Goal: Task Accomplishment & Management: Manage account settings

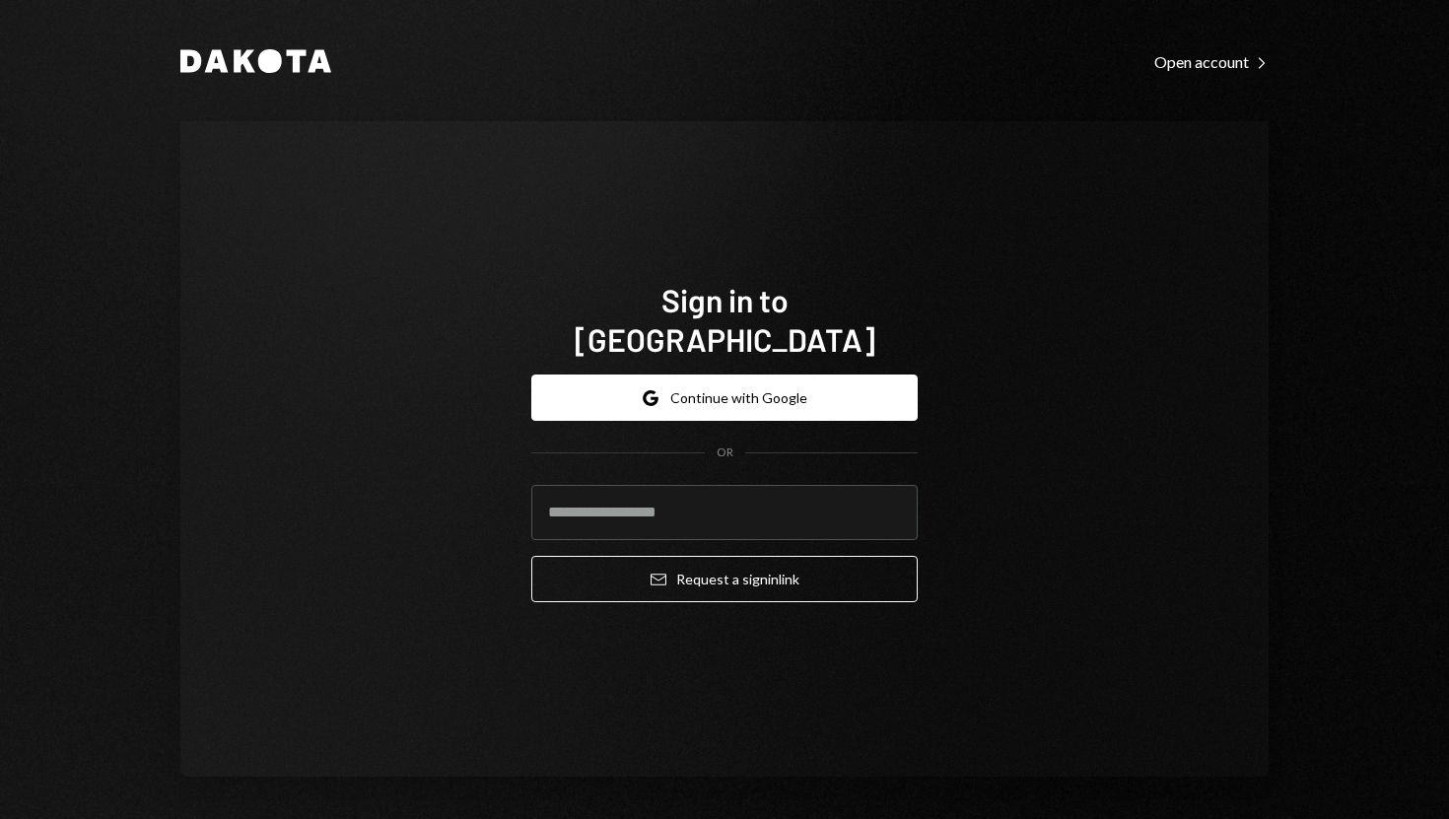
type input "**********"
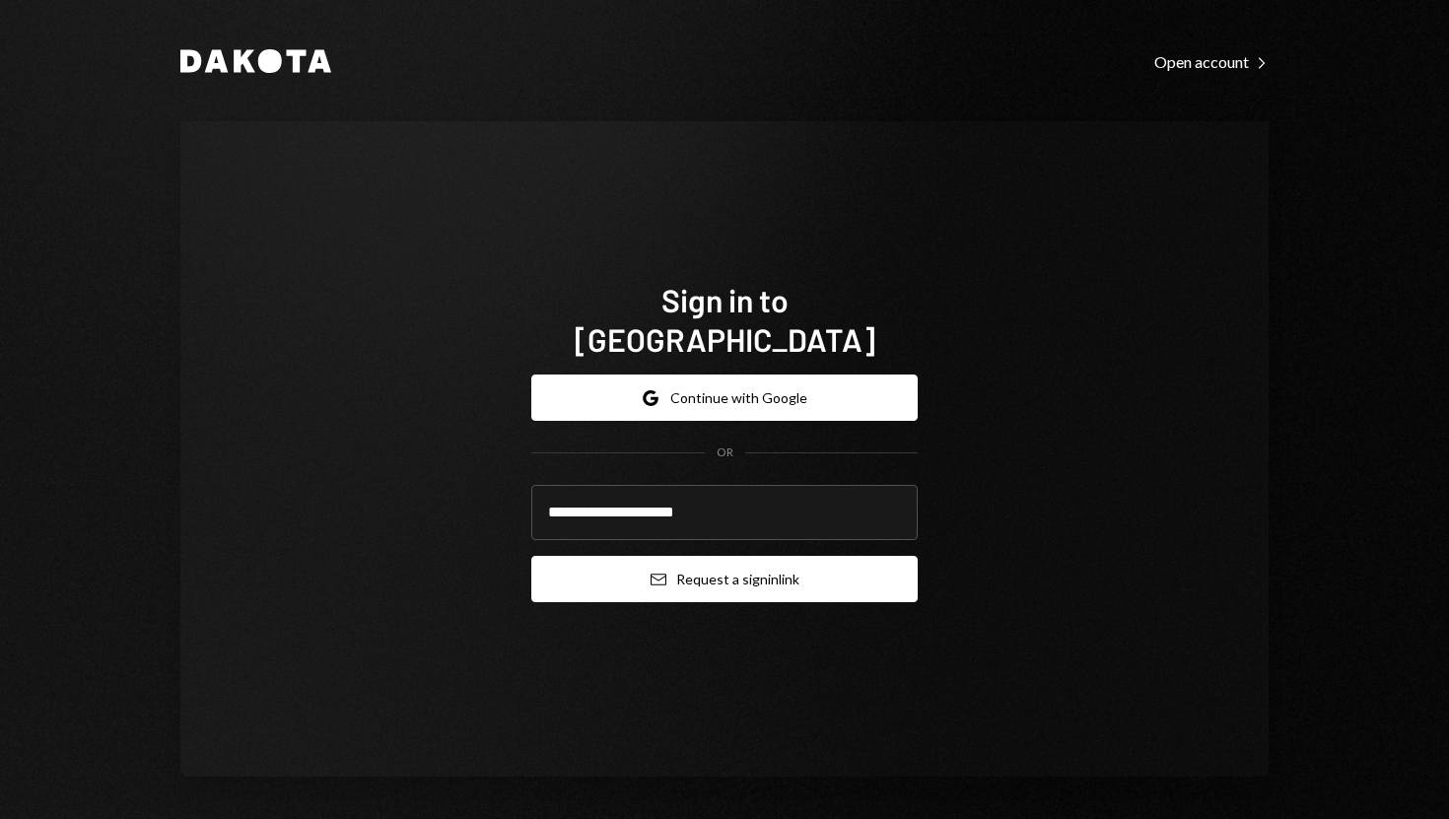
click at [563, 557] on button "Email Request a sign in link" at bounding box center [724, 579] width 386 height 46
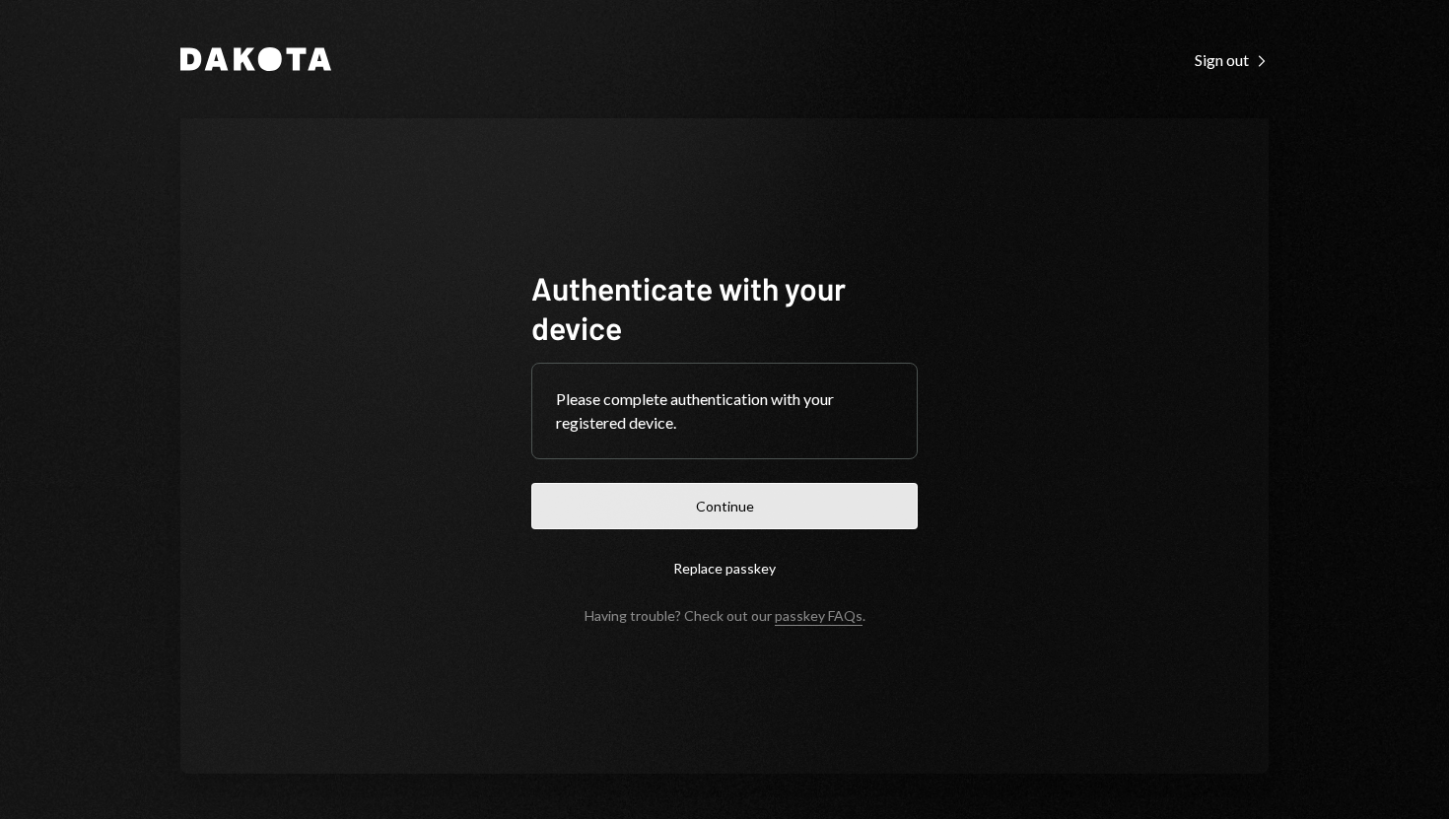
click at [720, 514] on button "Continue" at bounding box center [724, 506] width 386 height 46
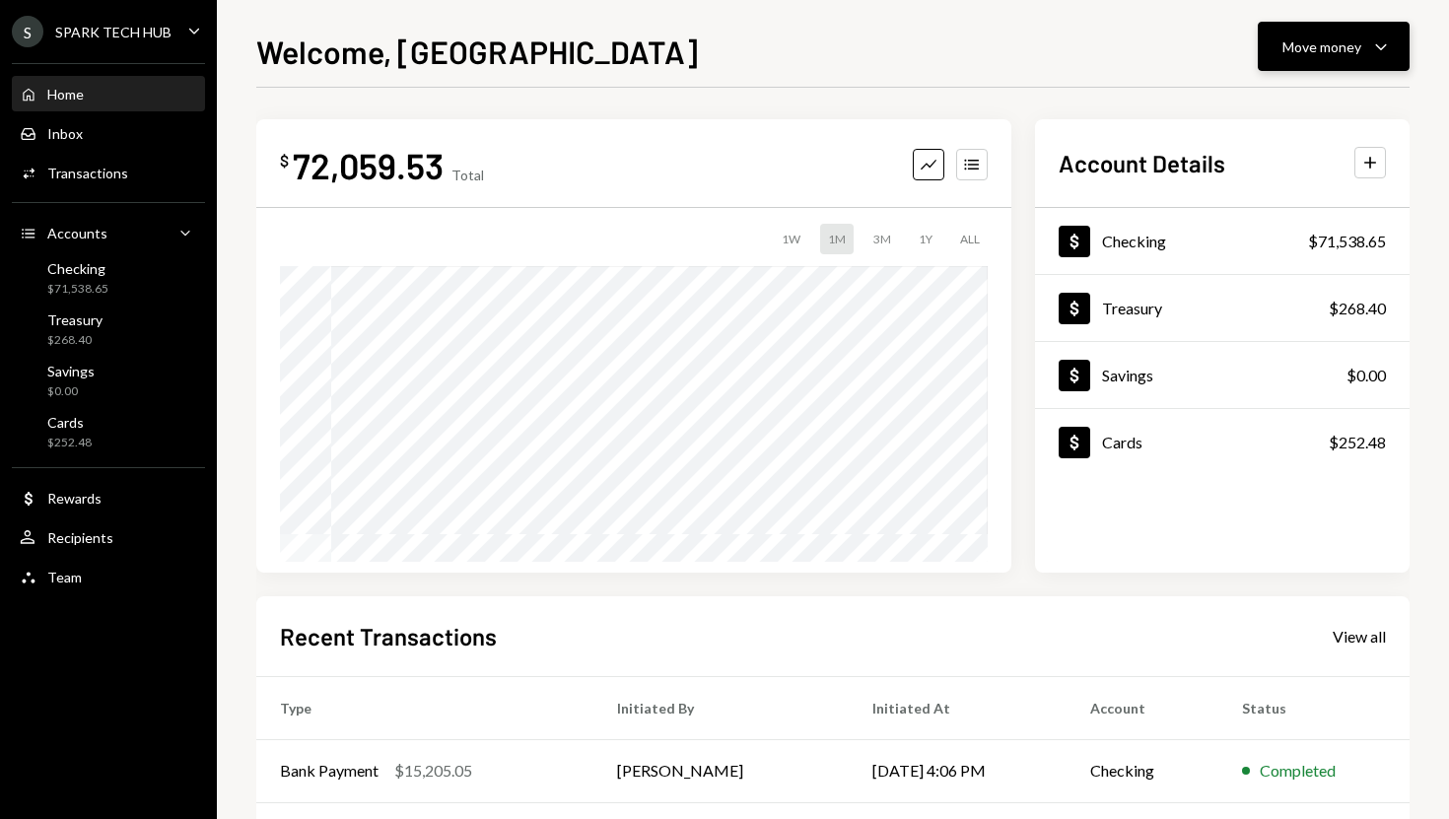
click at [1288, 40] on div "Move money" at bounding box center [1321, 46] width 79 height 21
click at [1279, 104] on div "Send" at bounding box center [1318, 106] width 144 height 21
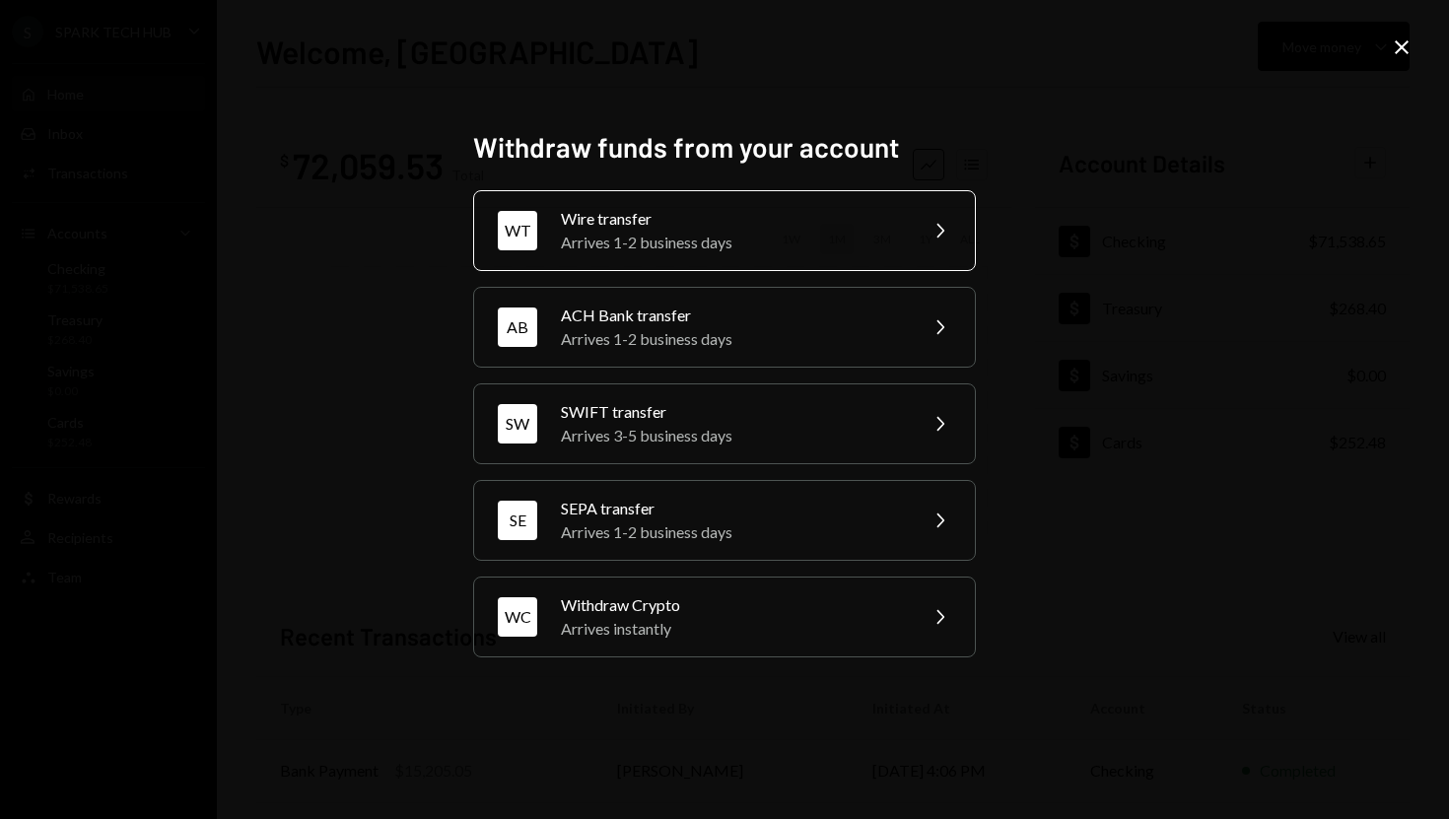
click at [862, 232] on div "Arrives 1-2 business days" at bounding box center [732, 243] width 343 height 24
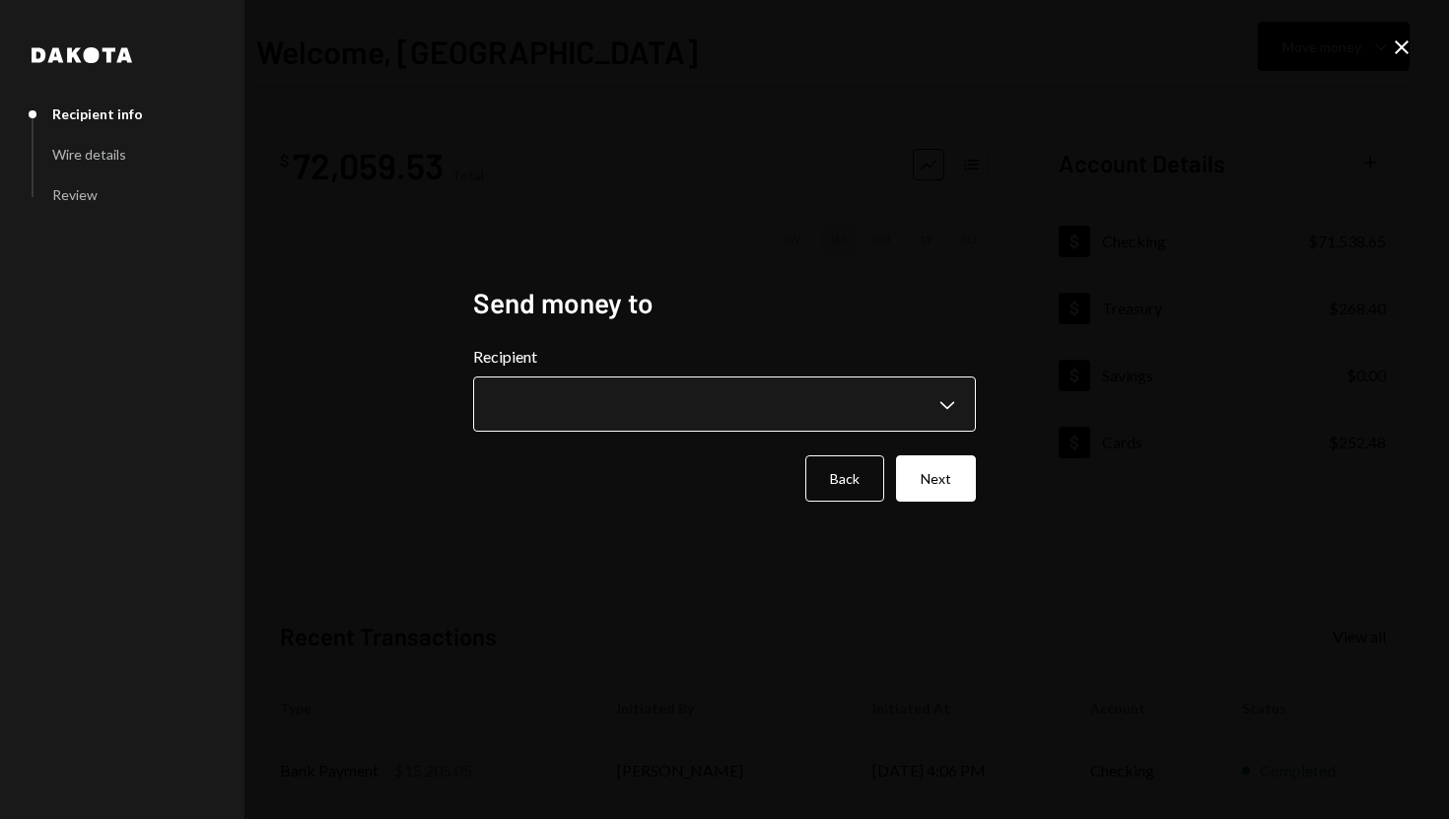
click at [950, 409] on body "**********" at bounding box center [724, 409] width 1449 height 819
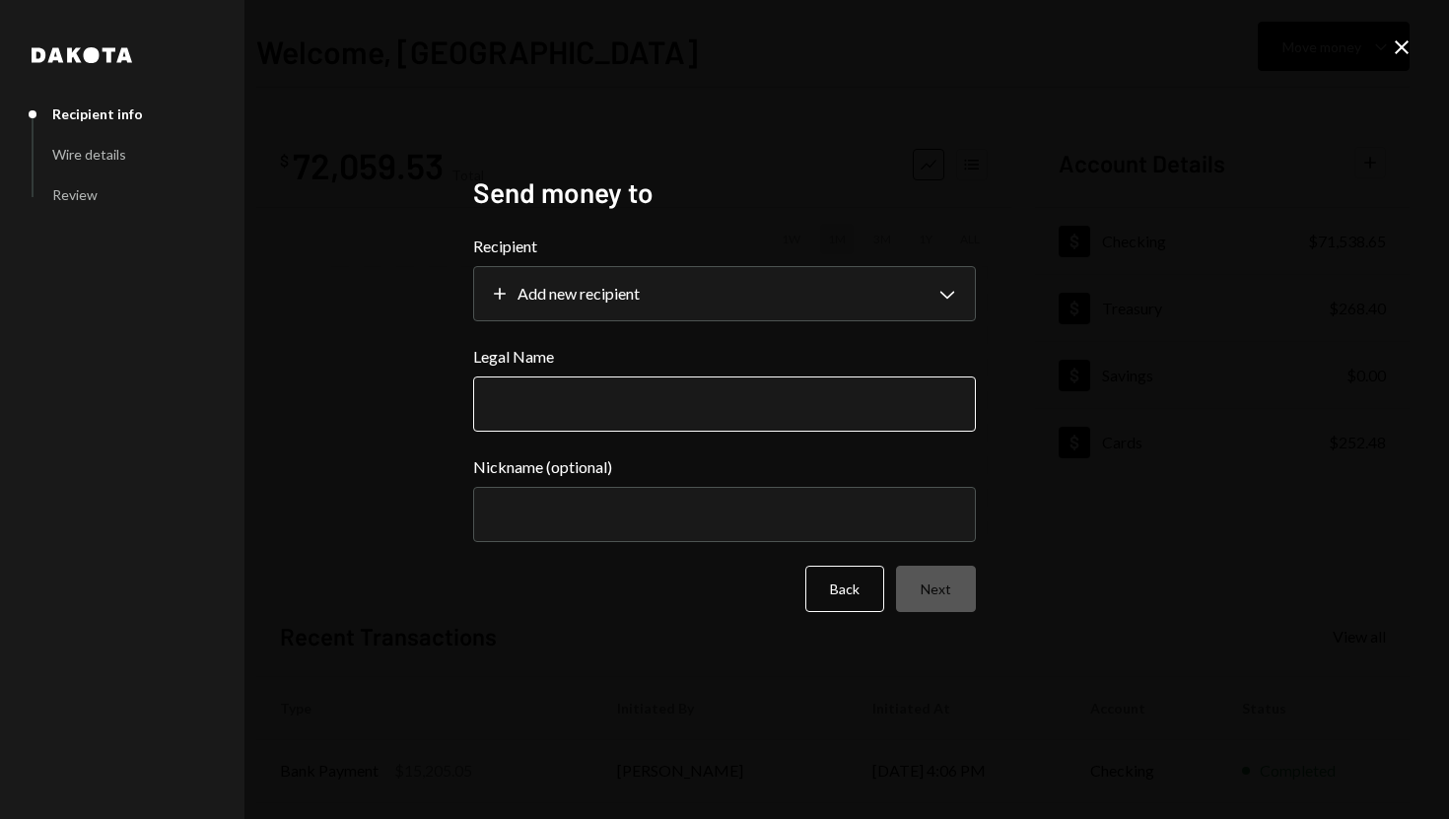
click at [685, 392] on input "Legal Name" at bounding box center [724, 403] width 503 height 55
paste input "**********"
type input "**********"
paste input "**********"
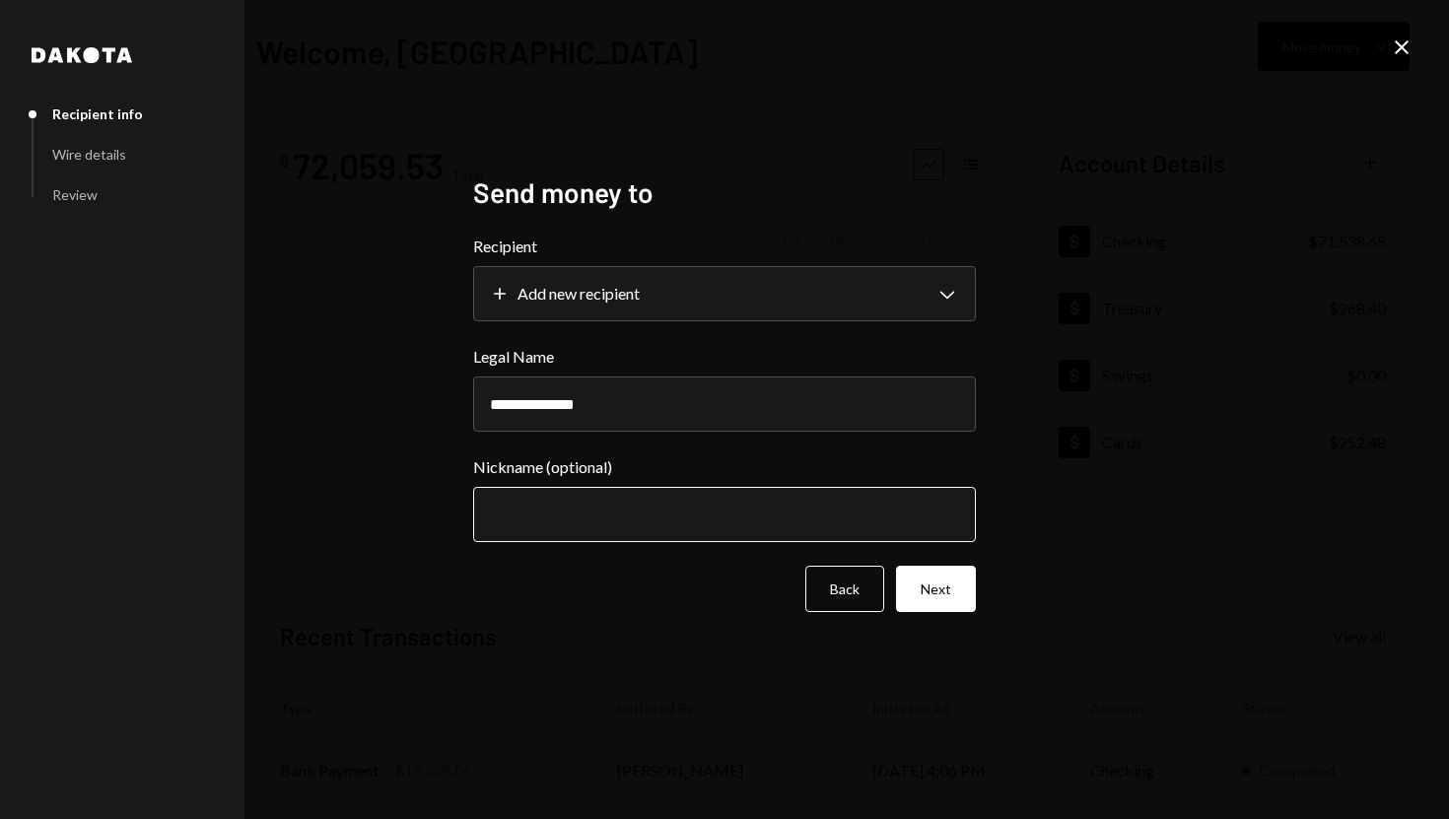
type input "**********"
click at [584, 519] on input "Nickname (optional)" at bounding box center [724, 514] width 503 height 55
paste input "**********"
type input "**********"
click at [920, 594] on button "Next" at bounding box center [936, 589] width 80 height 46
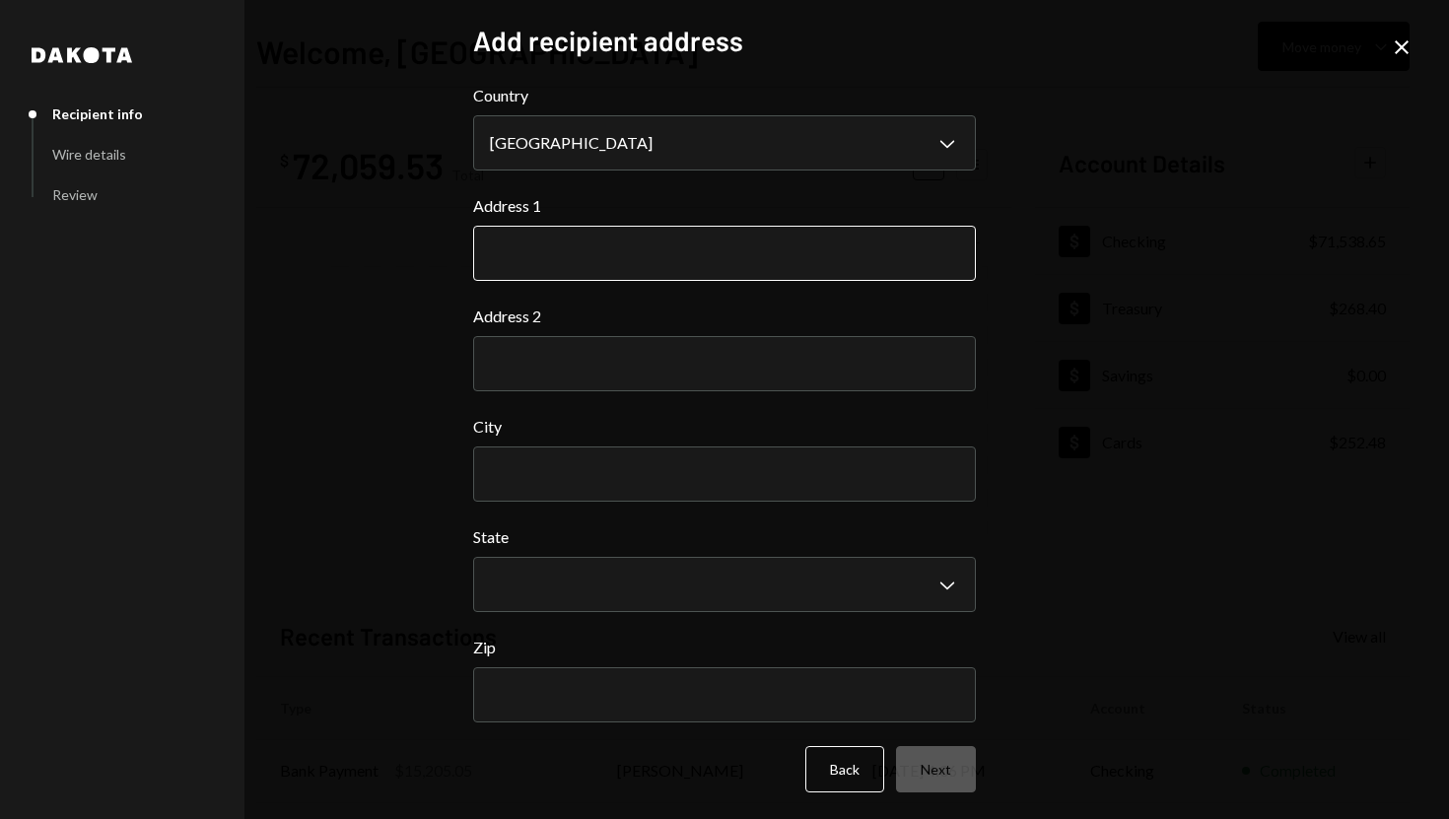
click at [576, 260] on input "Address 1" at bounding box center [724, 253] width 503 height 55
paste input "**********"
click at [671, 257] on input "**********" at bounding box center [724, 253] width 503 height 55
click at [628, 251] on input "**********" at bounding box center [724, 253] width 503 height 55
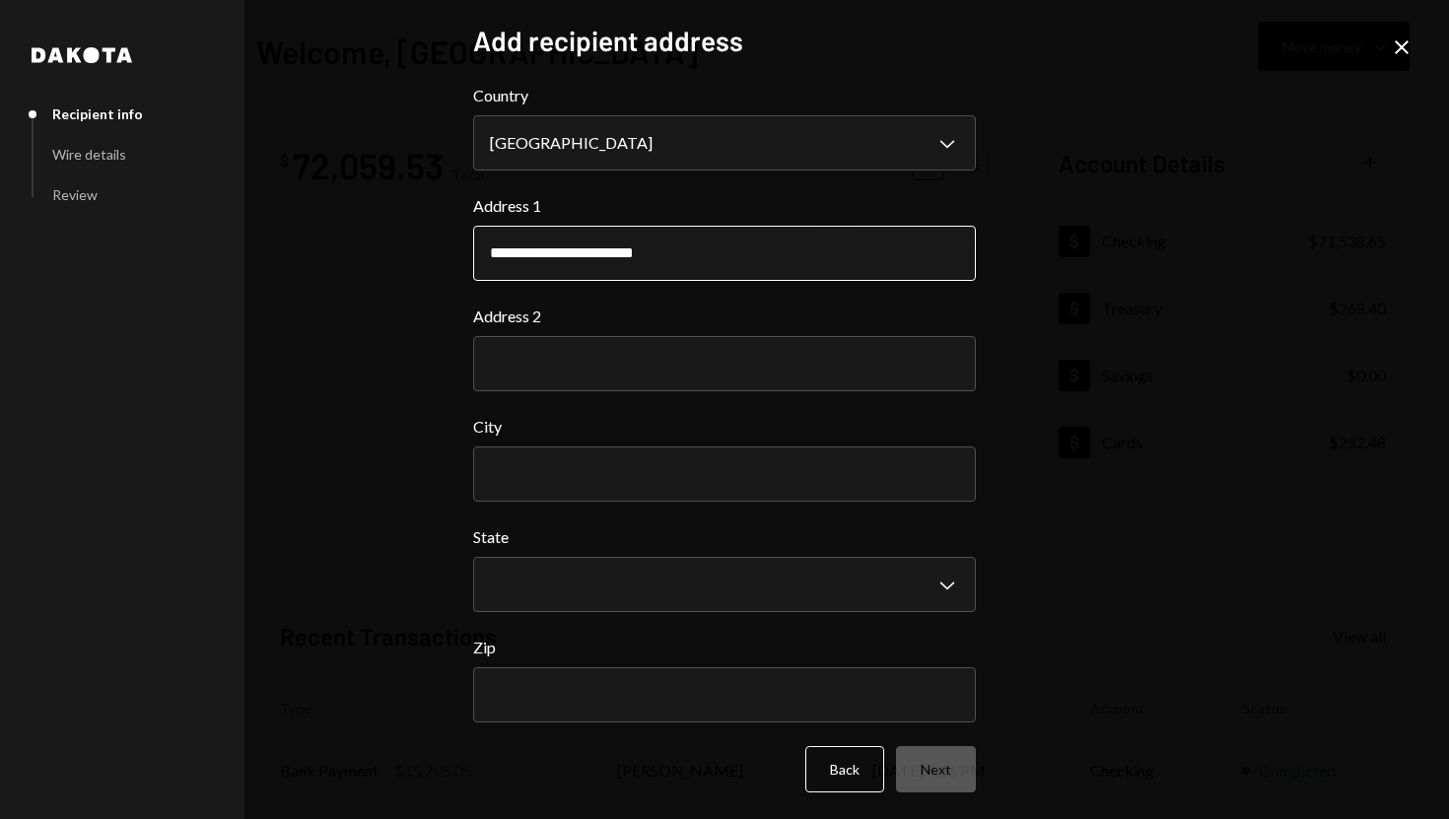
click at [628, 251] on input "**********" at bounding box center [724, 253] width 503 height 55
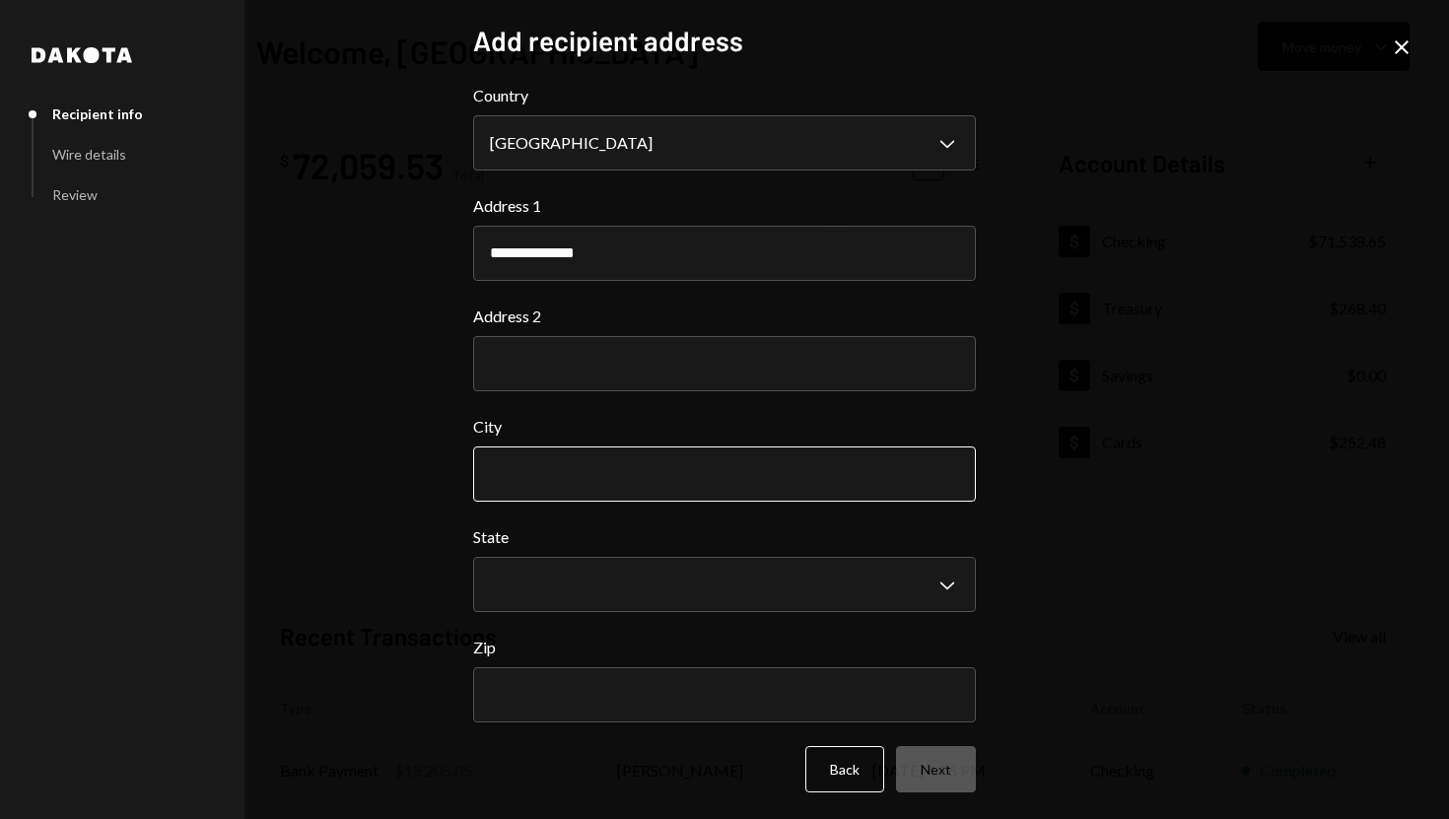
type input "**********"
click at [608, 483] on input "City" at bounding box center [724, 473] width 503 height 55
paste input "*********"
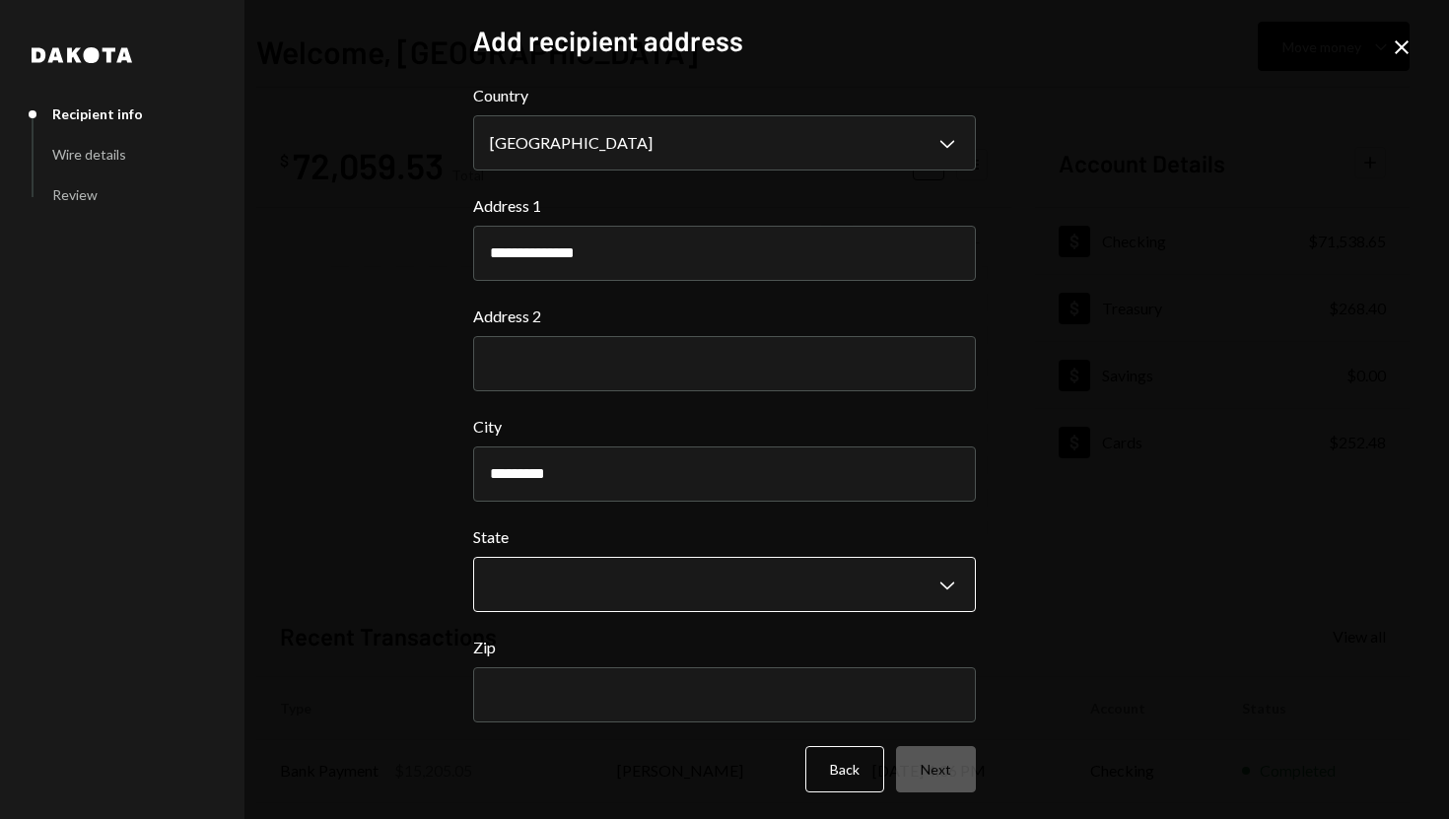
type input "*********"
click at [548, 589] on body "**********" at bounding box center [724, 409] width 1449 height 819
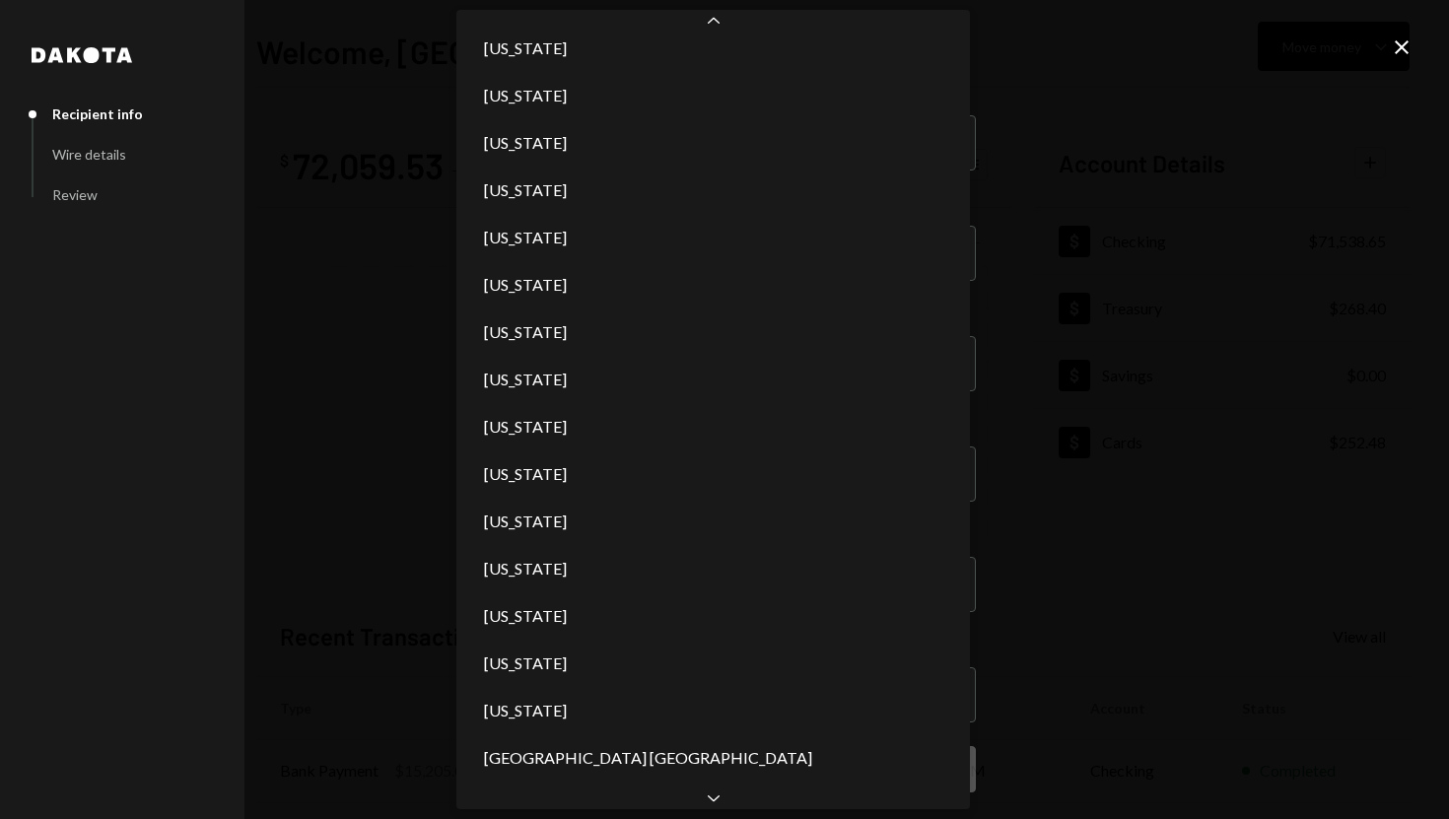
scroll to position [1767, 0]
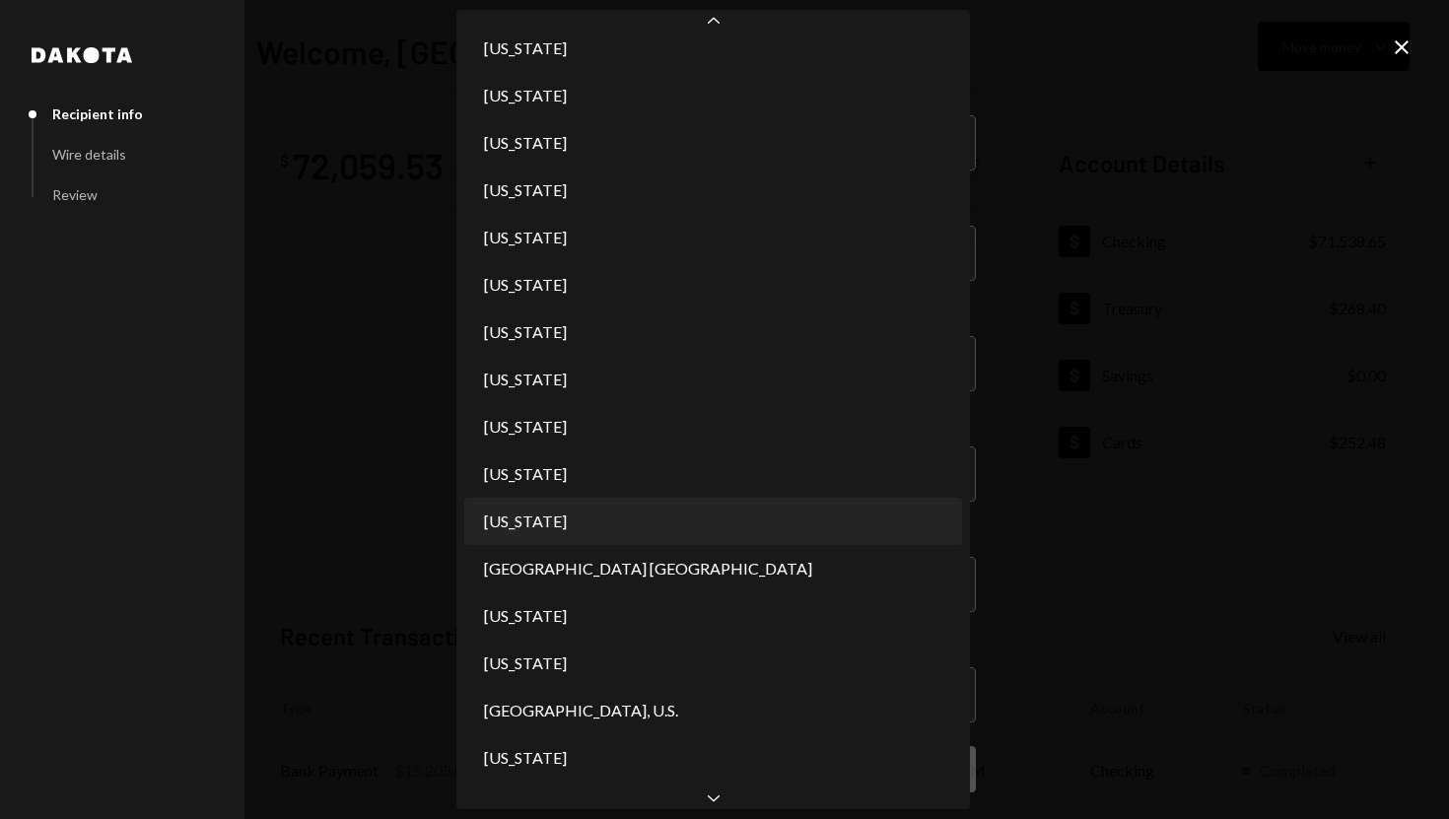
select select "**"
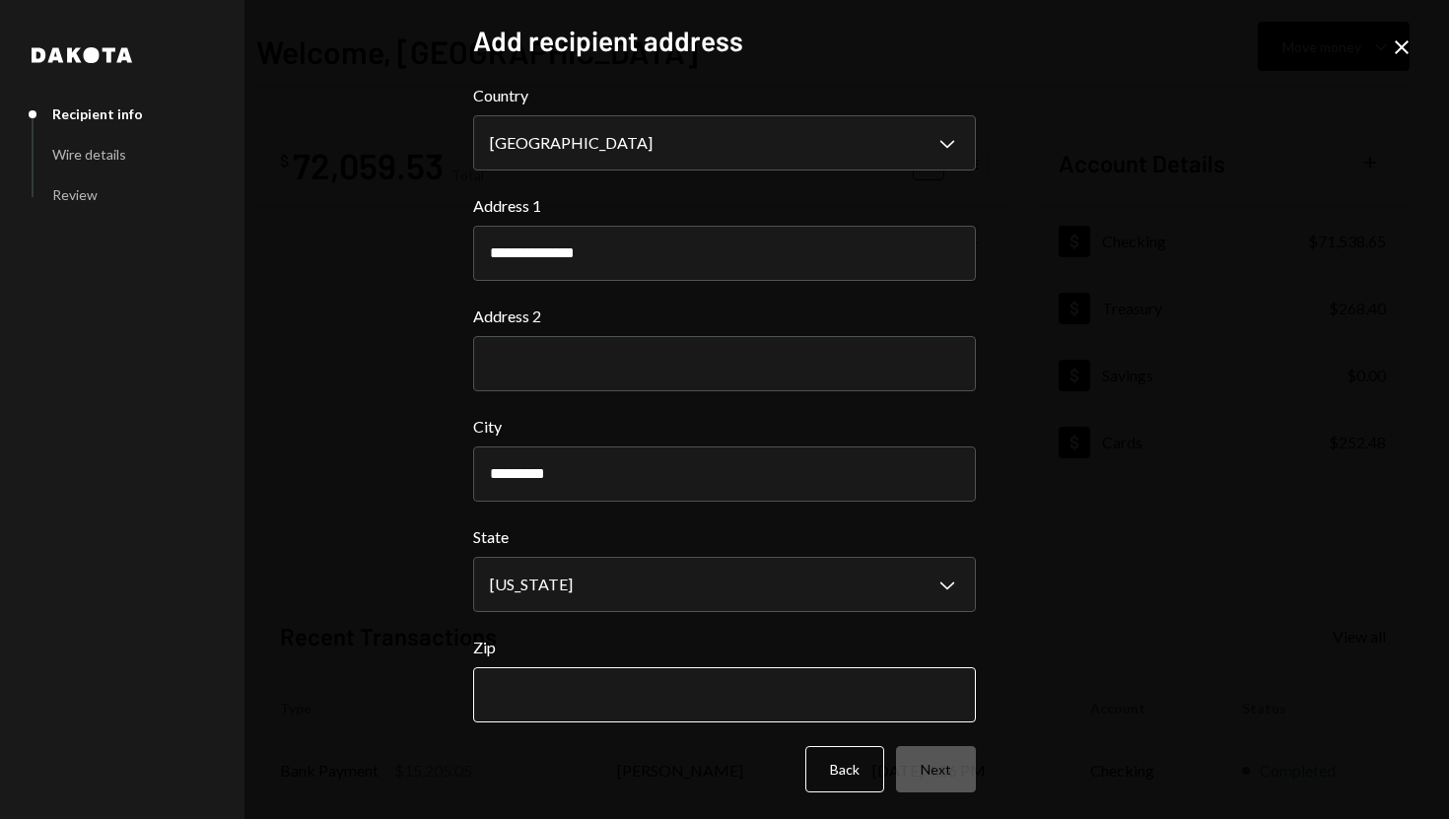
click at [593, 704] on input "Zip" at bounding box center [724, 694] width 503 height 55
paste input "*****"
type input "*****"
click at [936, 762] on button "Next" at bounding box center [936, 769] width 80 height 46
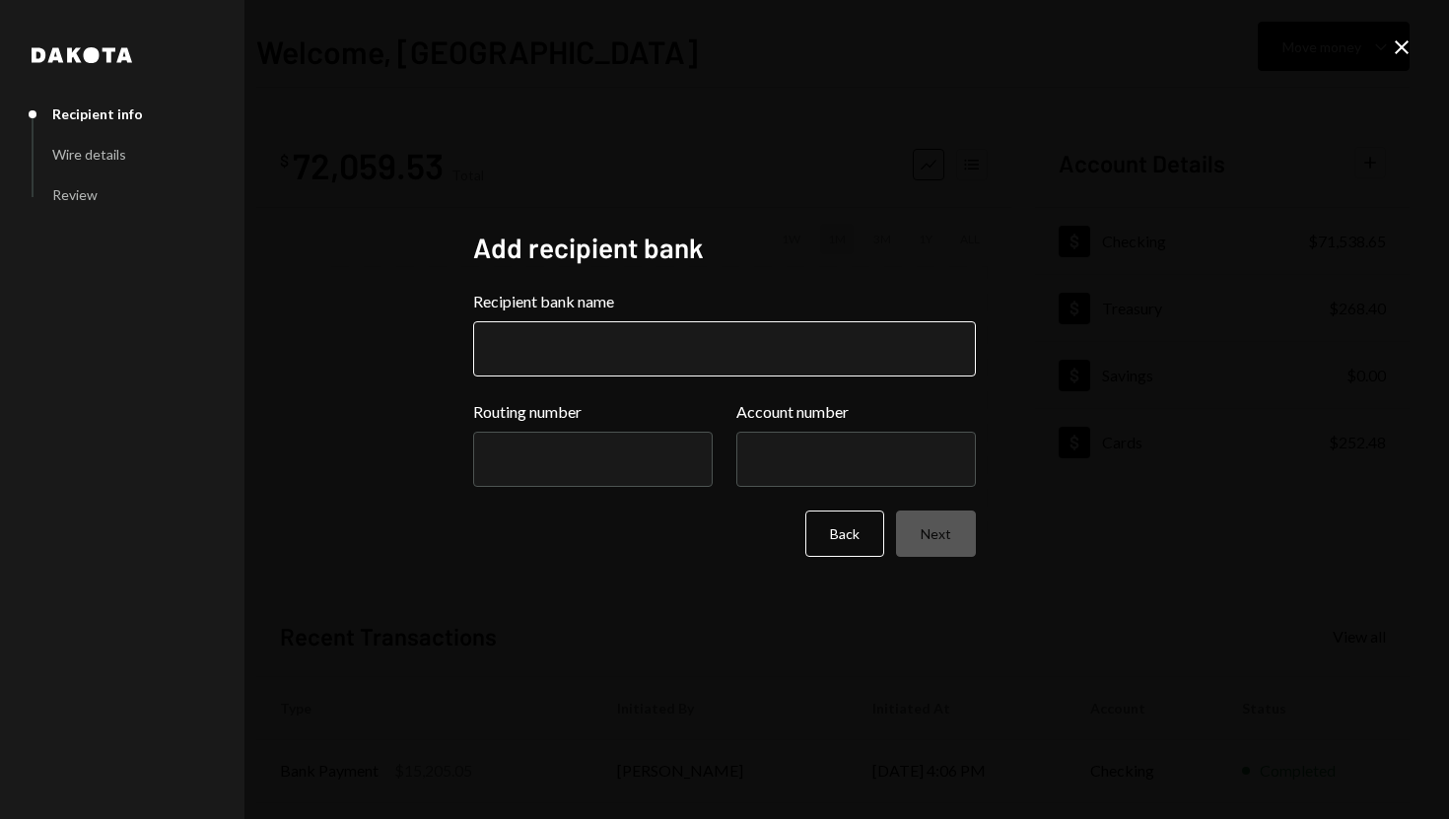
click at [576, 343] on input "Recipient bank name" at bounding box center [724, 348] width 503 height 55
paste input "**********"
type input "**********"
click at [542, 456] on input "Routing number" at bounding box center [592, 459] width 239 height 55
click at [741, 470] on input "Account number" at bounding box center [855, 459] width 239 height 55
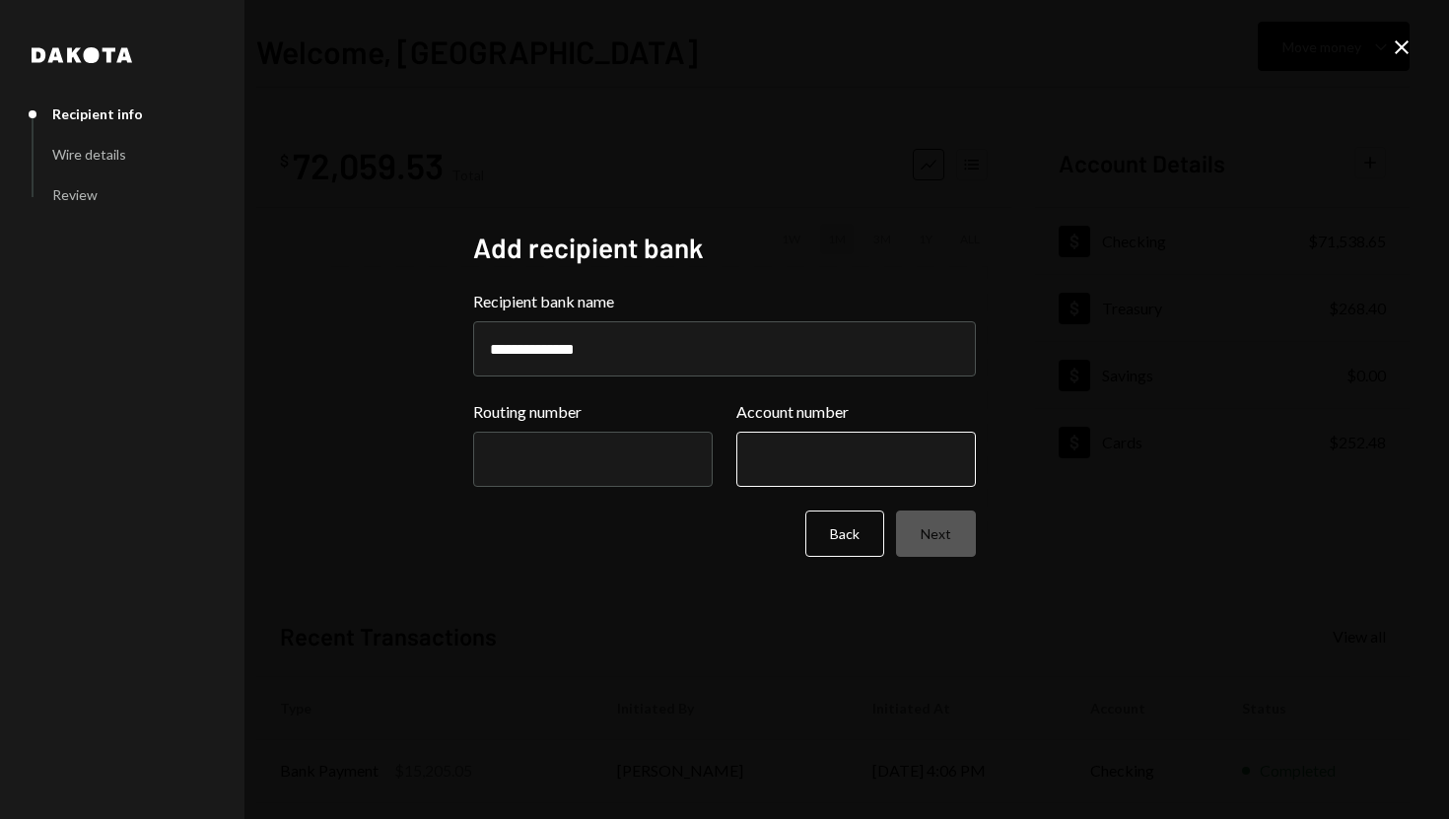
paste input "**********"
type input "**********"
click at [574, 457] on input "Routing number" at bounding box center [592, 459] width 239 height 55
paste input "*********"
type input "*********"
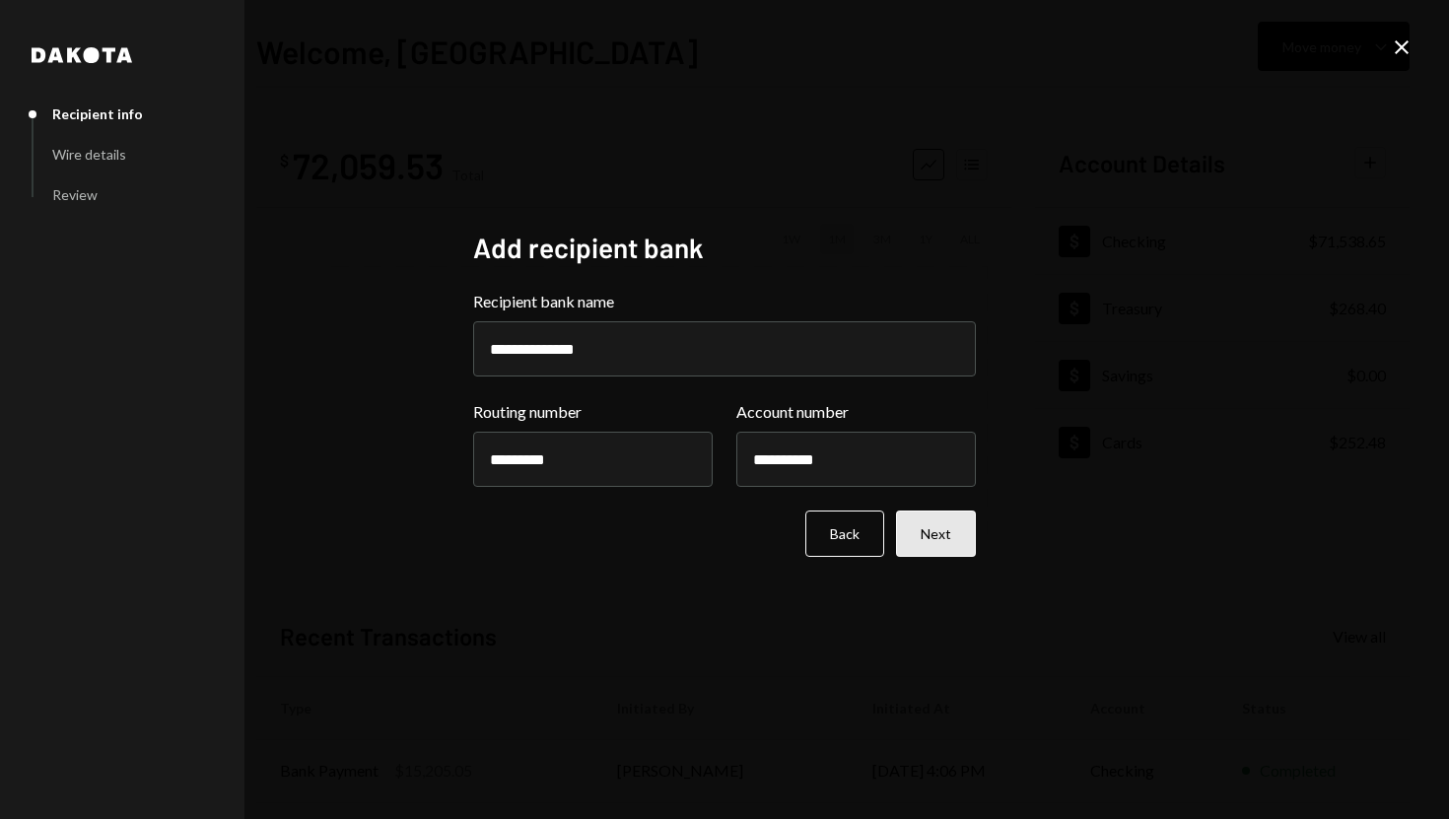
click at [919, 532] on button "Next" at bounding box center [936, 533] width 80 height 46
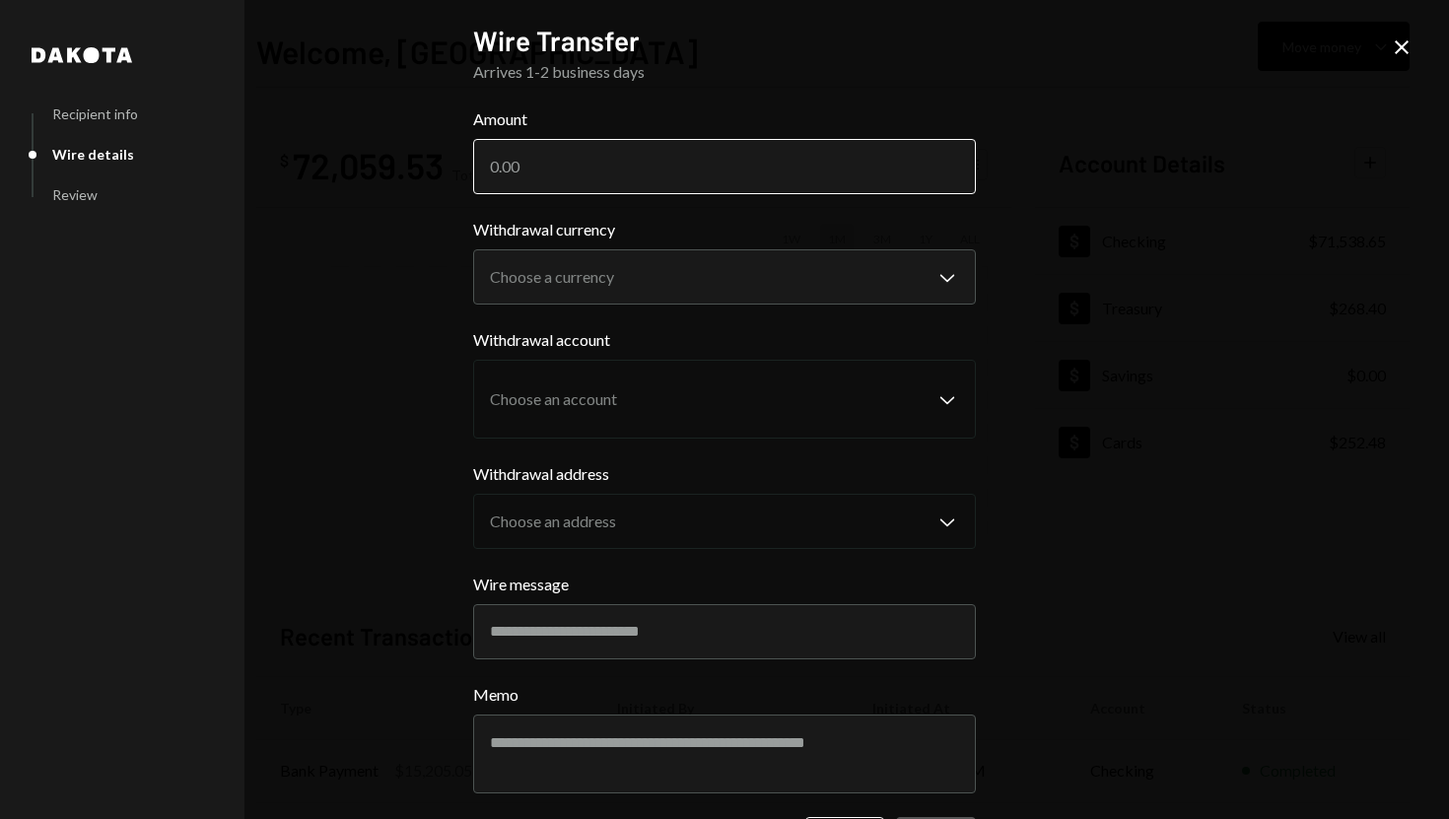
click at [644, 166] on input "Amount" at bounding box center [724, 166] width 503 height 55
type input "3000"
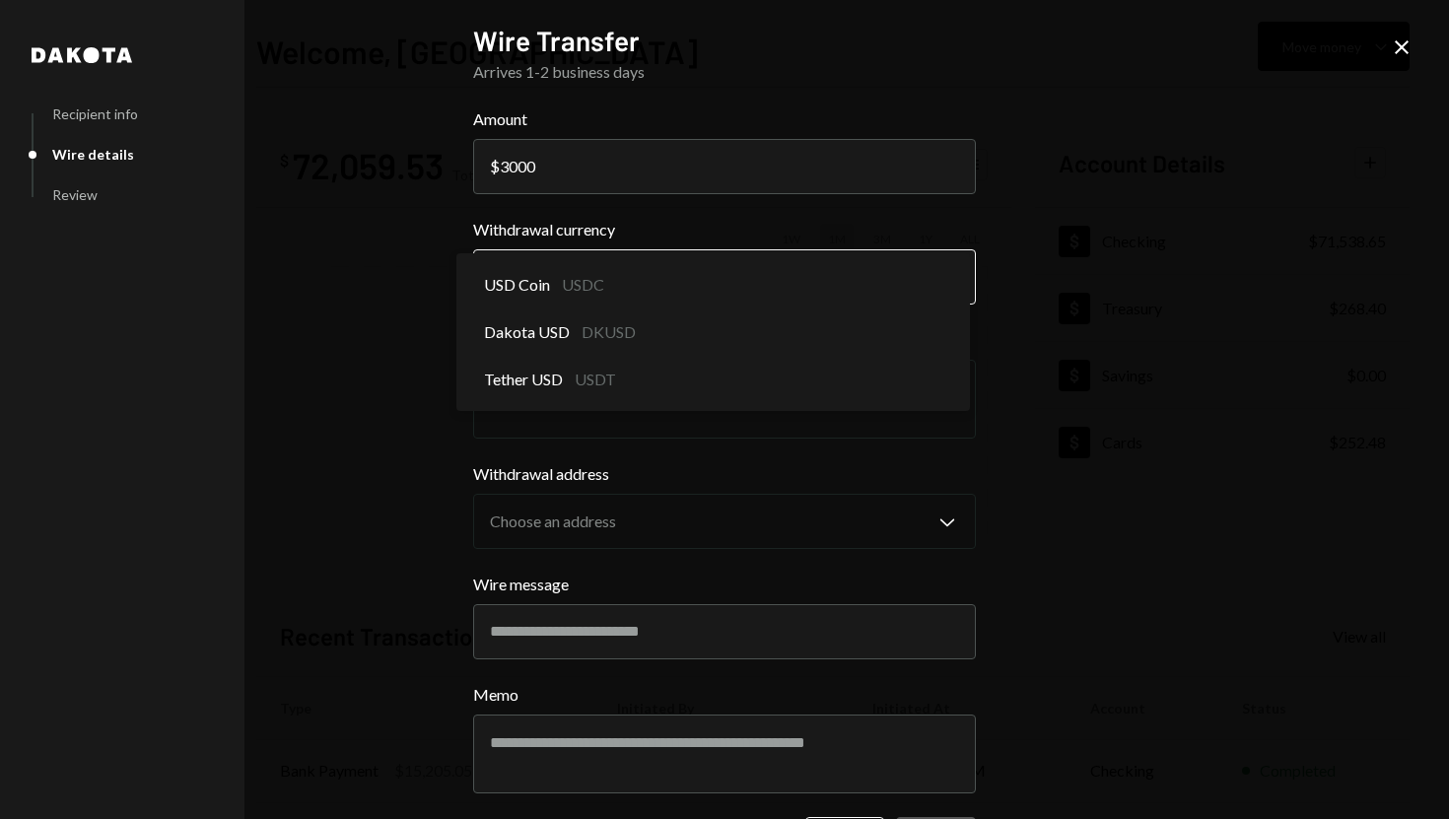
click at [635, 299] on body "S SPARK TECH HUB Caret Down Home Home Inbox Inbox Activities Transactions Accou…" at bounding box center [724, 409] width 1449 height 819
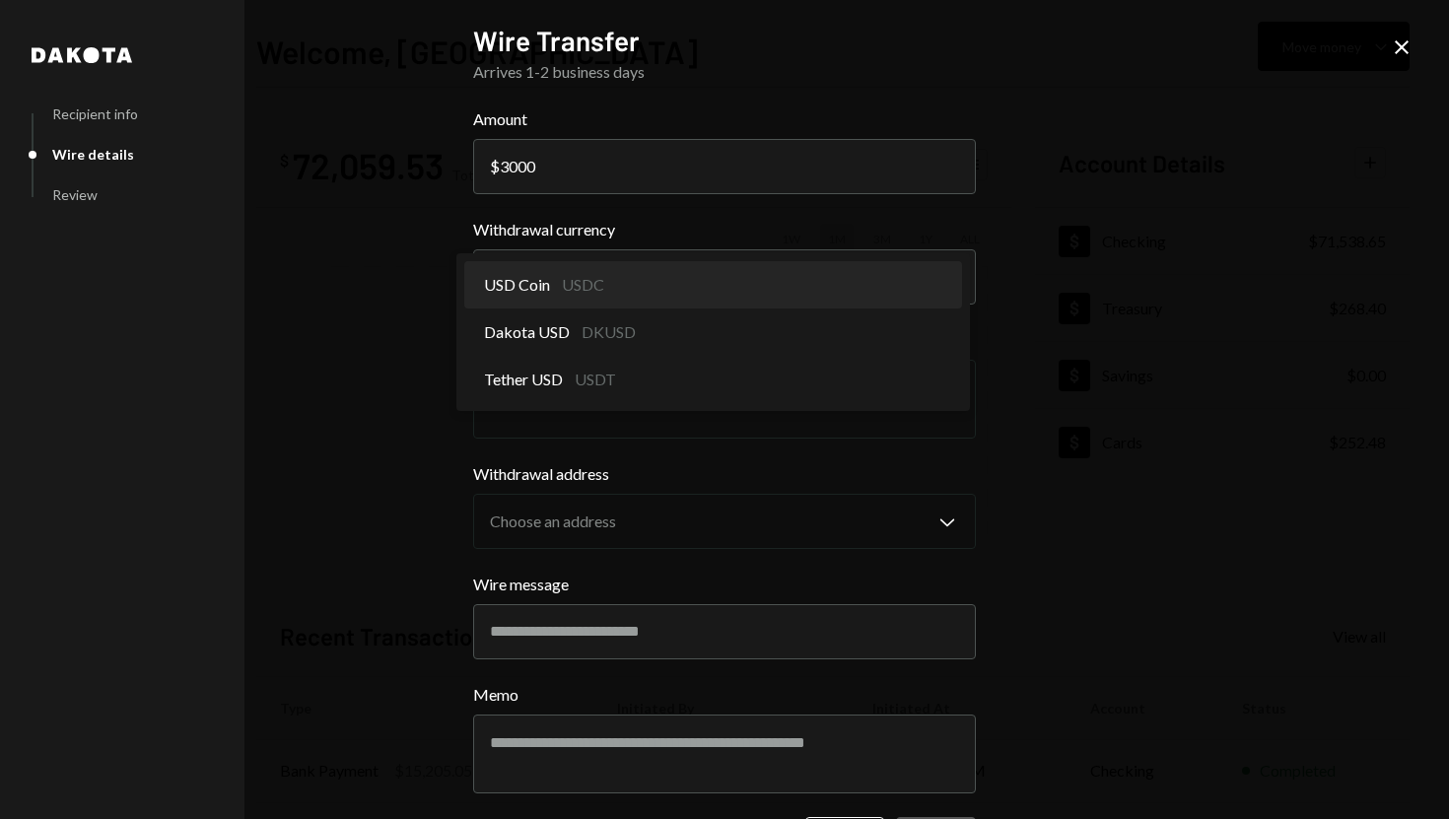
select select "****"
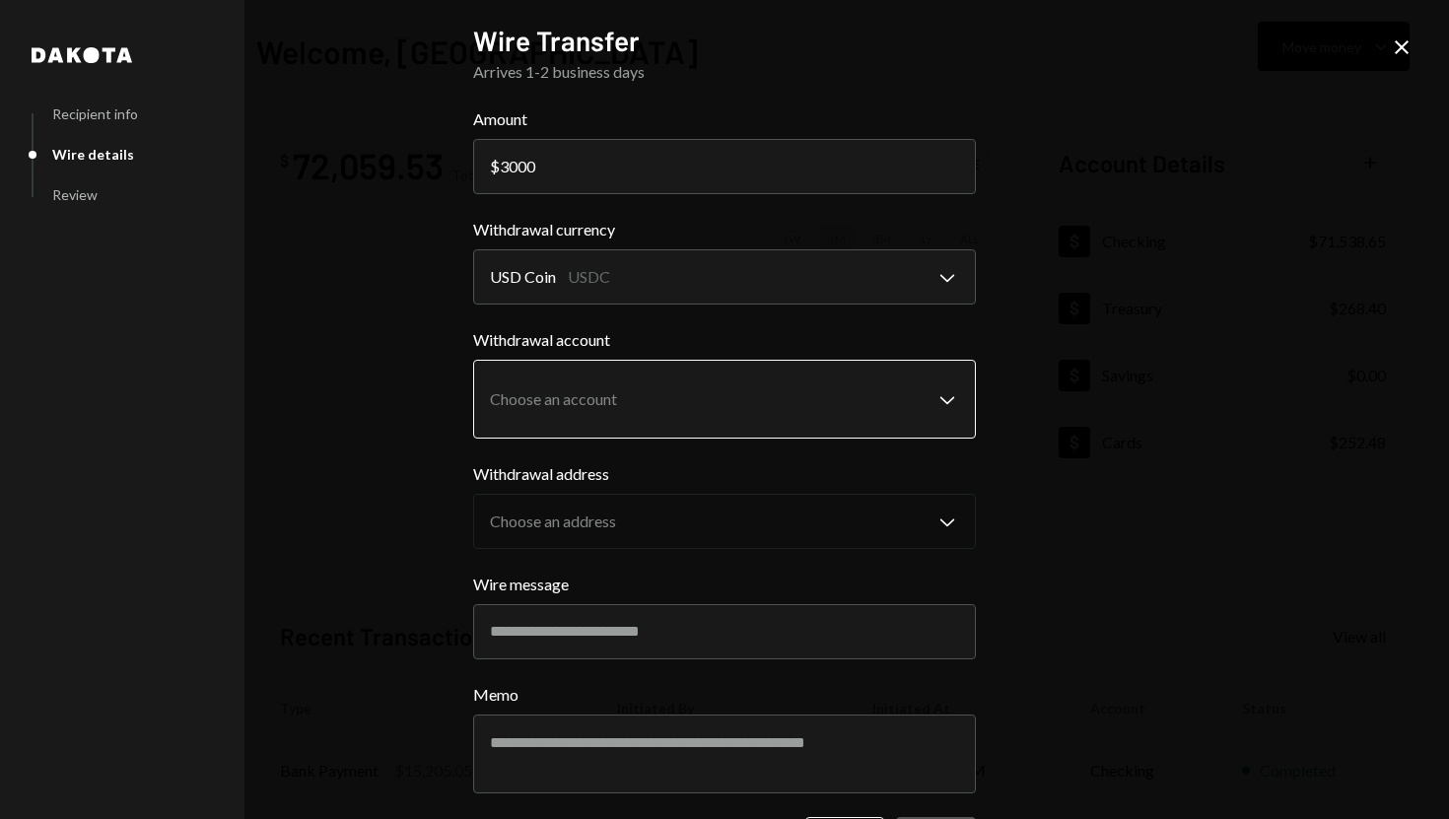
click at [632, 396] on body "S SPARK TECH HUB Caret Down Home Home Inbox Inbox Activities Transactions Accou…" at bounding box center [724, 409] width 1449 height 819
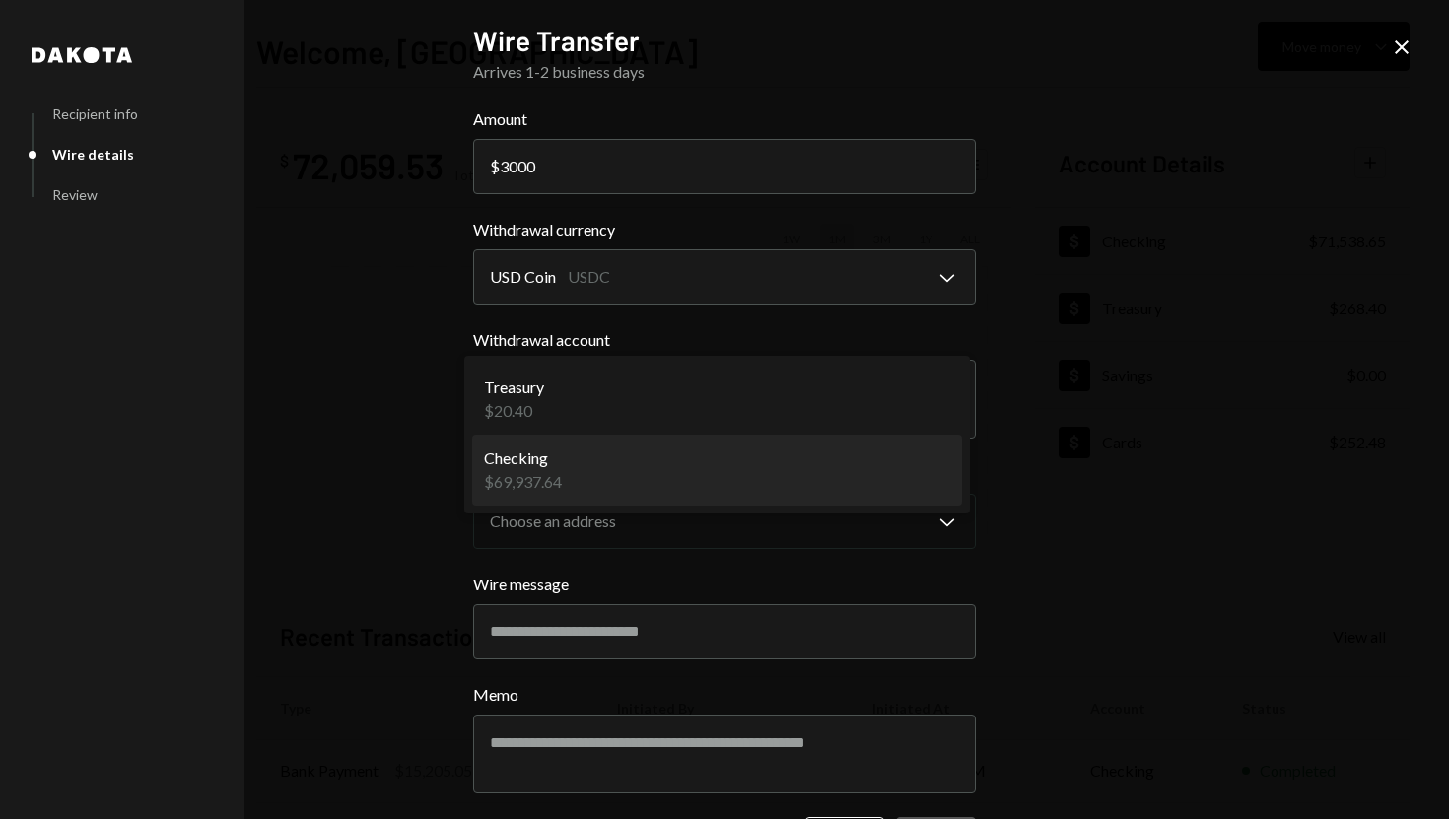
select select "**********"
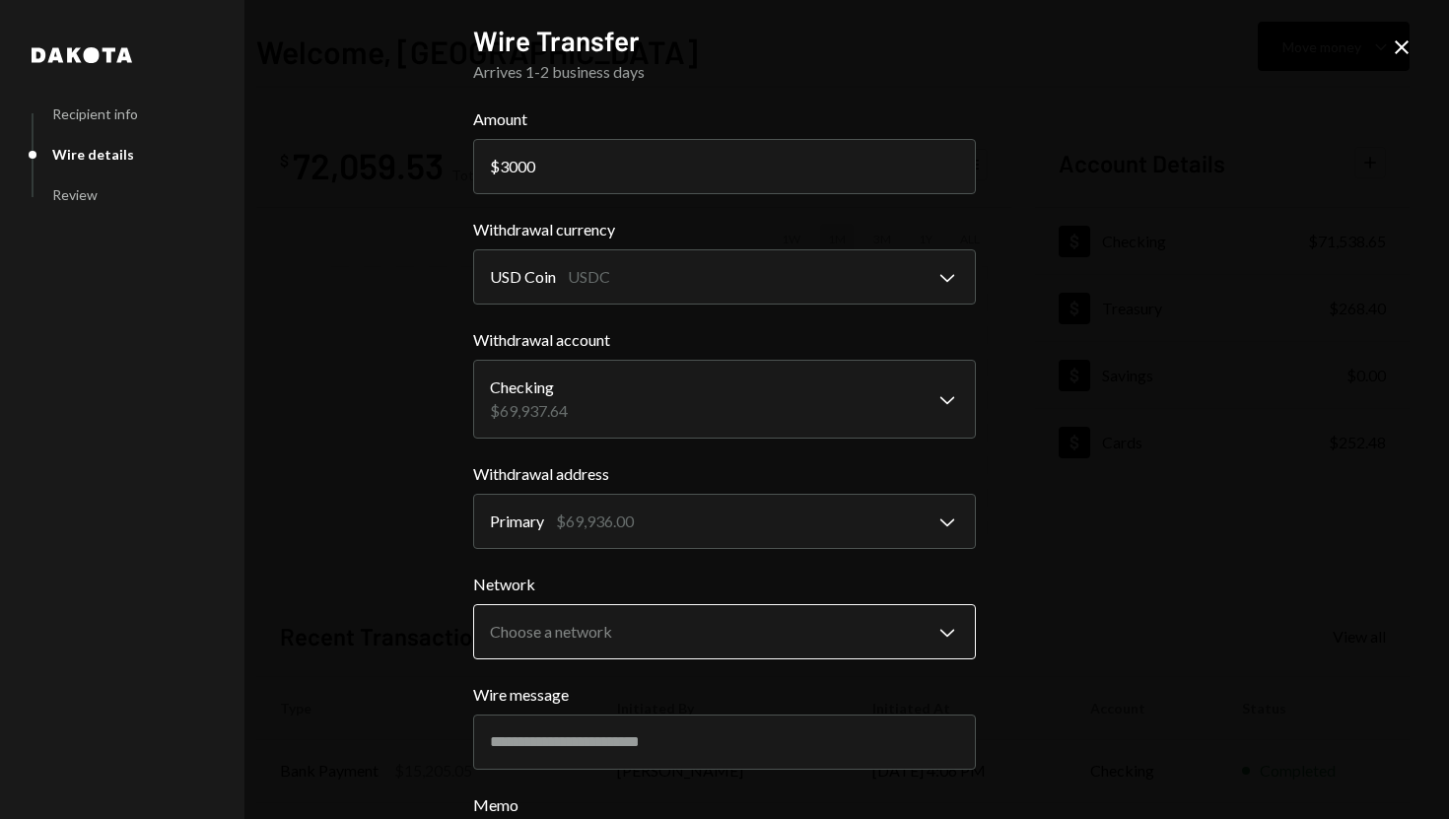
click at [636, 632] on body "S SPARK TECH HUB Caret Down Home Home Inbox Inbox Activities Transactions Accou…" at bounding box center [724, 409] width 1449 height 819
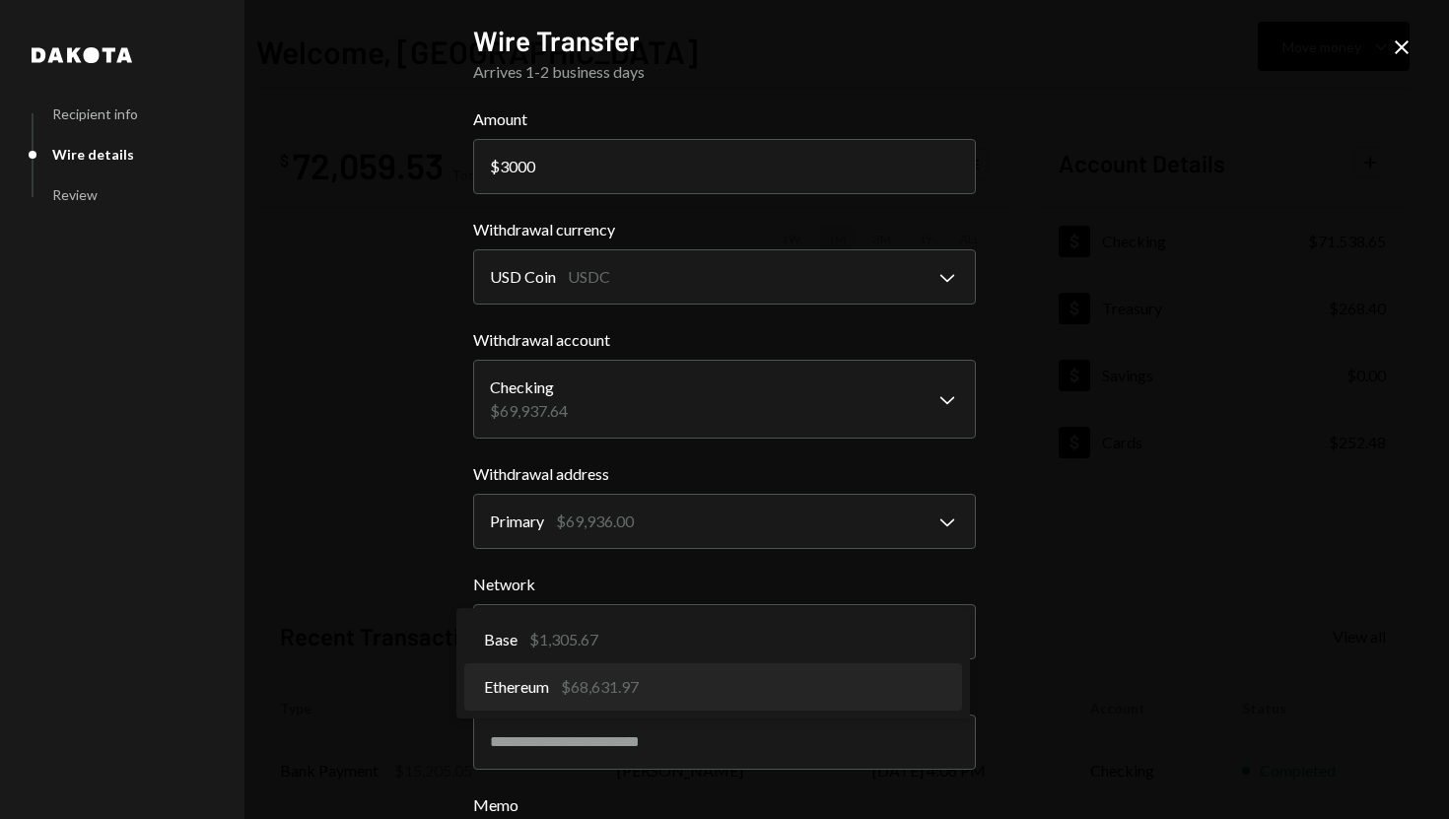
select select "**********"
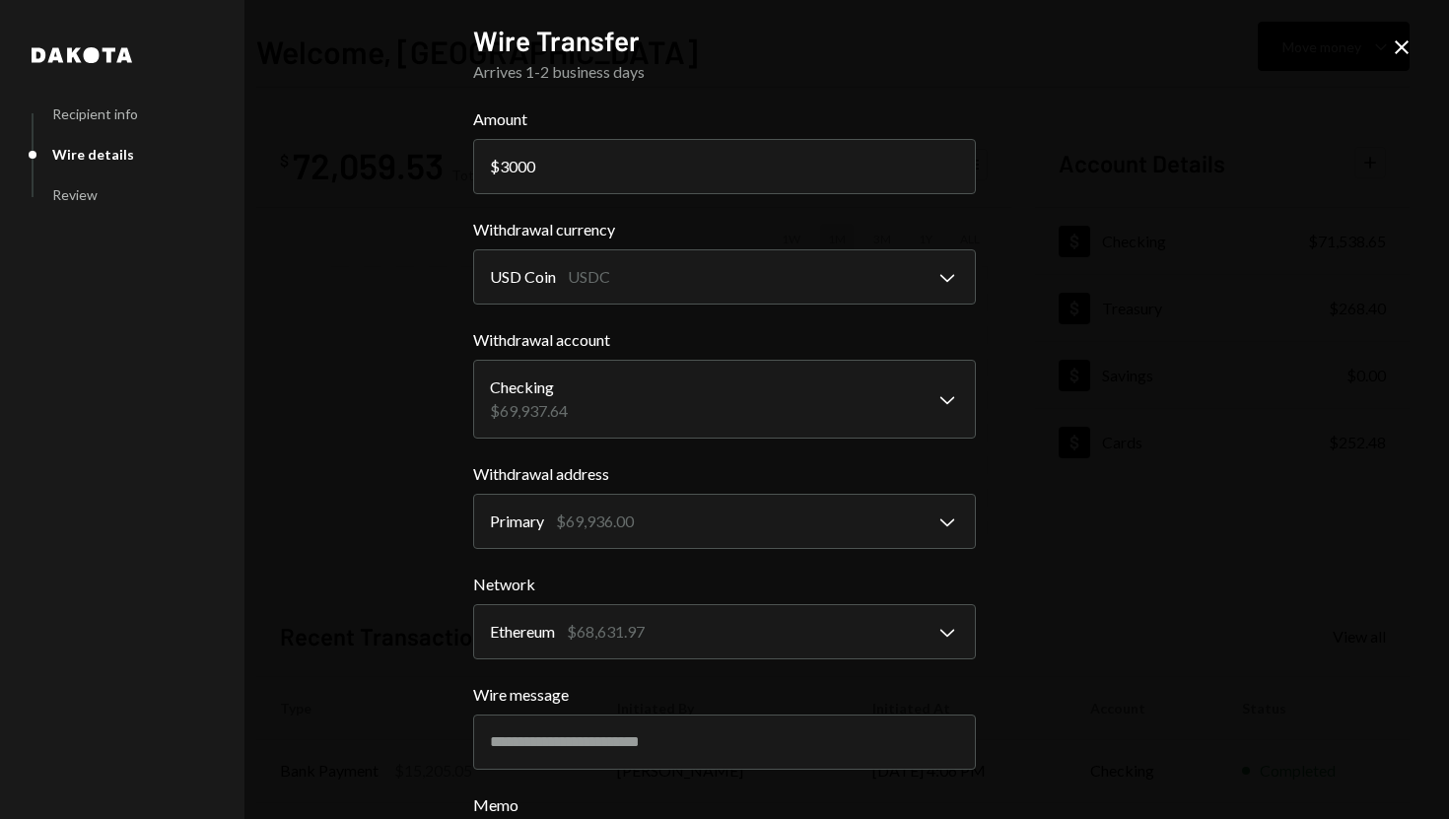
scroll to position [185, 0]
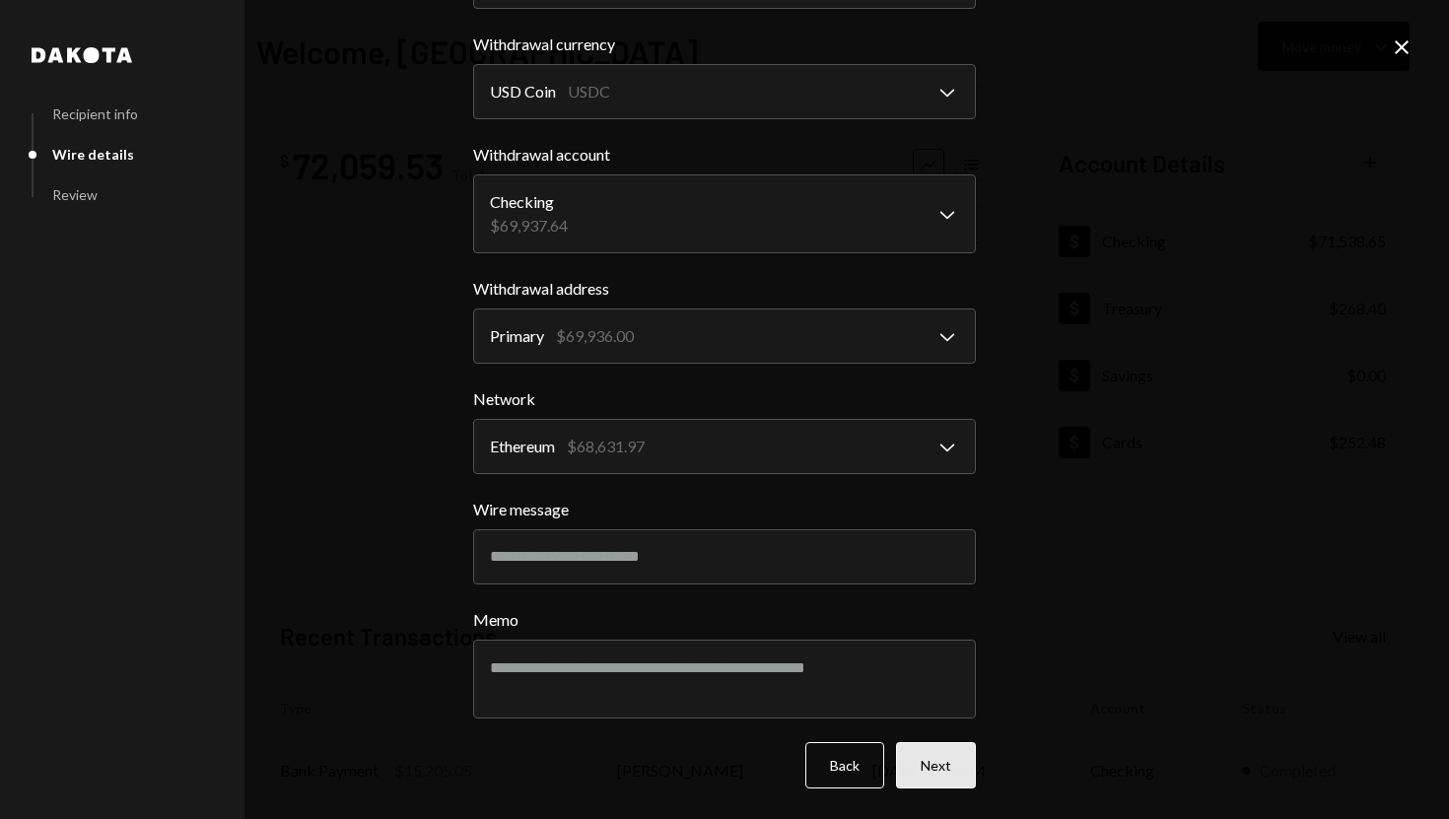
click at [922, 784] on button "Next" at bounding box center [936, 765] width 80 height 46
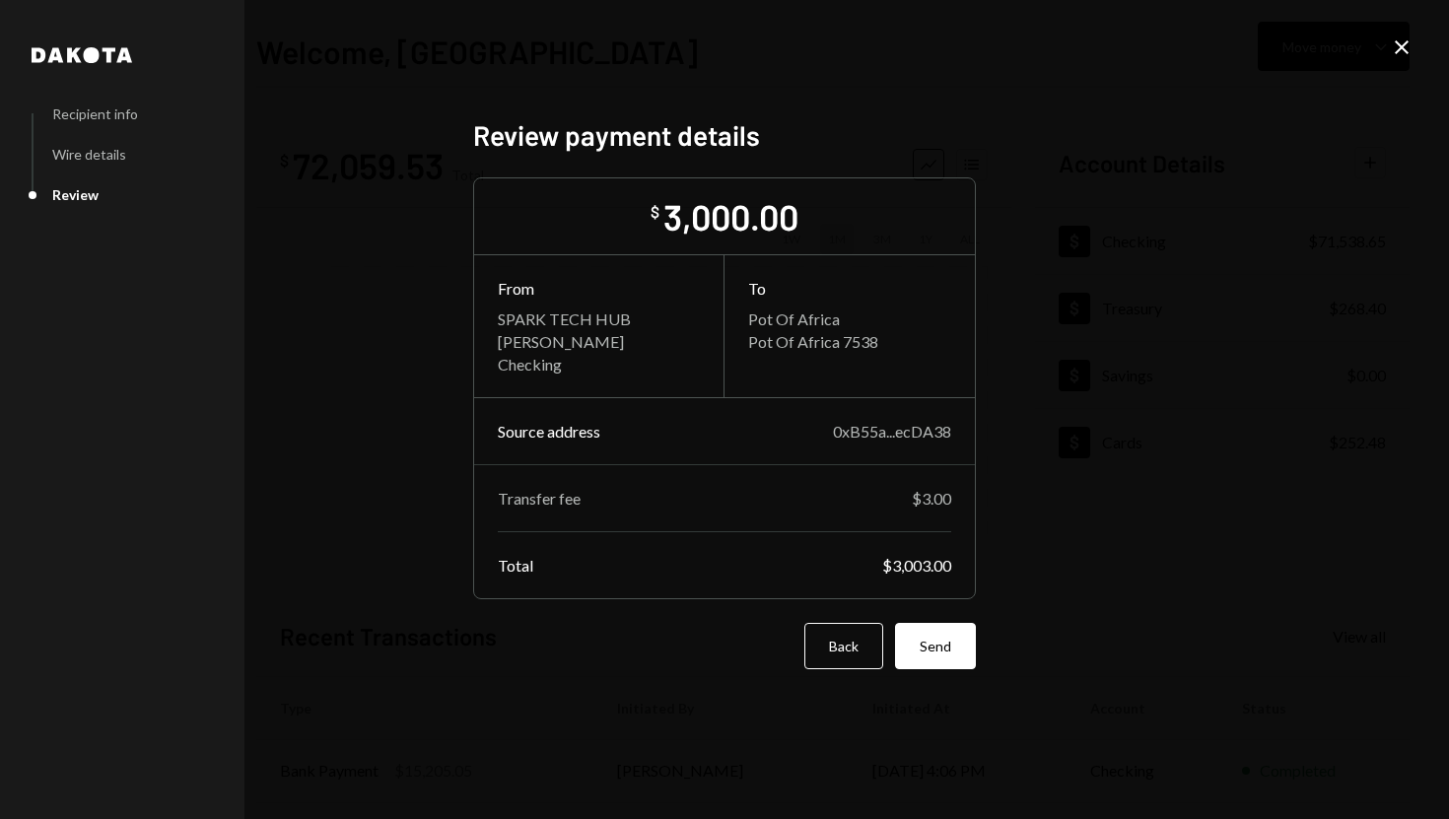
scroll to position [0, 0]
click at [947, 630] on button "Send" at bounding box center [935, 646] width 81 height 46
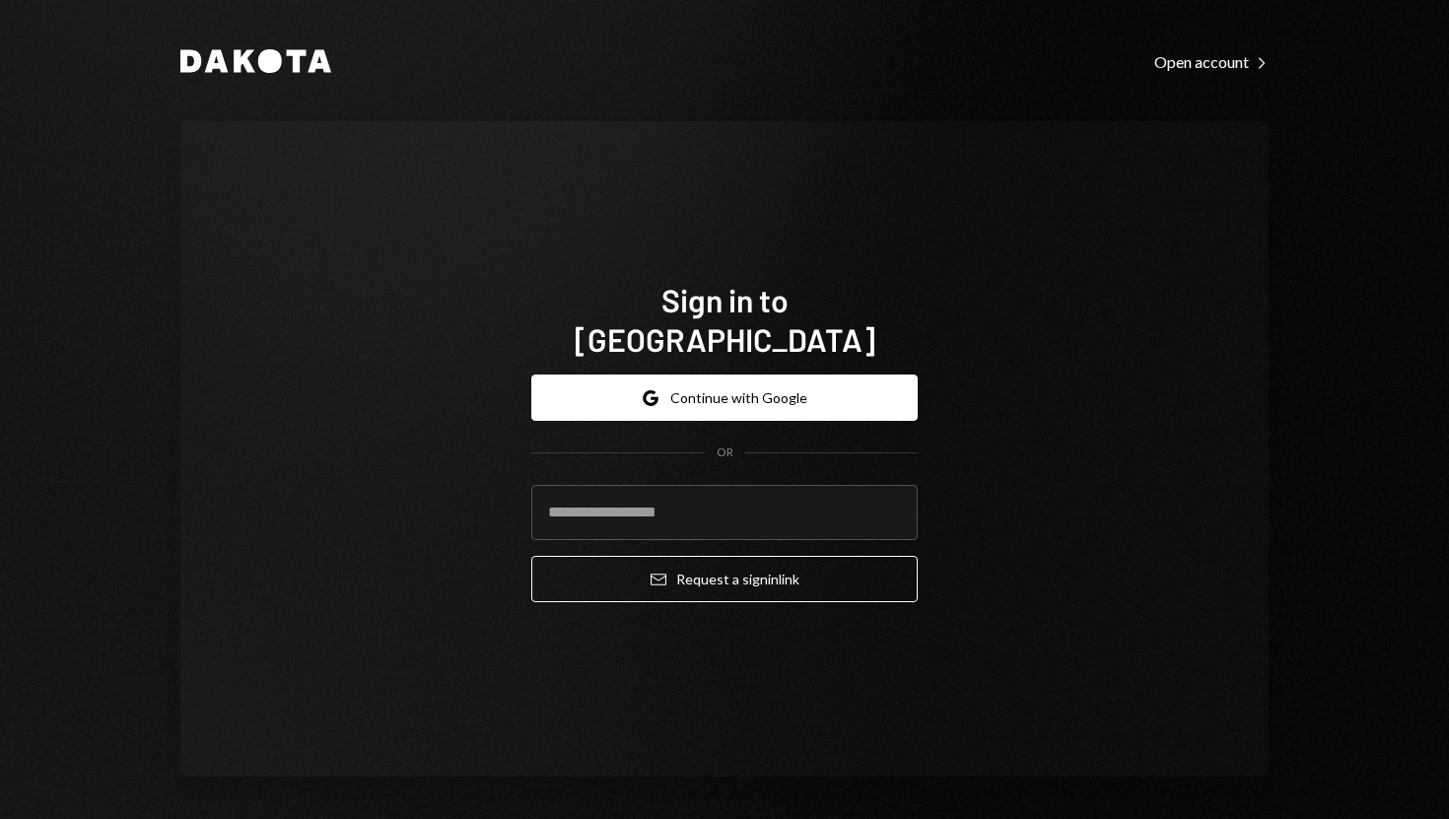
type input "**********"
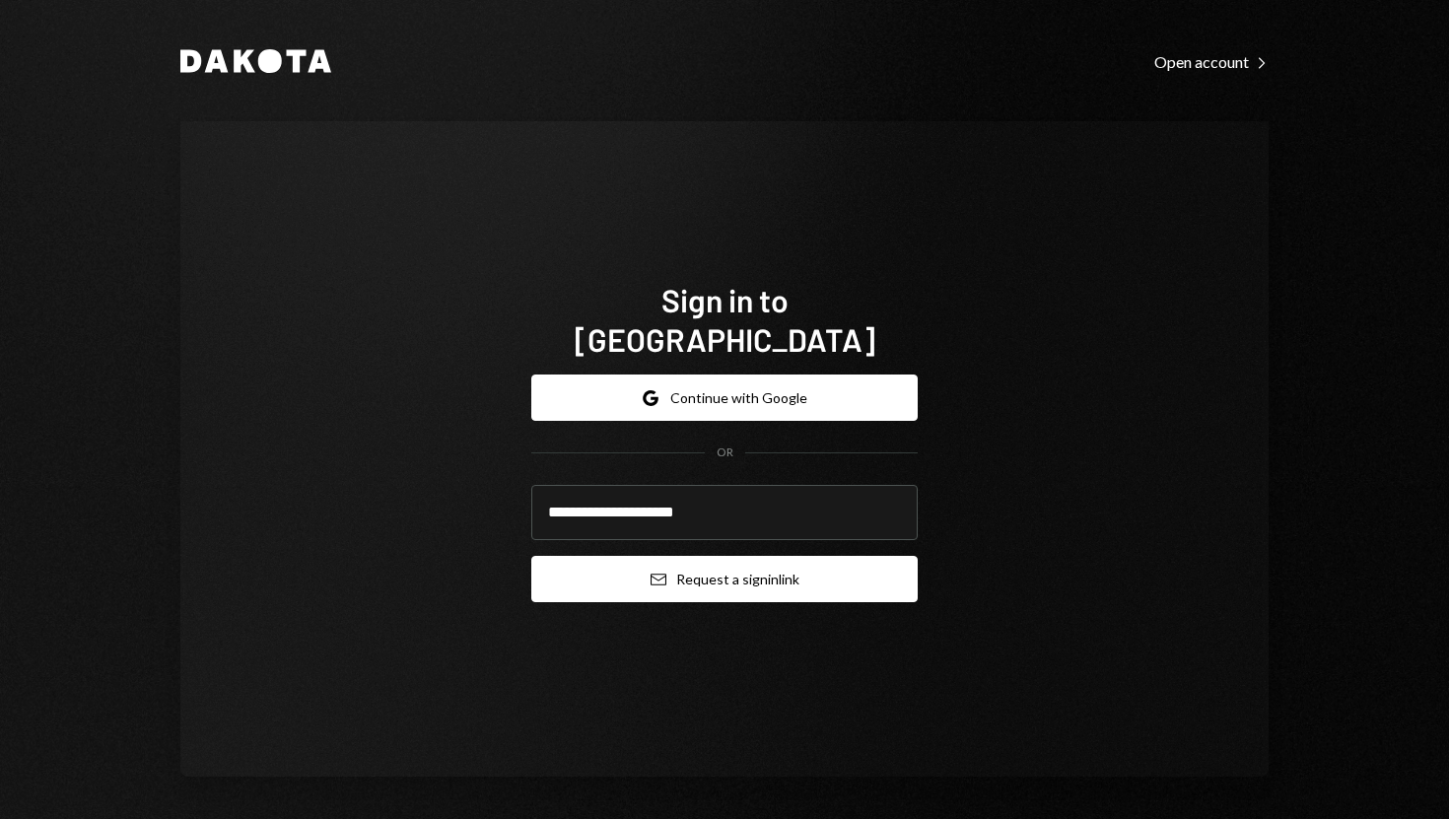
click at [565, 556] on button "Email Request a sign in link" at bounding box center [724, 579] width 386 height 46
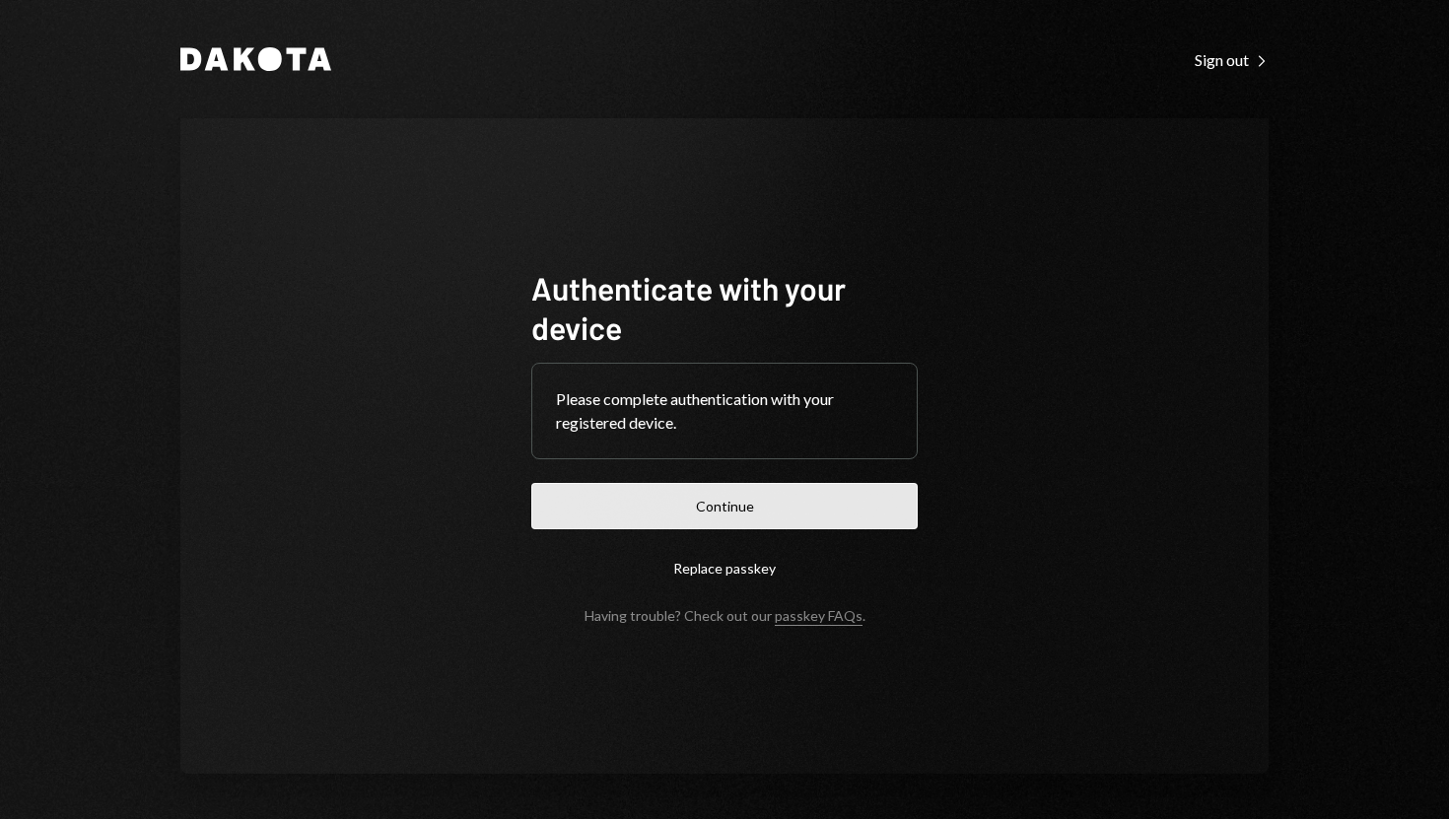
click at [719, 509] on button "Continue" at bounding box center [724, 506] width 386 height 46
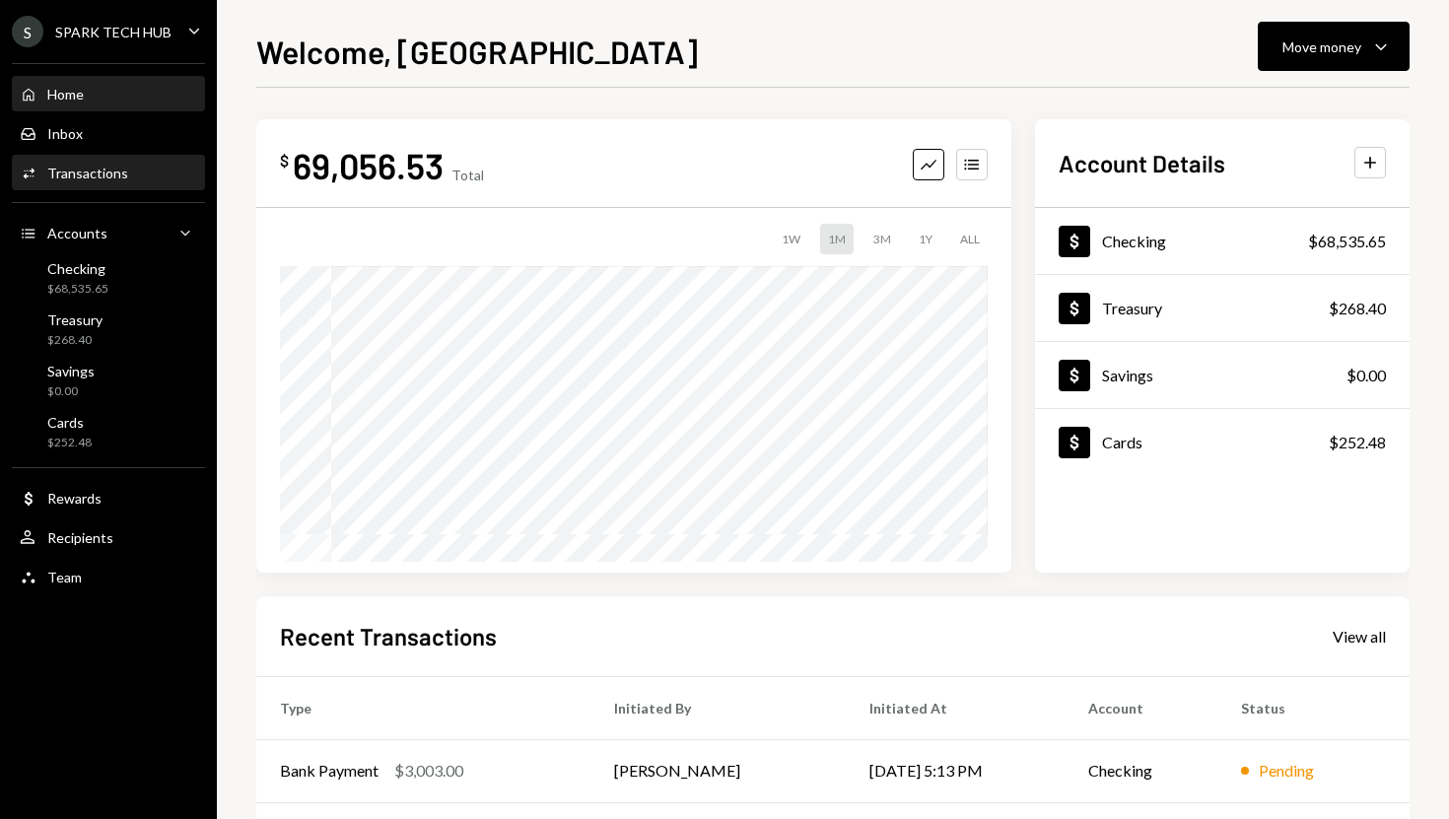
click at [102, 160] on div "Activities Transactions" at bounding box center [108, 174] width 177 height 34
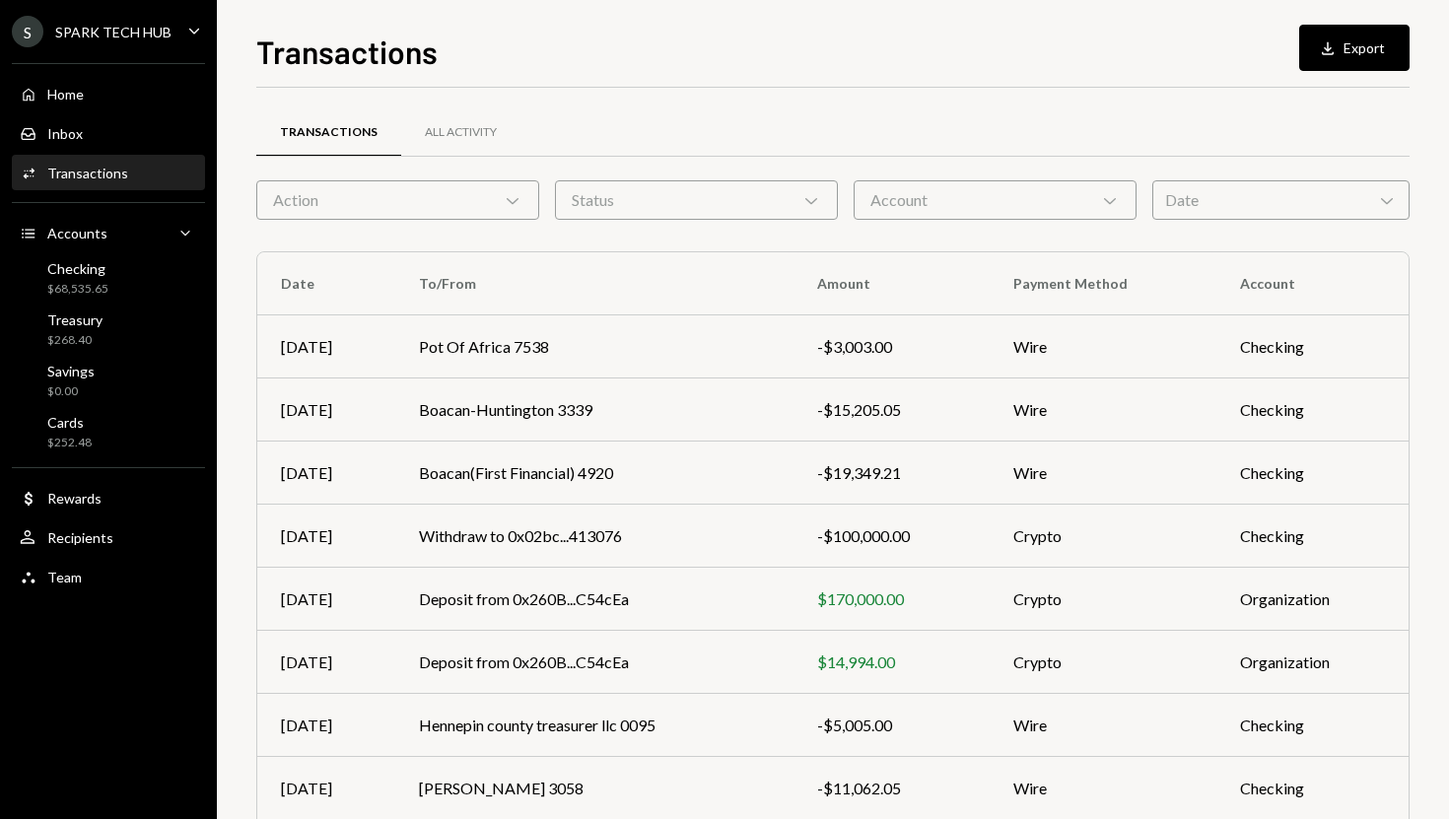
click at [498, 191] on div "Action Chevron Down" at bounding box center [397, 199] width 283 height 39
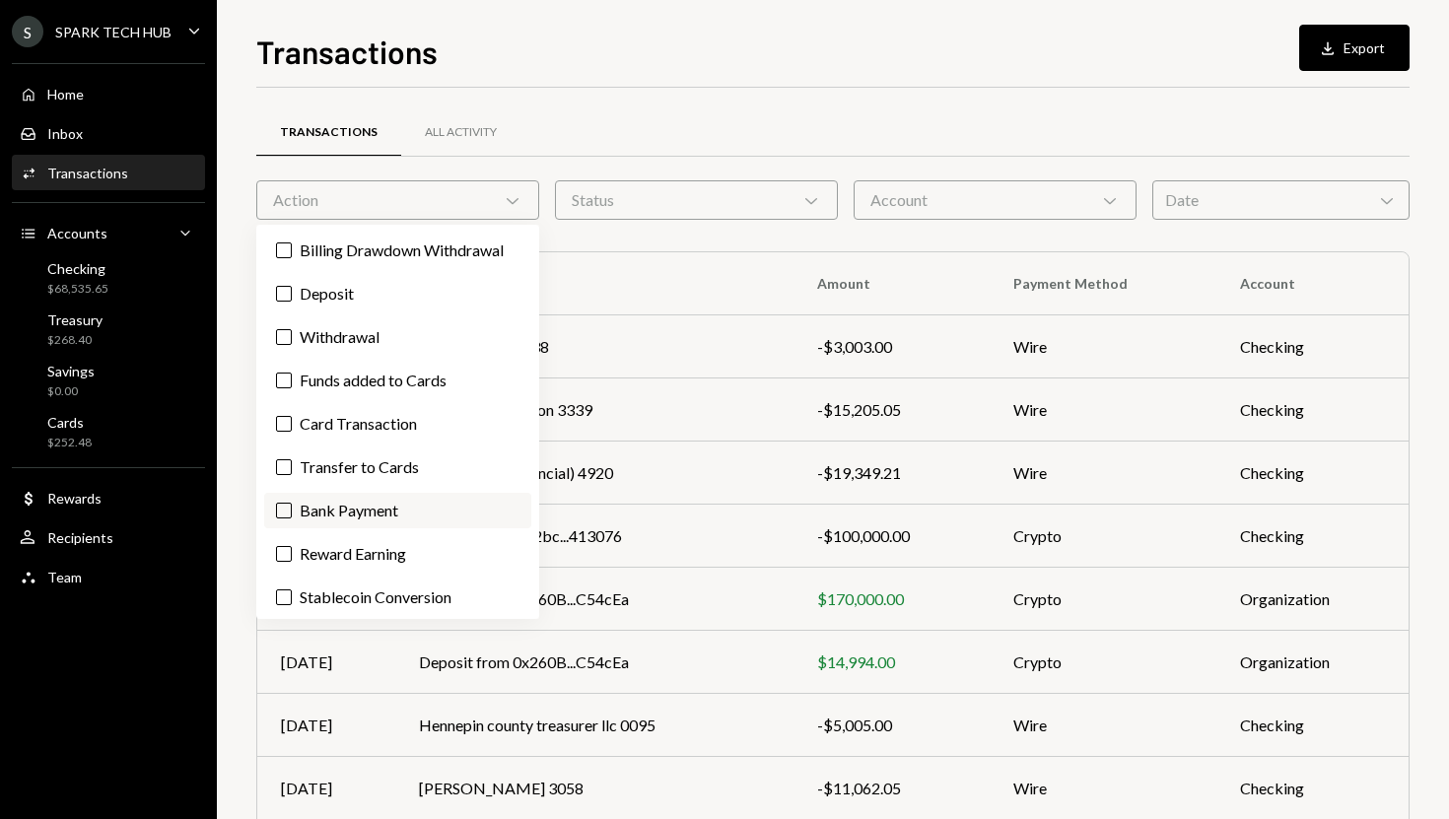
click at [367, 497] on label "Bank Payment" at bounding box center [397, 510] width 267 height 35
click at [292, 503] on button "Bank Payment" at bounding box center [284, 511] width 16 height 16
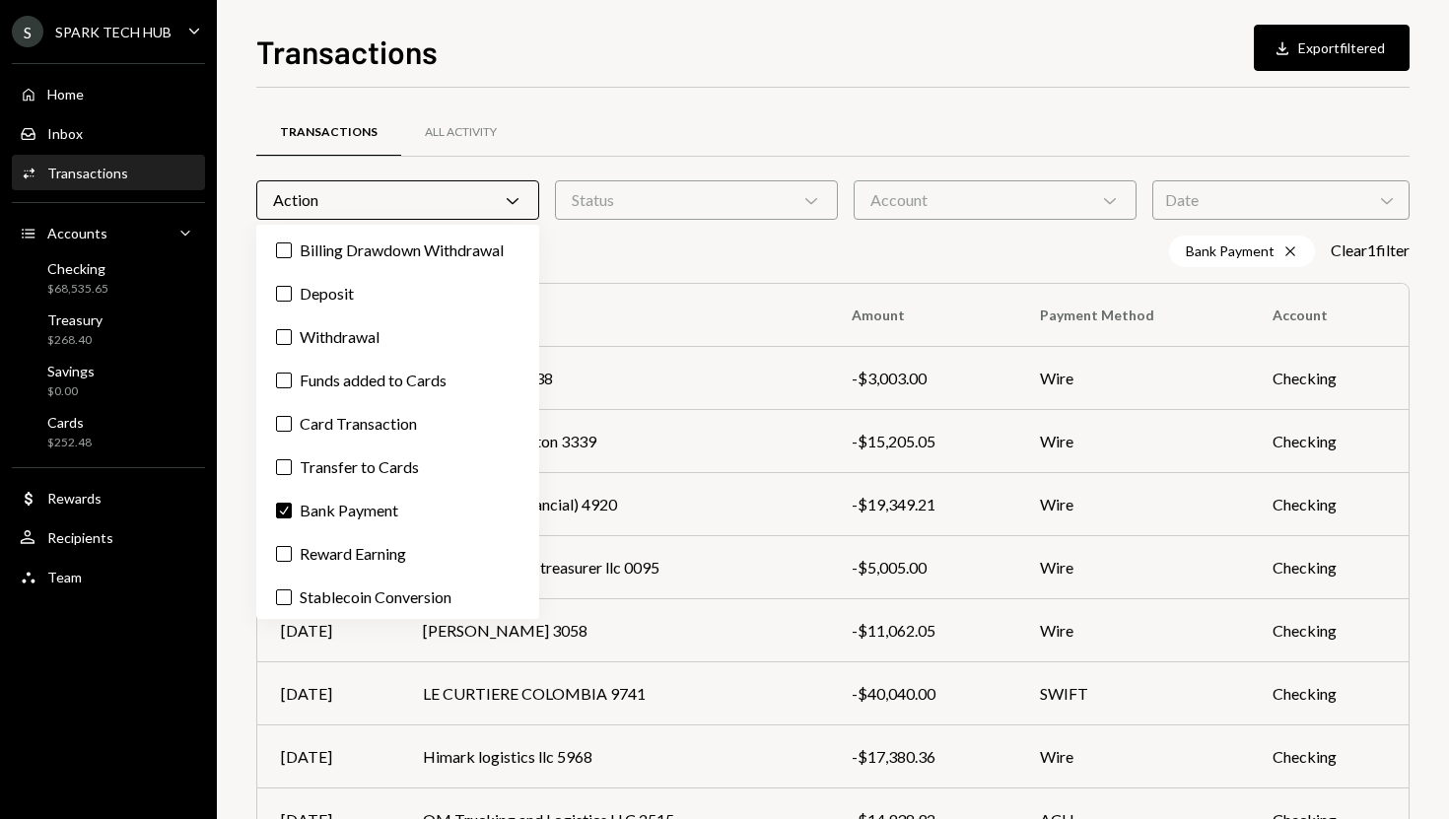
click at [238, 511] on div "Transactions Download Export filtered Transactions All Activity Action Chevron …" at bounding box center [833, 409] width 1232 height 819
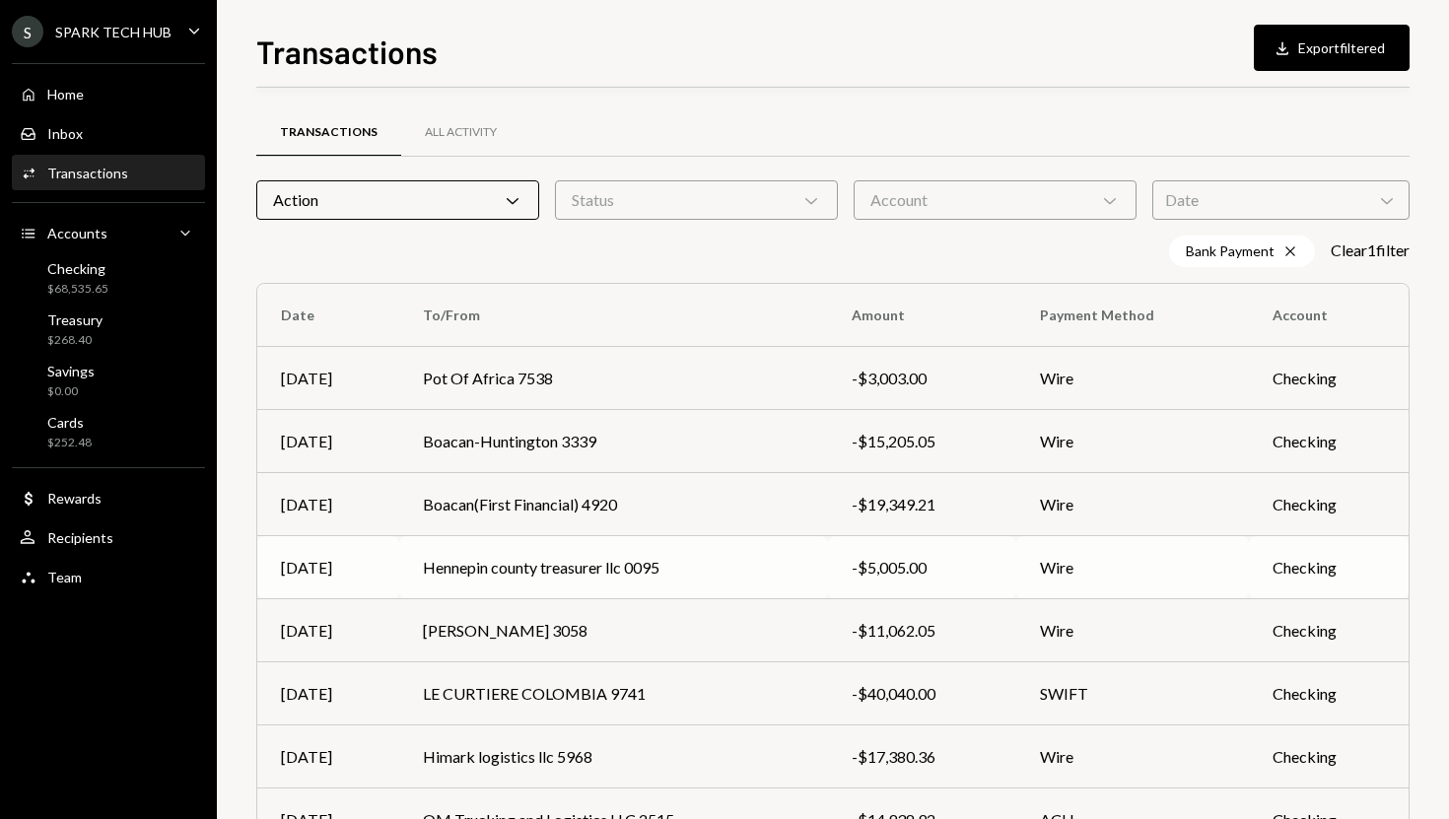
scroll to position [241, 0]
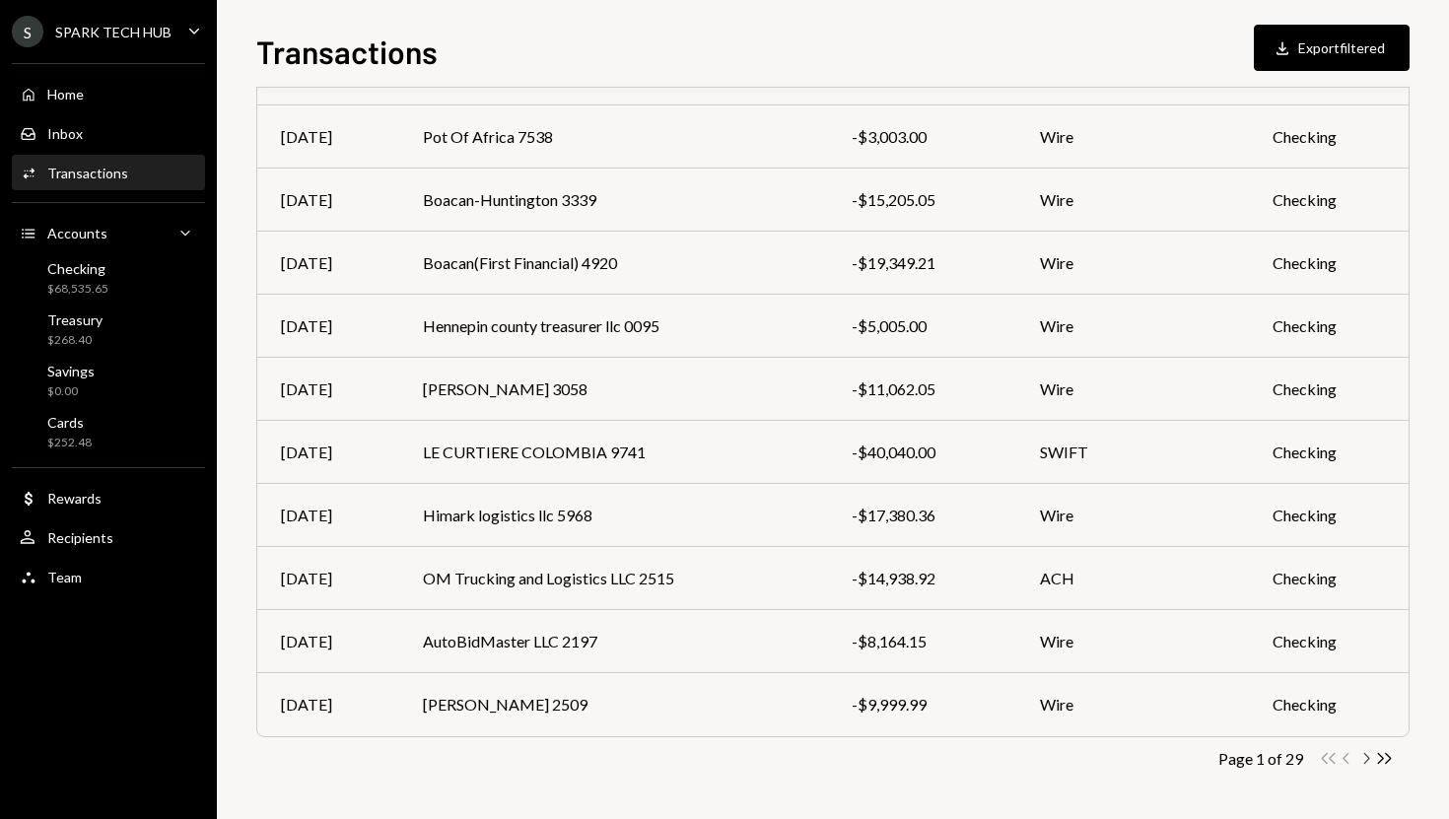
click at [1365, 761] on icon "button" at bounding box center [1367, 758] width 6 height 11
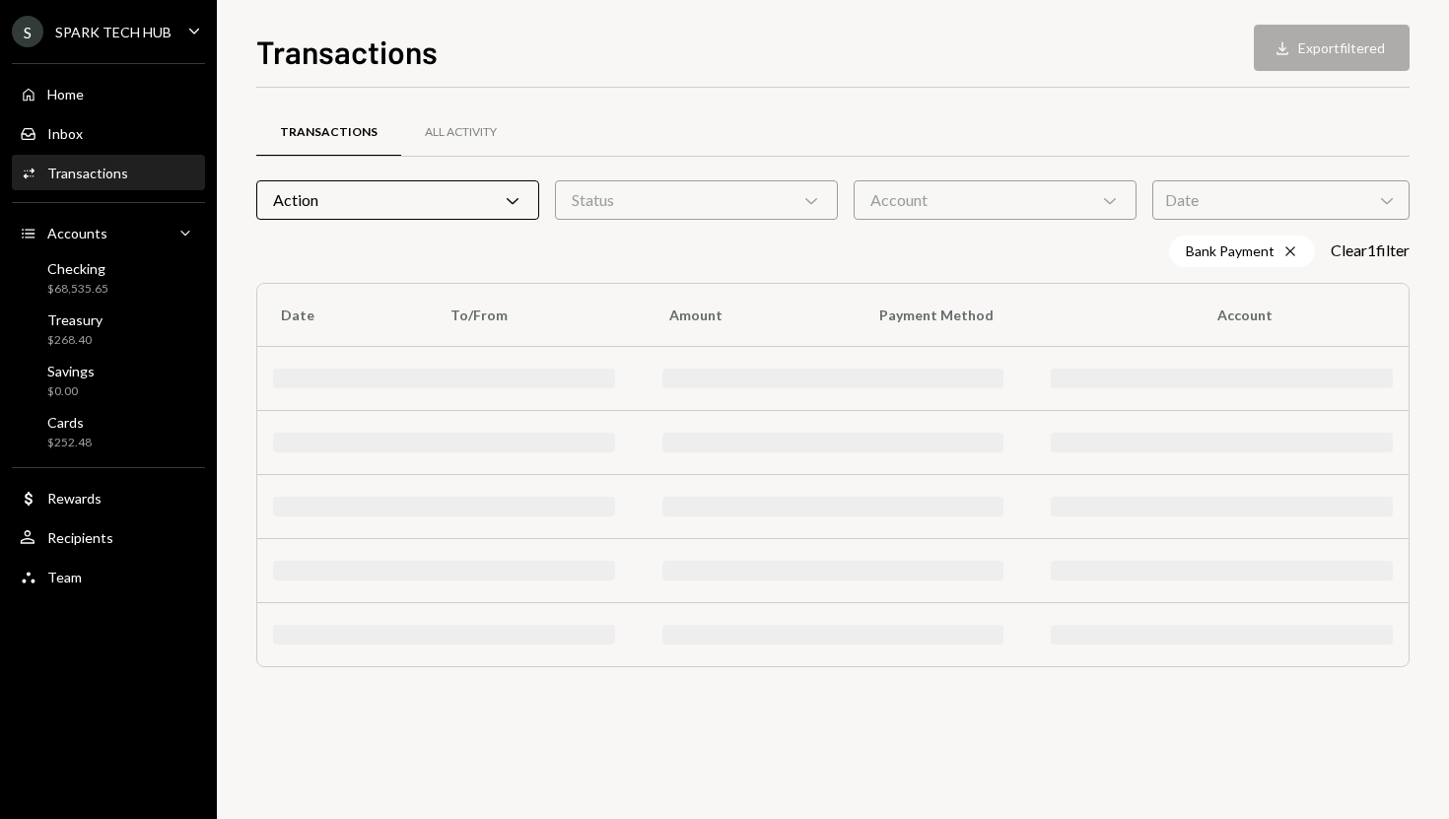
scroll to position [0, 0]
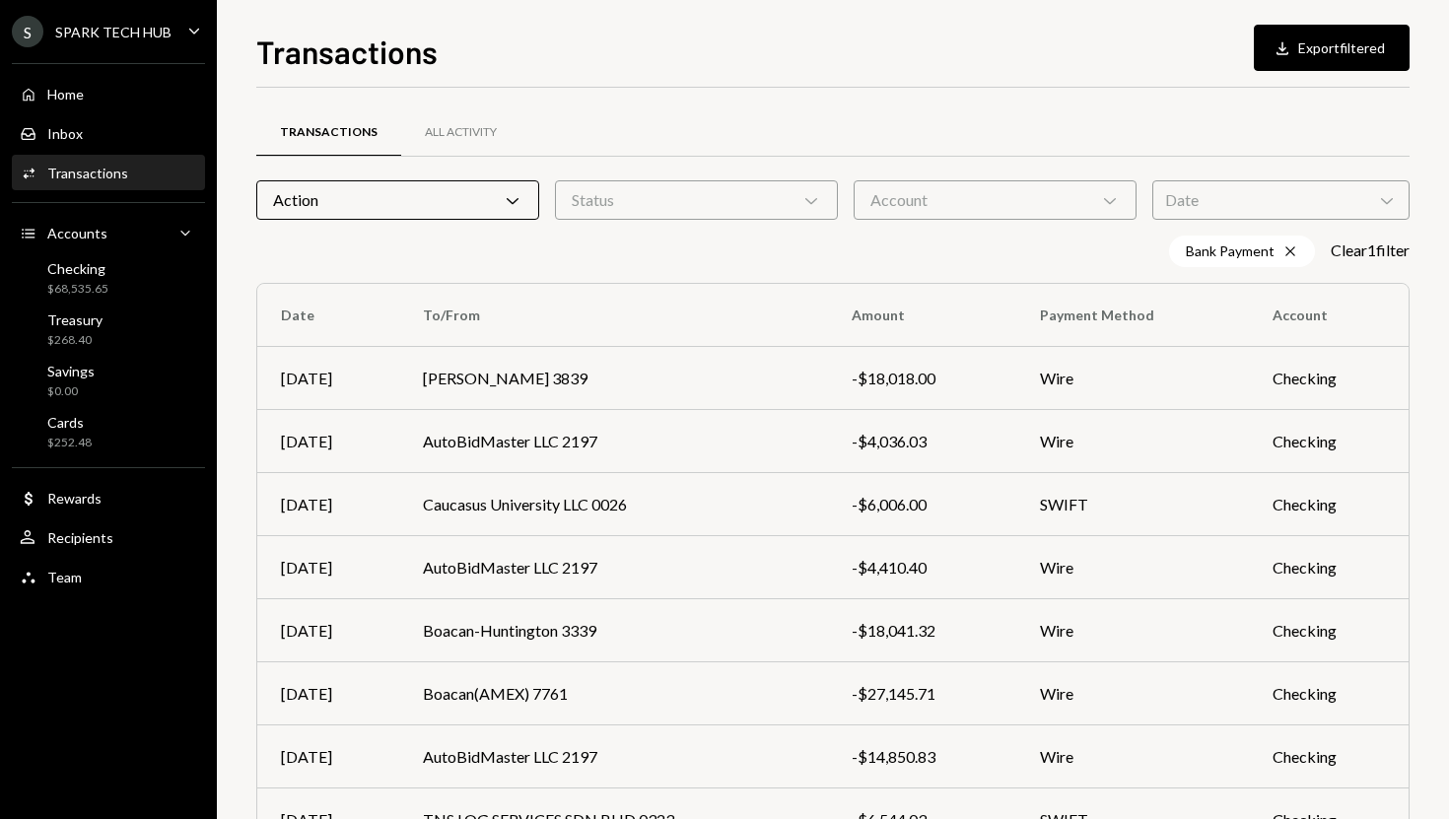
click at [504, 207] on icon "Chevron Down" at bounding box center [513, 200] width 20 height 20
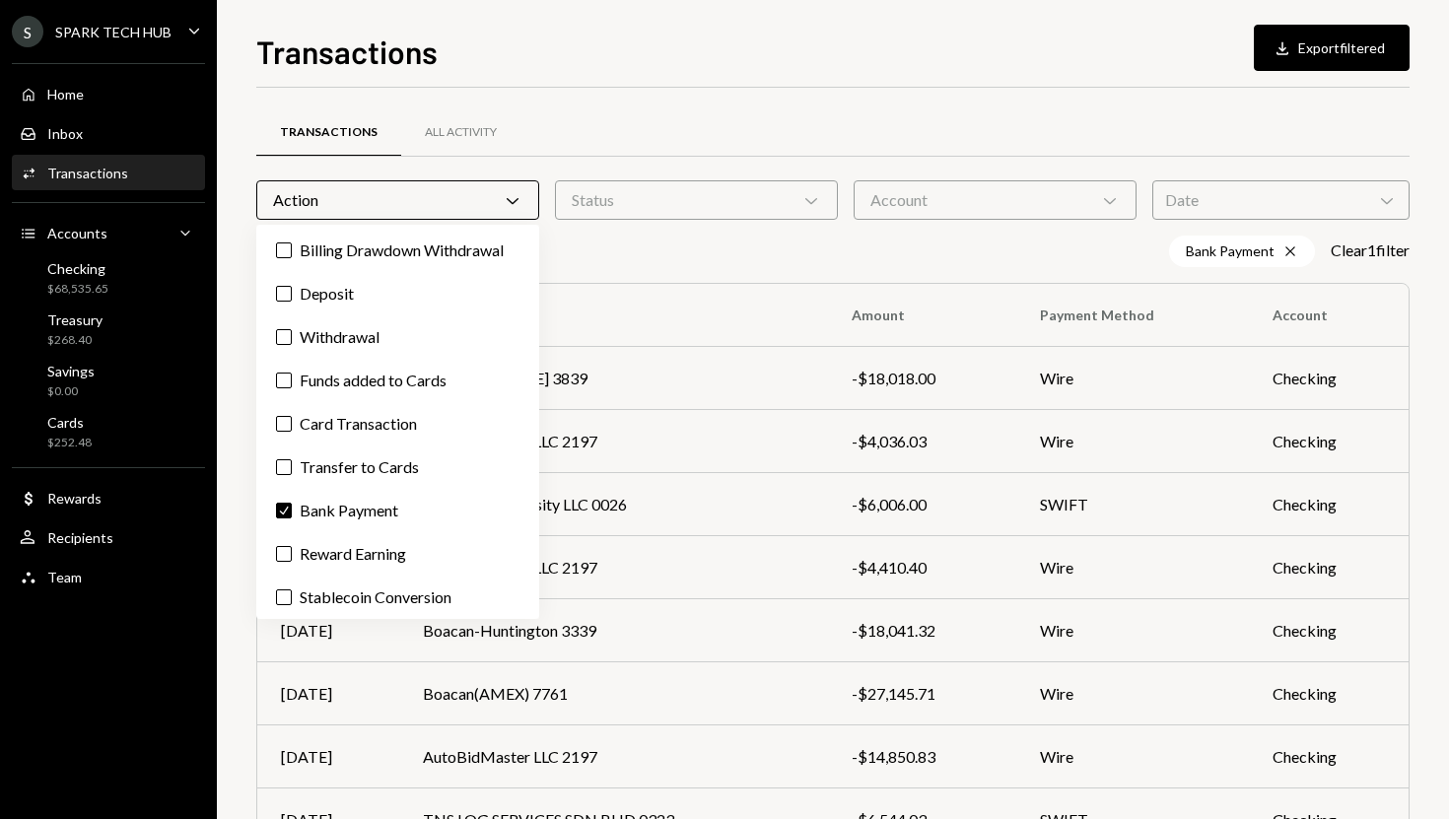
click at [596, 245] on div "Bank Payment Cross Clear 1 filter" at bounding box center [832, 252] width 1153 height 32
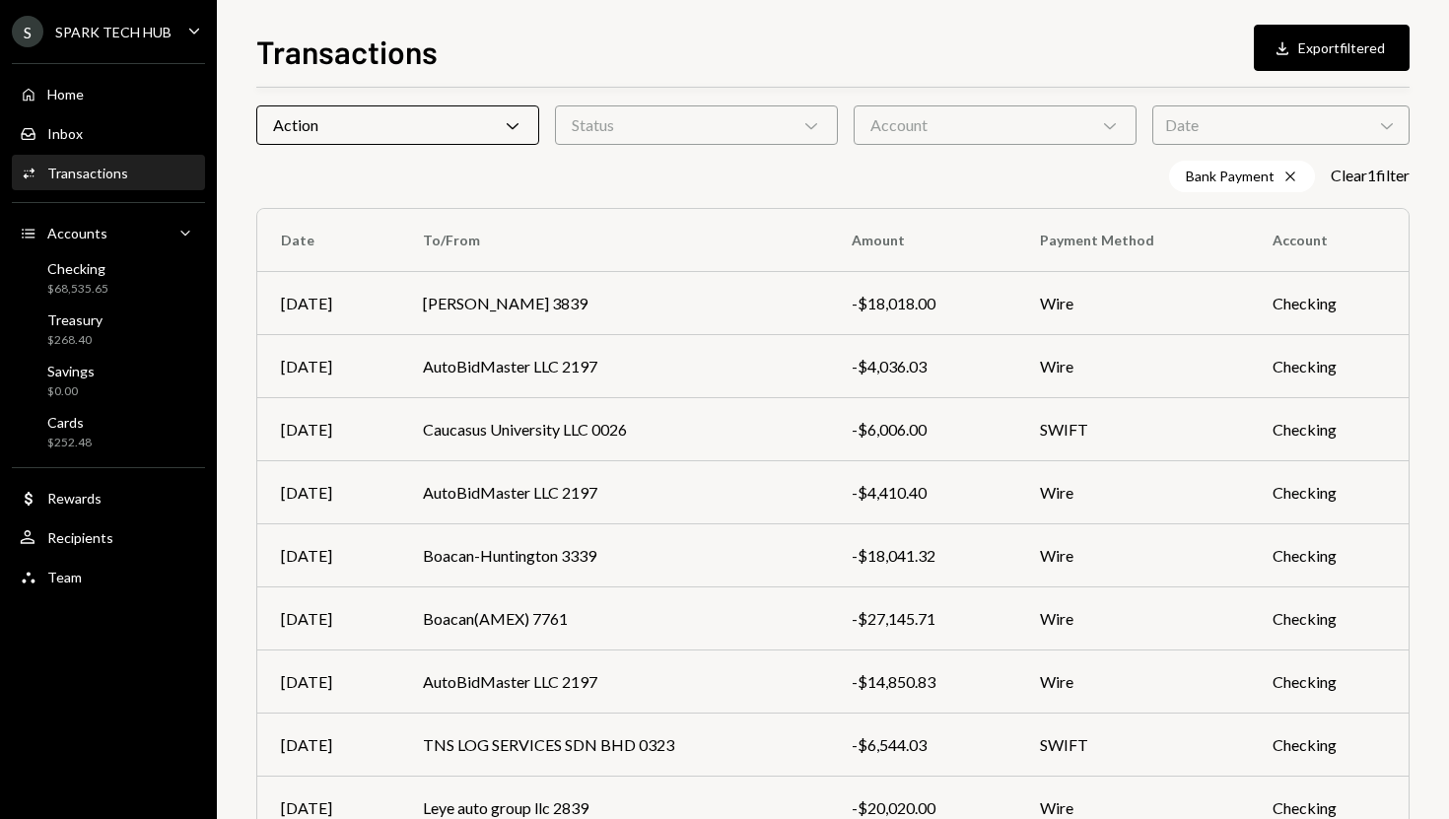
scroll to position [74, 0]
click at [692, 334] on td "Kolade Ogunremi 3839" at bounding box center [613, 304] width 429 height 63
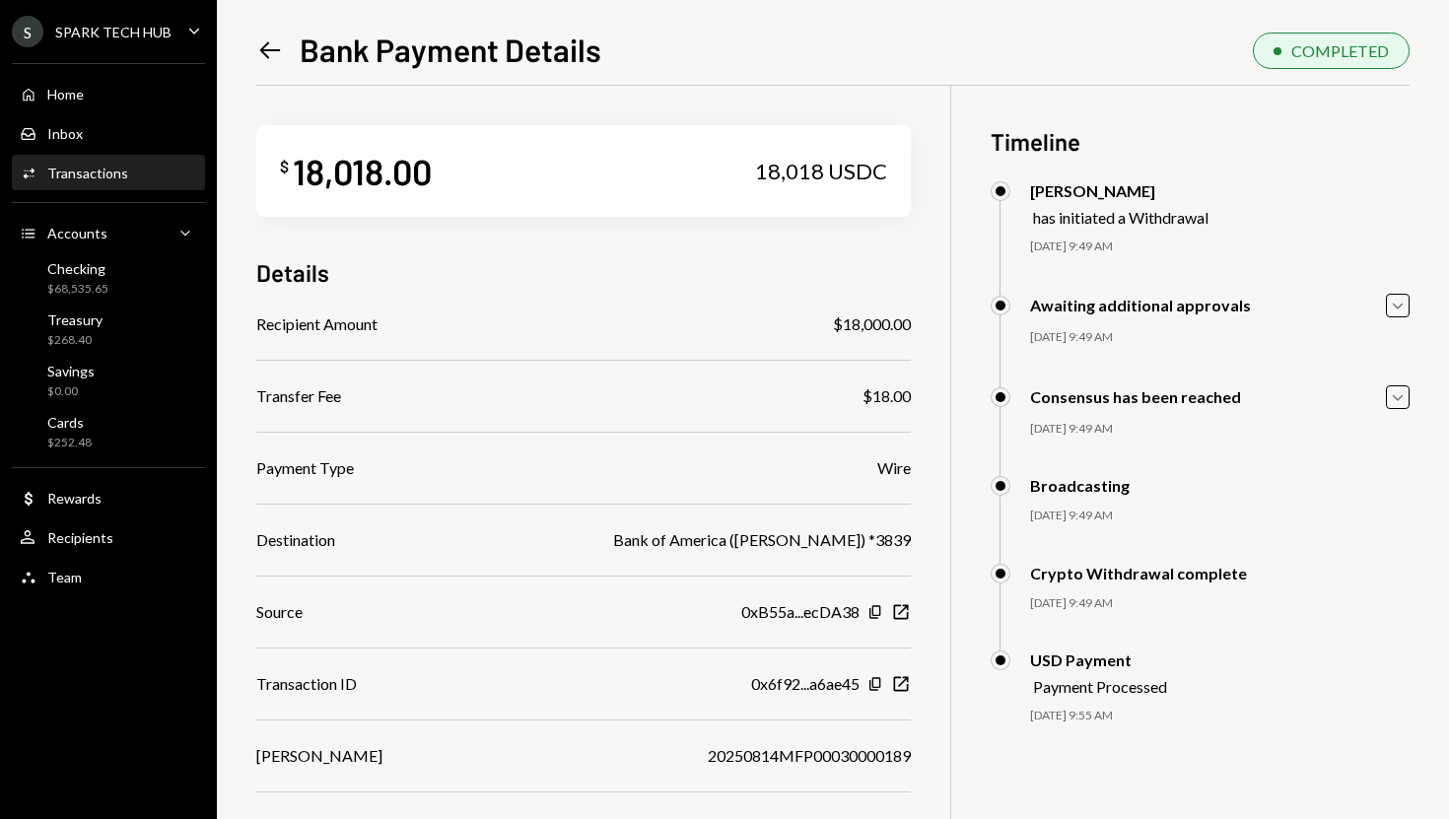
click at [266, 56] on icon at bounding box center [270, 50] width 21 height 17
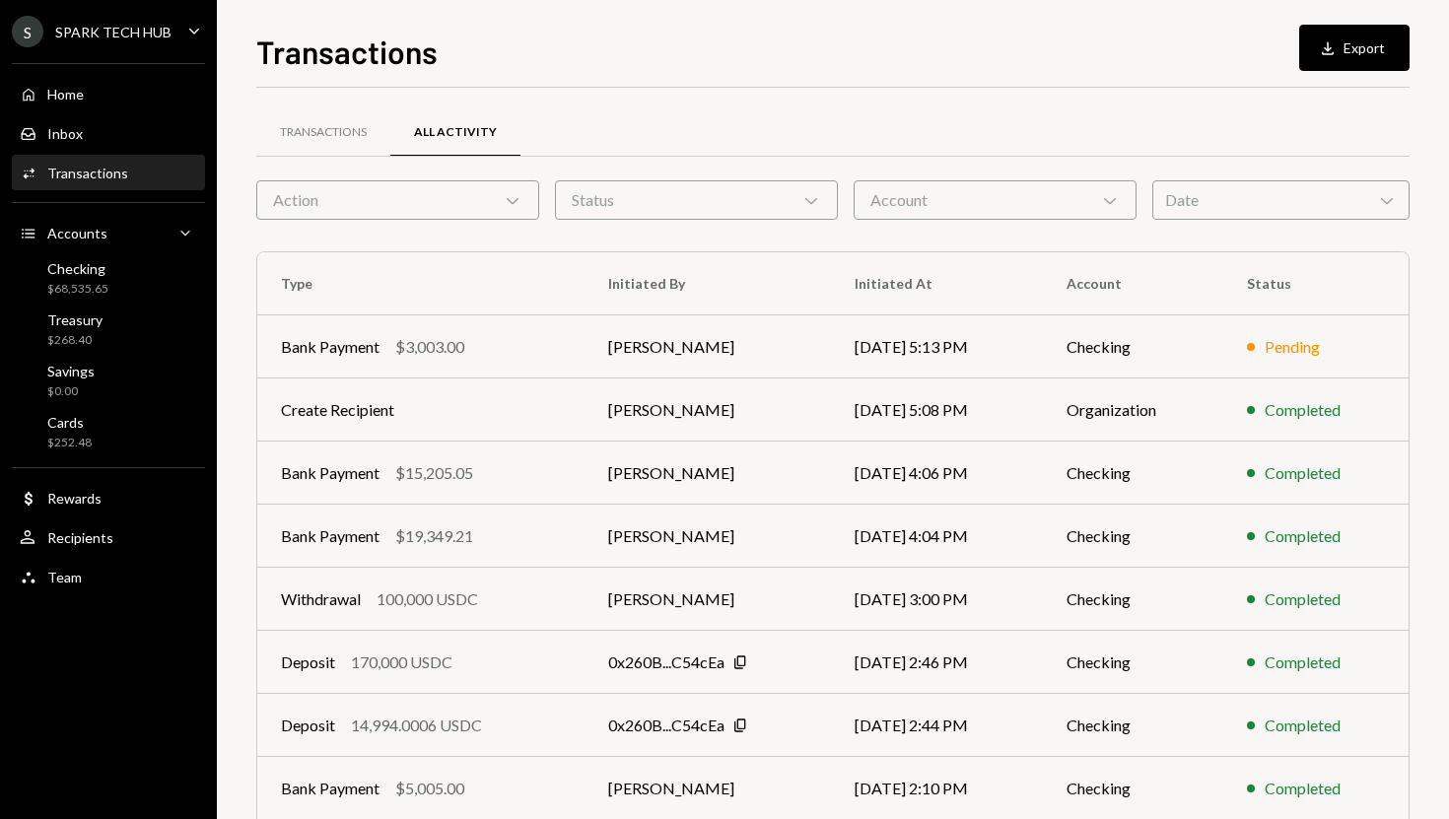
click at [346, 207] on div "Action Chevron Down" at bounding box center [397, 199] width 283 height 39
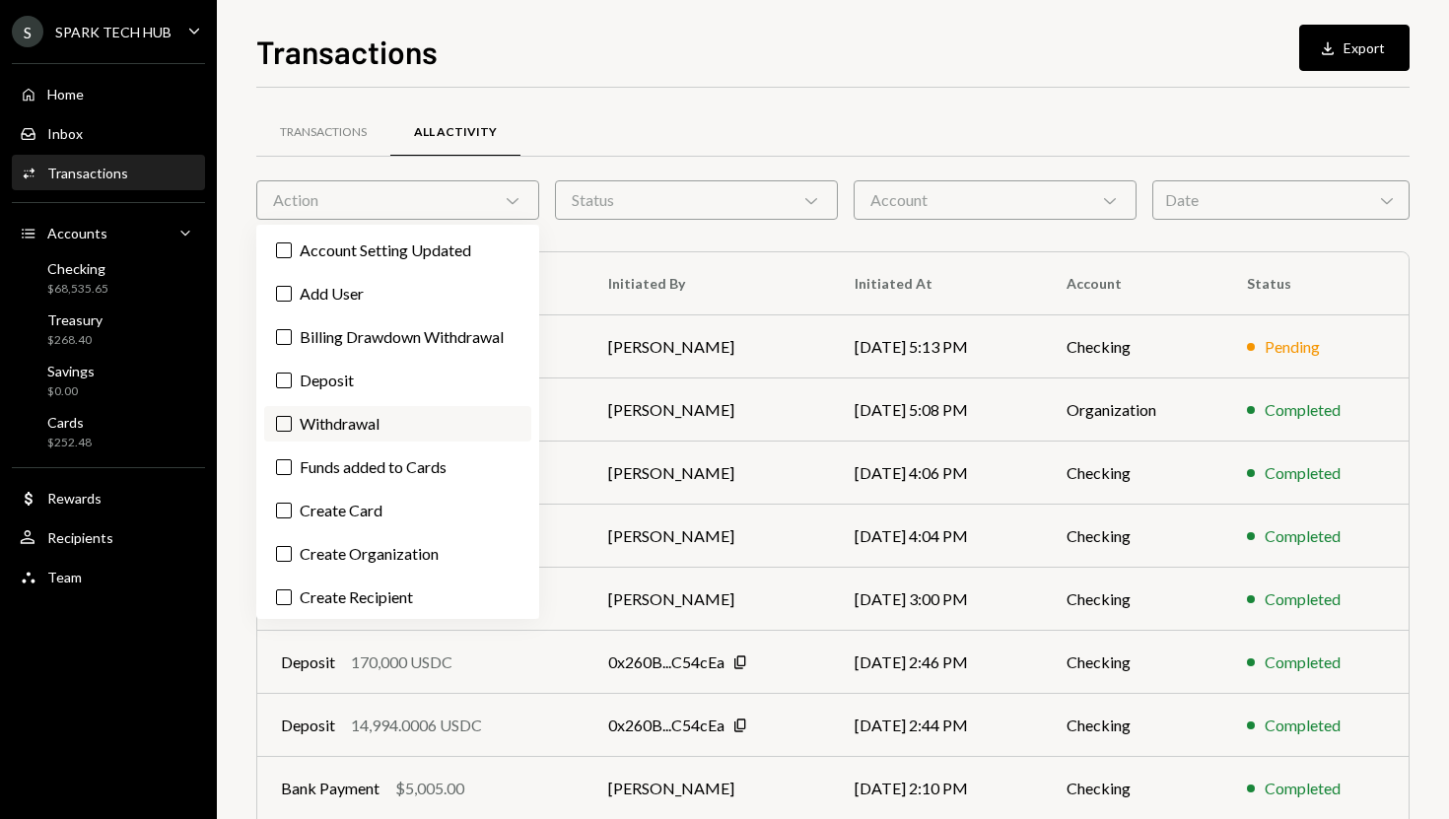
click at [344, 430] on label "Withdrawal" at bounding box center [397, 423] width 267 height 35
click at [292, 430] on button "Withdrawal" at bounding box center [284, 424] width 16 height 16
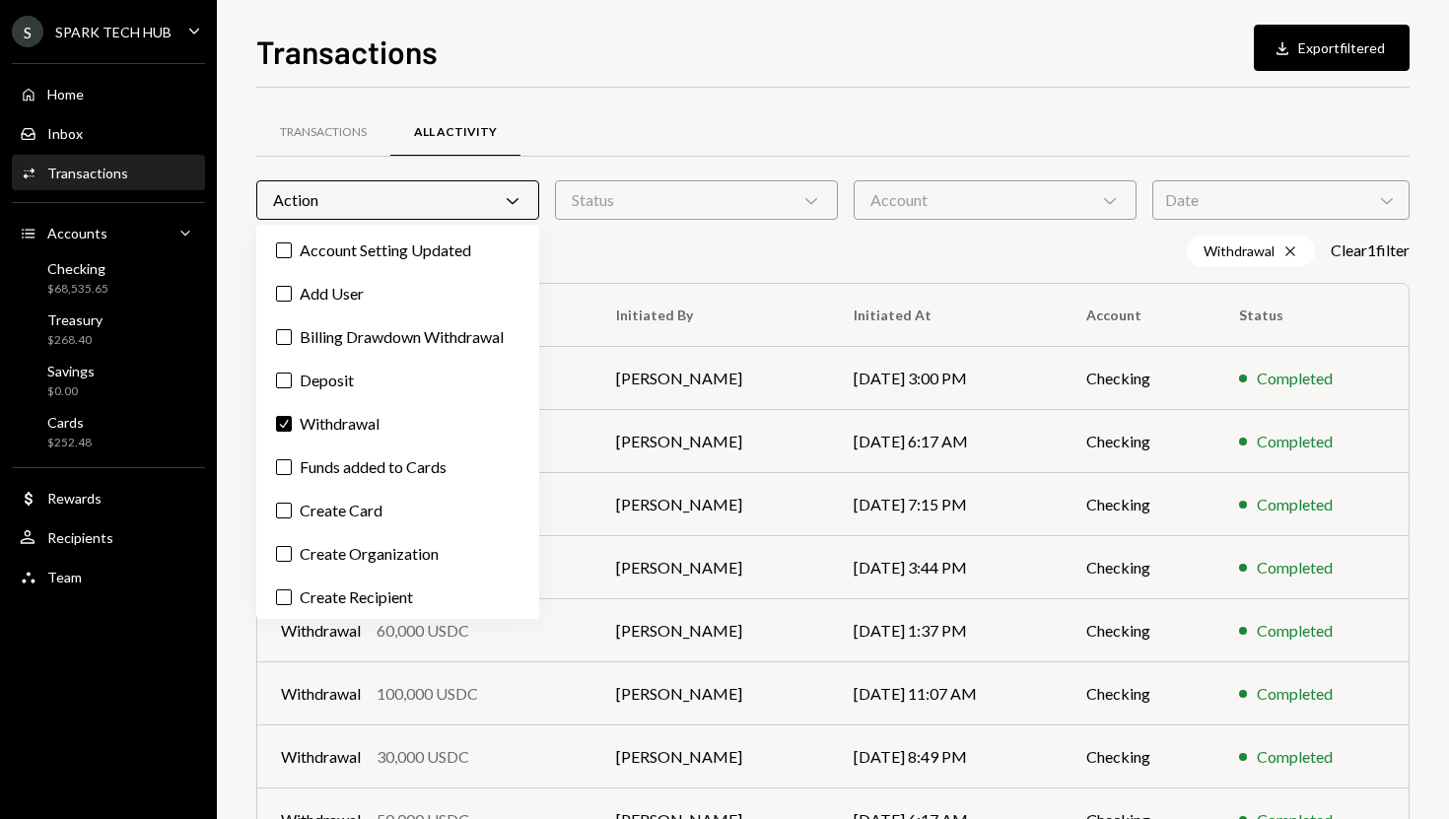
click at [237, 445] on div "Transactions Download Export filtered Transactions All Activity Action Chevron …" at bounding box center [833, 409] width 1232 height 819
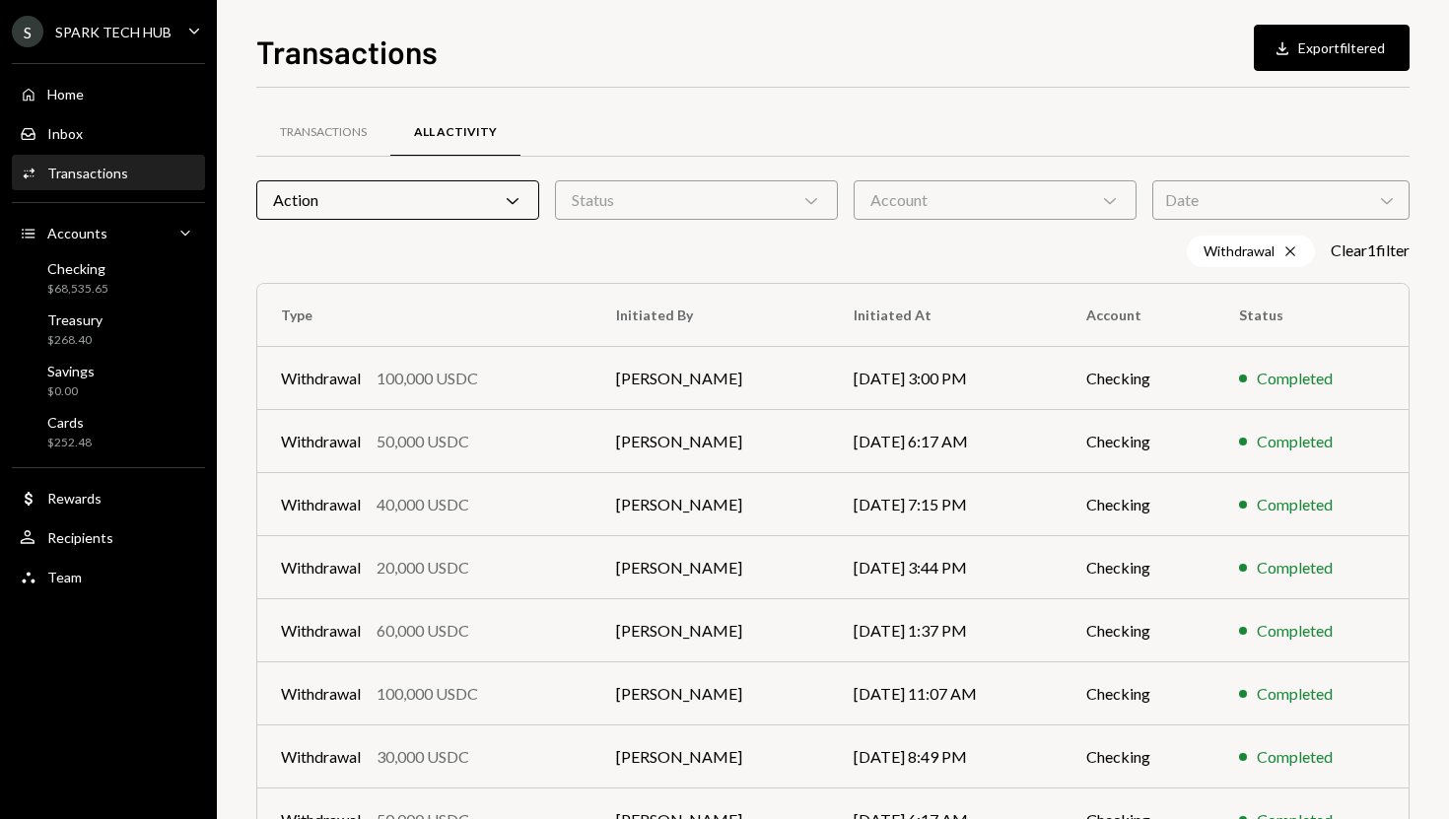
click at [462, 208] on div "Action Chevron Down" at bounding box center [397, 199] width 283 height 39
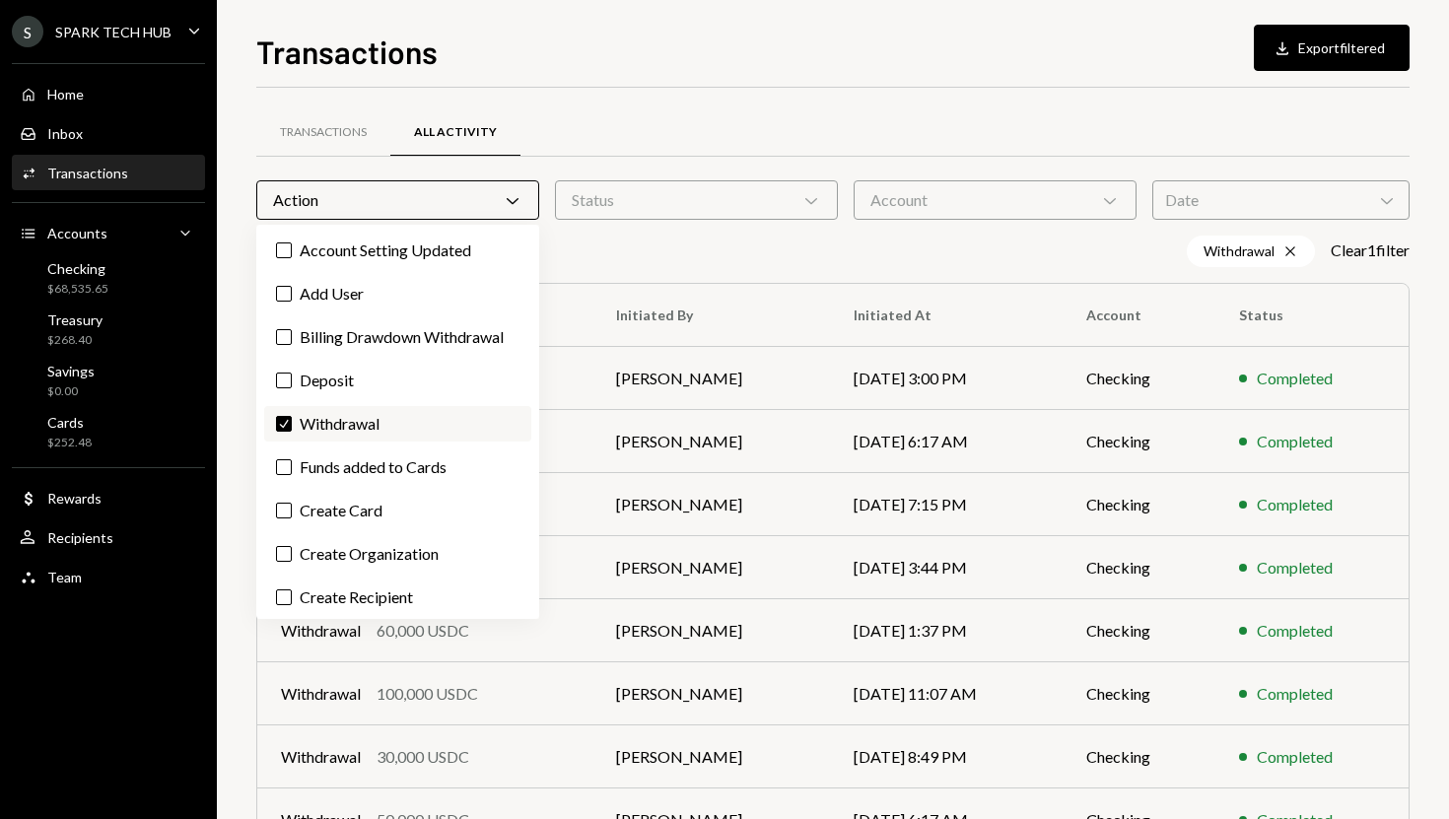
click at [281, 422] on button "Check" at bounding box center [284, 424] width 16 height 16
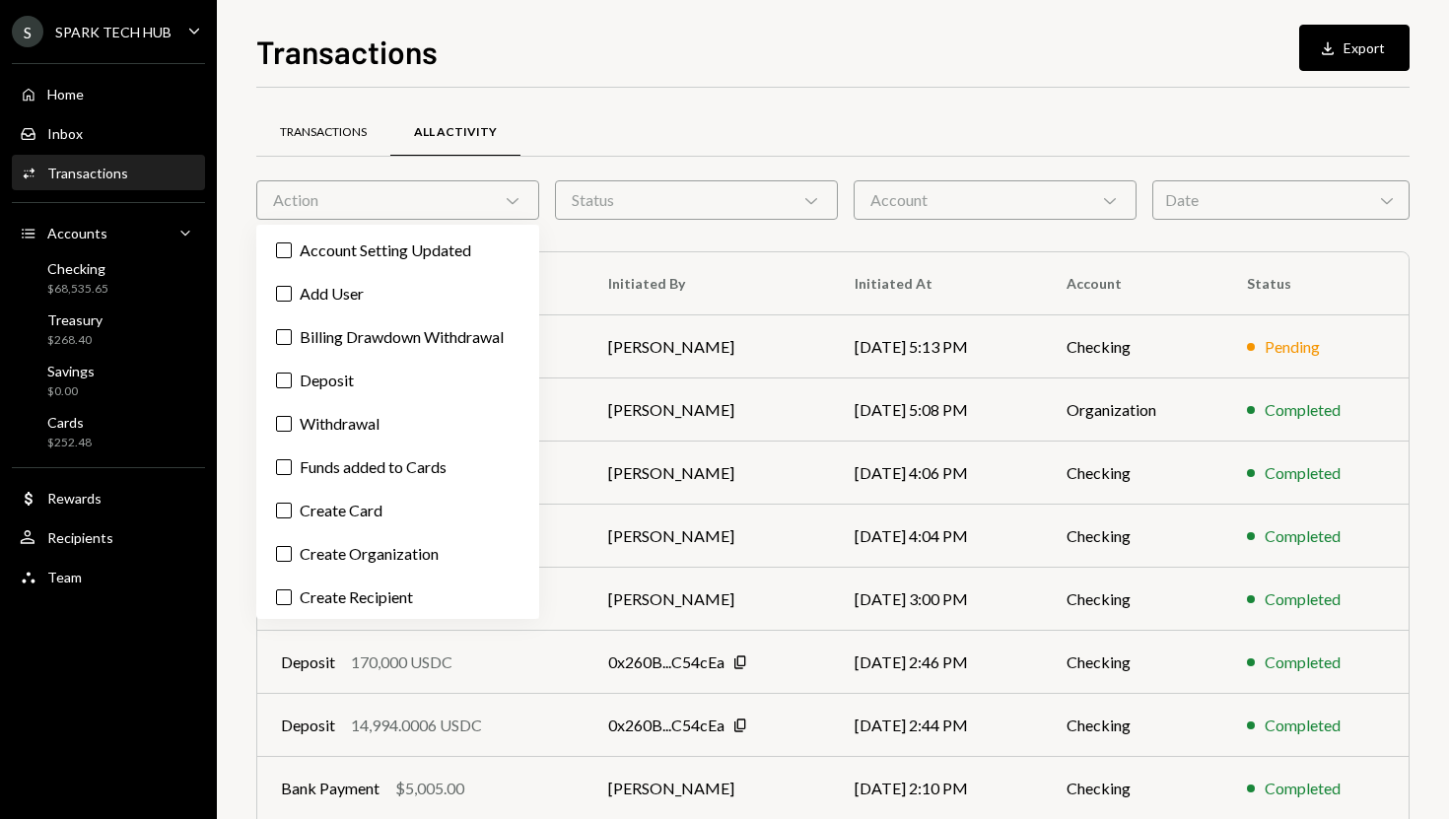
click at [289, 133] on div "Transactions" at bounding box center [323, 132] width 87 height 17
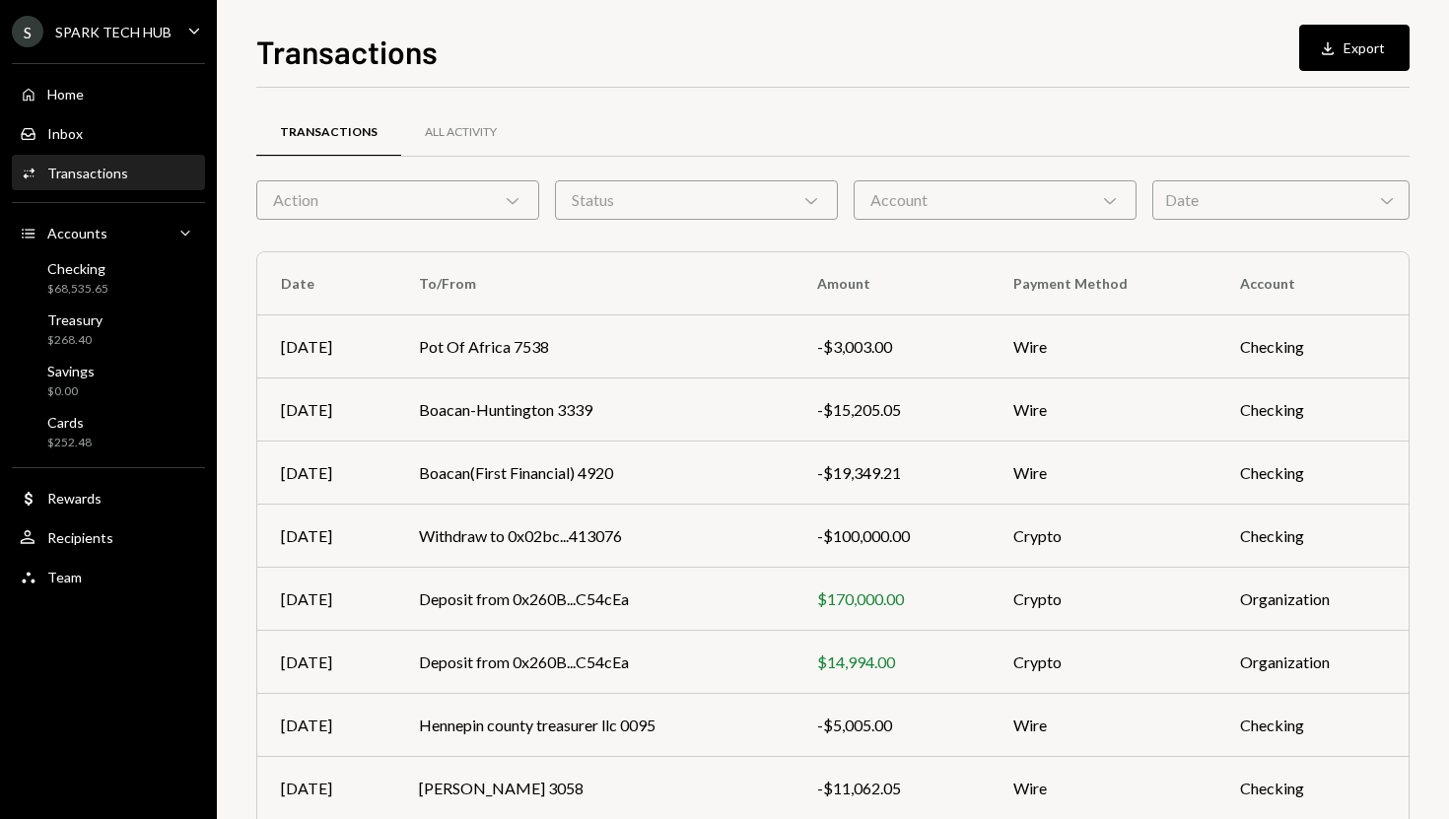
click at [338, 189] on div "Action Chevron Down" at bounding box center [397, 199] width 283 height 39
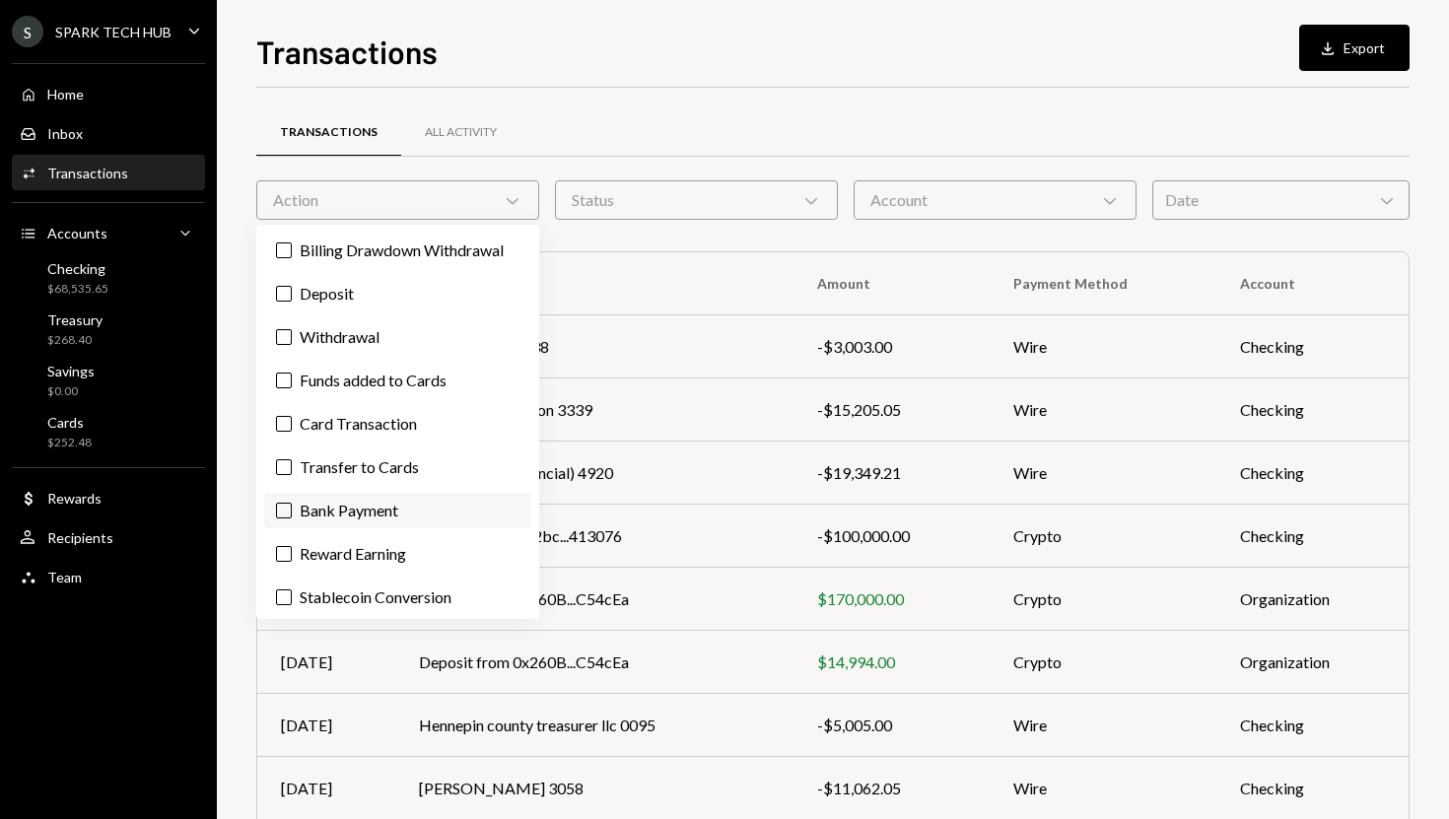
click at [340, 508] on label "Bank Payment" at bounding box center [397, 510] width 267 height 35
click at [292, 508] on button "Bank Payment" at bounding box center [284, 511] width 16 height 16
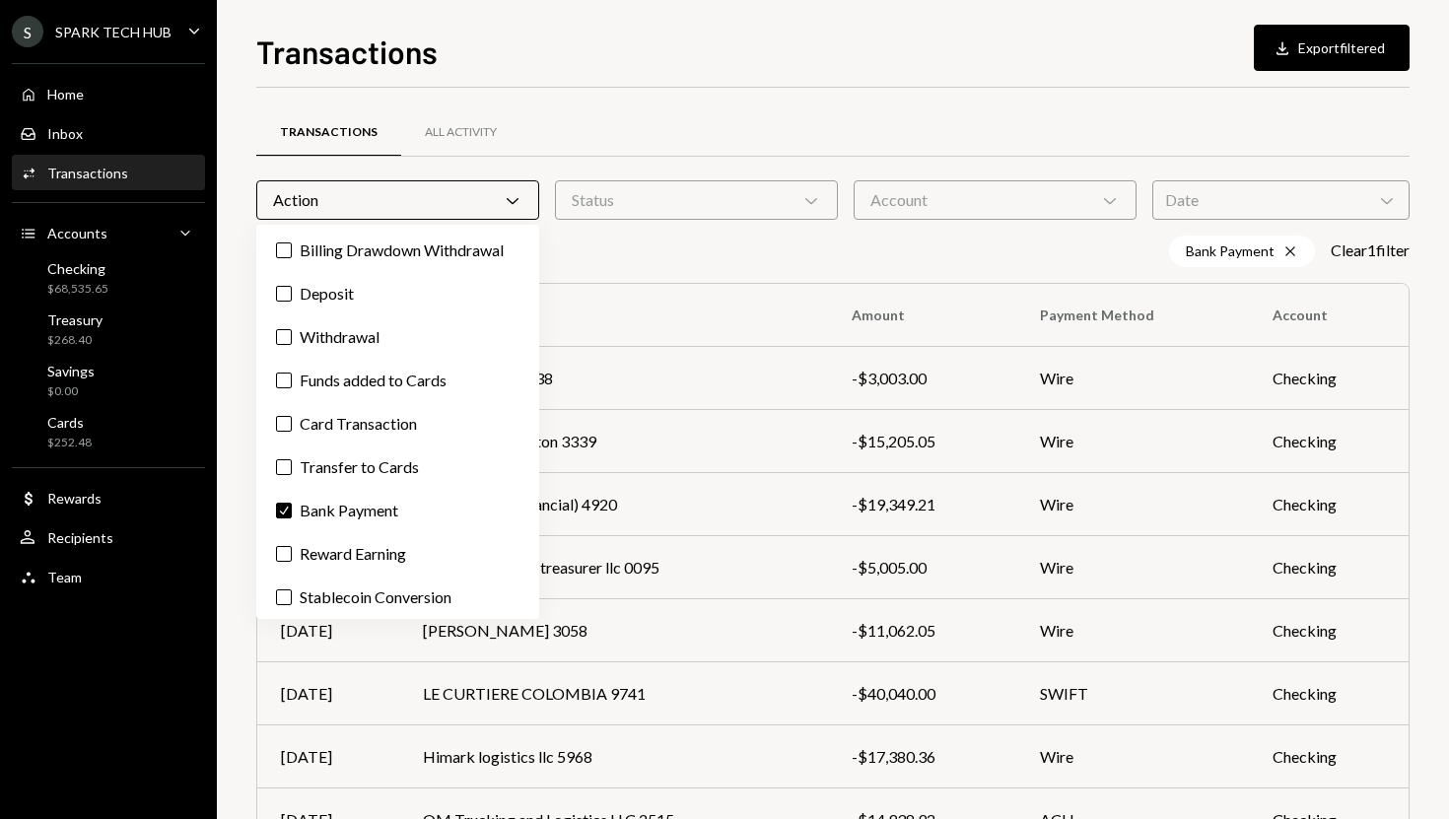
click at [238, 591] on div "Transactions Download Export filtered Transactions All Activity Action Chevron …" at bounding box center [833, 409] width 1232 height 819
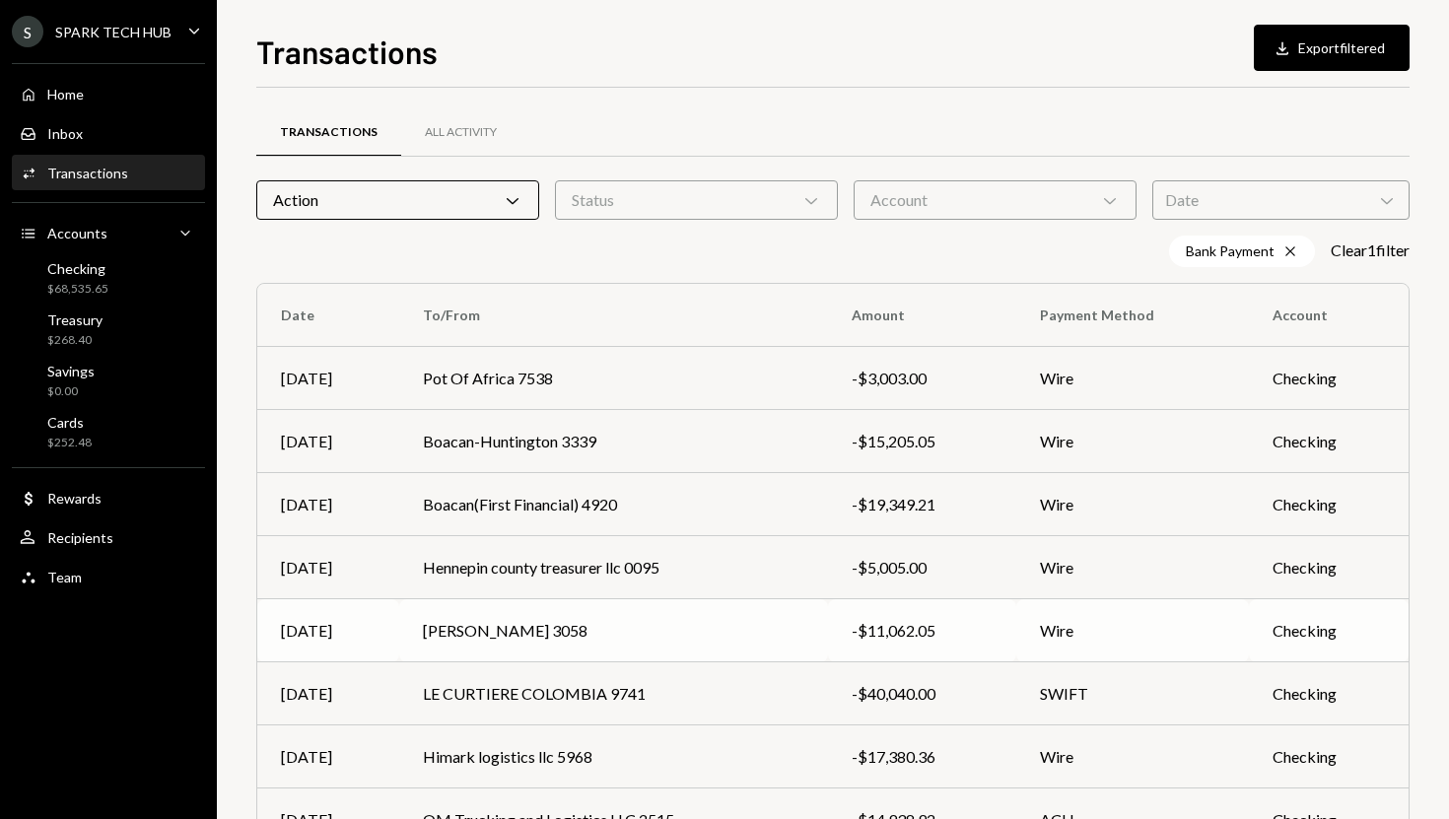
scroll to position [241, 0]
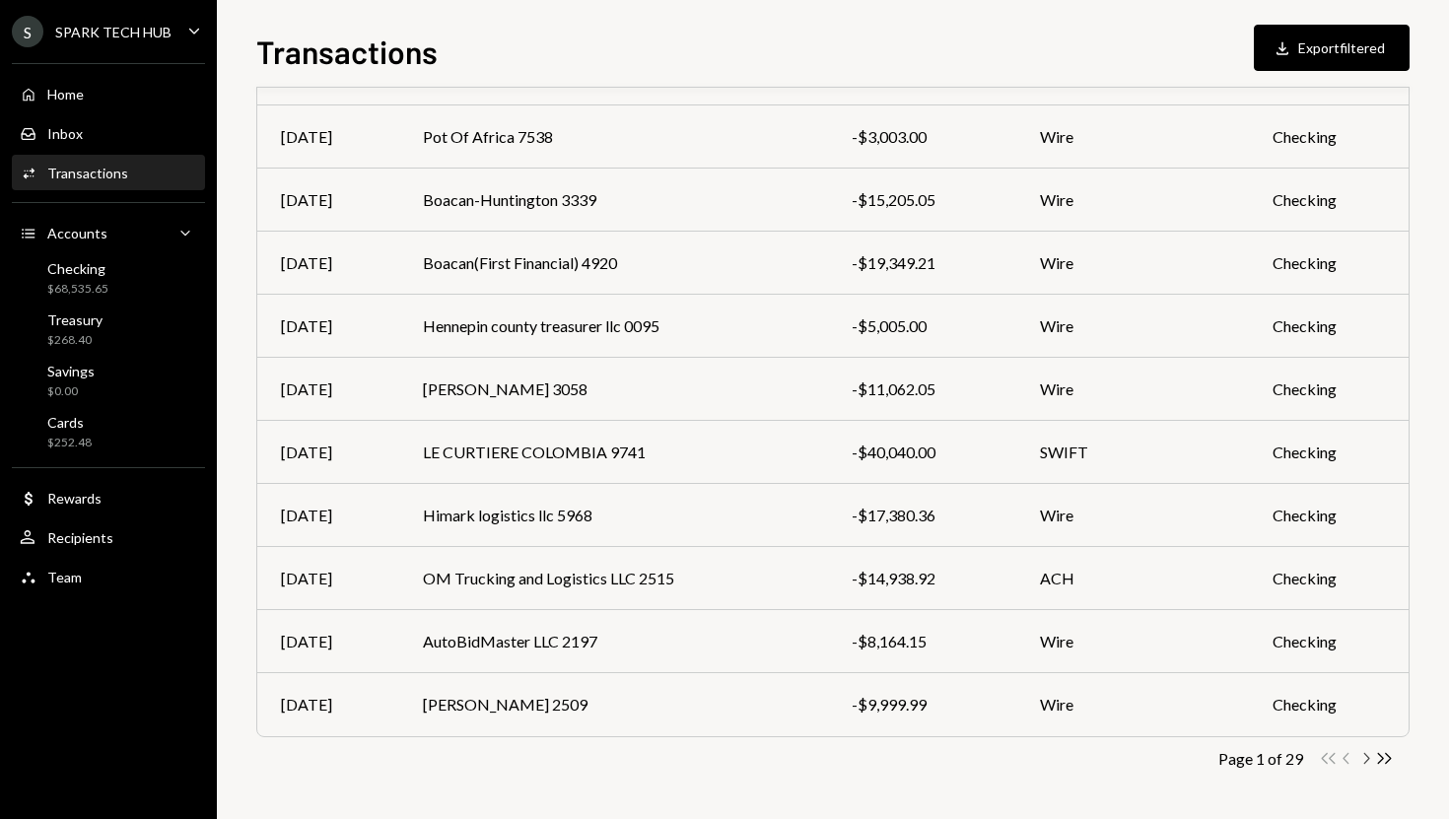
click at [1366, 756] on icon "Chevron Right" at bounding box center [1365, 758] width 19 height 19
click at [1345, 758] on icon "Chevron Left" at bounding box center [1346, 758] width 19 height 19
click at [625, 480] on td "LE CURTIERE COLOMBIA 9741" at bounding box center [613, 452] width 429 height 63
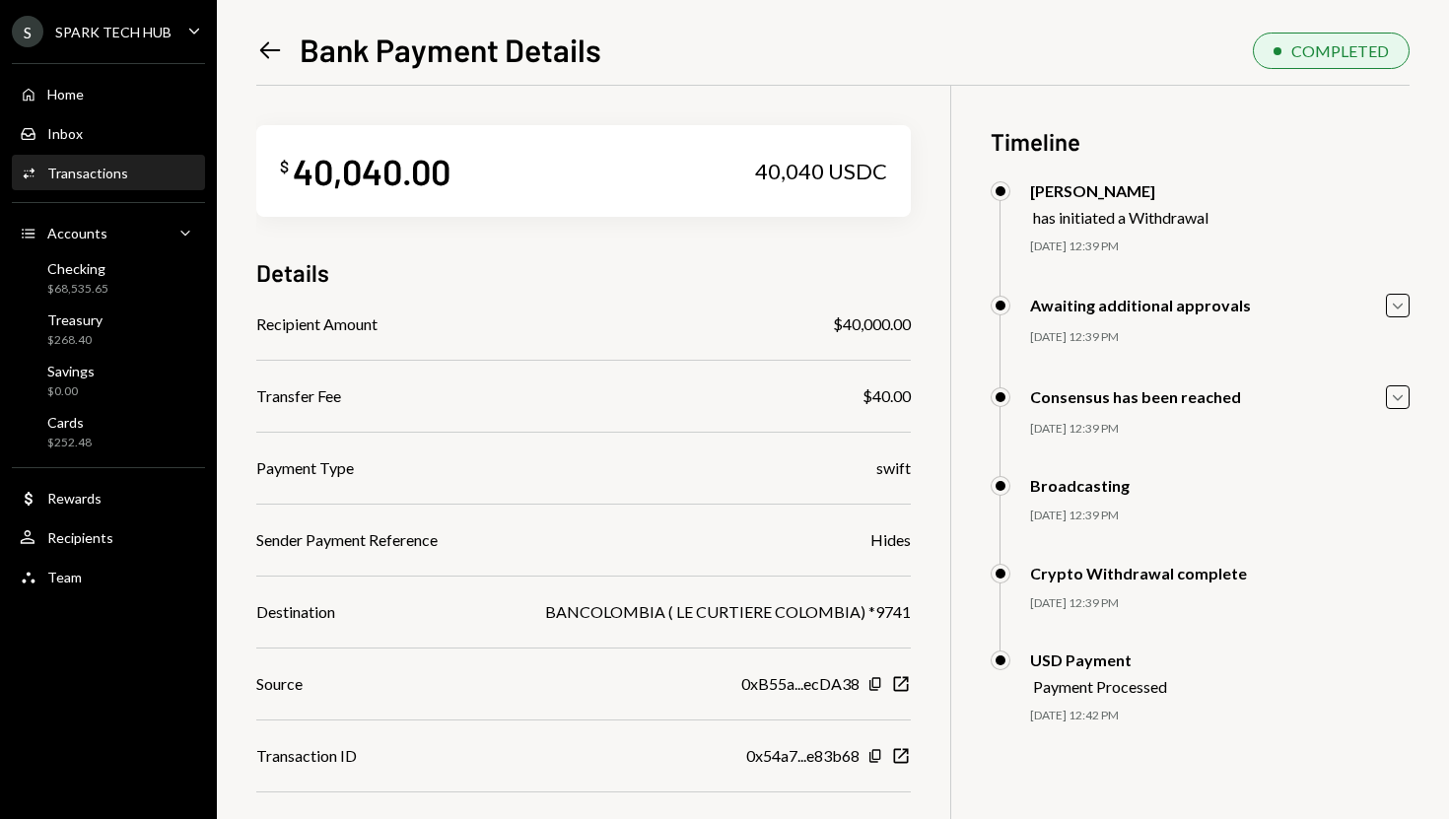
click at [153, 165] on div "Activities Transactions" at bounding box center [108, 174] width 177 height 18
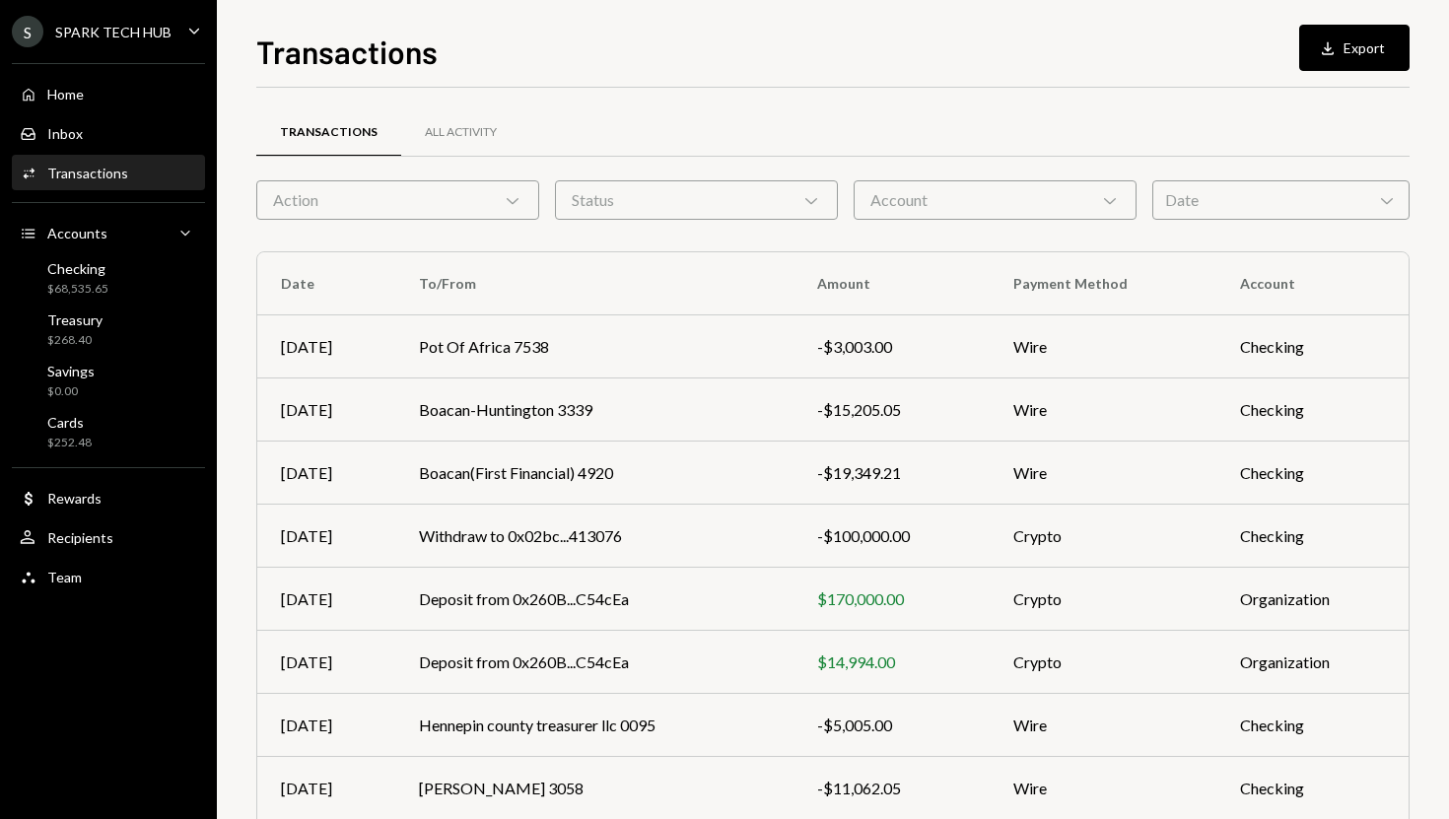
click at [417, 187] on div "Action Chevron Down" at bounding box center [397, 199] width 283 height 39
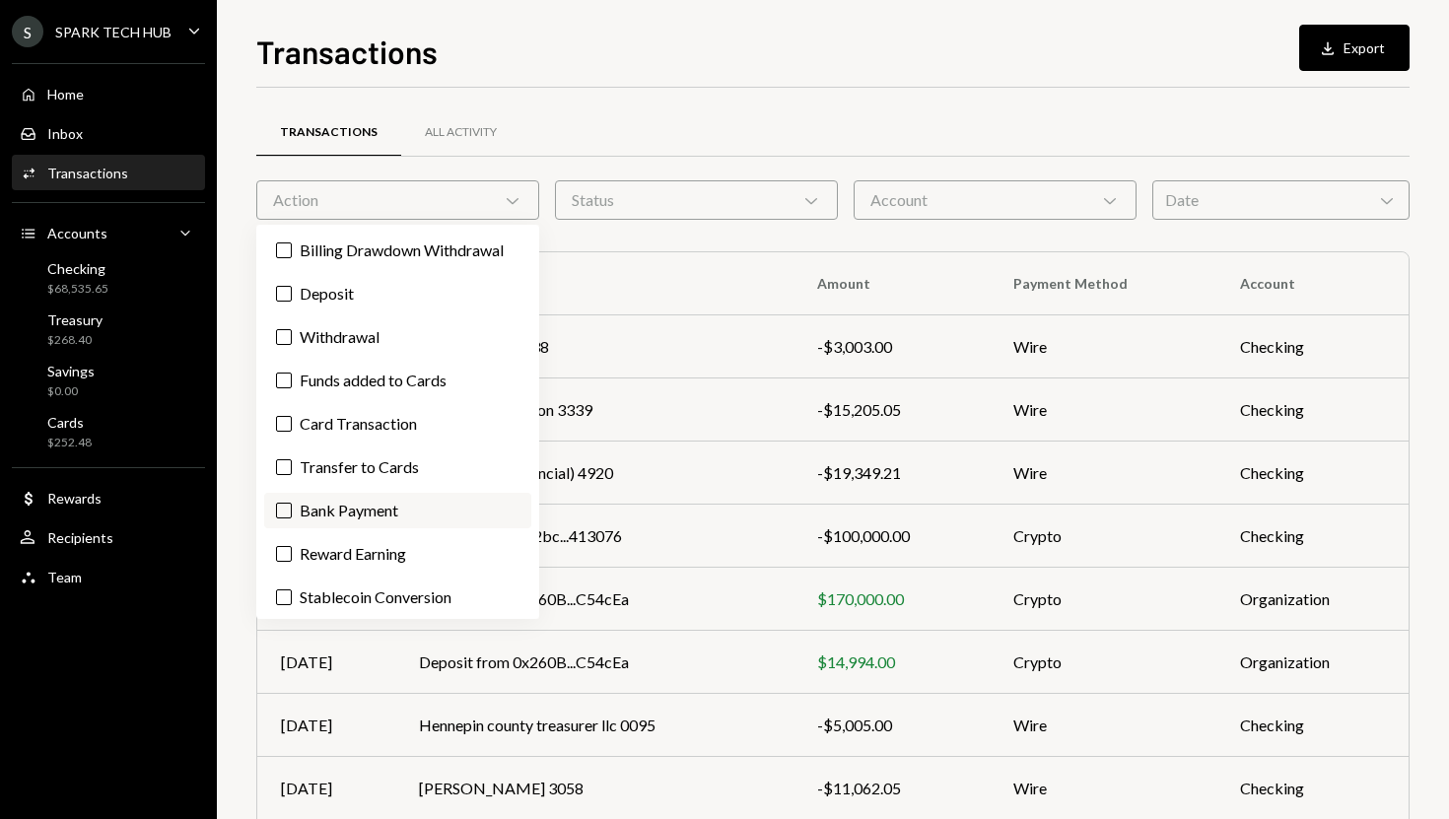
click at [365, 514] on label "Bank Payment" at bounding box center [397, 510] width 267 height 35
click at [292, 514] on button "Bank Payment" at bounding box center [284, 511] width 16 height 16
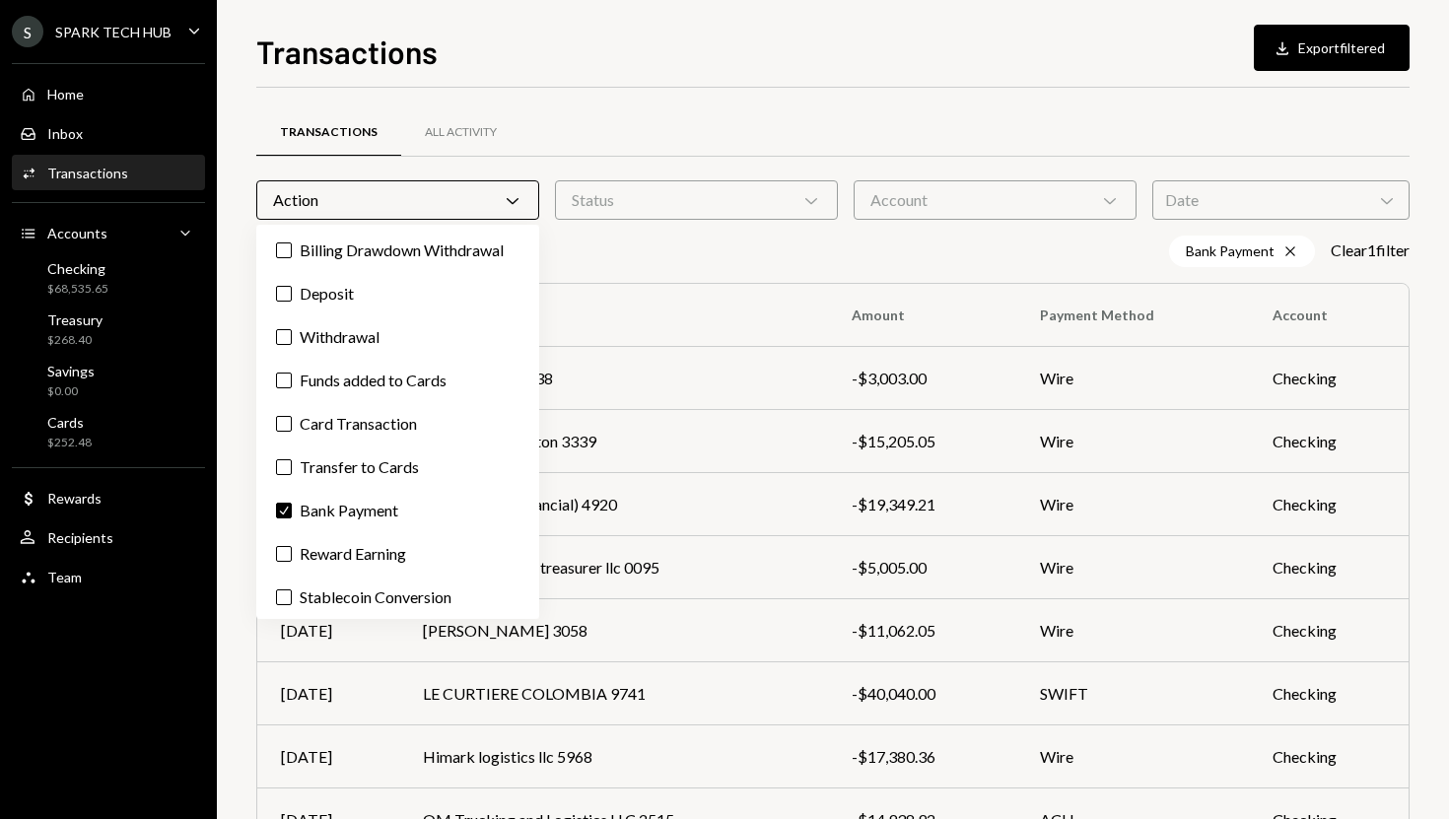
click at [233, 581] on div "Transactions Download Export filtered Transactions All Activity Action Chevron …" at bounding box center [833, 409] width 1232 height 819
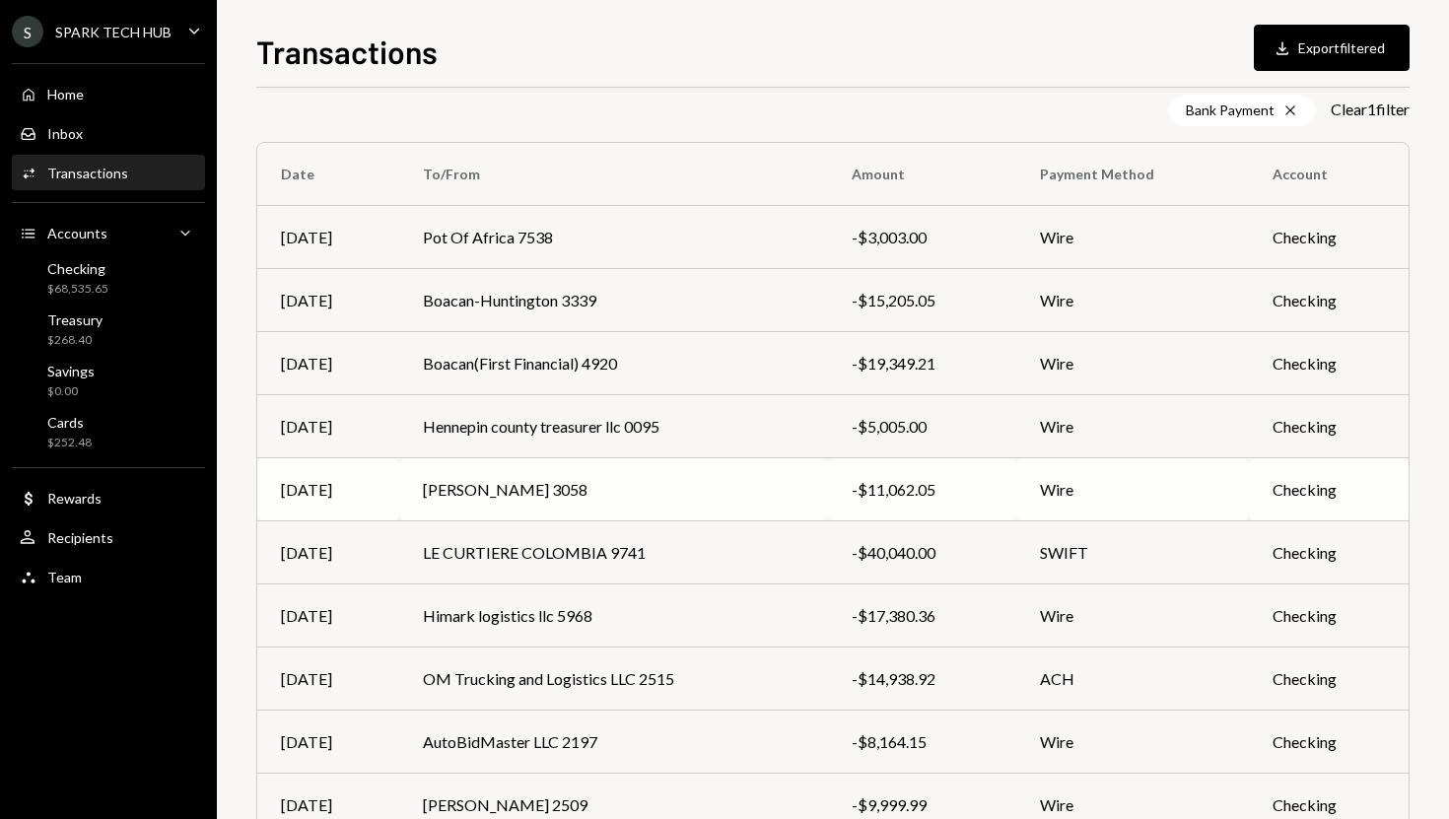
scroll to position [129, 0]
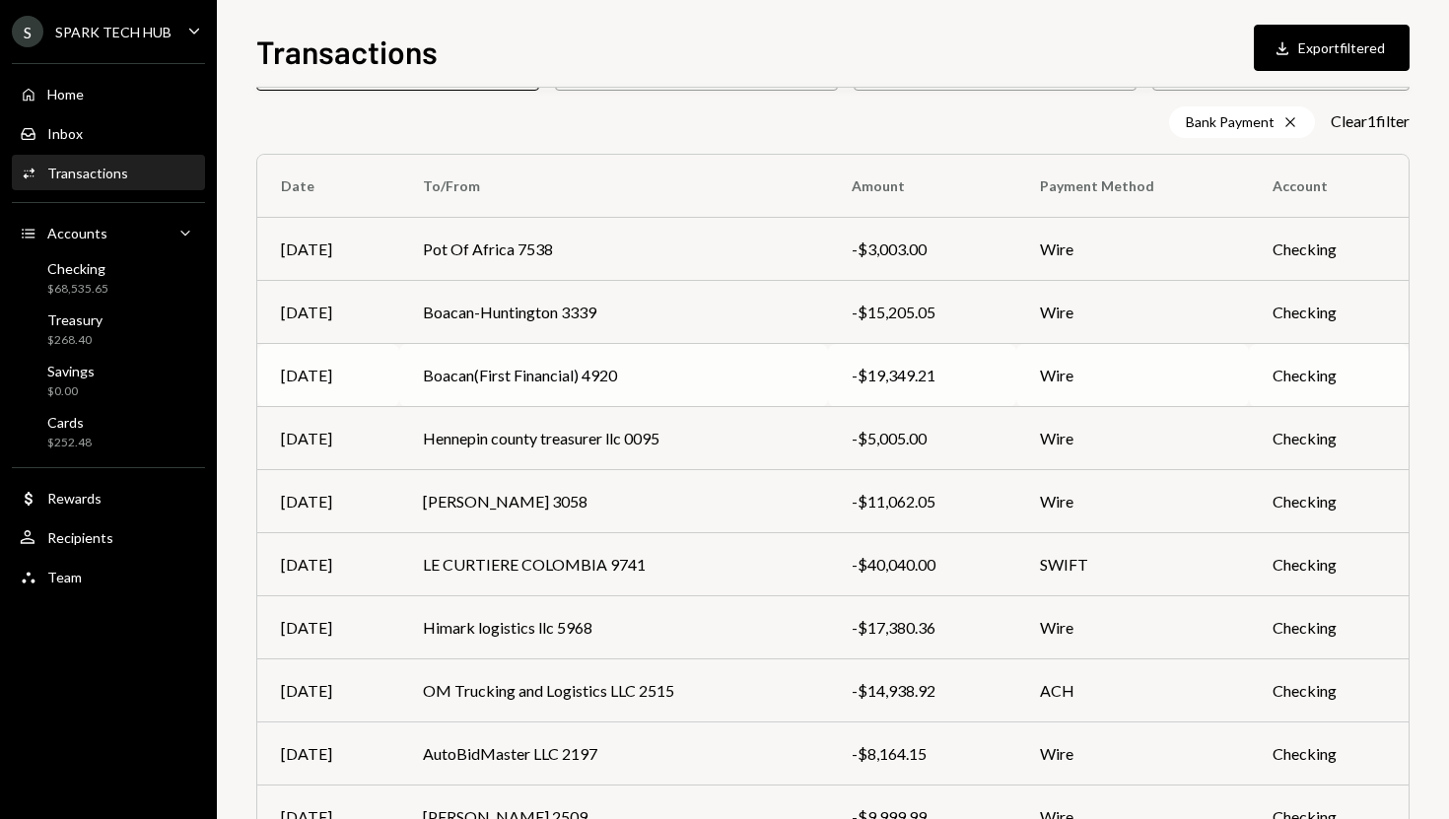
click at [582, 354] on td "Boacan(First Financial) 4920" at bounding box center [613, 375] width 429 height 63
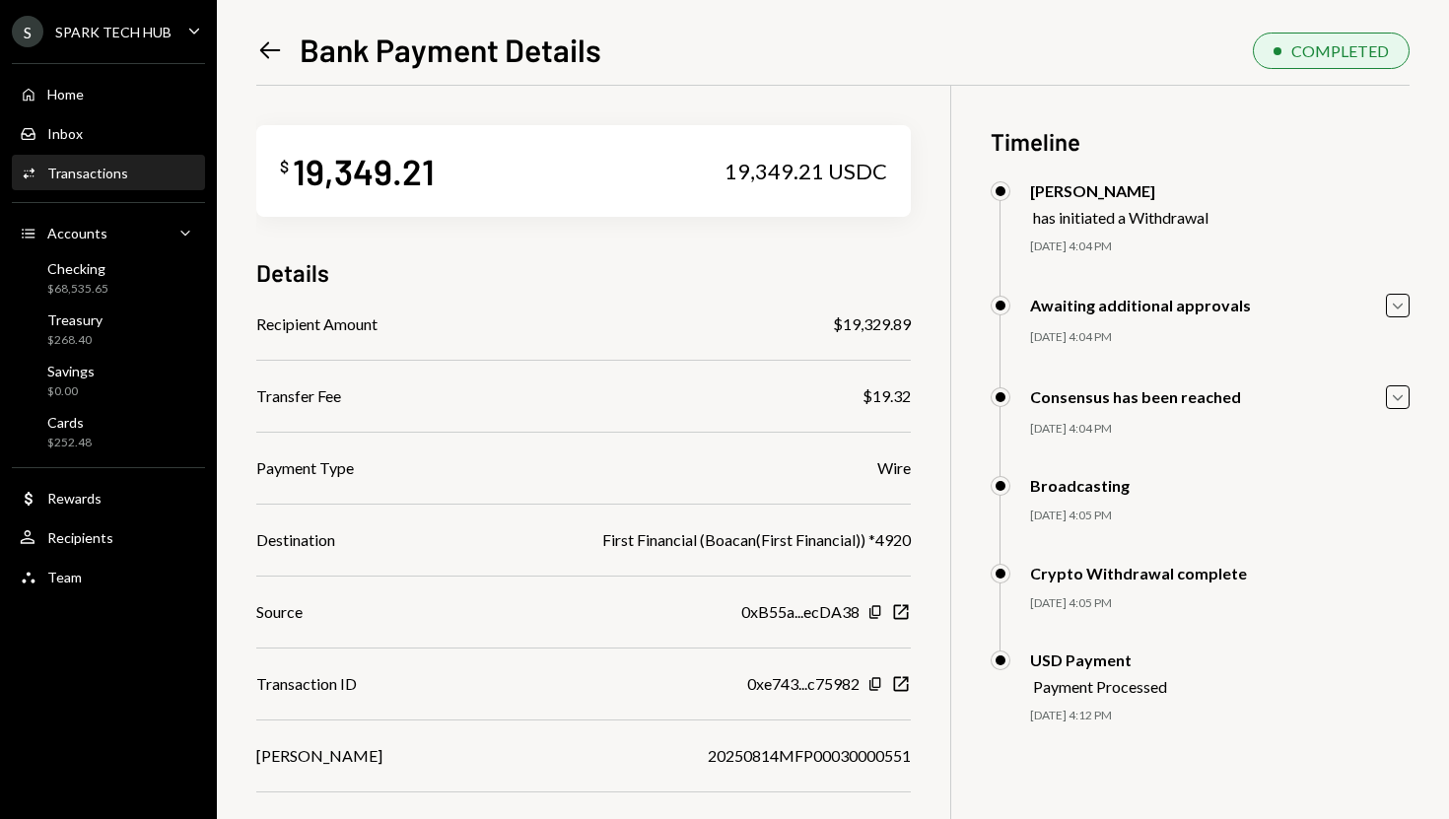
scroll to position [68, 0]
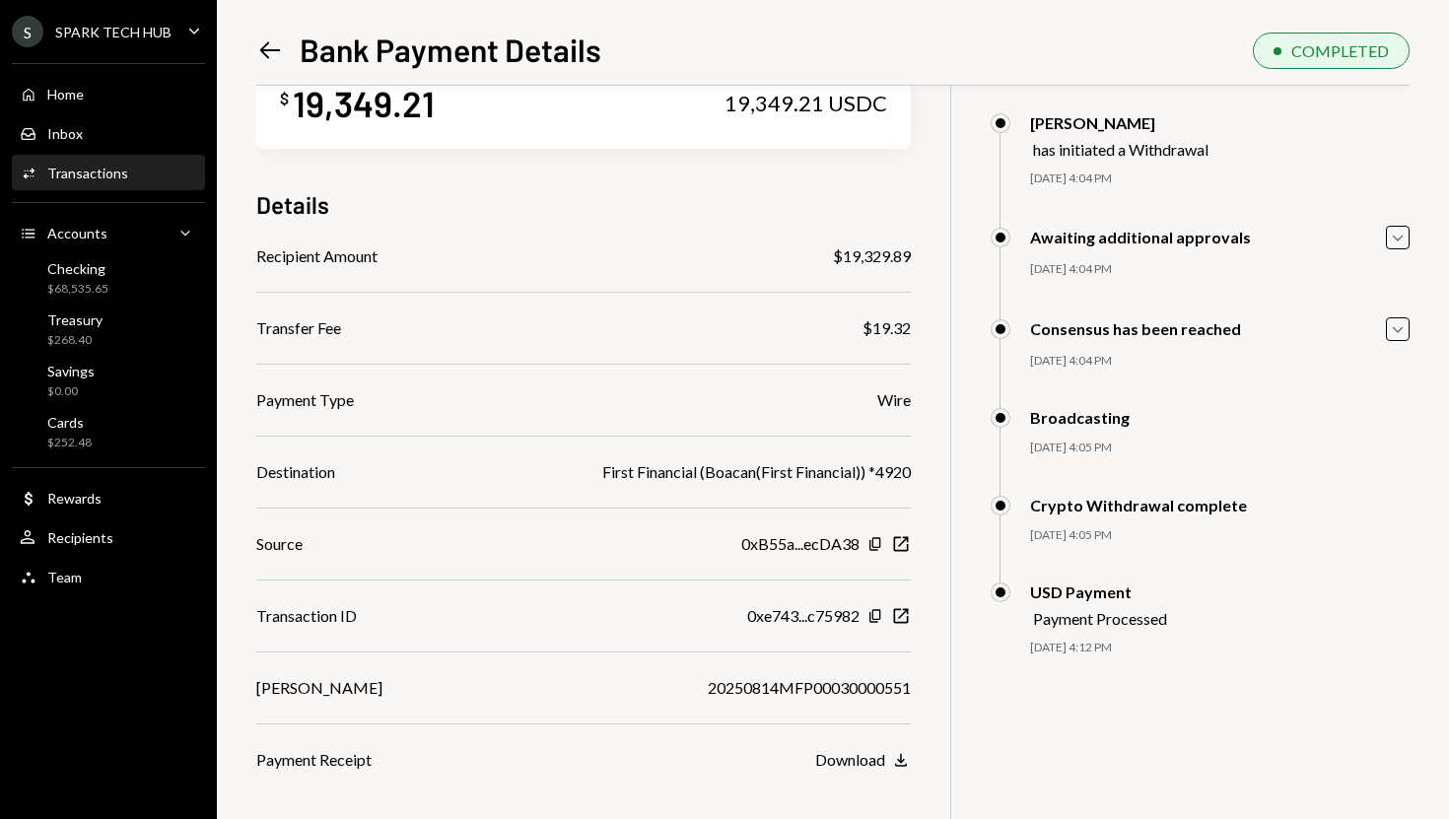
click at [853, 247] on div "$19,329.89" at bounding box center [872, 256] width 78 height 24
copy div "19,329.89"
click at [266, 50] on icon at bounding box center [270, 50] width 21 height 17
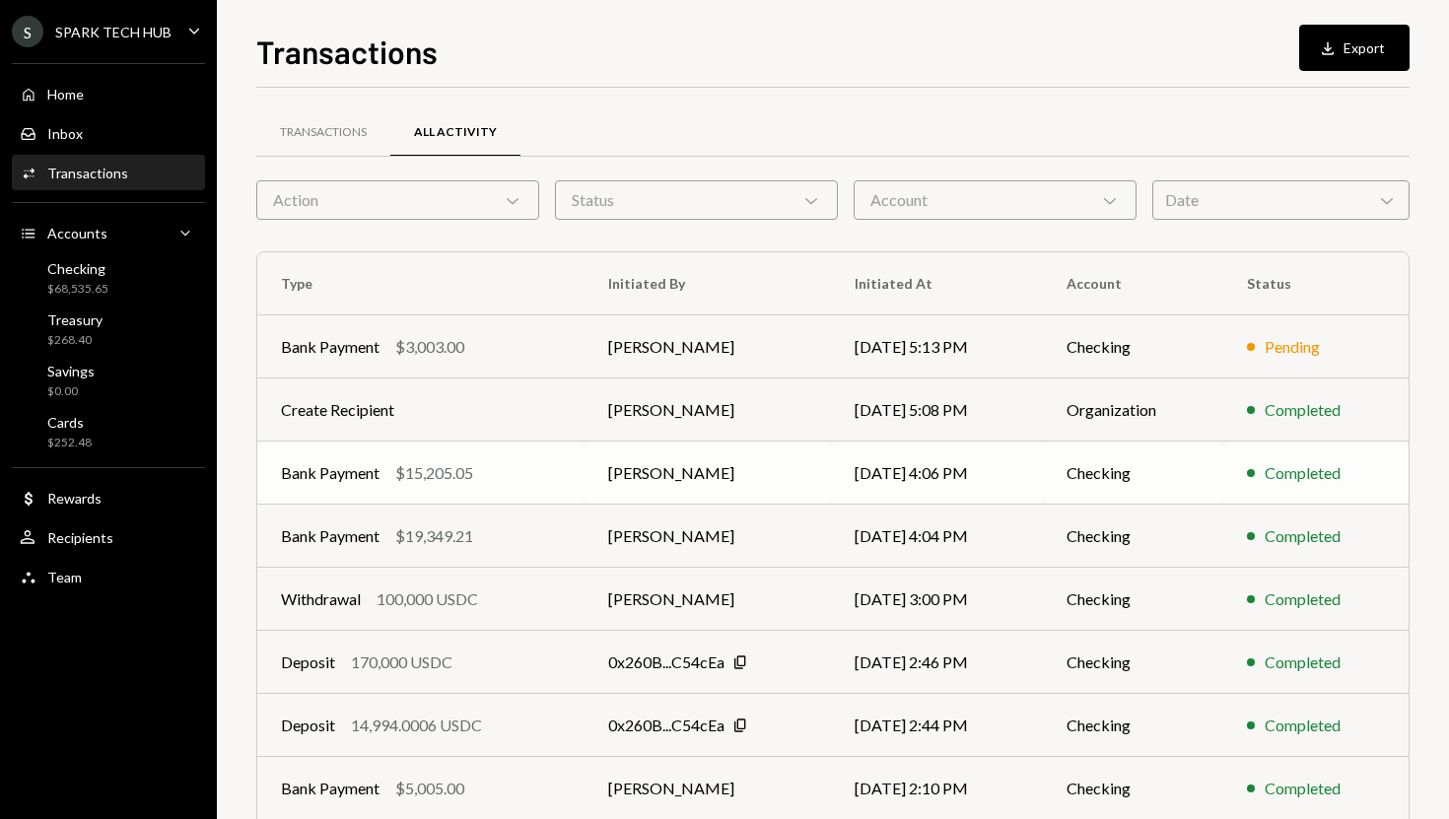
click at [565, 475] on td "Bank Payment $15,205.05" at bounding box center [420, 472] width 327 height 63
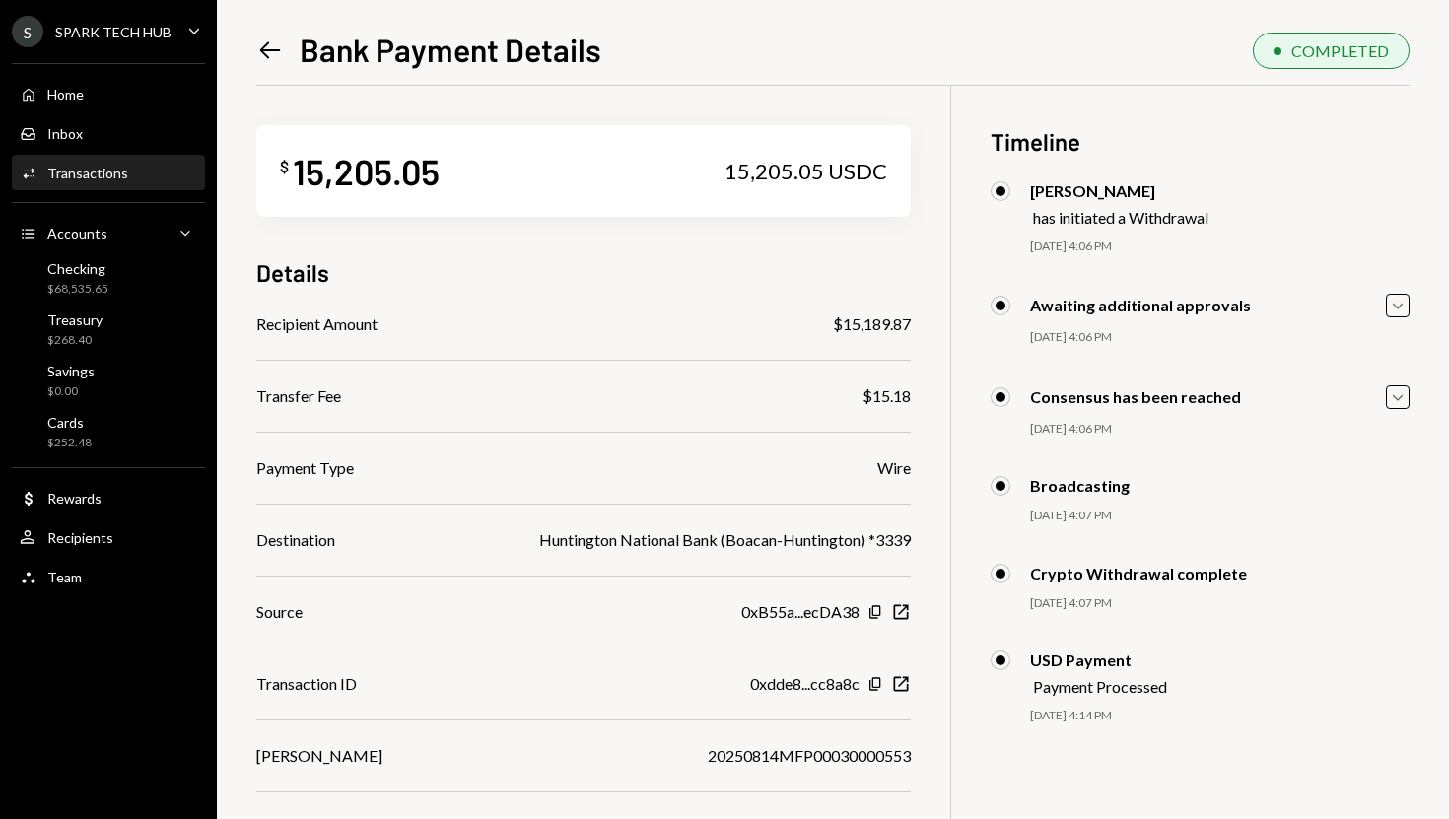
click at [356, 169] on div "15,205.05" at bounding box center [366, 171] width 147 height 44
click at [858, 317] on div "$15,189.87" at bounding box center [872, 324] width 78 height 24
copy div "15,189.87"
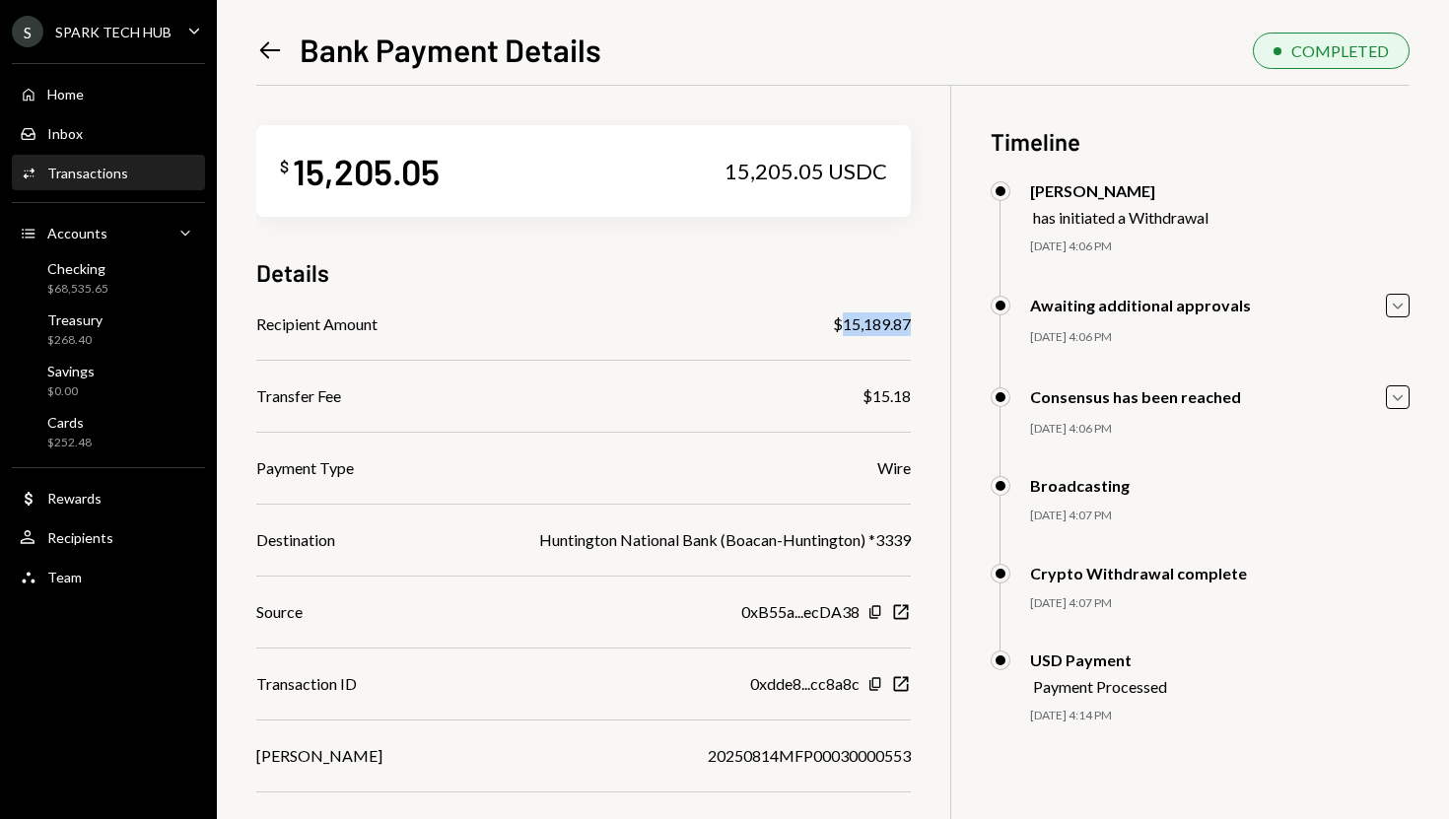
click at [576, 295] on div "$ 15,205.05 15,205.05 USDC Details Recipient Amount $15,189.87 Transfer Fee $15…" at bounding box center [583, 463] width 654 height 754
click at [362, 171] on div "15,205.05" at bounding box center [366, 171] width 147 height 44
copy div "15,205.05"
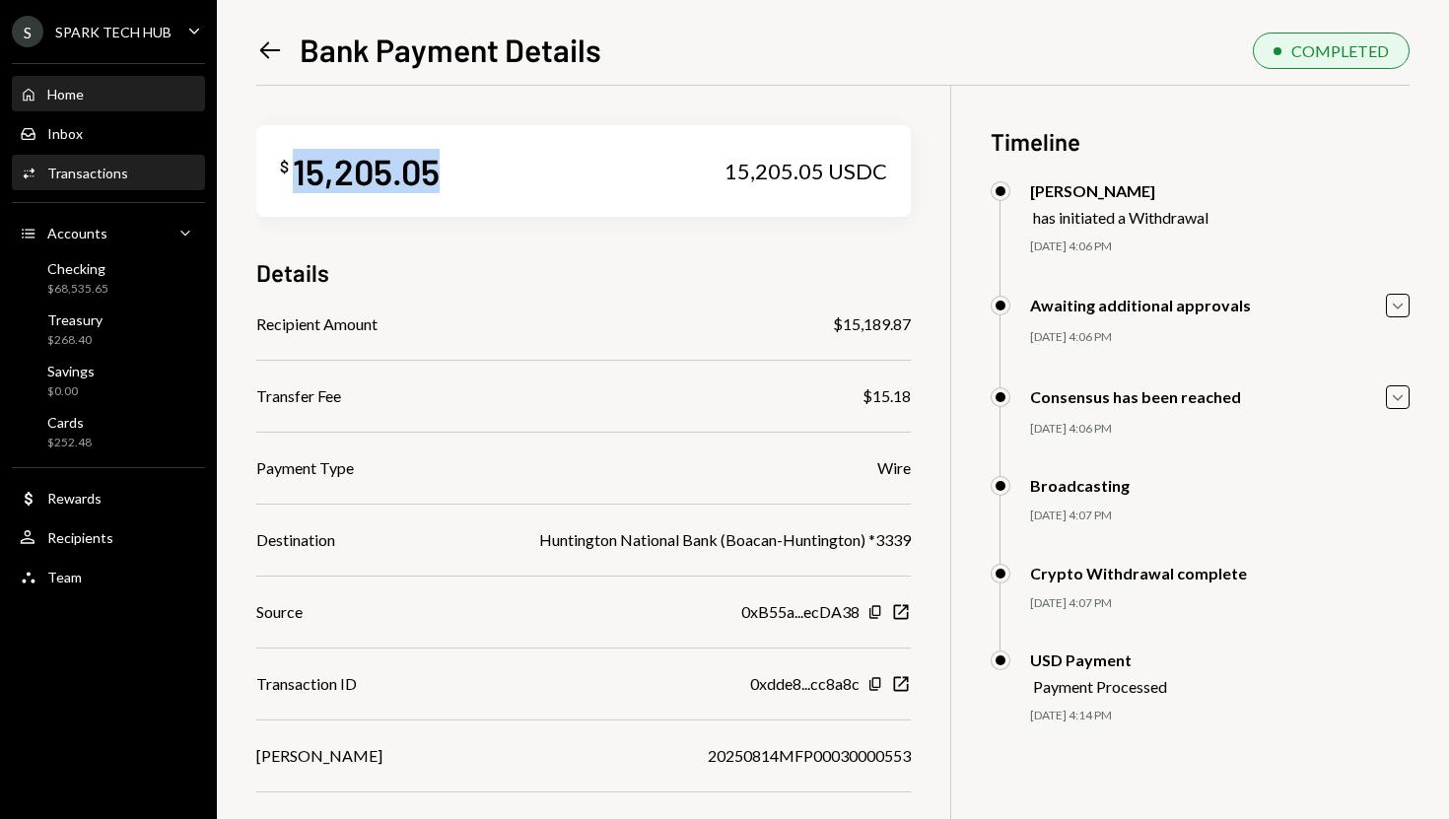
click at [138, 95] on div "Home Home" at bounding box center [108, 95] width 177 height 18
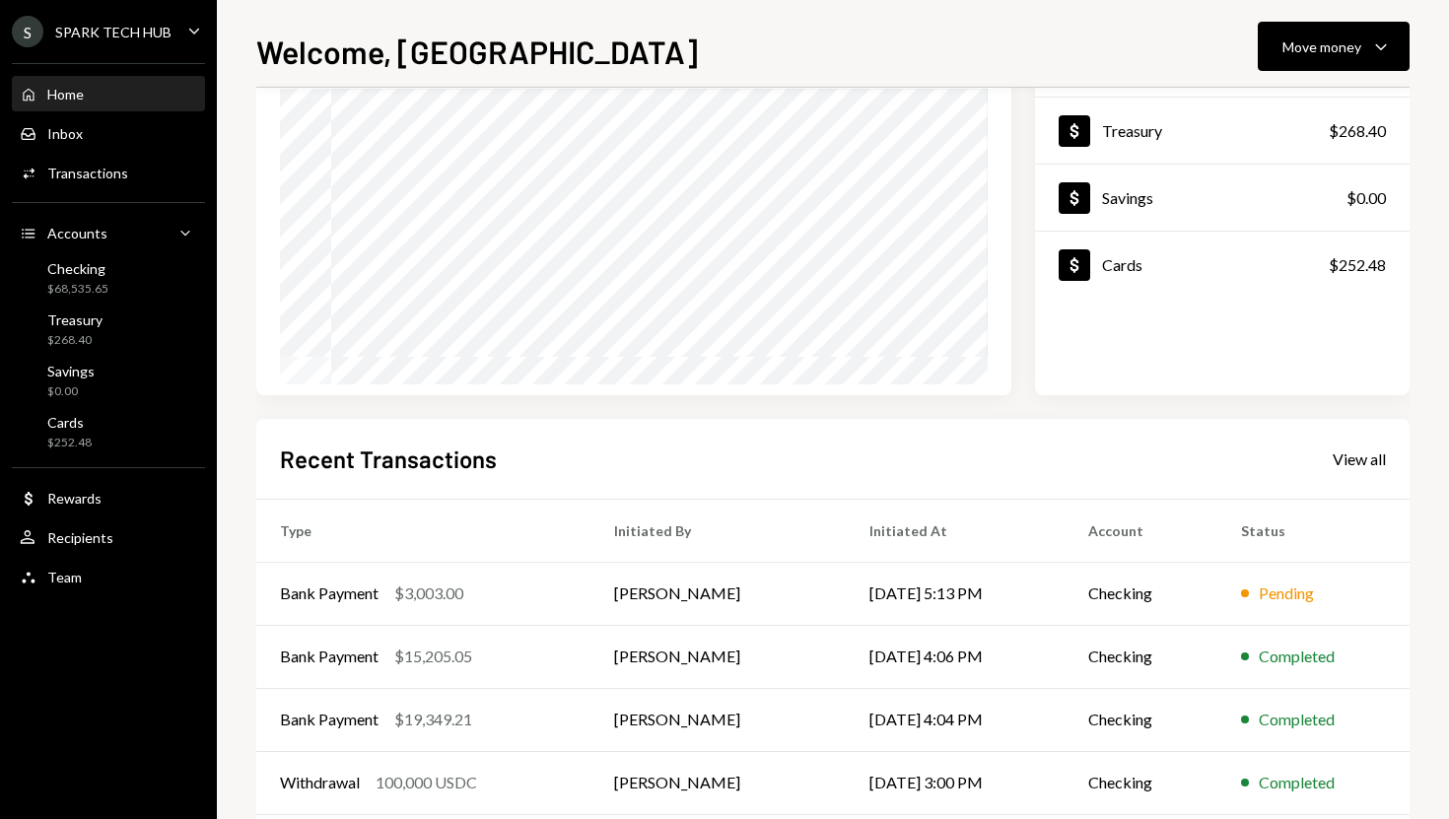
scroll to position [275, 0]
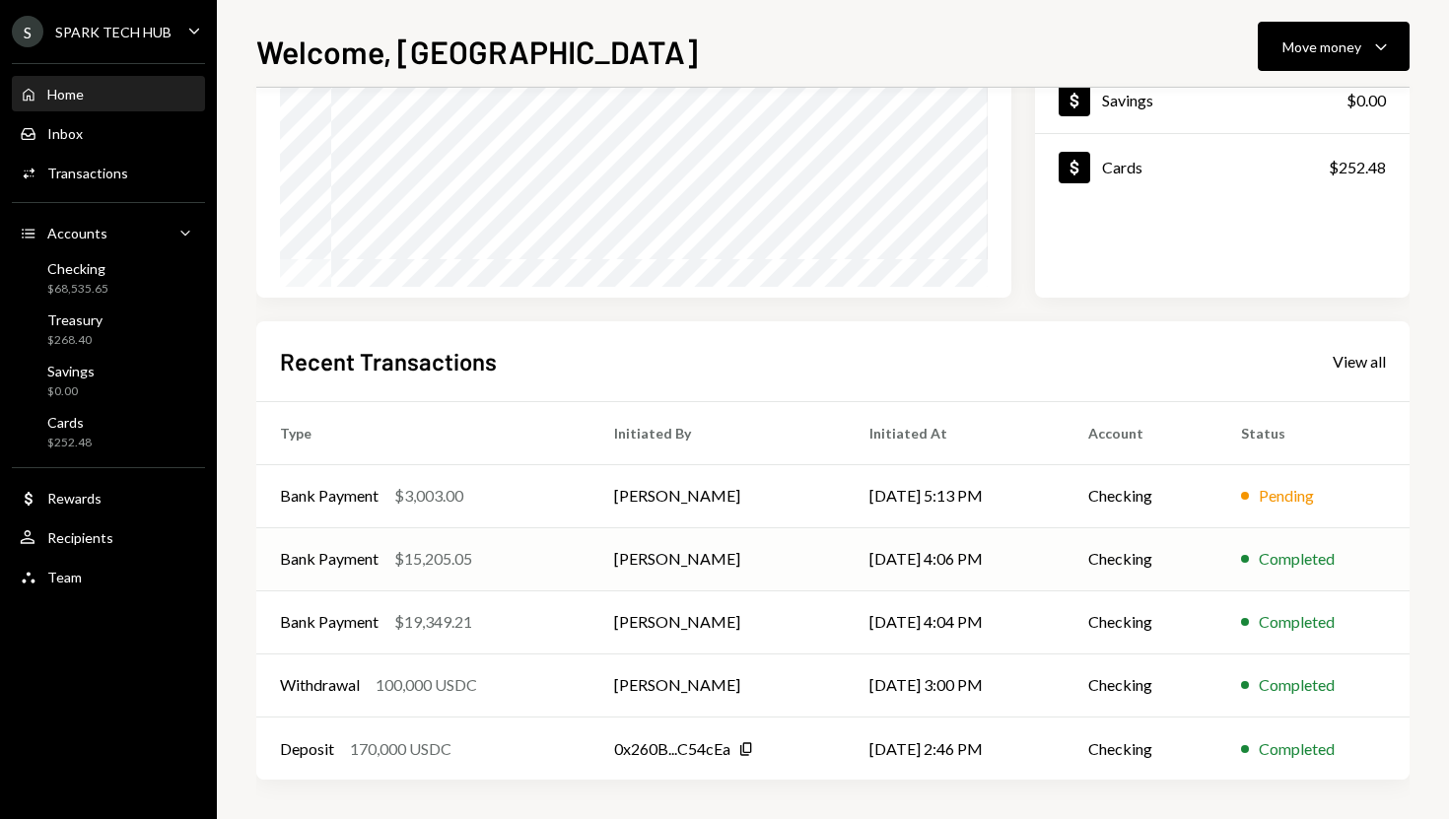
click at [500, 562] on div "Bank Payment $15,205.05" at bounding box center [423, 559] width 287 height 24
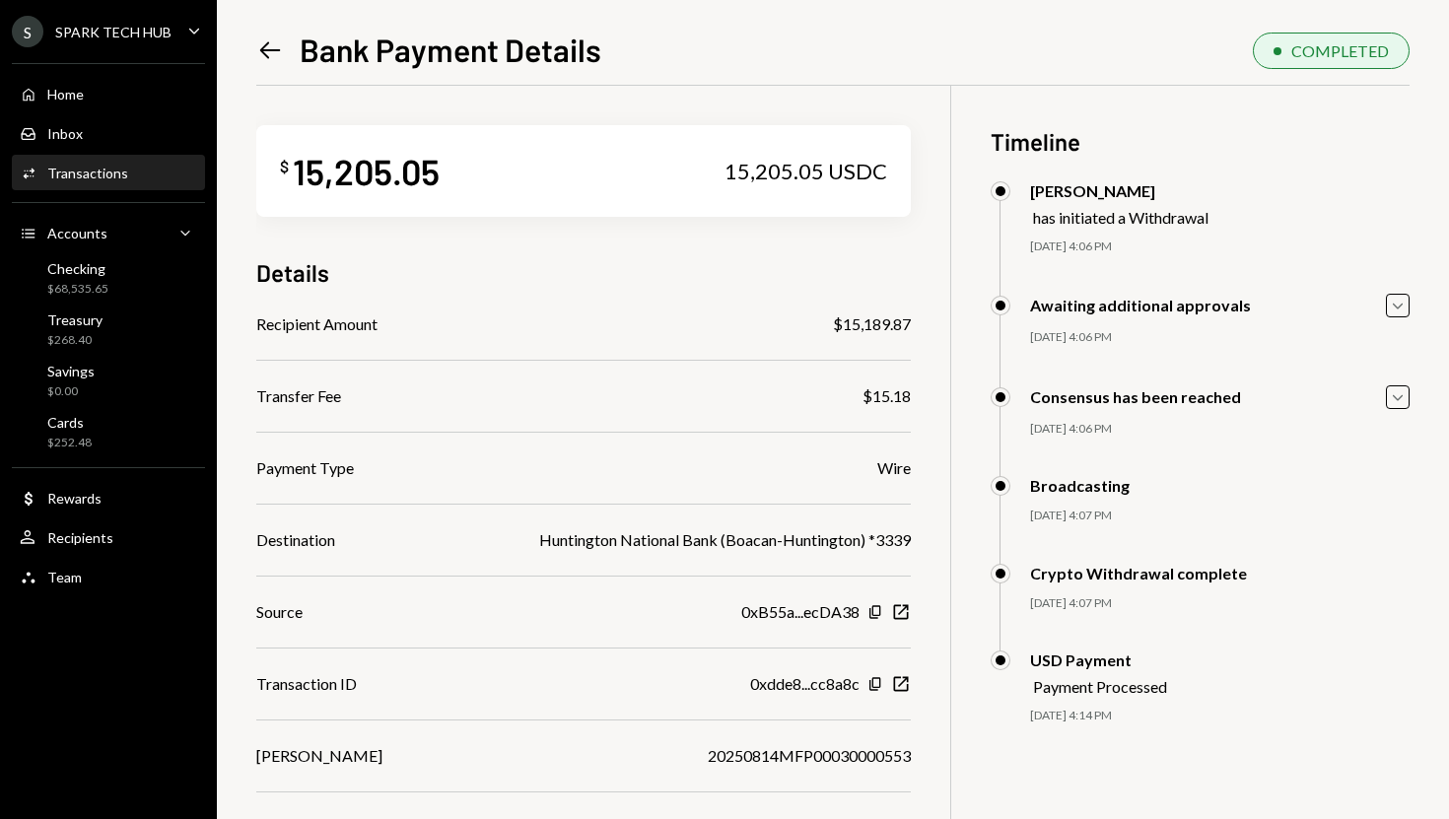
click at [340, 176] on div "15,205.05" at bounding box center [366, 171] width 147 height 44
click at [280, 56] on icon "Left Arrow" at bounding box center [270, 50] width 28 height 28
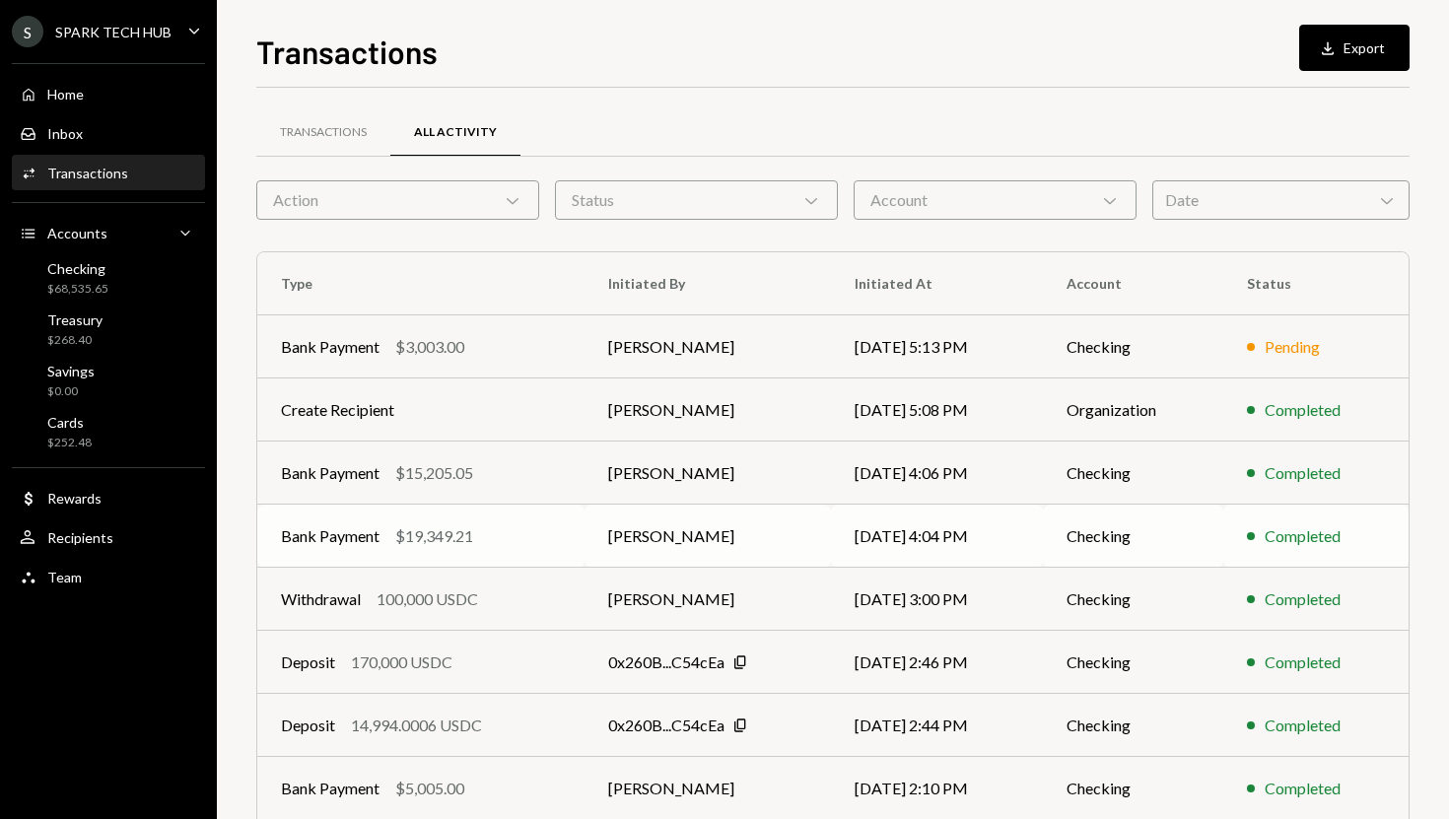
click at [592, 521] on td "[PERSON_NAME]" at bounding box center [707, 536] width 246 height 63
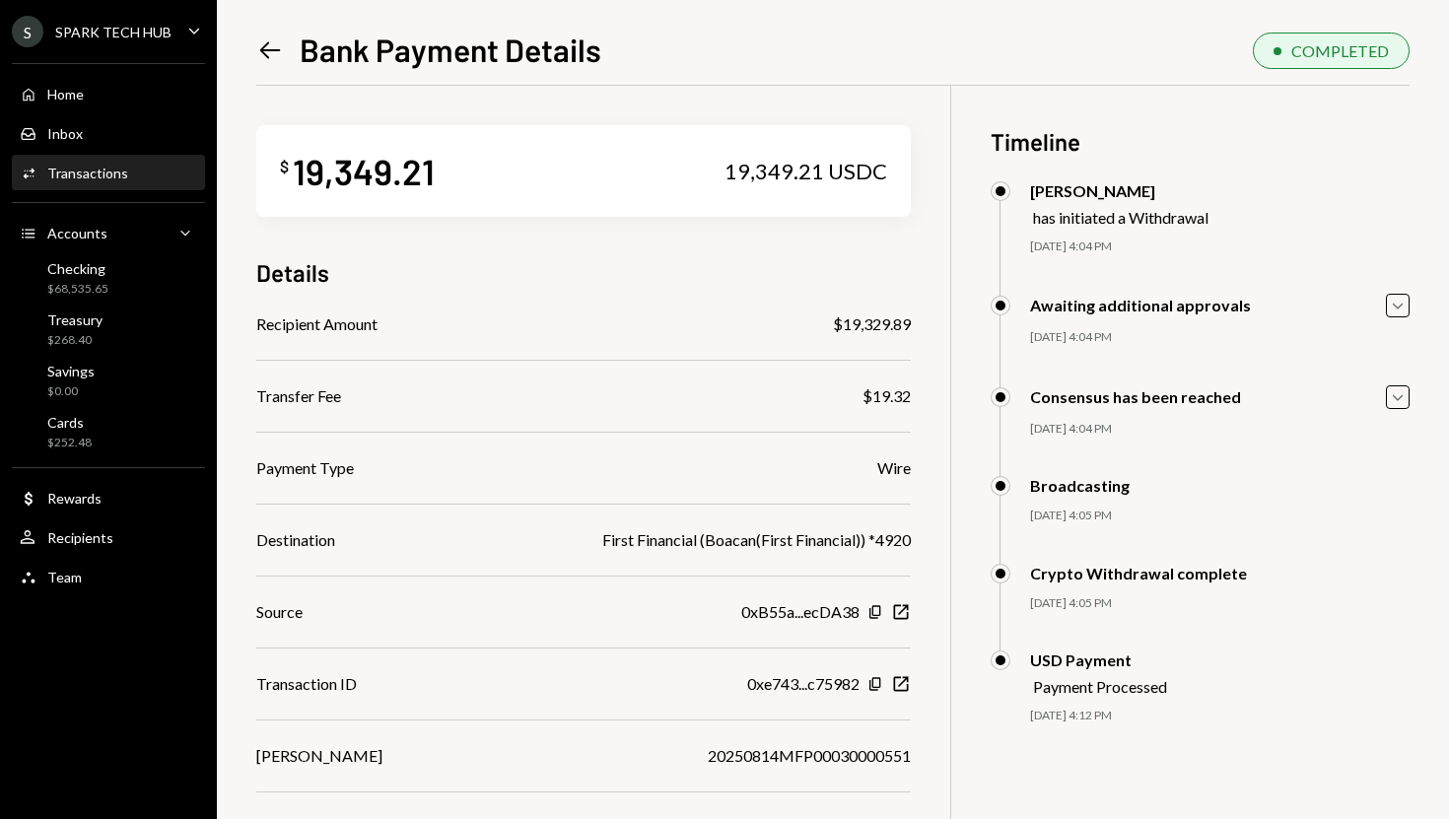
click at [364, 169] on div "19,349.21" at bounding box center [364, 171] width 142 height 44
copy div "19,349.21"
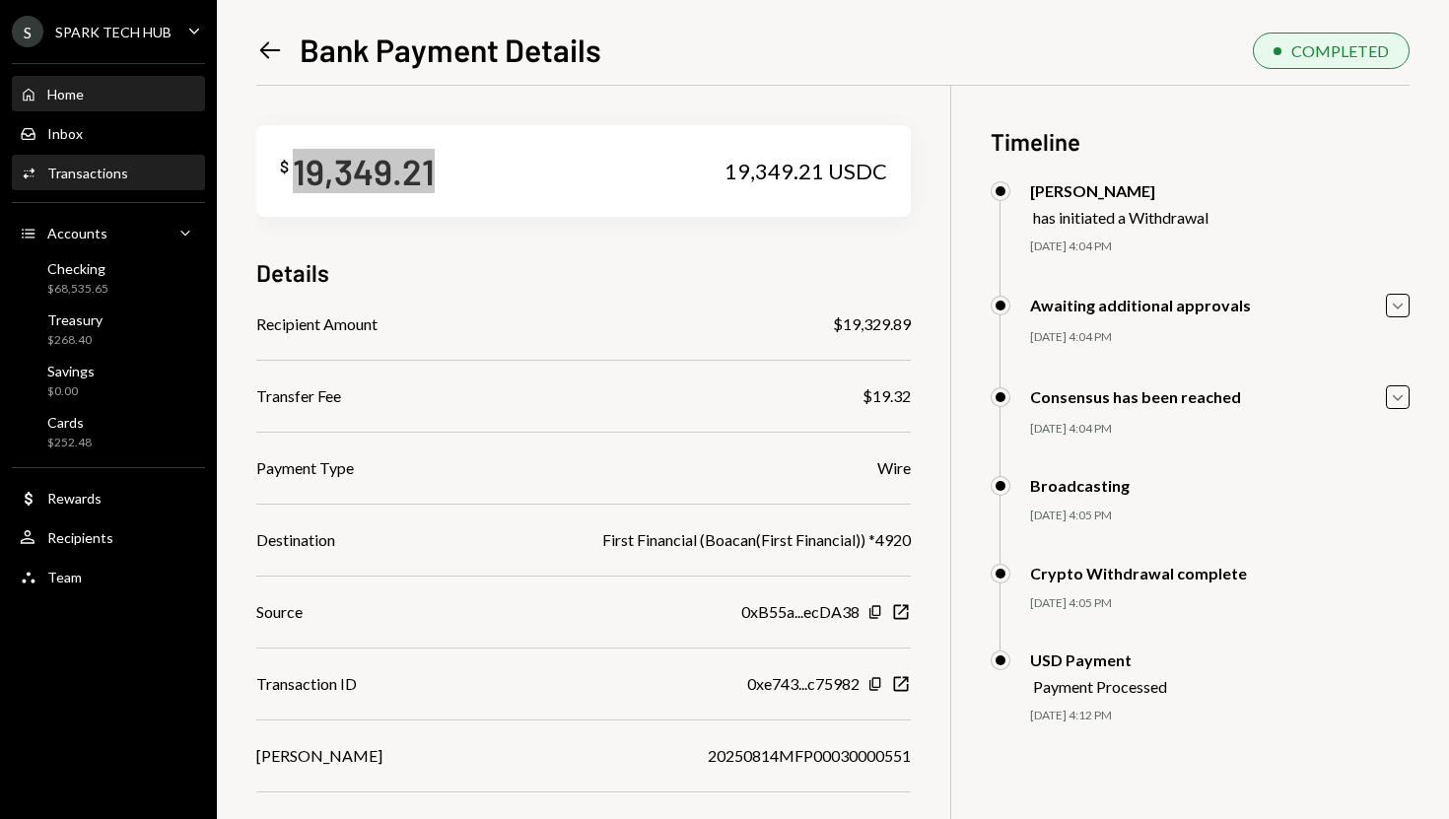
click at [66, 87] on div "Home" at bounding box center [65, 94] width 36 height 17
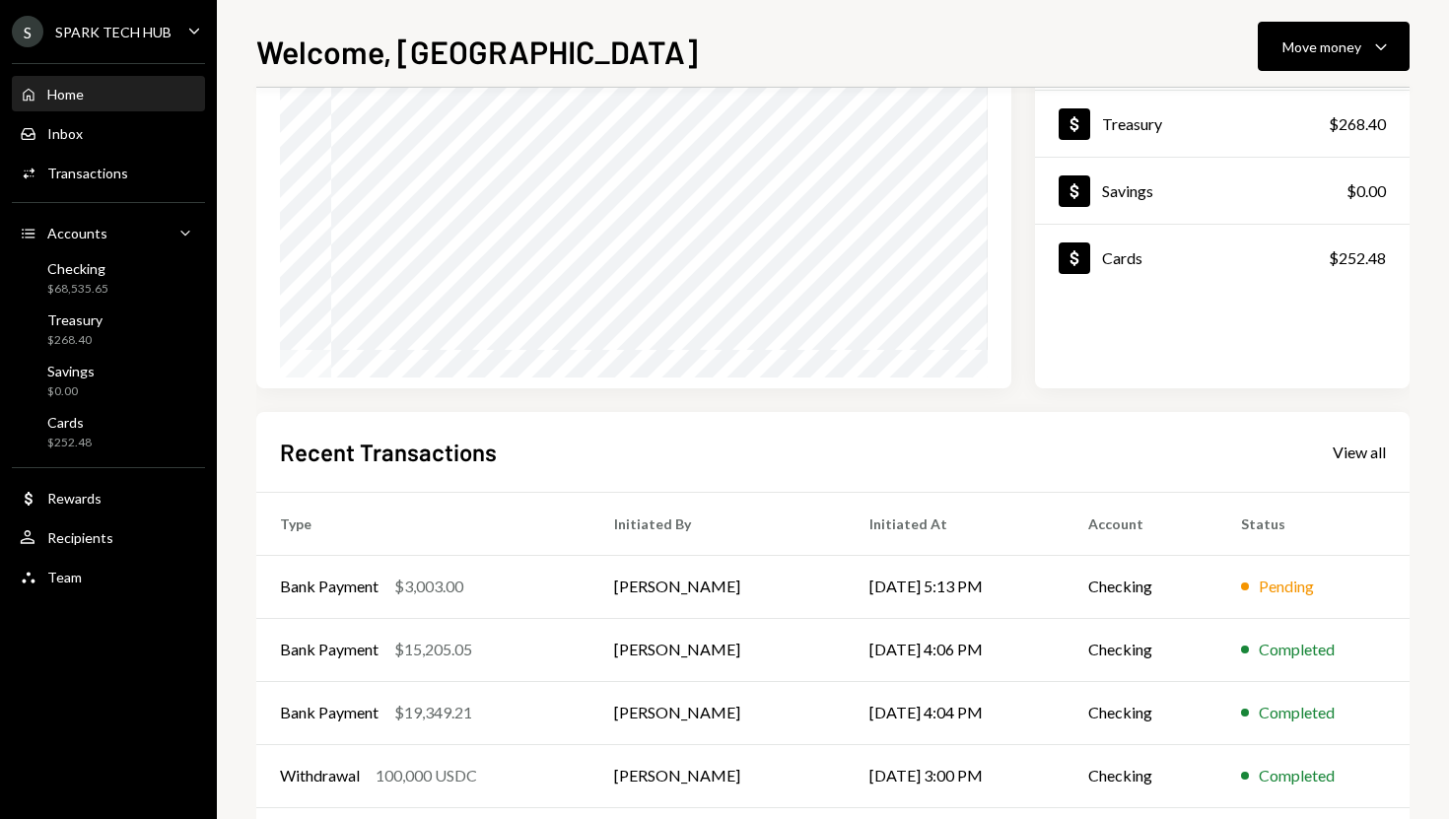
scroll to position [185, 0]
click at [441, 593] on div "$3,003.00" at bounding box center [428, 586] width 69 height 24
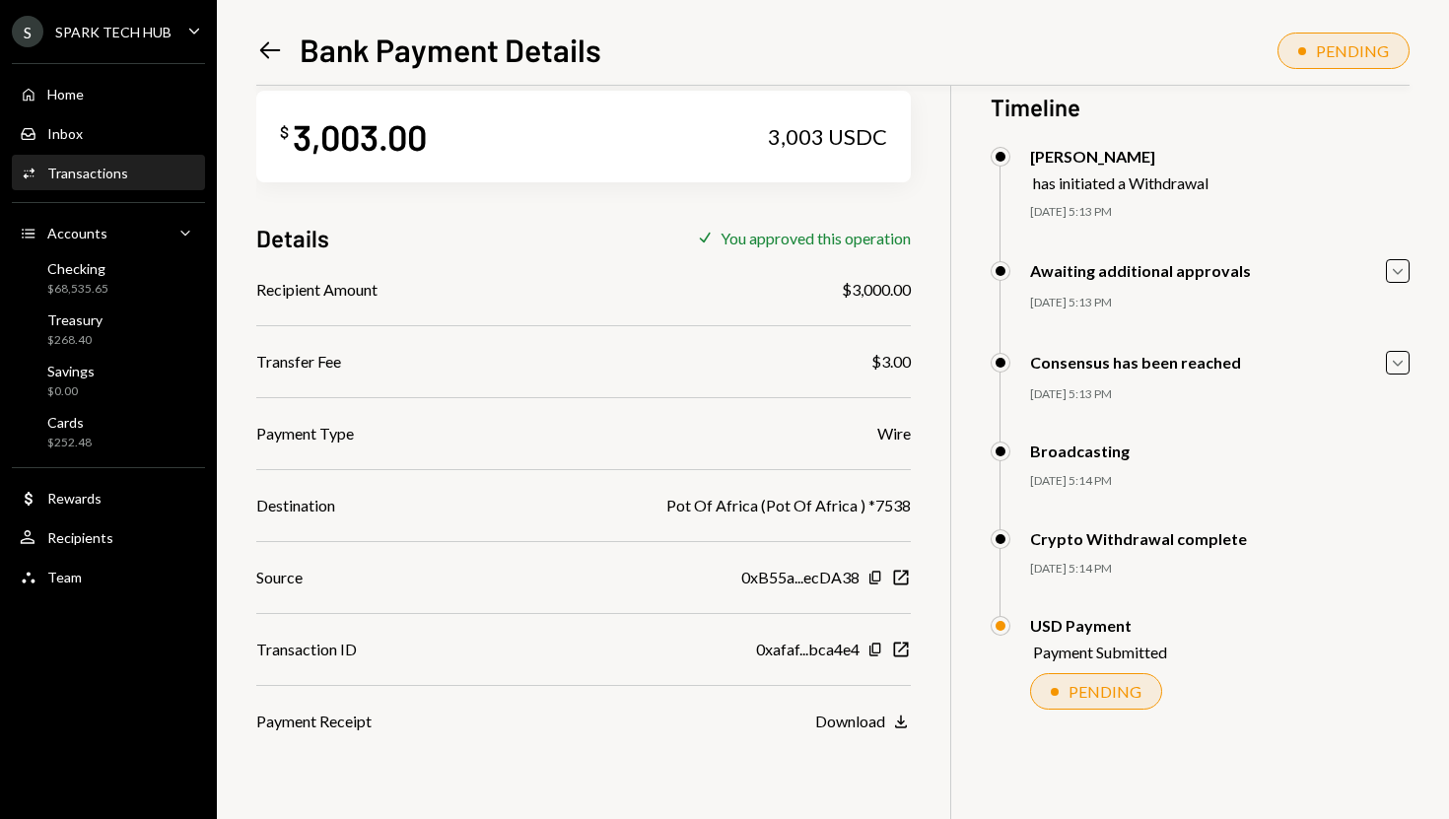
scroll to position [86, 0]
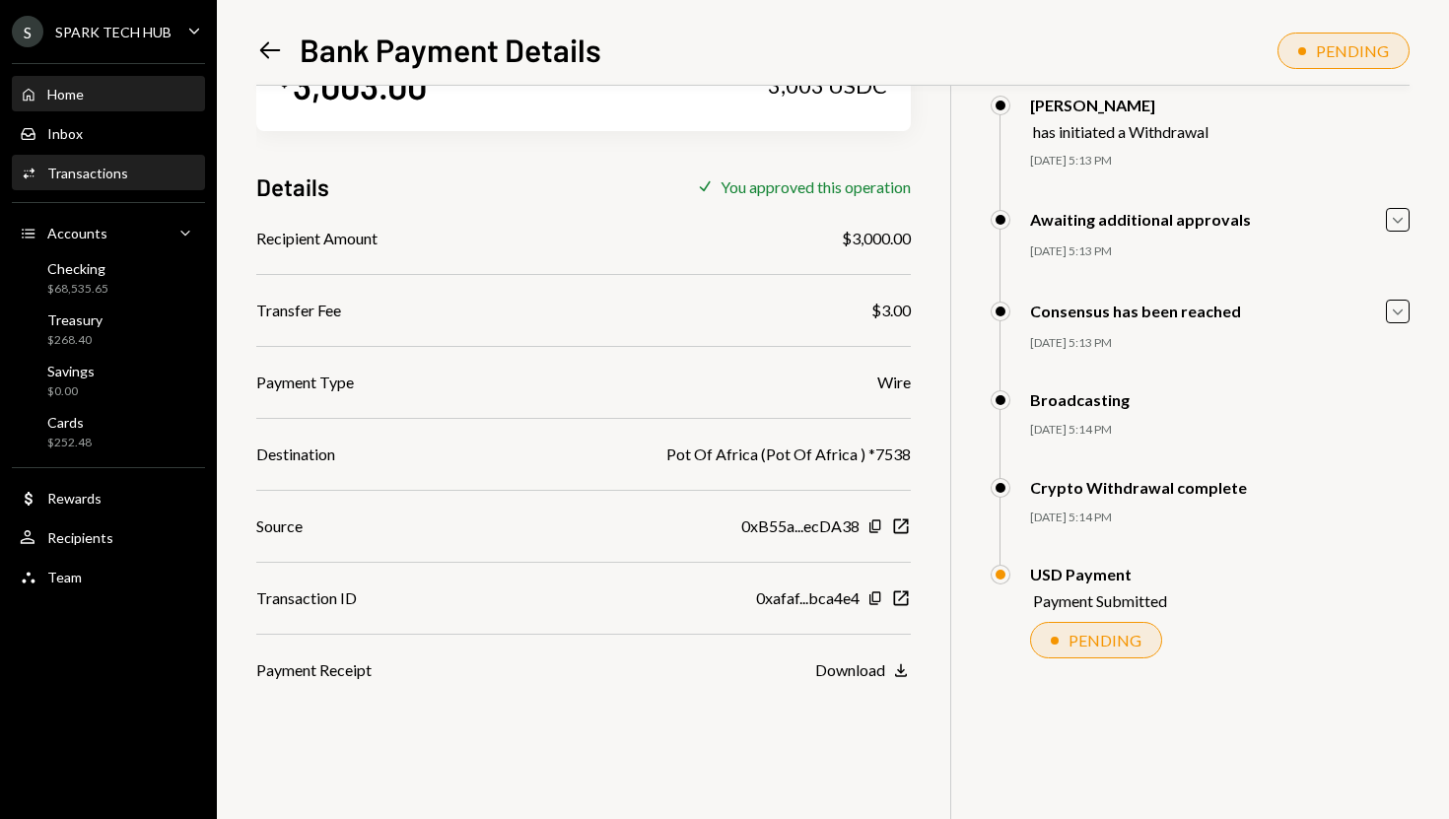
click at [104, 103] on div "Home Home" at bounding box center [108, 95] width 177 height 34
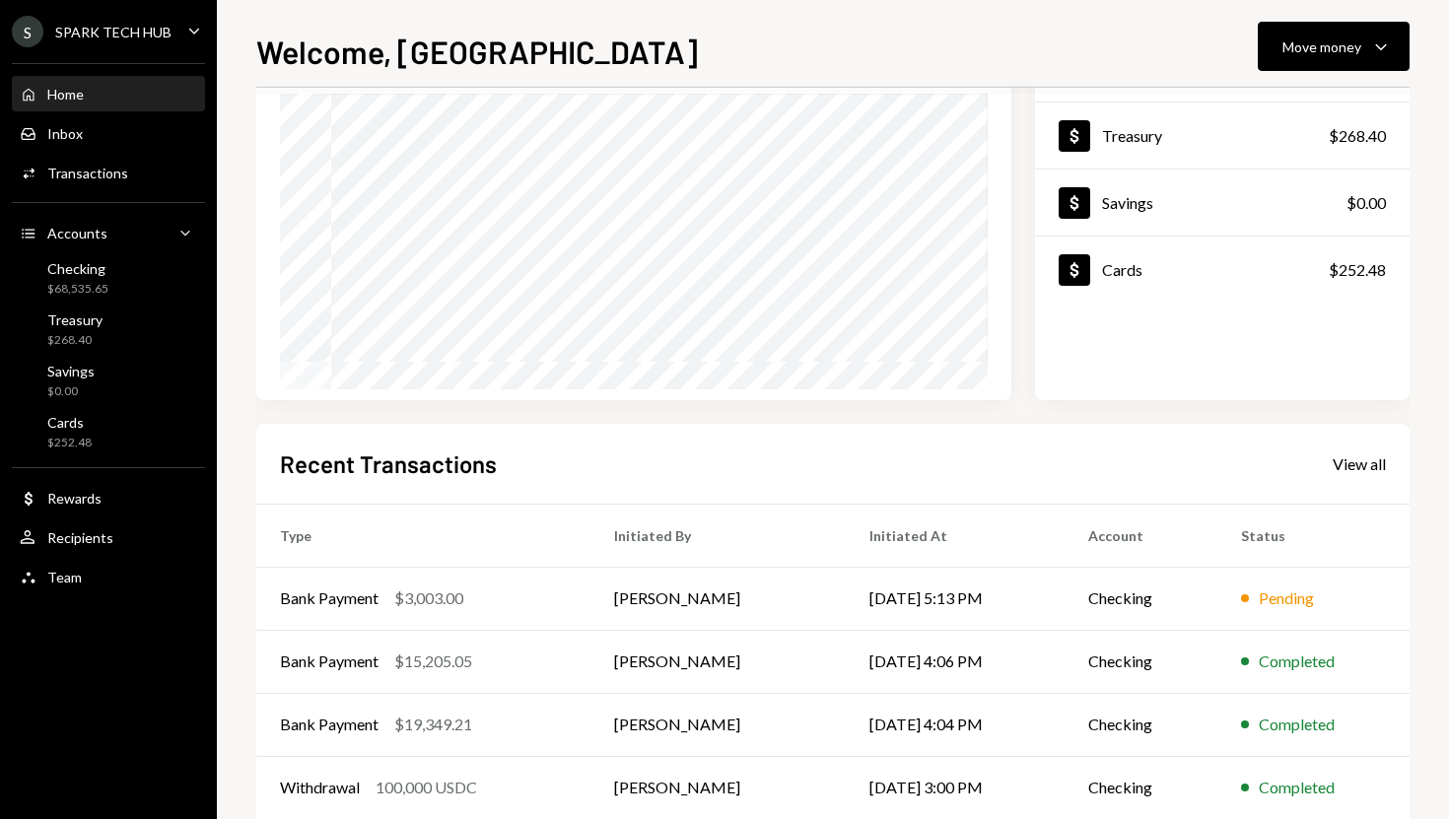
scroll to position [175, 0]
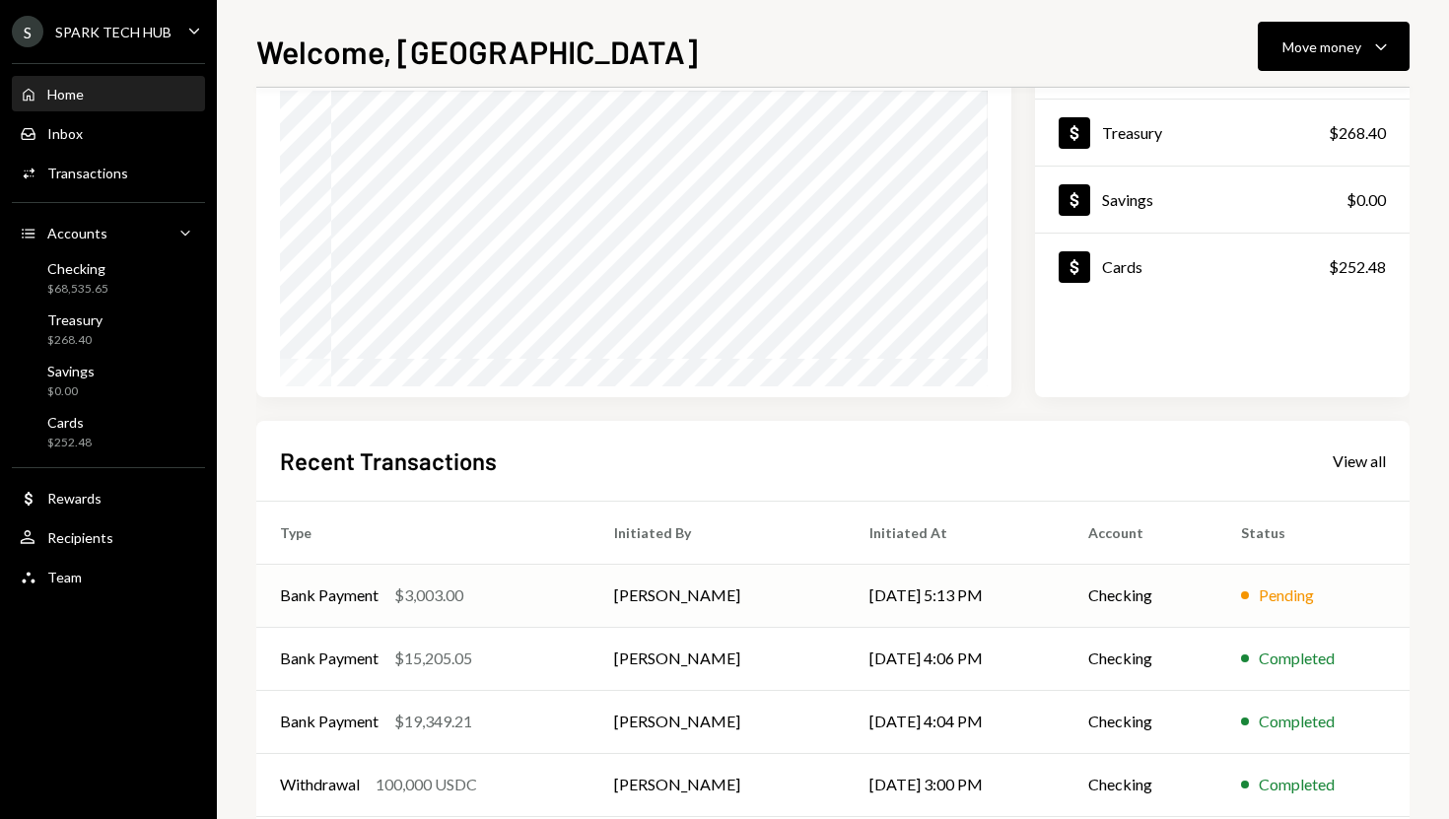
click at [478, 585] on div "Bank Payment $3,003.00" at bounding box center [423, 595] width 287 height 24
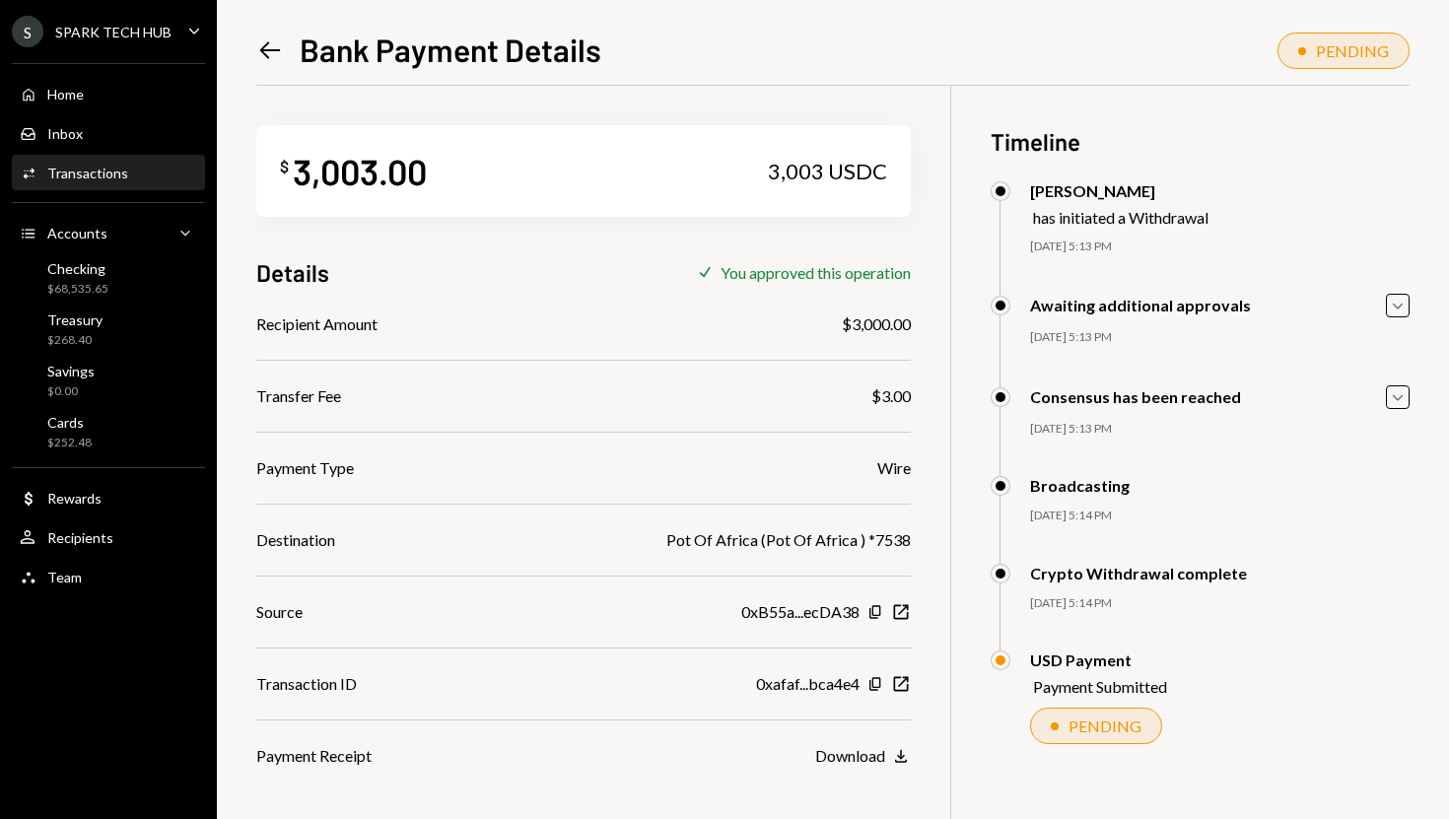
scroll to position [86, 0]
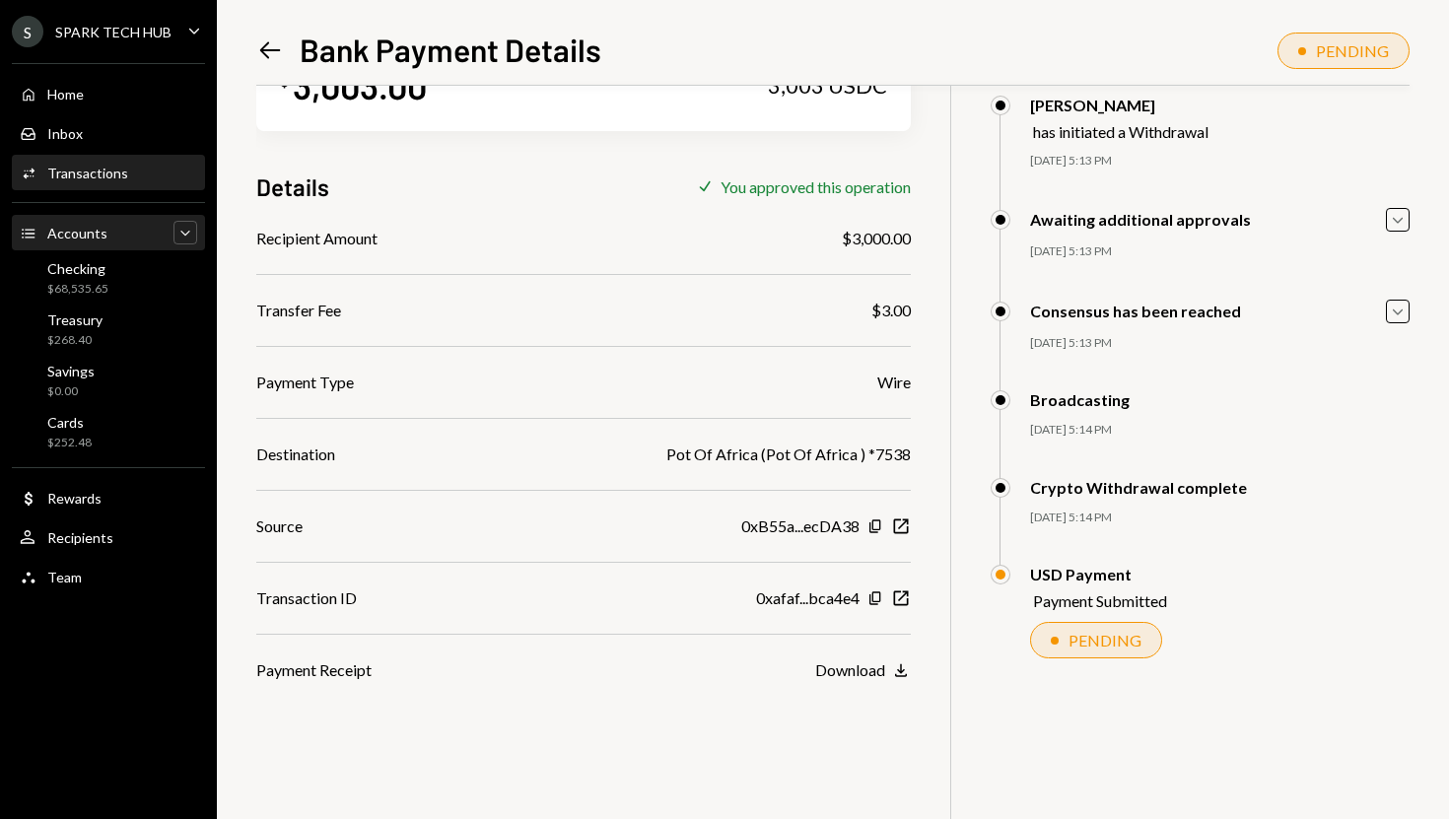
click at [183, 233] on icon "Main" at bounding box center [184, 233] width 9 height 5
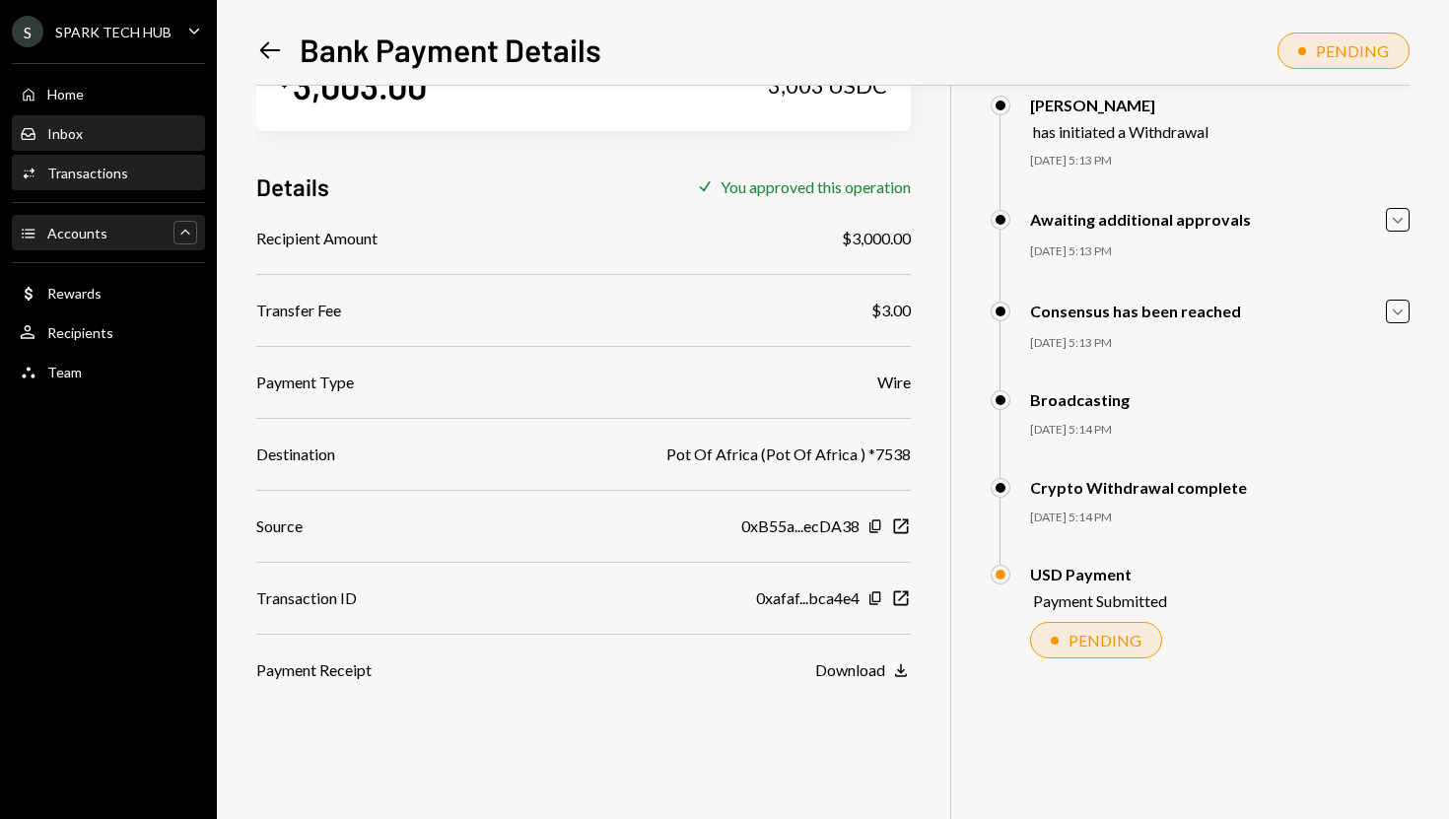
click at [116, 115] on link "Inbox Inbox" at bounding box center [108, 132] width 193 height 35
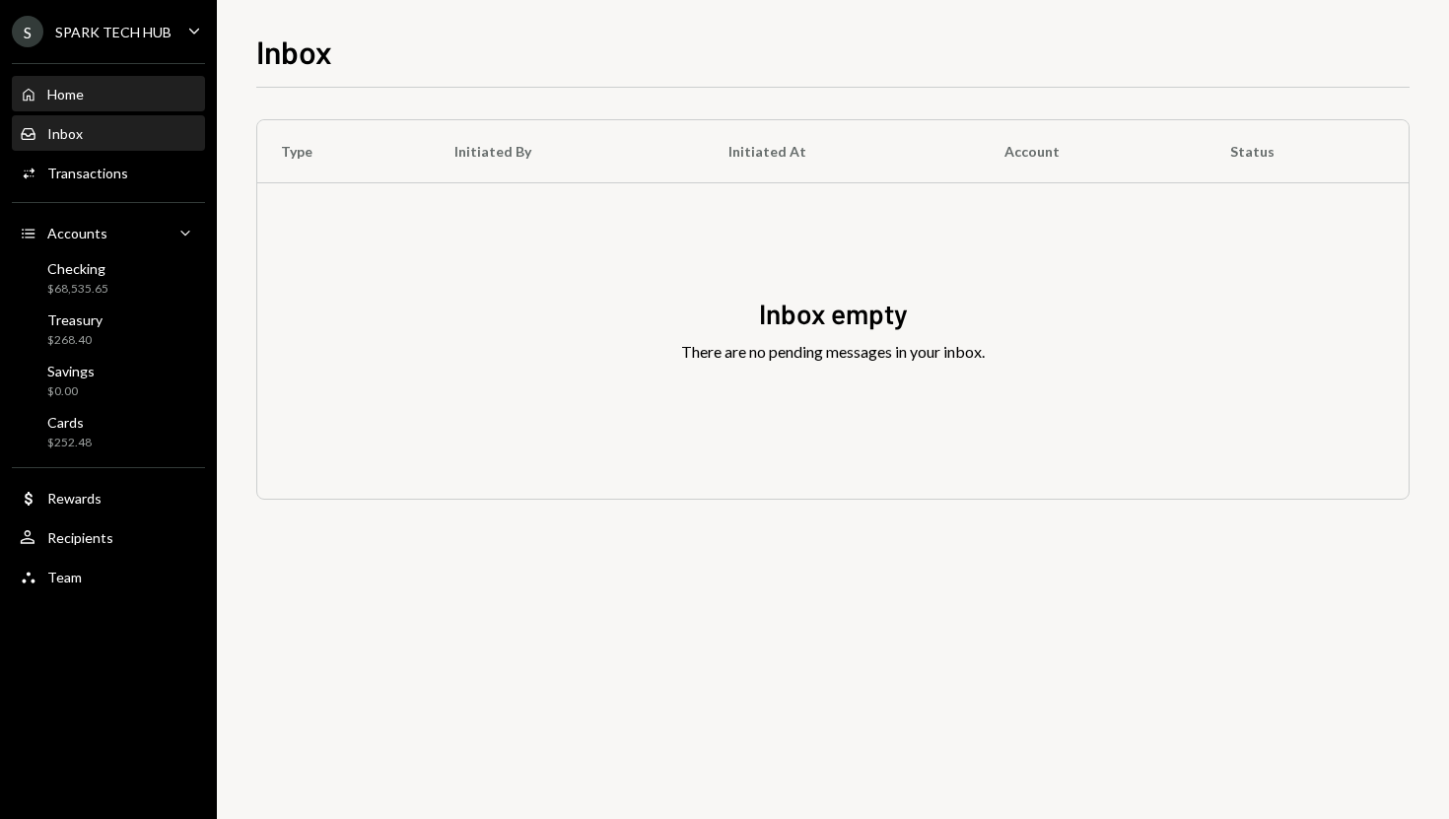
click at [118, 84] on div "Home Home" at bounding box center [108, 95] width 177 height 34
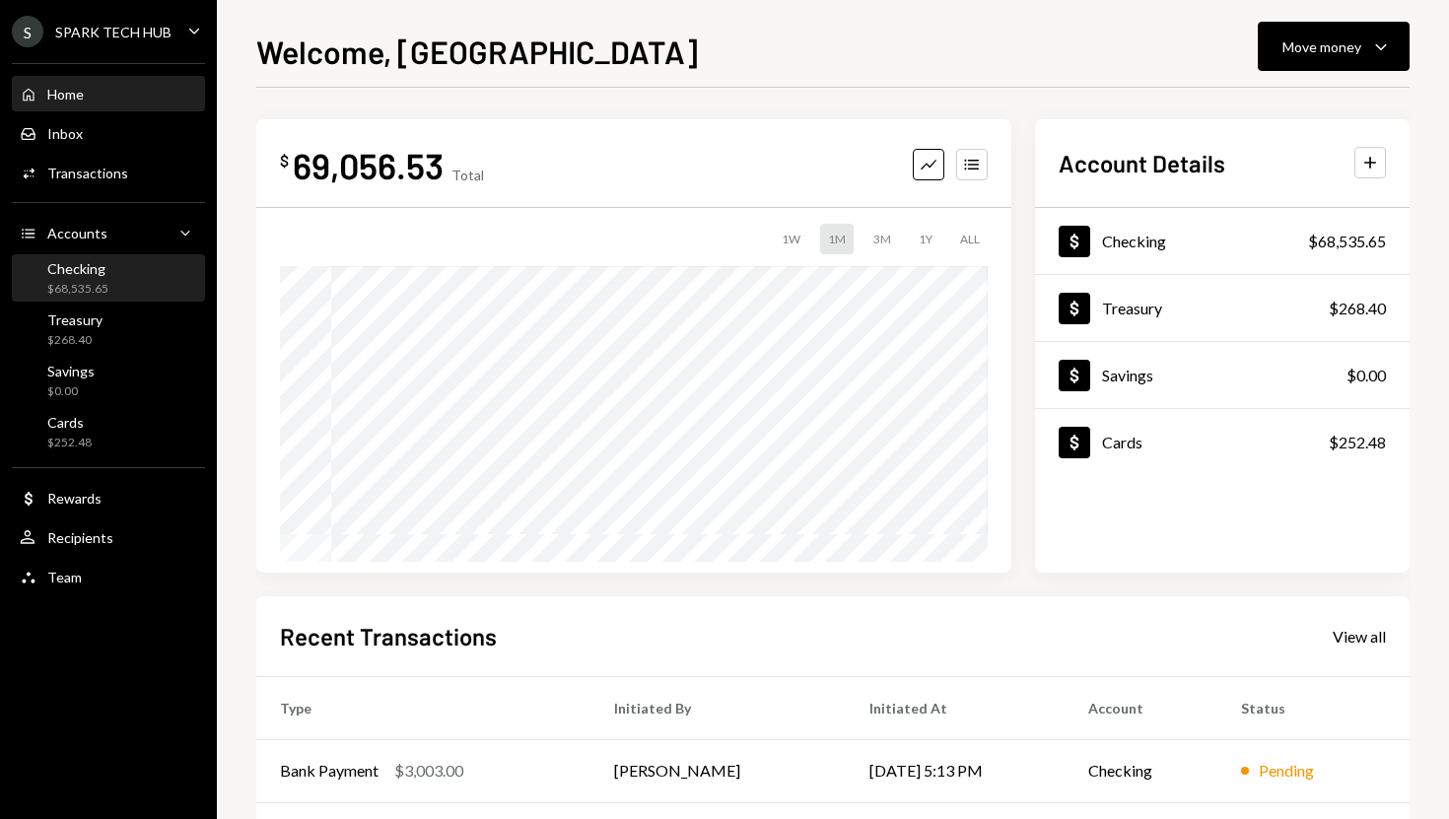
click at [132, 265] on div "Checking $68,535.65" at bounding box center [108, 278] width 177 height 37
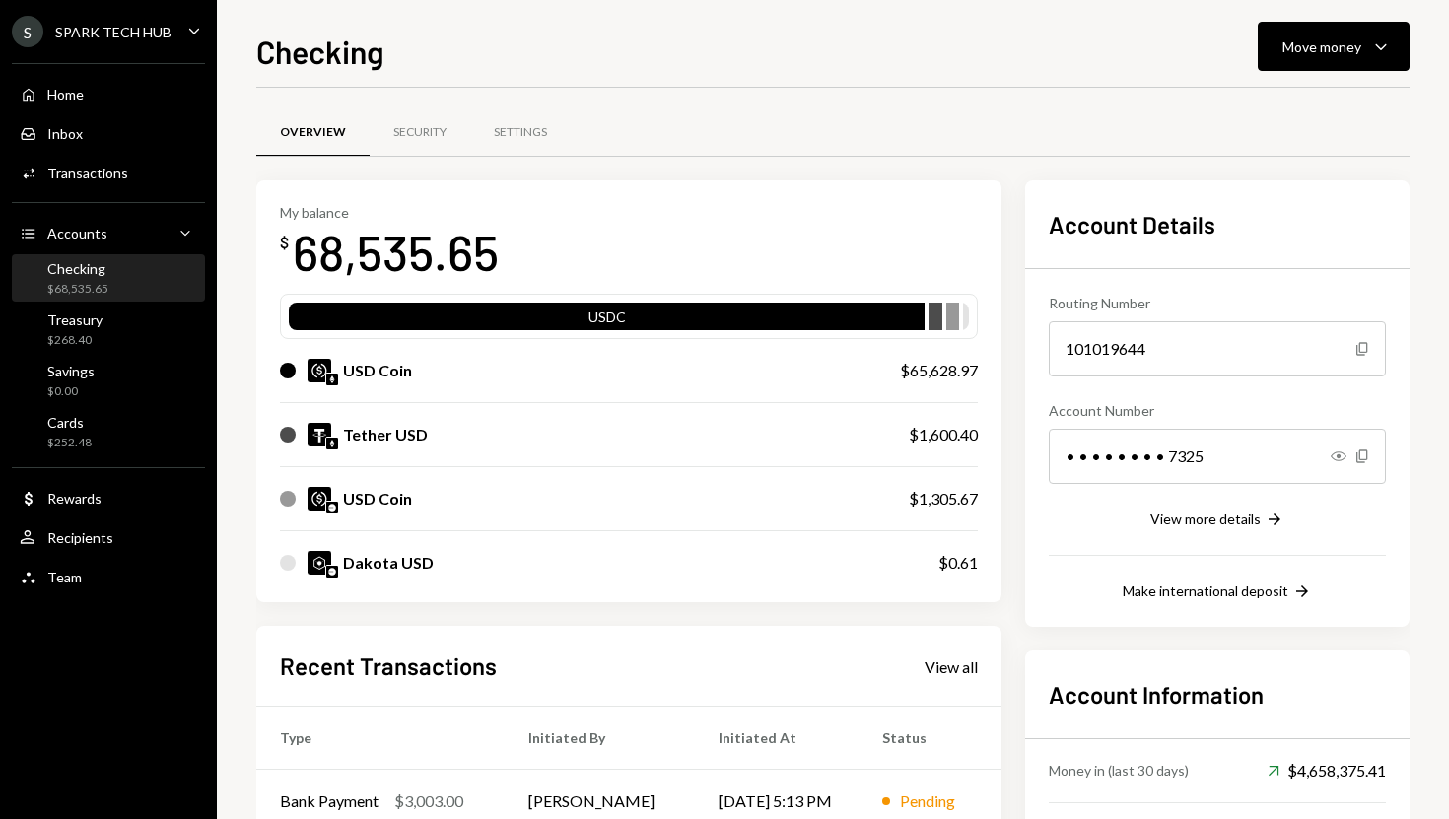
scroll to position [305, 0]
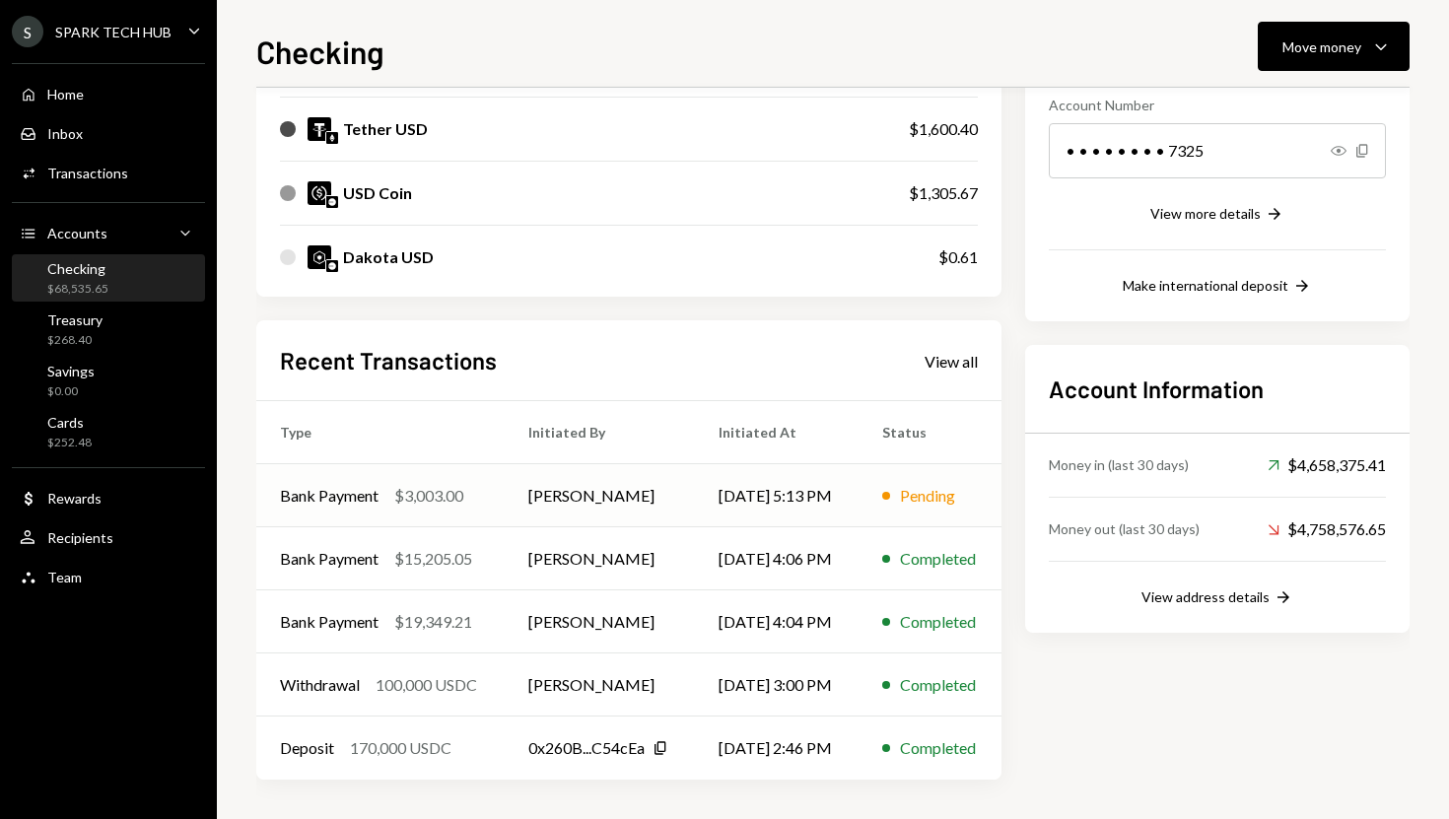
click at [342, 504] on div "Bank Payment" at bounding box center [329, 496] width 99 height 24
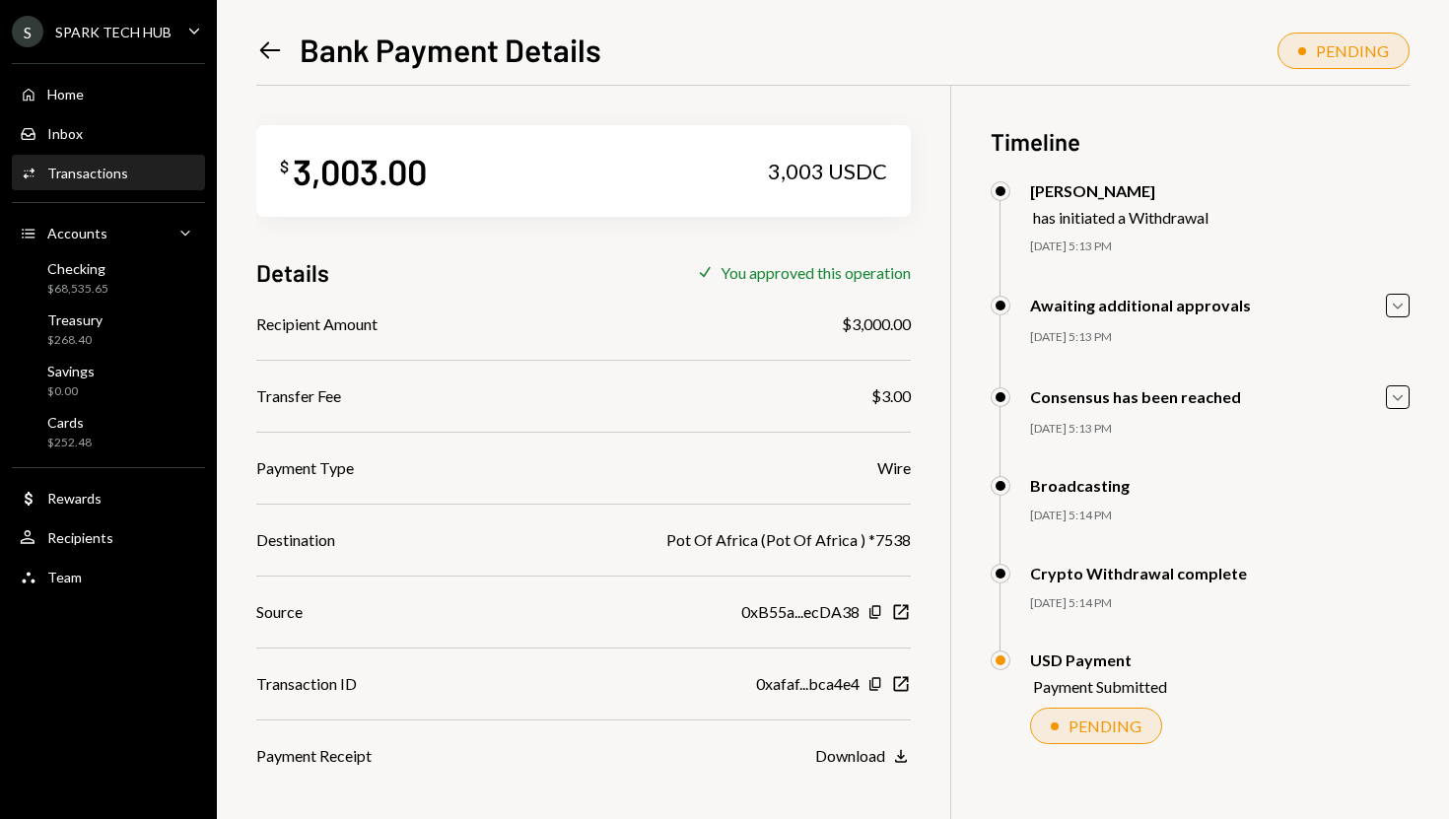
scroll to position [86, 0]
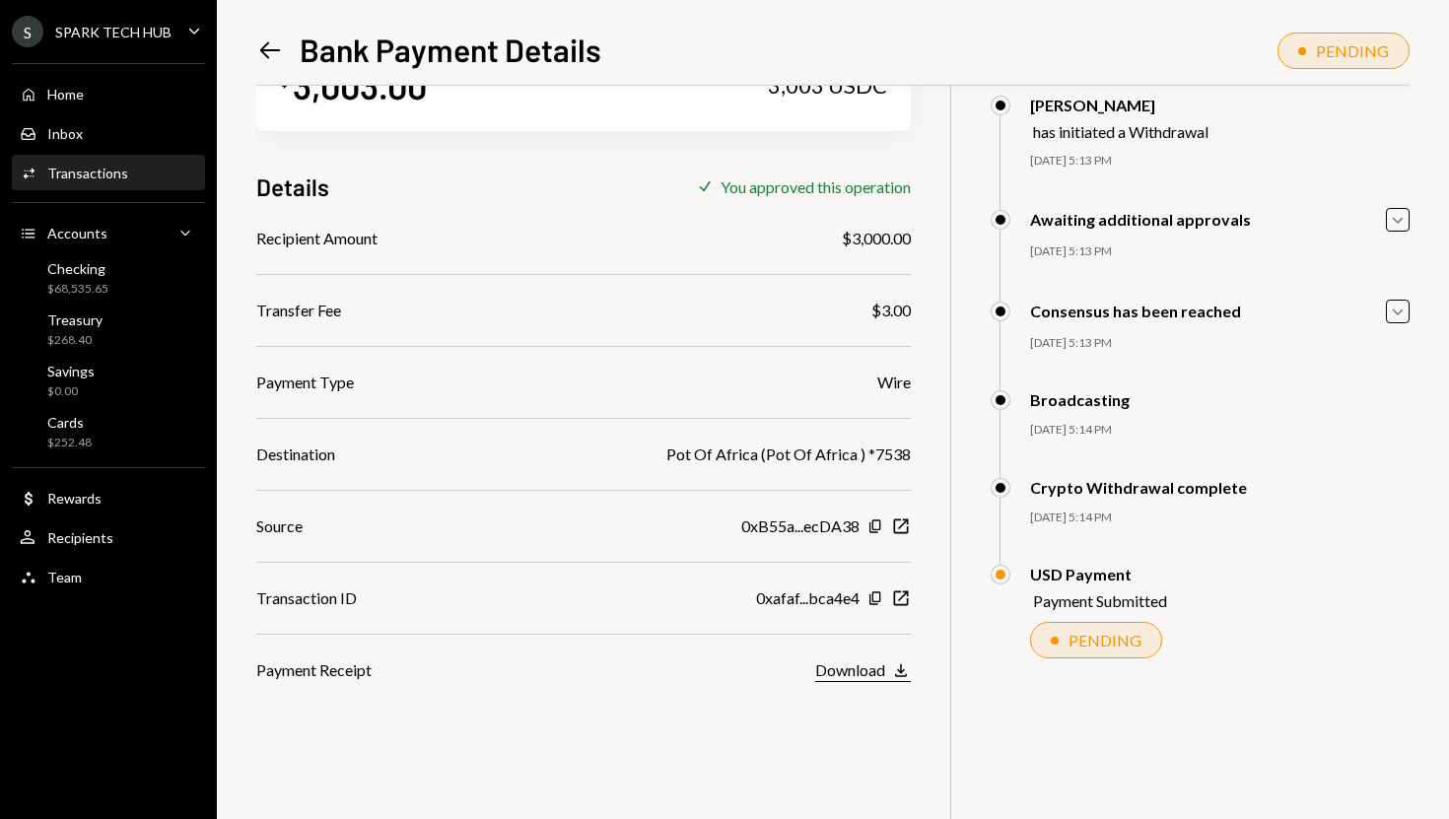
click at [888, 677] on button "Download Download" at bounding box center [863, 671] width 96 height 22
click at [112, 542] on div "User Recipients" at bounding box center [108, 538] width 177 height 18
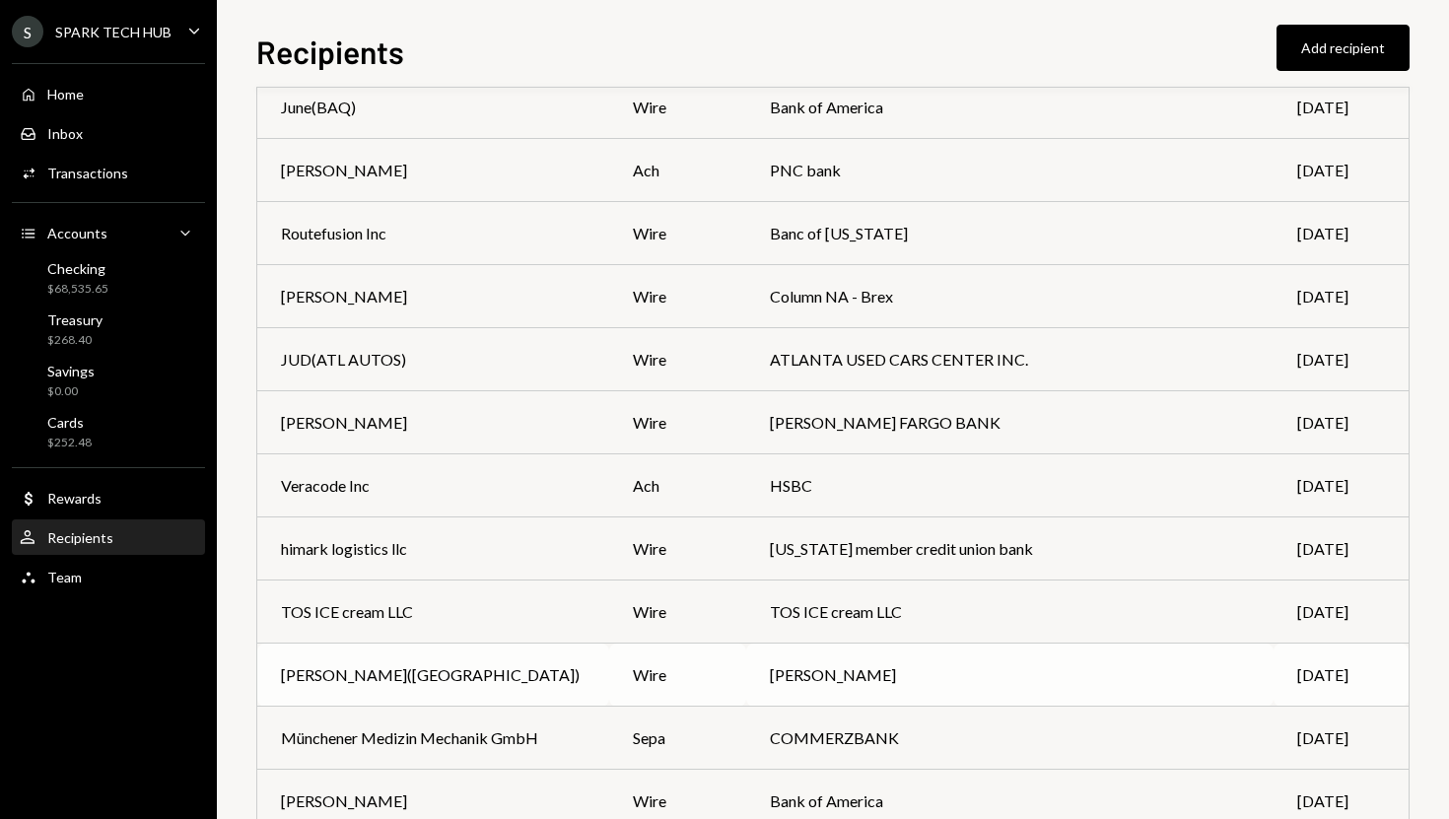
scroll to position [1851, 0]
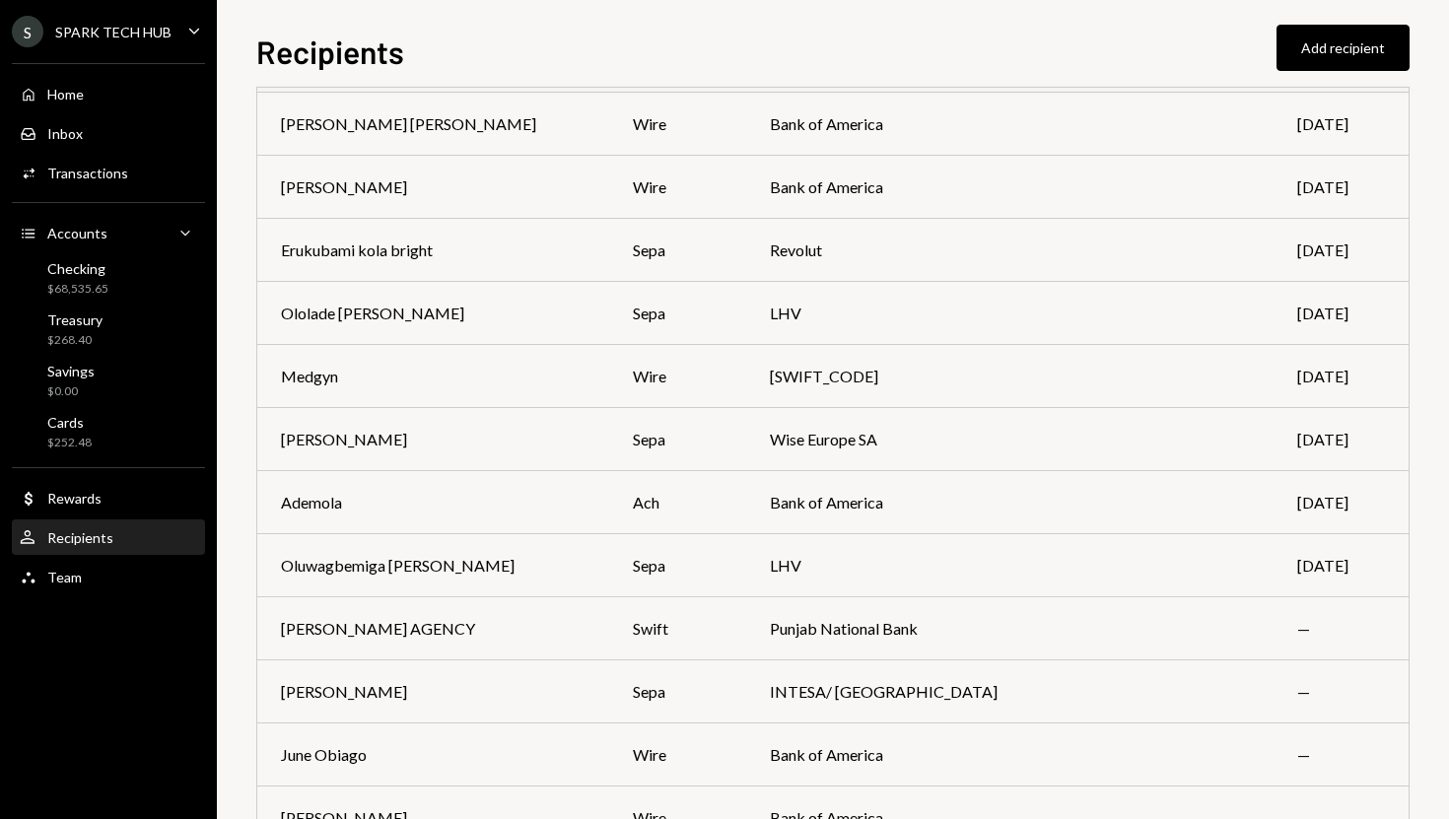
scroll to position [5459, 0]
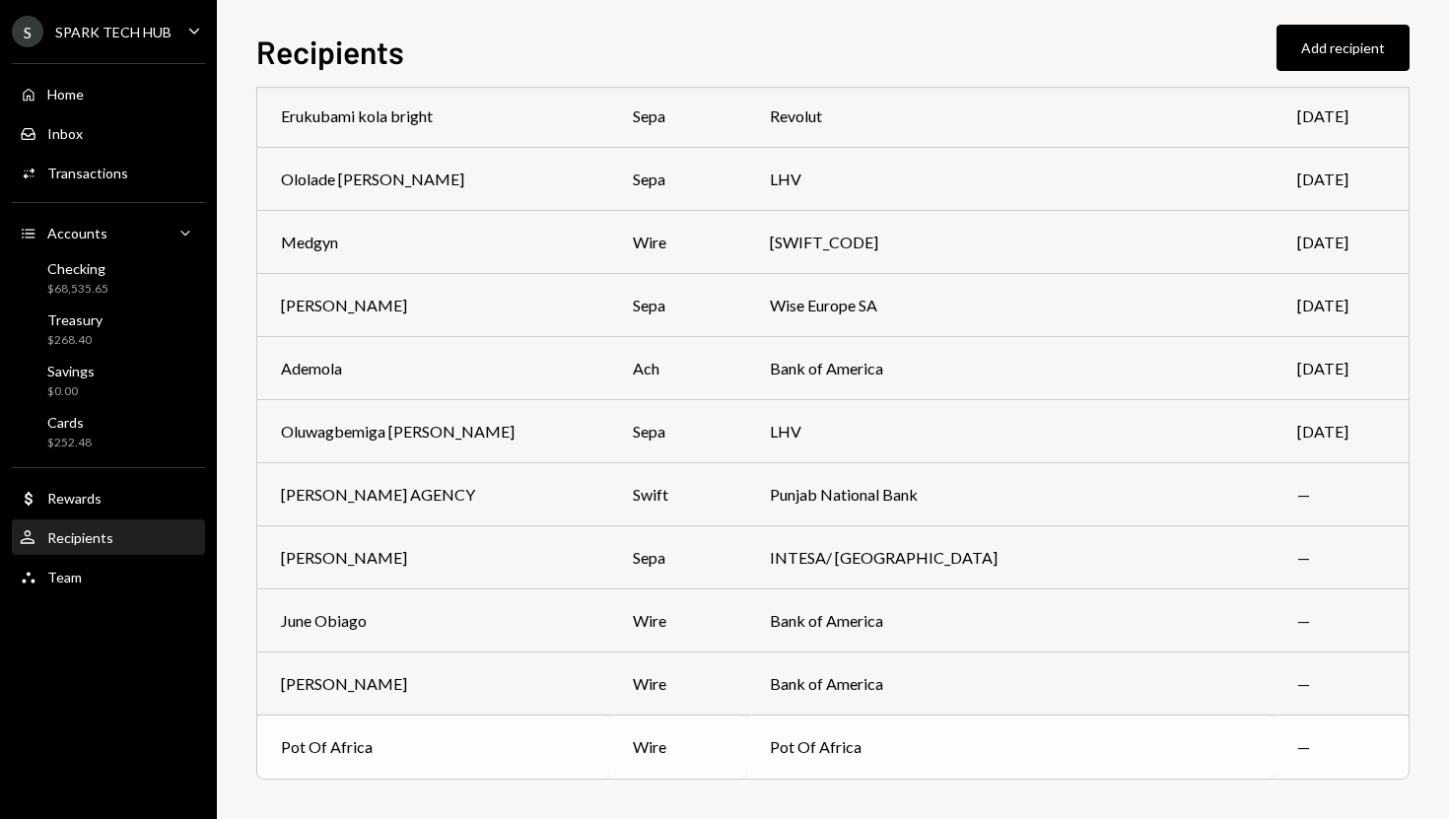
click at [569, 745] on div "Pot Of Africa" at bounding box center [433, 747] width 305 height 24
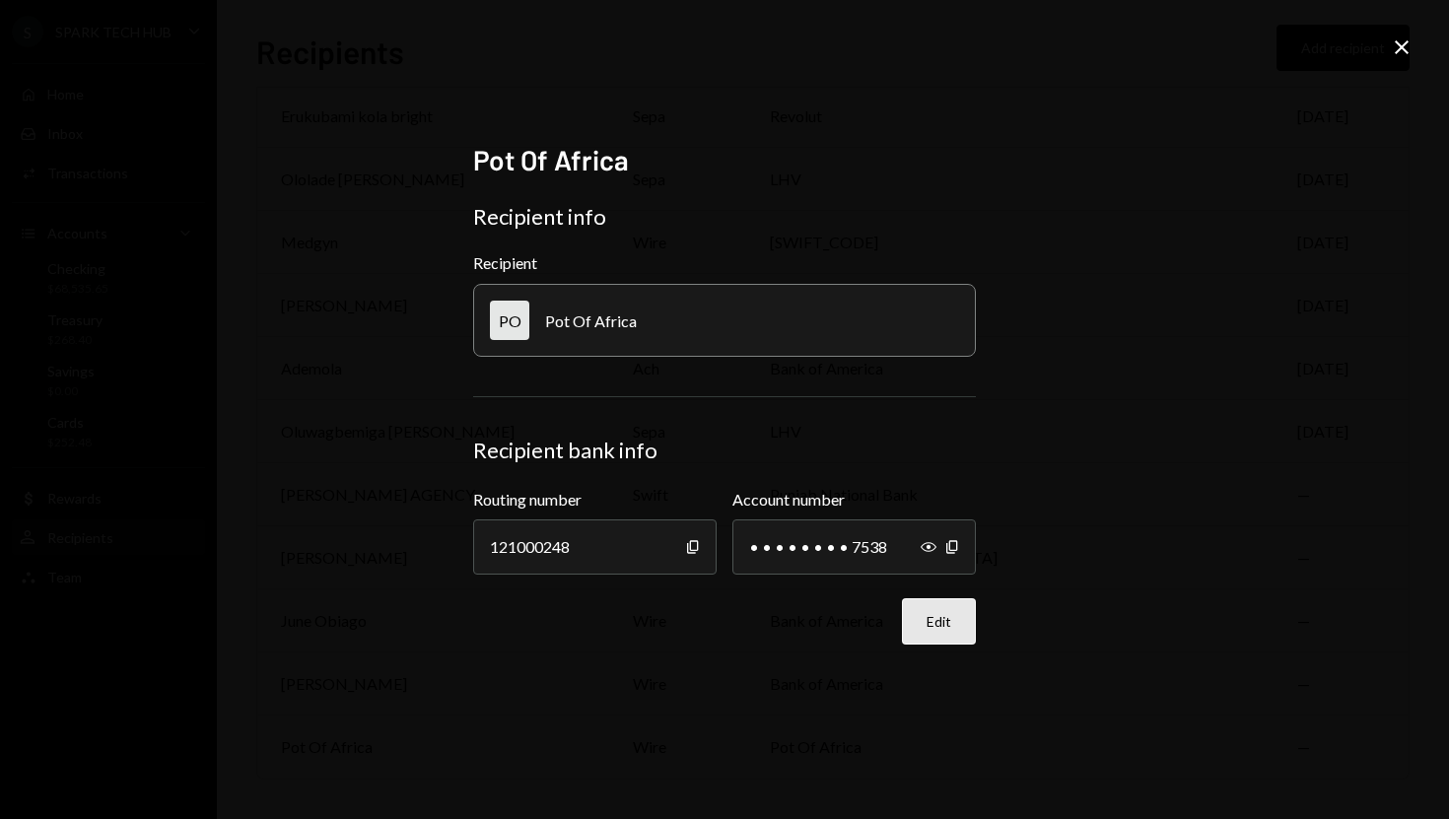
click at [952, 635] on button "Edit" at bounding box center [939, 621] width 74 height 46
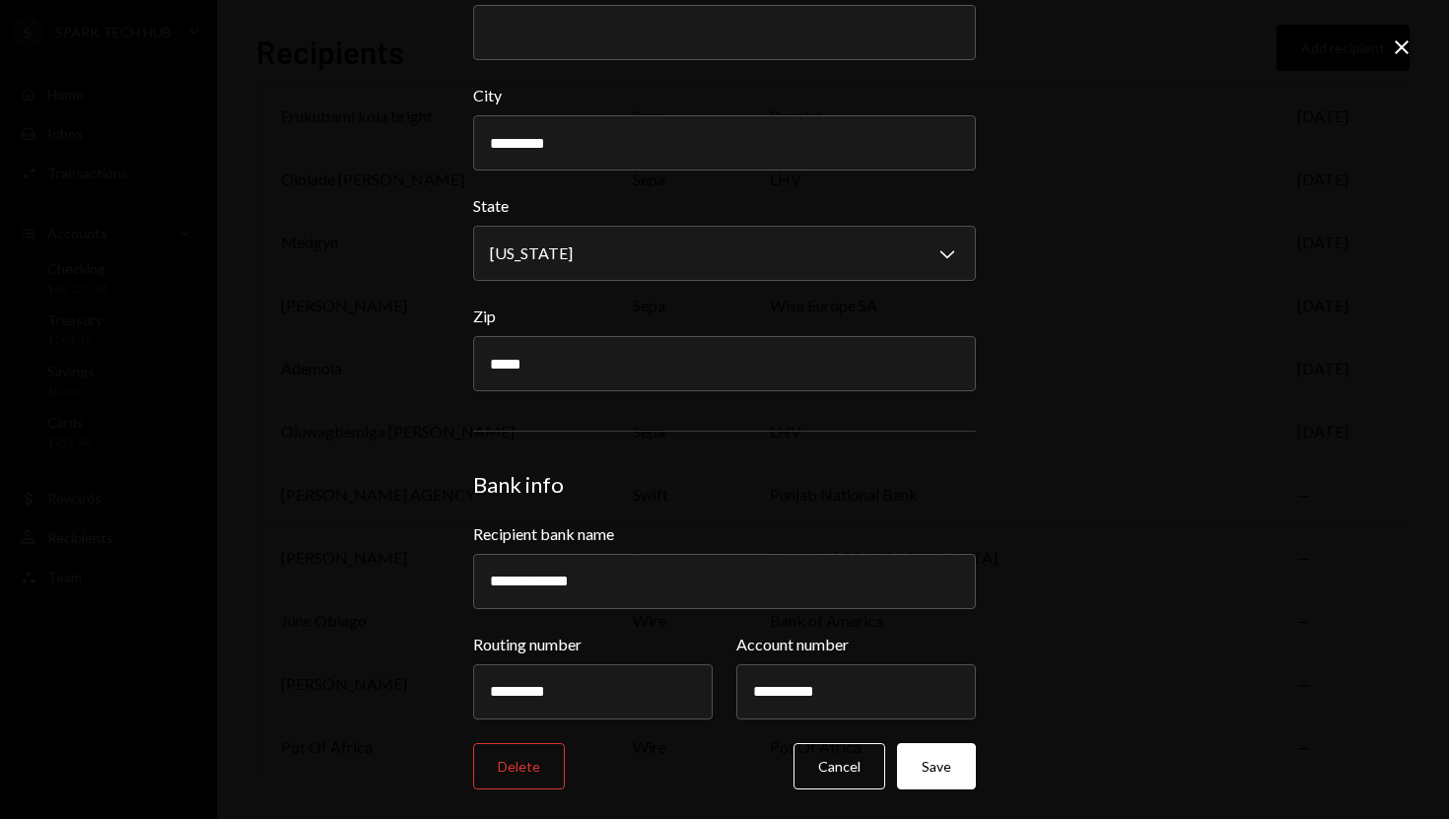
scroll to position [603, 0]
click at [632, 591] on input "**********" at bounding box center [724, 580] width 503 height 55
paste input "***"
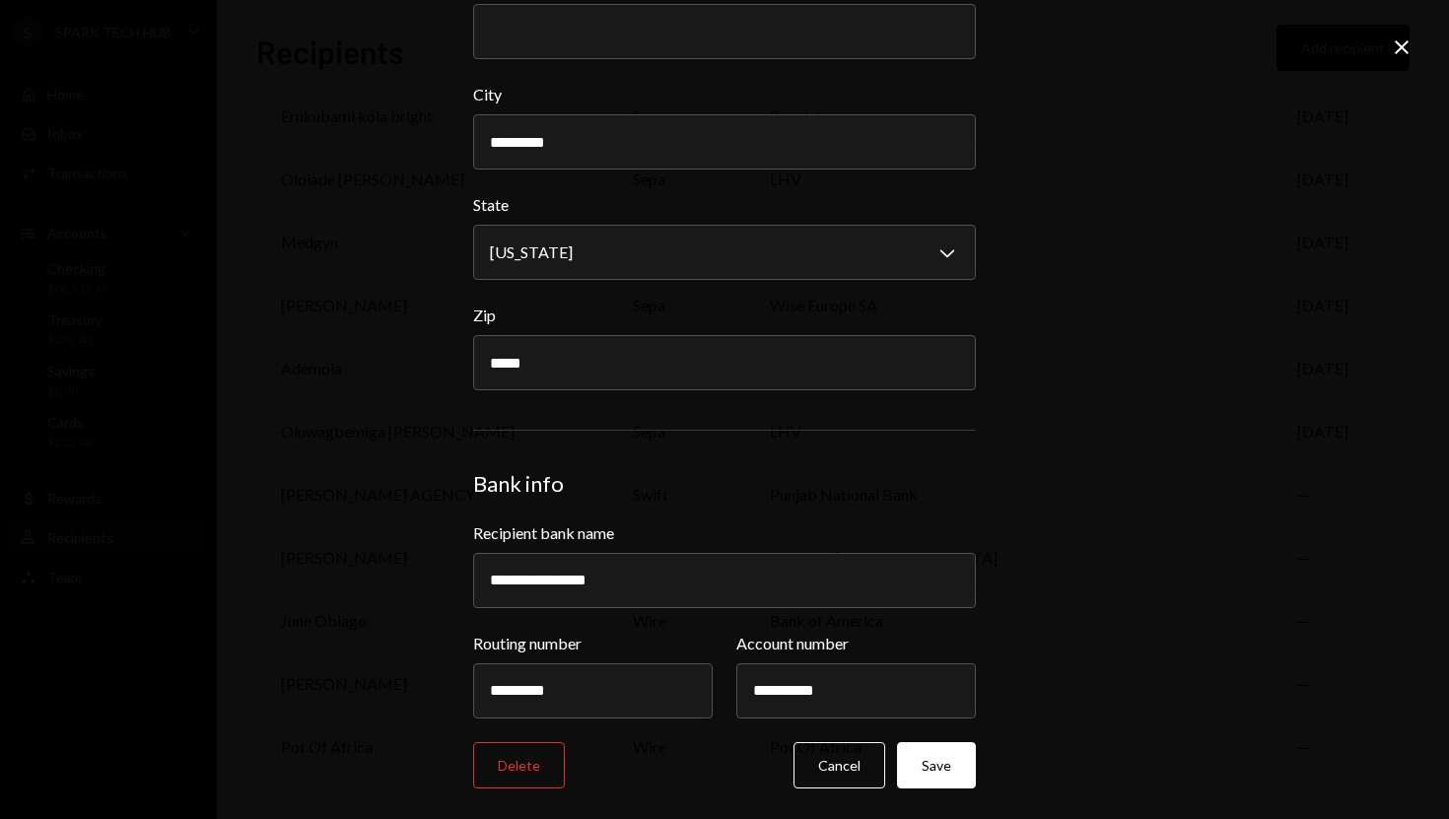
type input "**********"
click at [924, 759] on button "Save" at bounding box center [936, 765] width 79 height 46
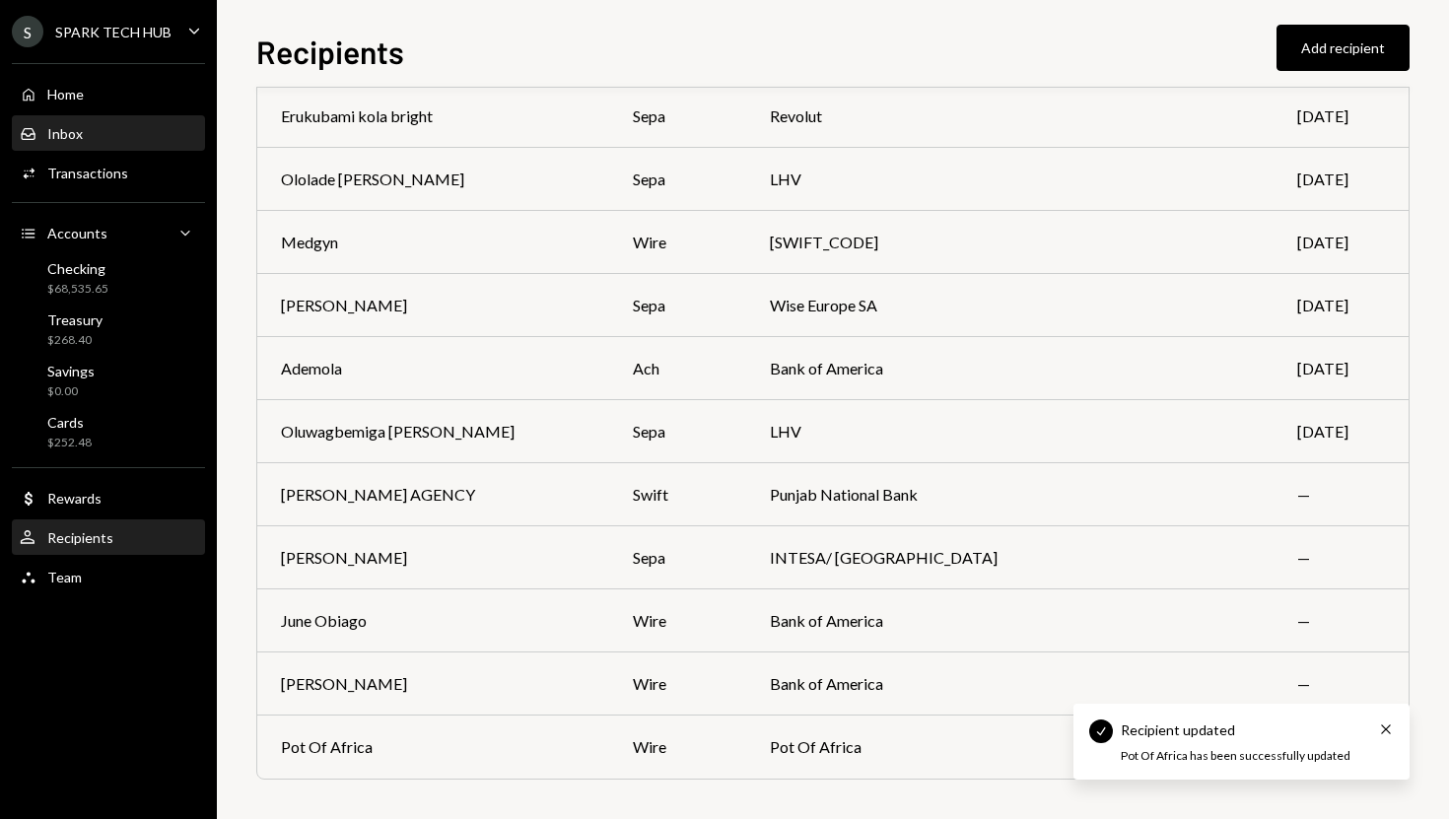
click at [79, 117] on div "Inbox Inbox" at bounding box center [108, 134] width 177 height 34
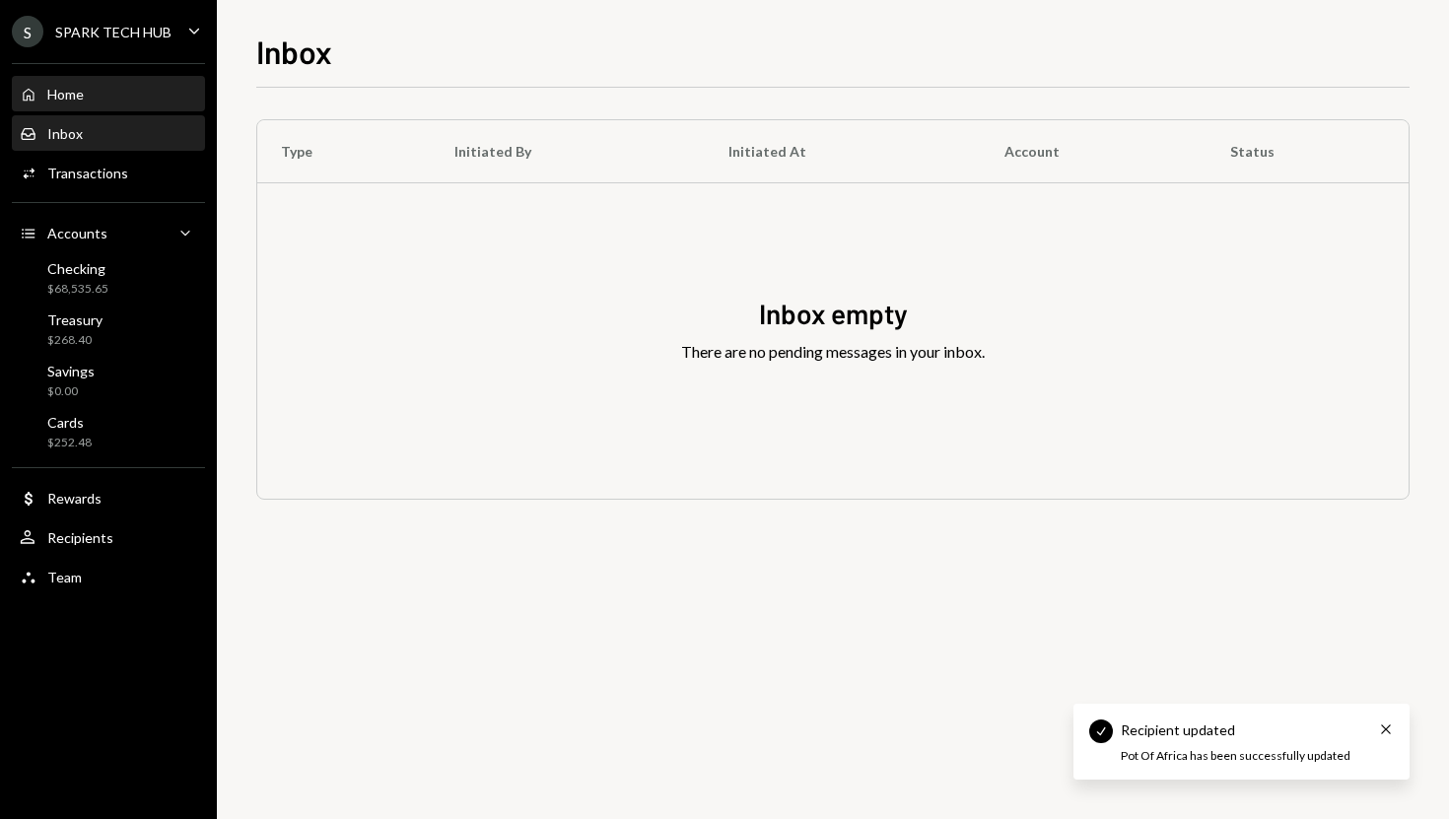
click at [84, 95] on div "Home Home" at bounding box center [108, 95] width 177 height 18
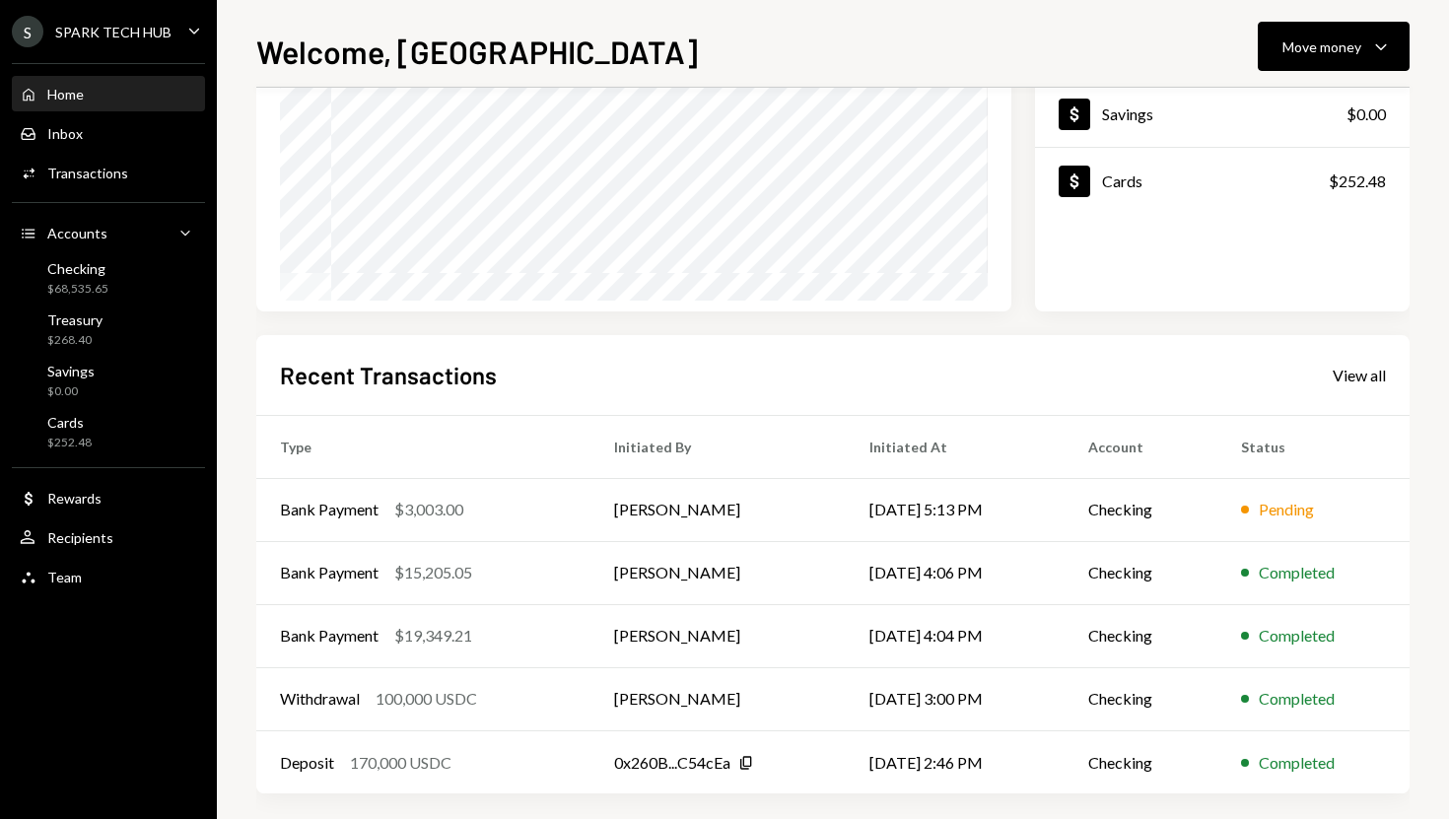
scroll to position [275, 0]
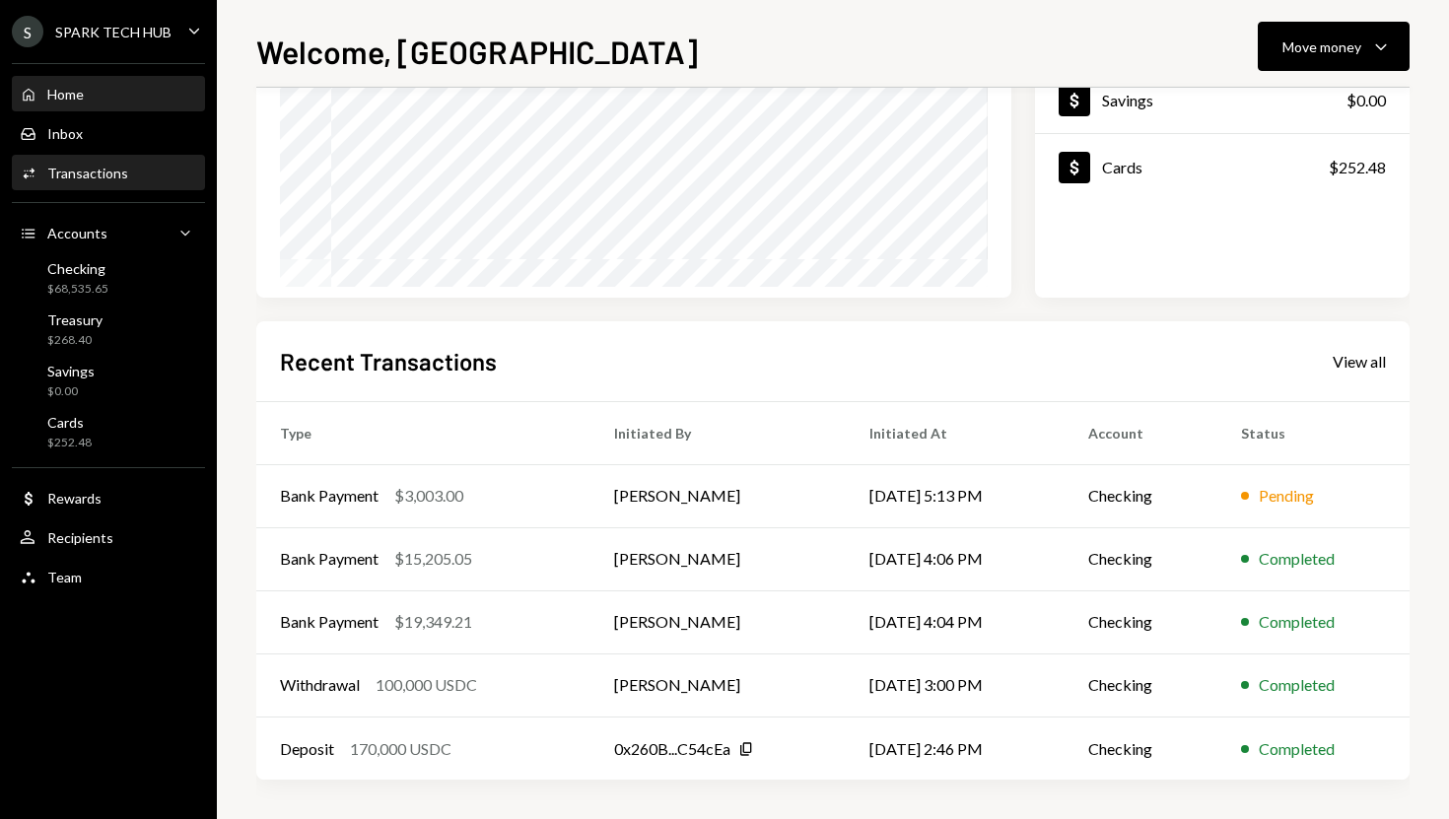
click at [112, 165] on div "Transactions" at bounding box center [87, 173] width 81 height 17
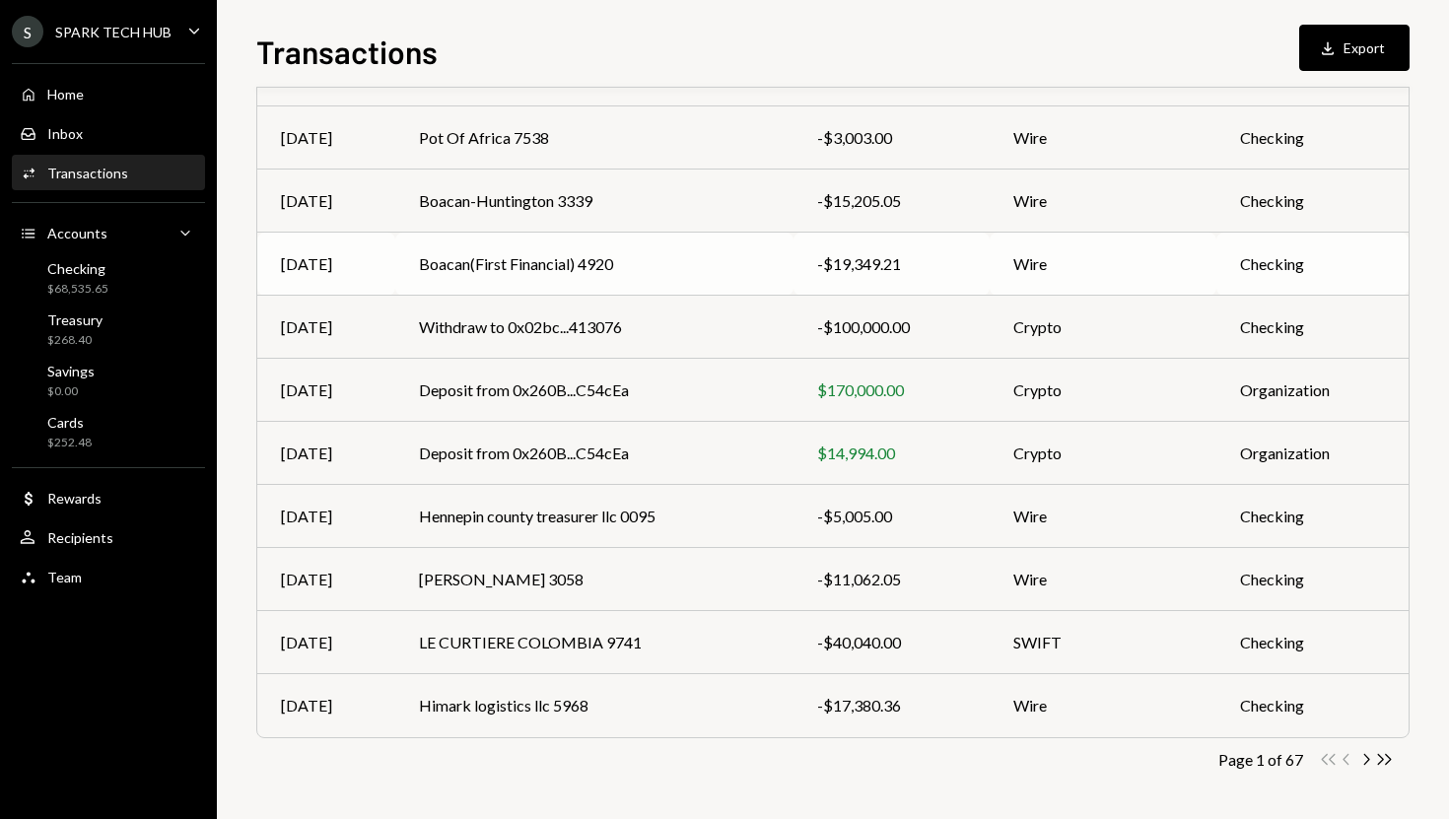
scroll to position [210, 0]
click at [1366, 755] on icon "Chevron Right" at bounding box center [1365, 758] width 19 height 19
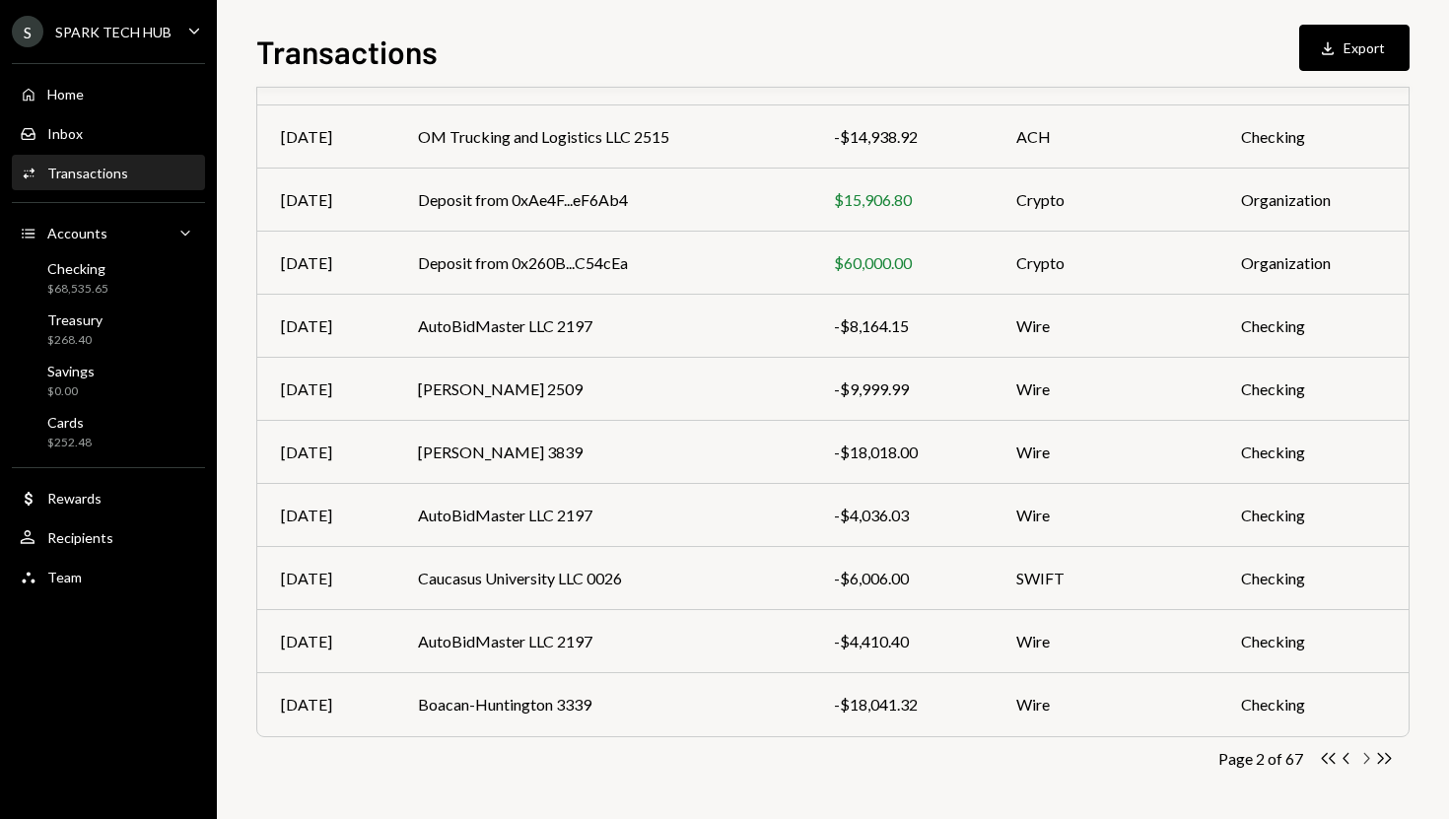
click at [1371, 758] on icon "Chevron Right" at bounding box center [1365, 758] width 19 height 19
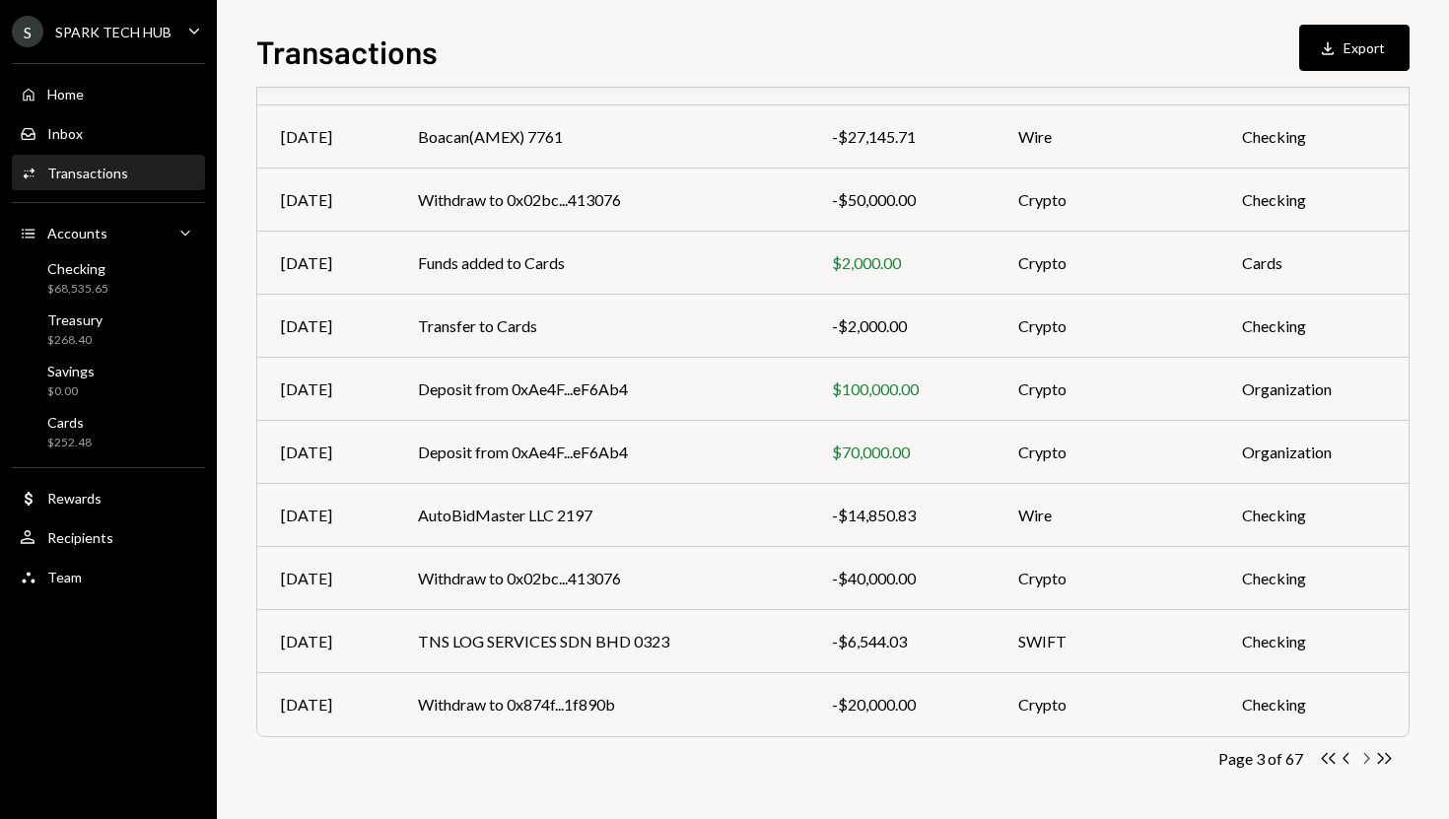
click at [1363, 761] on icon "Chevron Right" at bounding box center [1365, 758] width 19 height 19
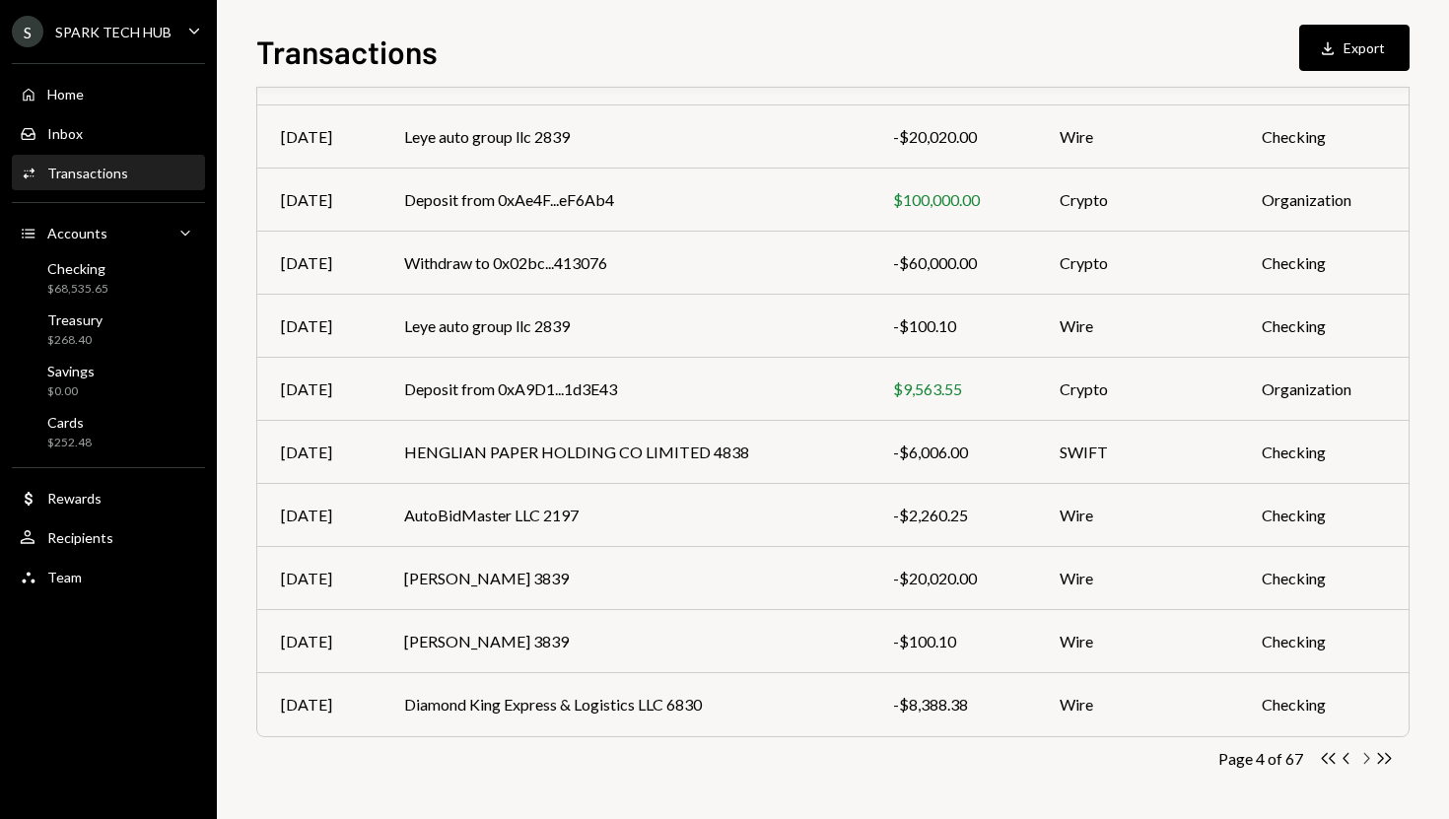
click at [1370, 761] on icon "Chevron Right" at bounding box center [1365, 758] width 19 height 19
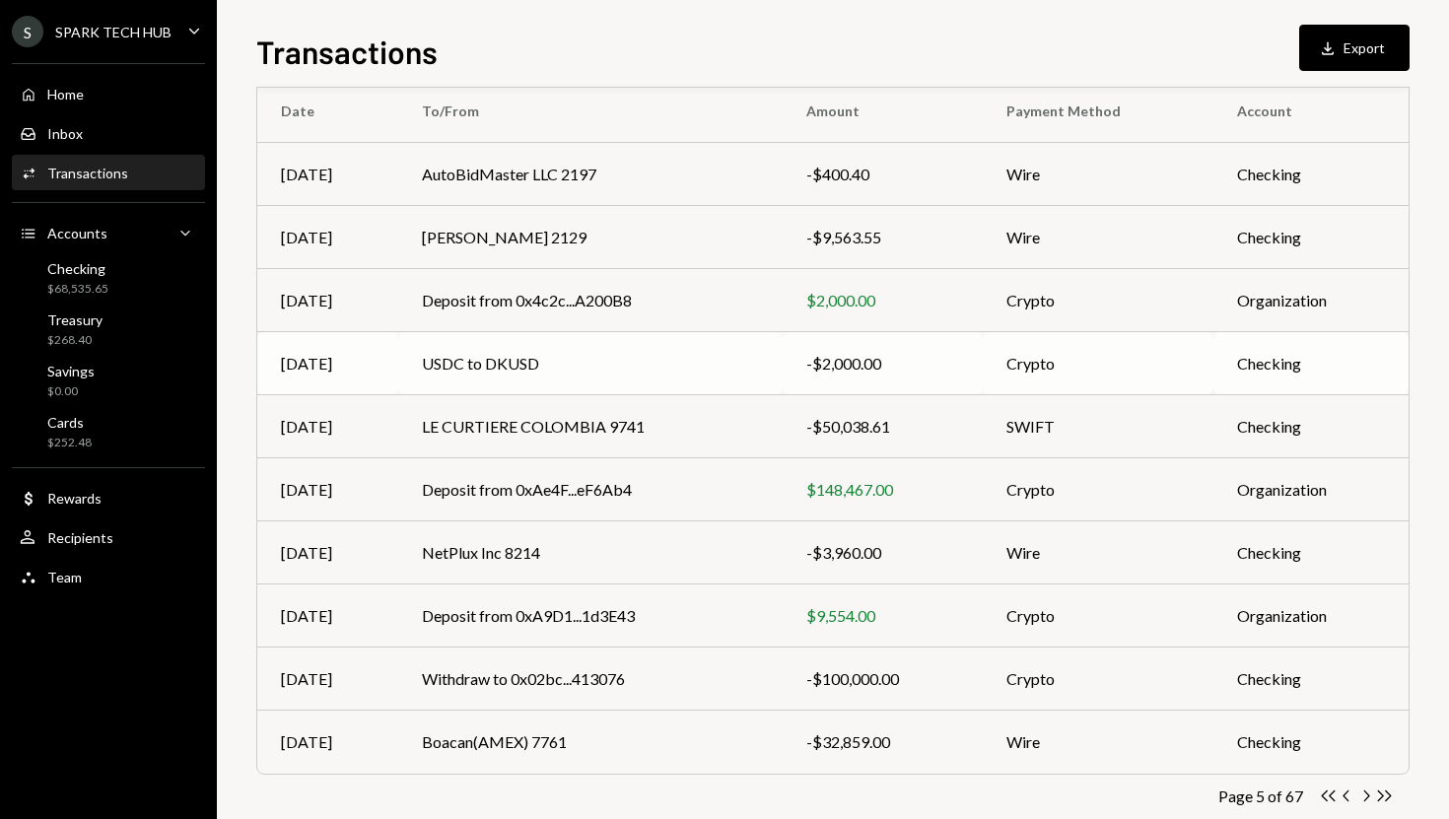
scroll to position [173, 0]
click at [1365, 794] on icon "Chevron Right" at bounding box center [1365, 794] width 19 height 19
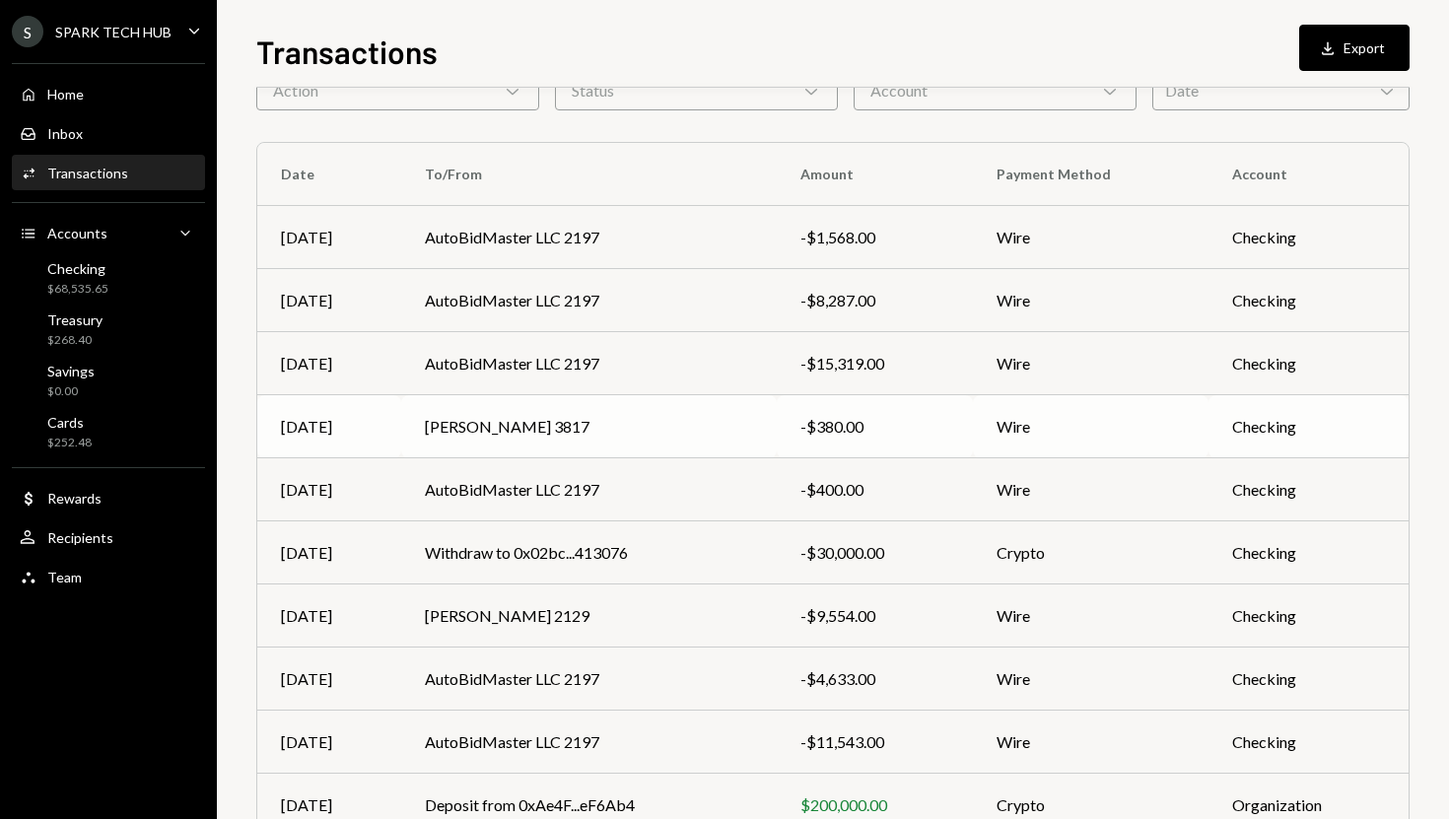
scroll to position [111, 0]
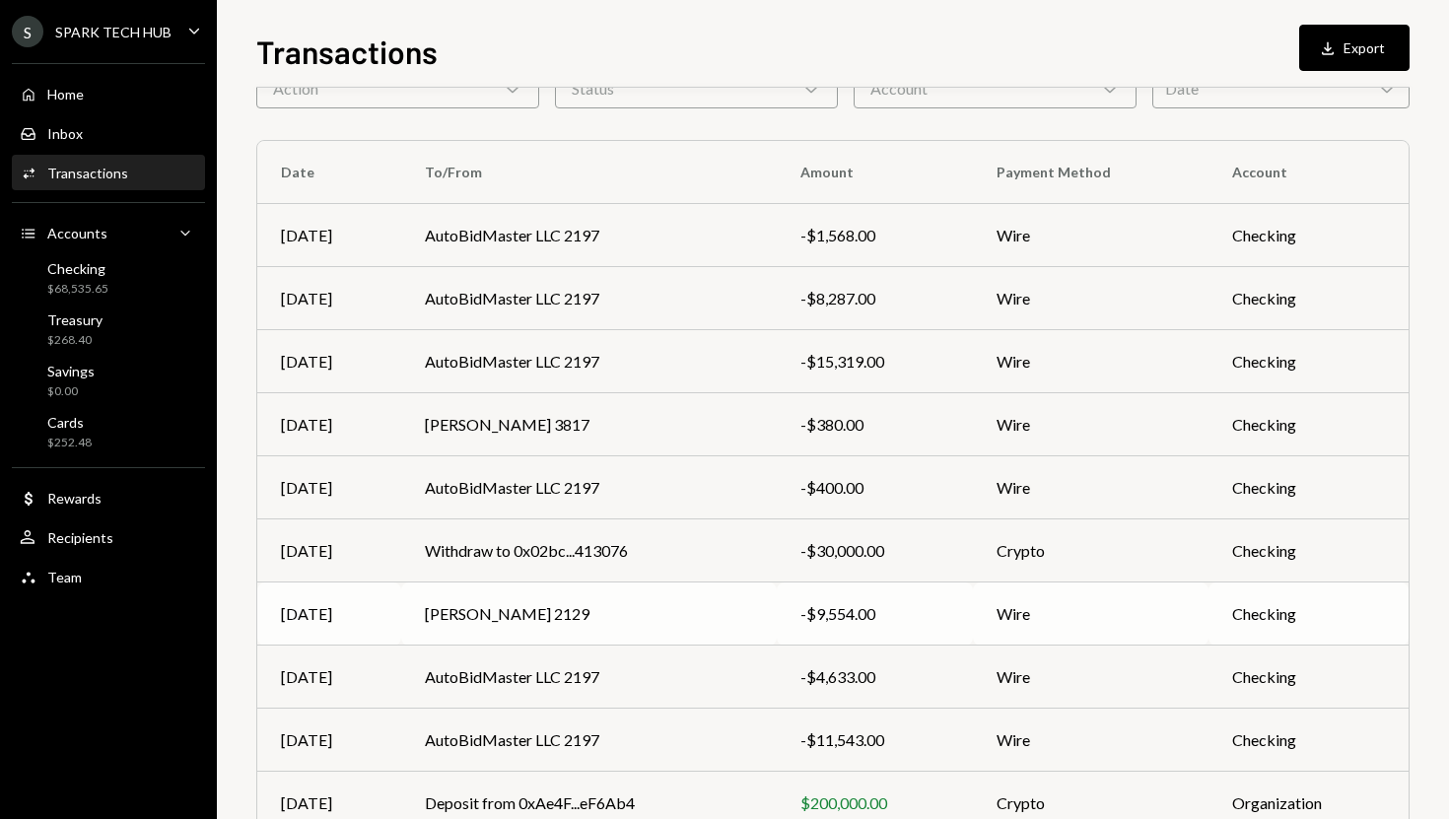
click at [777, 605] on td "[PERSON_NAME] 2129" at bounding box center [588, 613] width 375 height 63
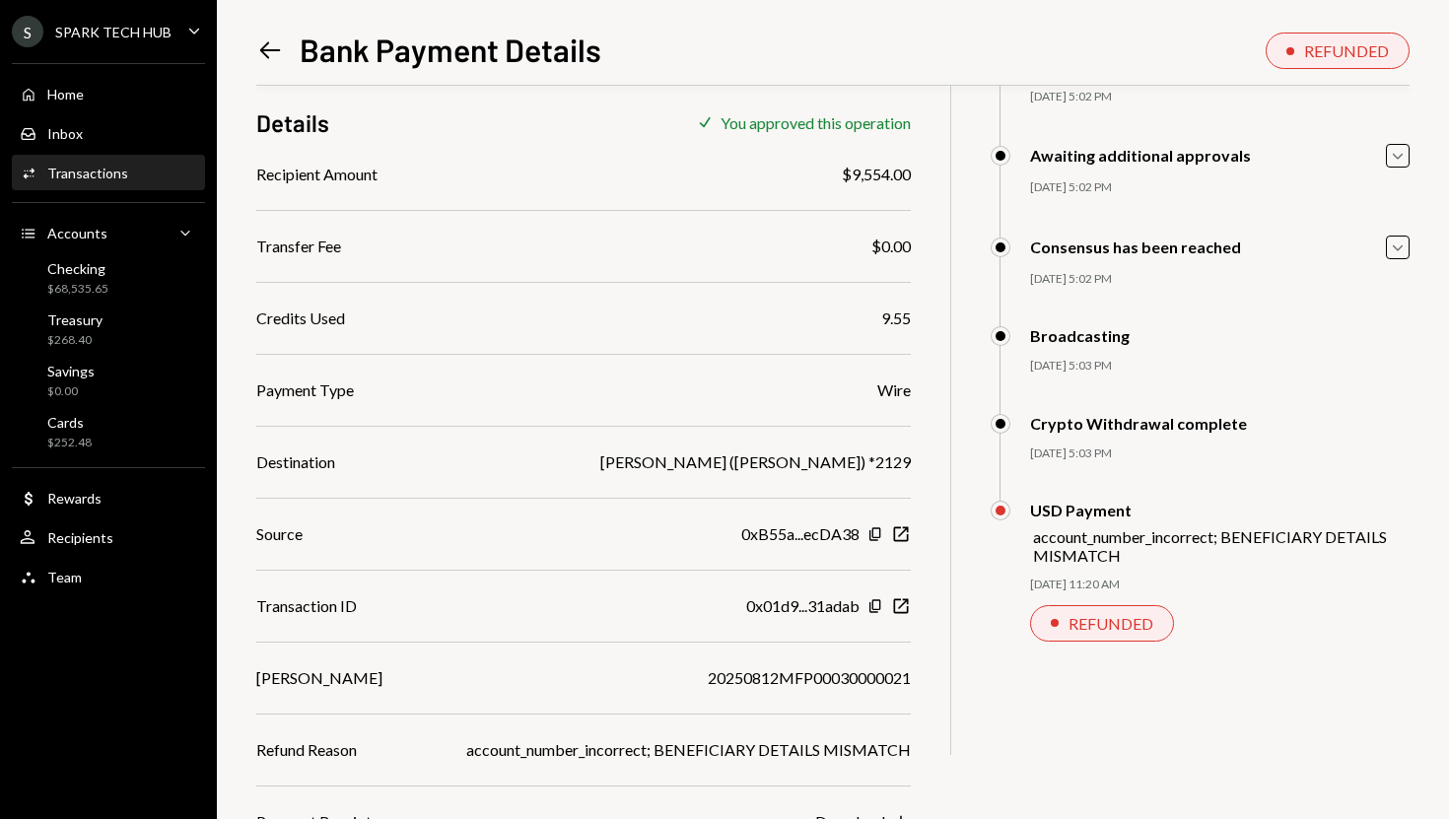
scroll to position [165, 0]
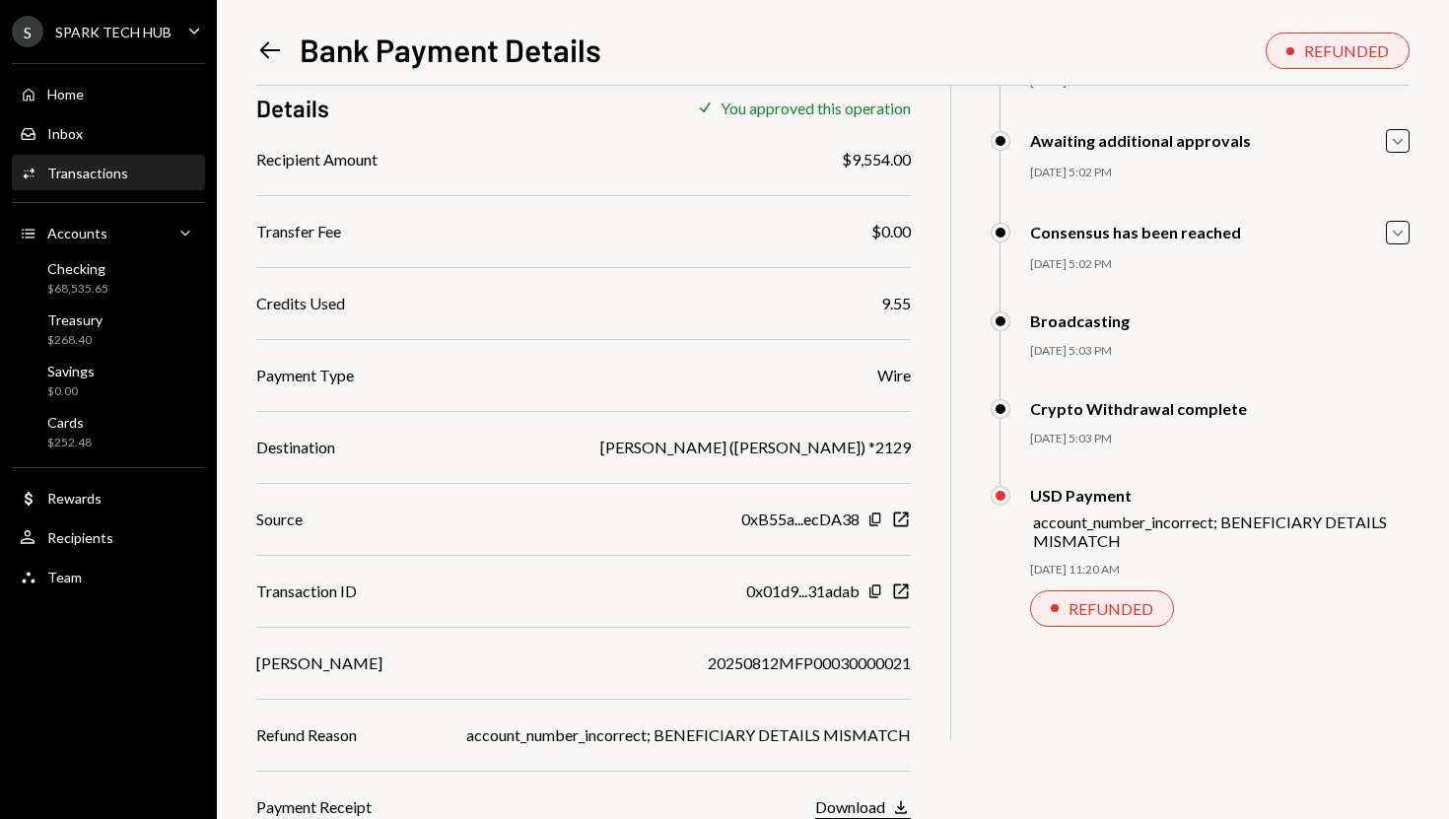
click at [866, 807] on div "Download" at bounding box center [850, 806] width 70 height 19
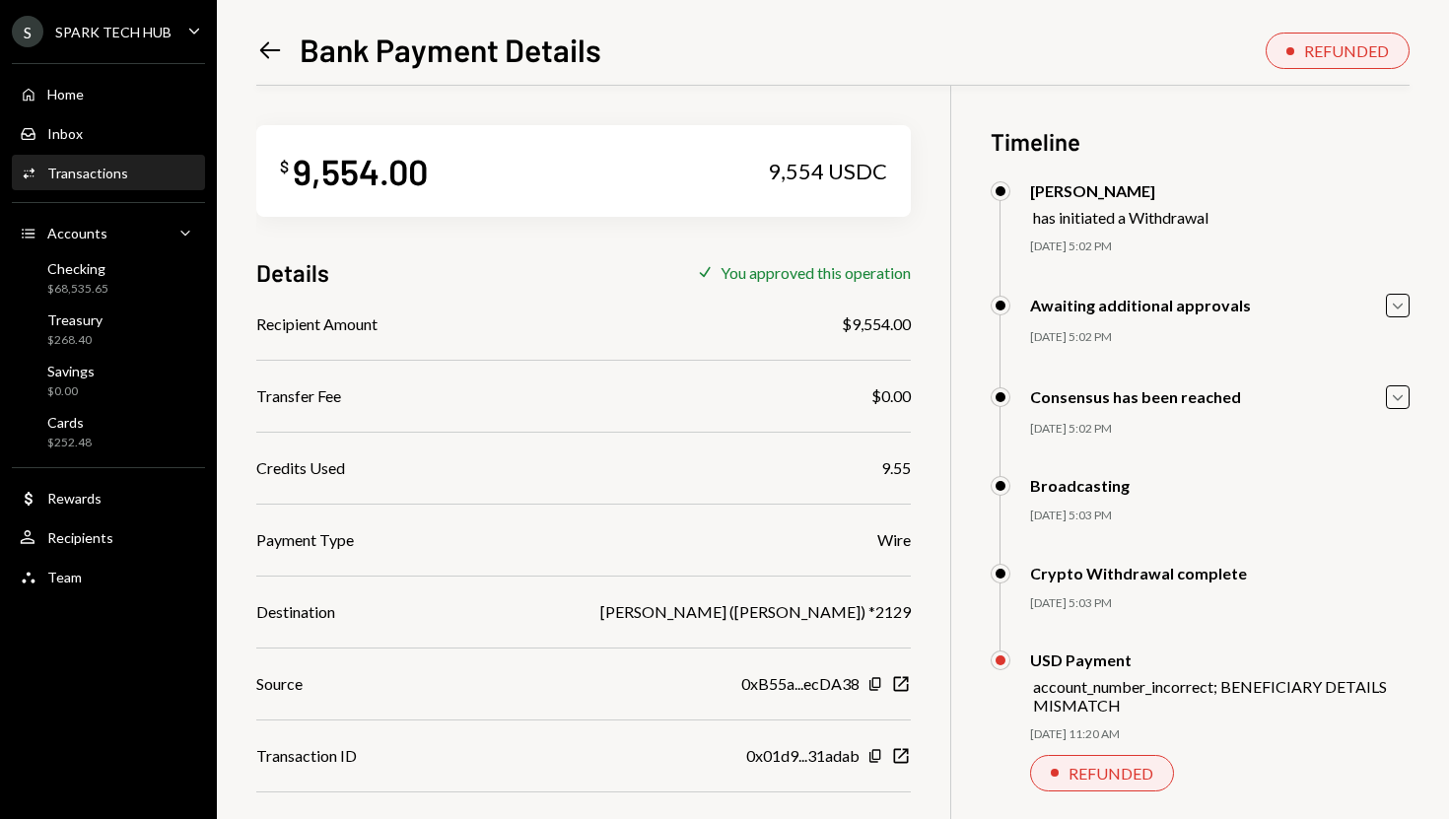
scroll to position [165, 0]
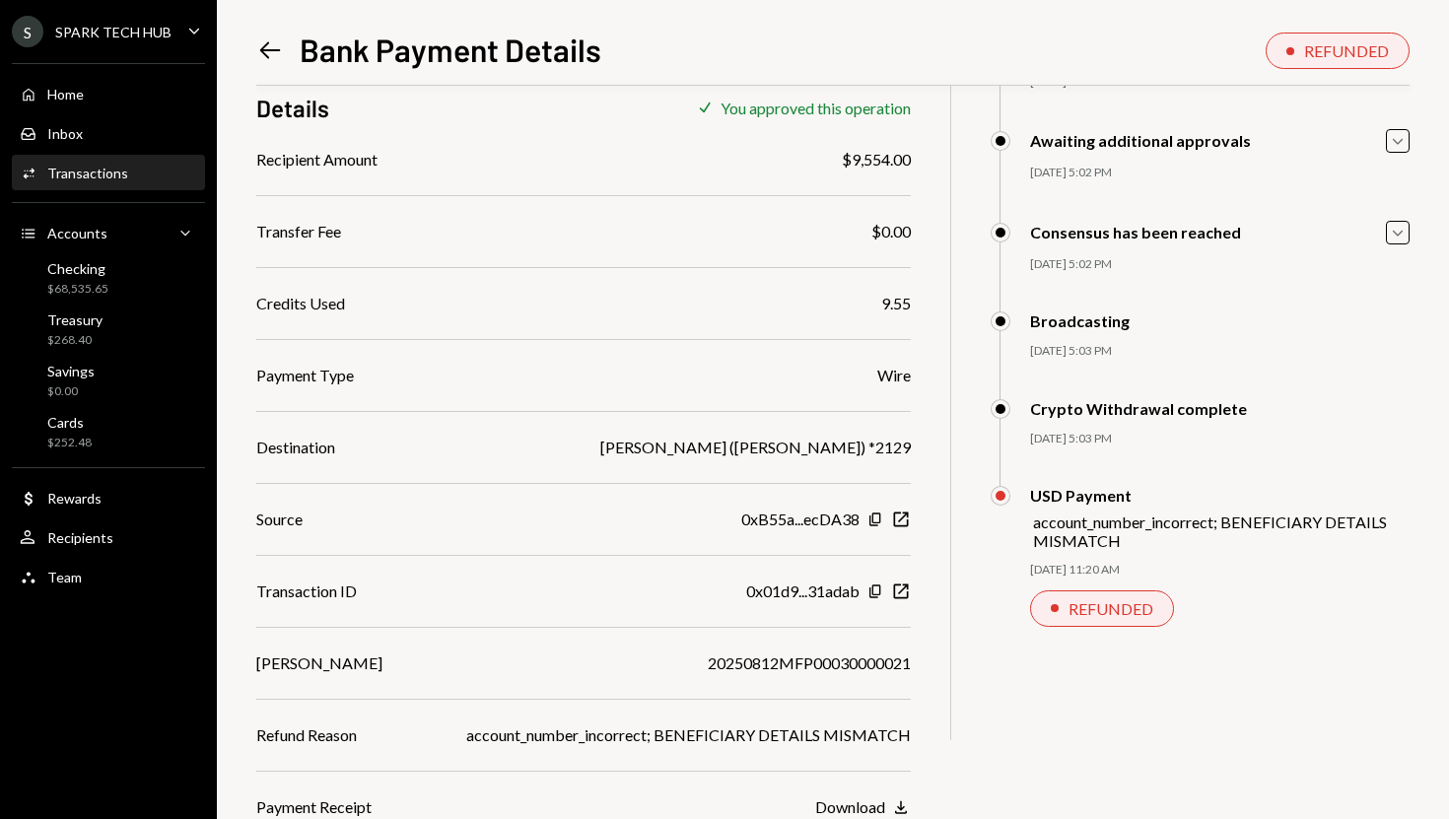
click at [268, 44] on icon "Left Arrow" at bounding box center [270, 50] width 28 height 28
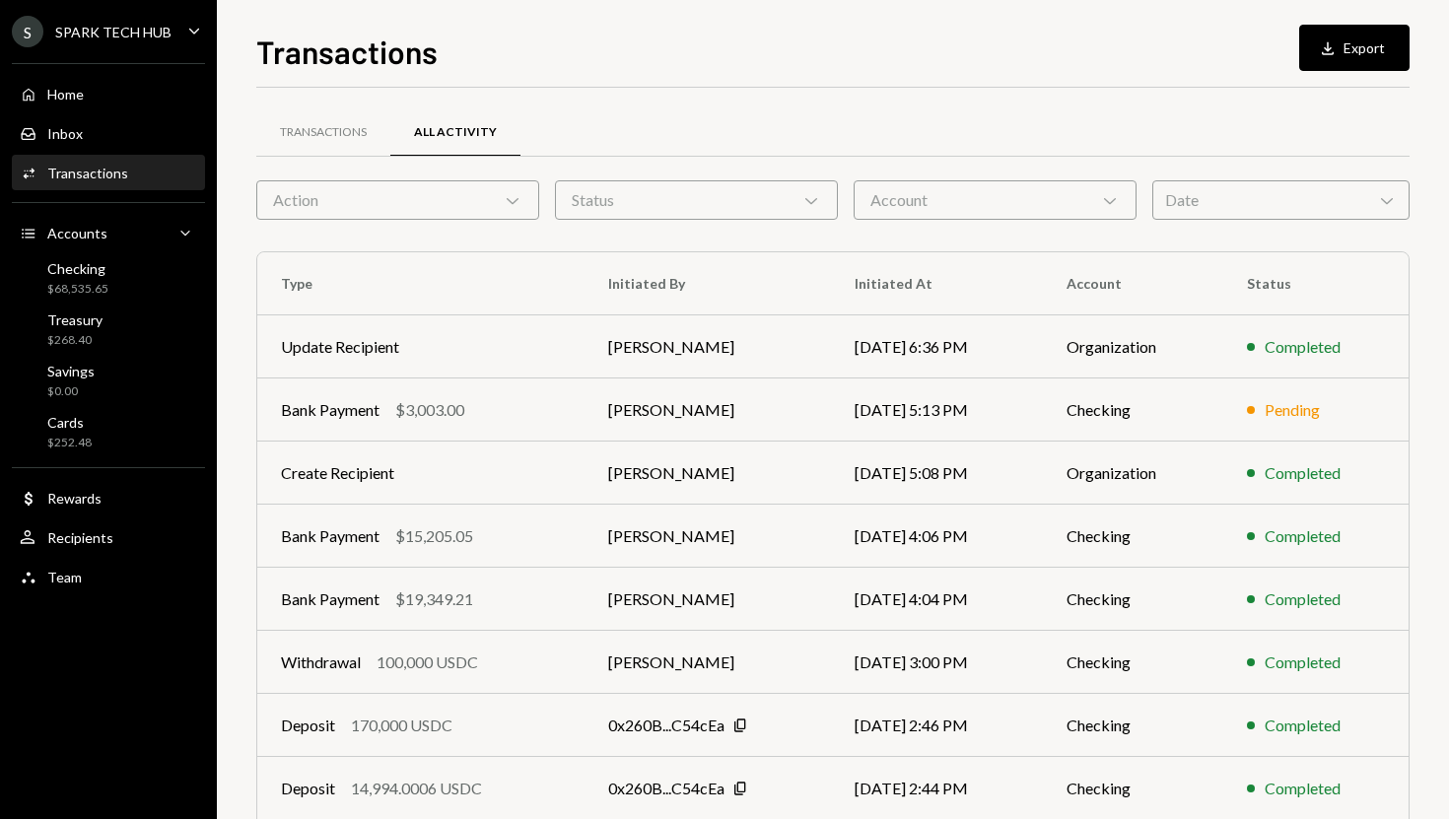
click at [576, 199] on div "Status Chevron Down" at bounding box center [696, 199] width 283 height 39
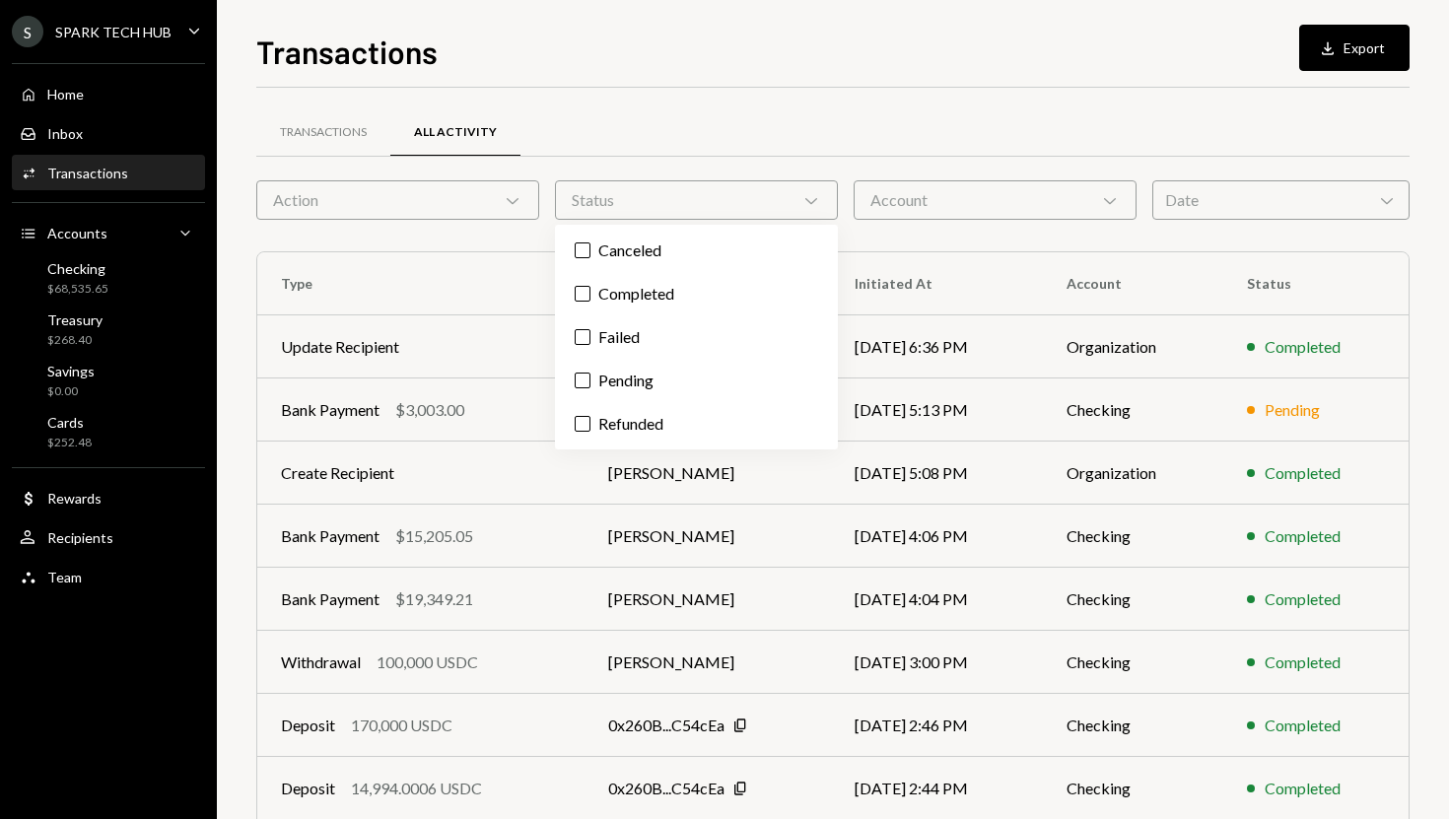
click at [510, 202] on icon at bounding box center [513, 201] width 12 height 6
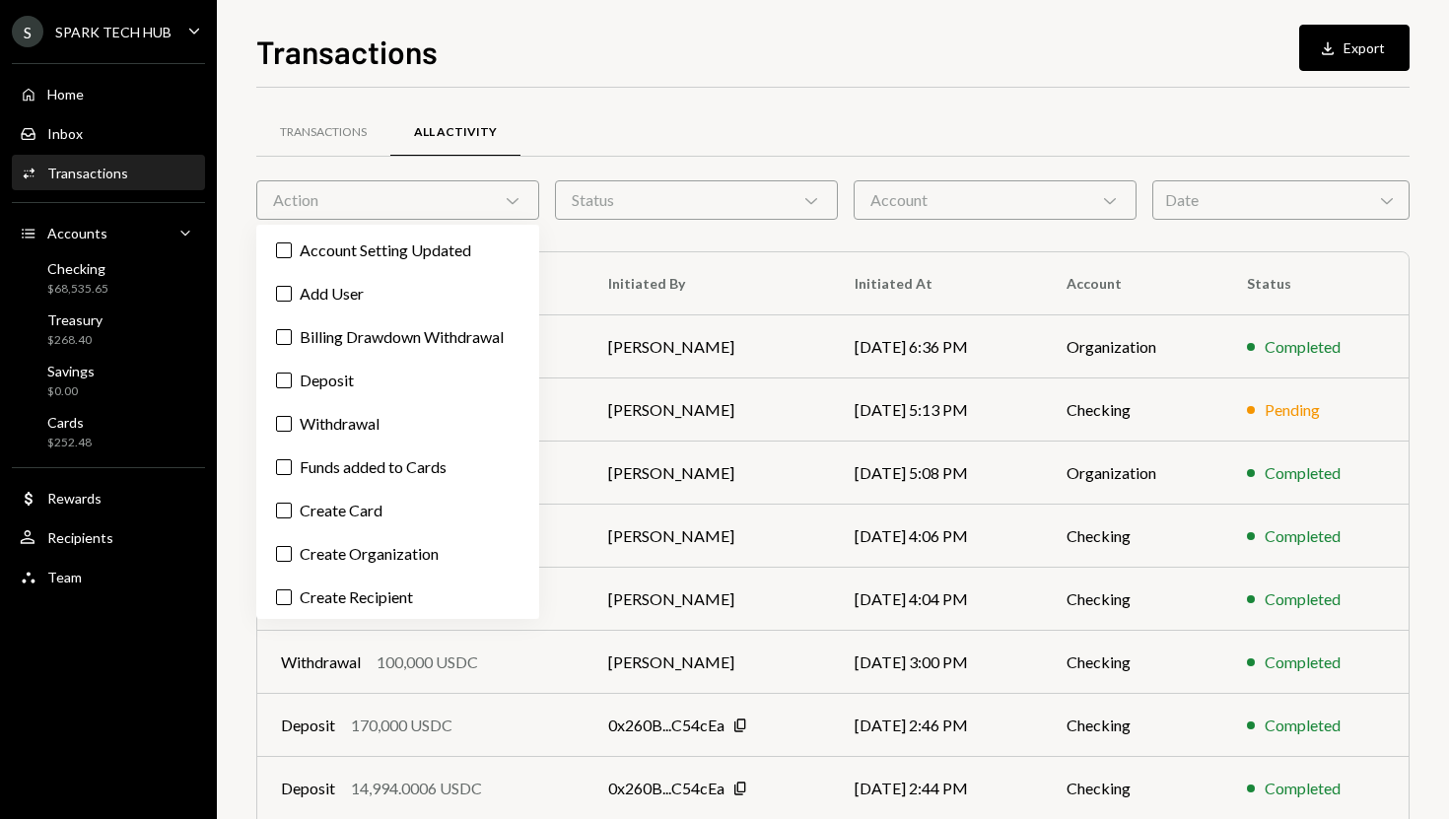
click at [585, 196] on div "Status Chevron Down" at bounding box center [696, 199] width 283 height 39
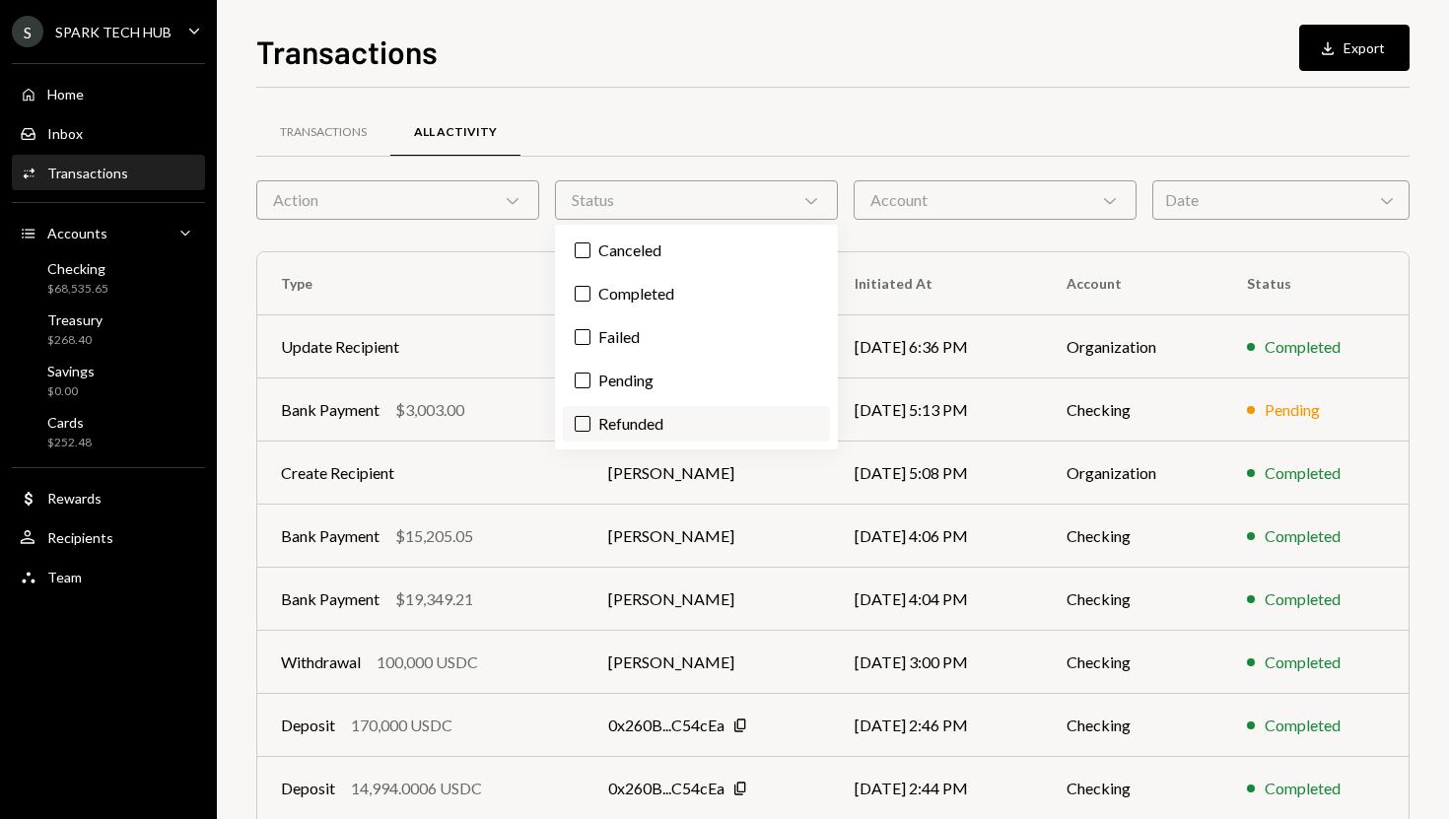
click at [618, 421] on label "Refunded" at bounding box center [696, 423] width 267 height 35
click at [590, 421] on button "Refunded" at bounding box center [583, 424] width 16 height 16
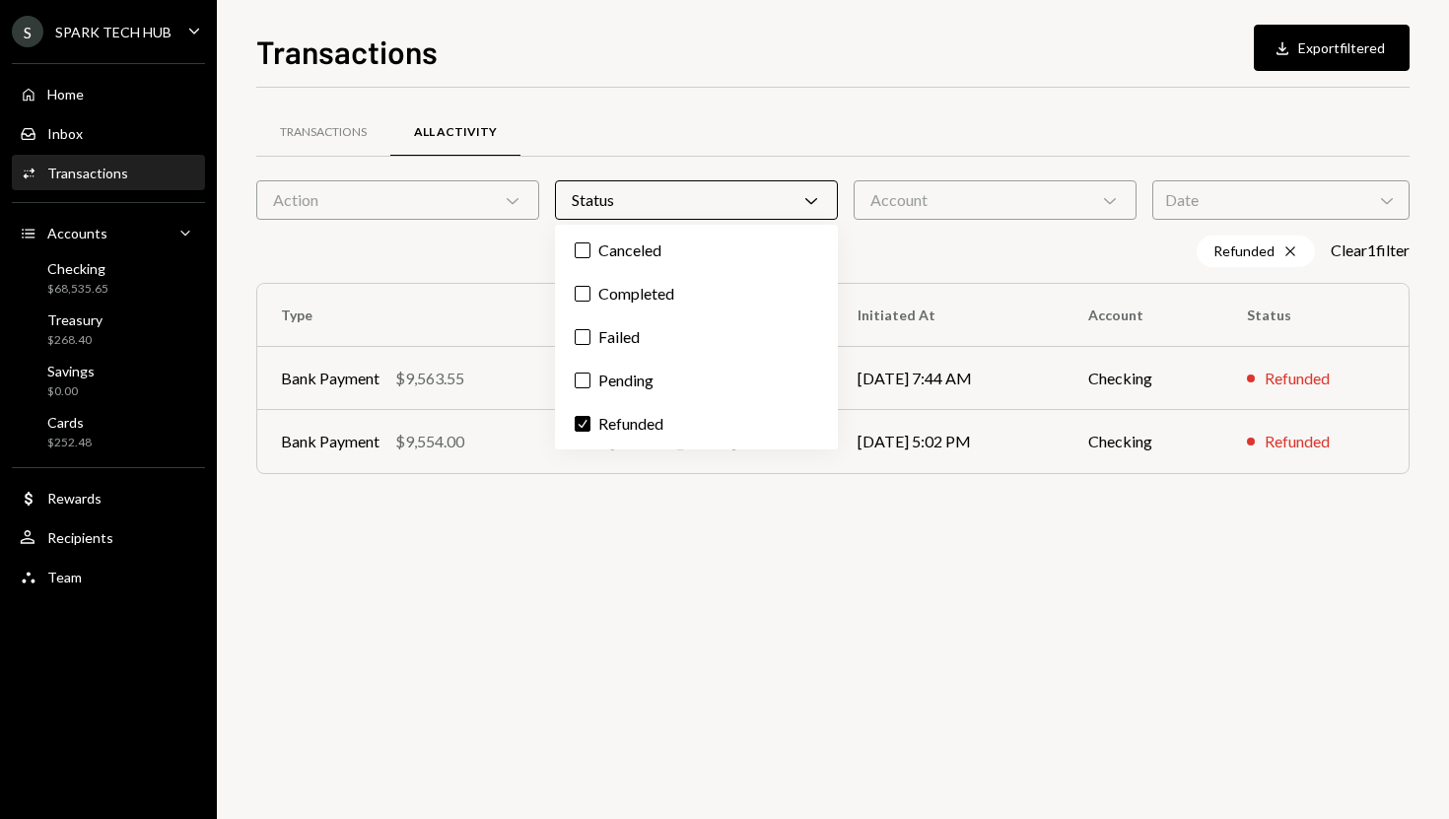
click at [506, 577] on div "Transactions All Activity Action Chevron Down Status Chevron Down Account Chevr…" at bounding box center [832, 453] width 1153 height 731
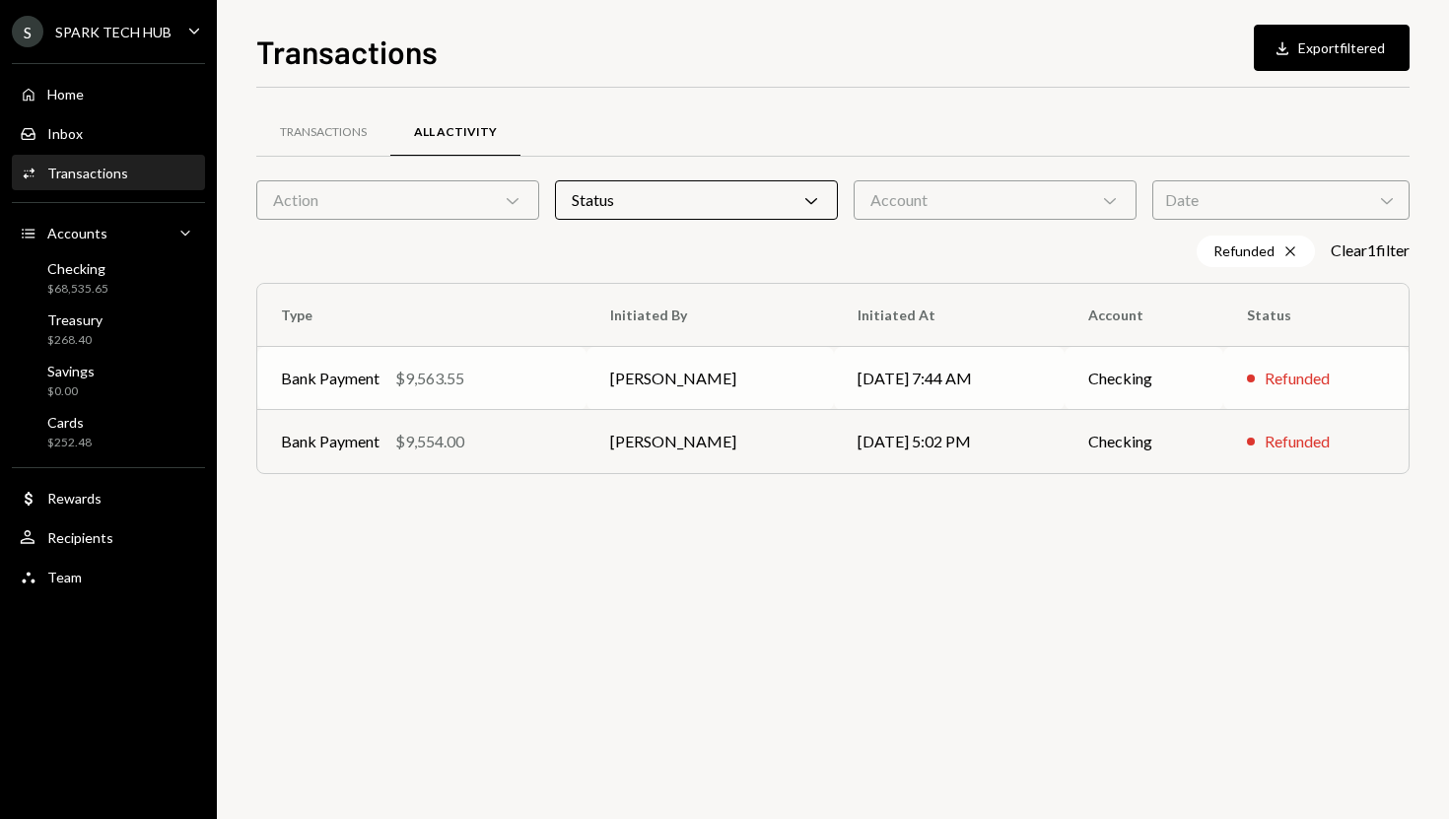
click at [681, 367] on td "[PERSON_NAME]" at bounding box center [709, 378] width 247 height 63
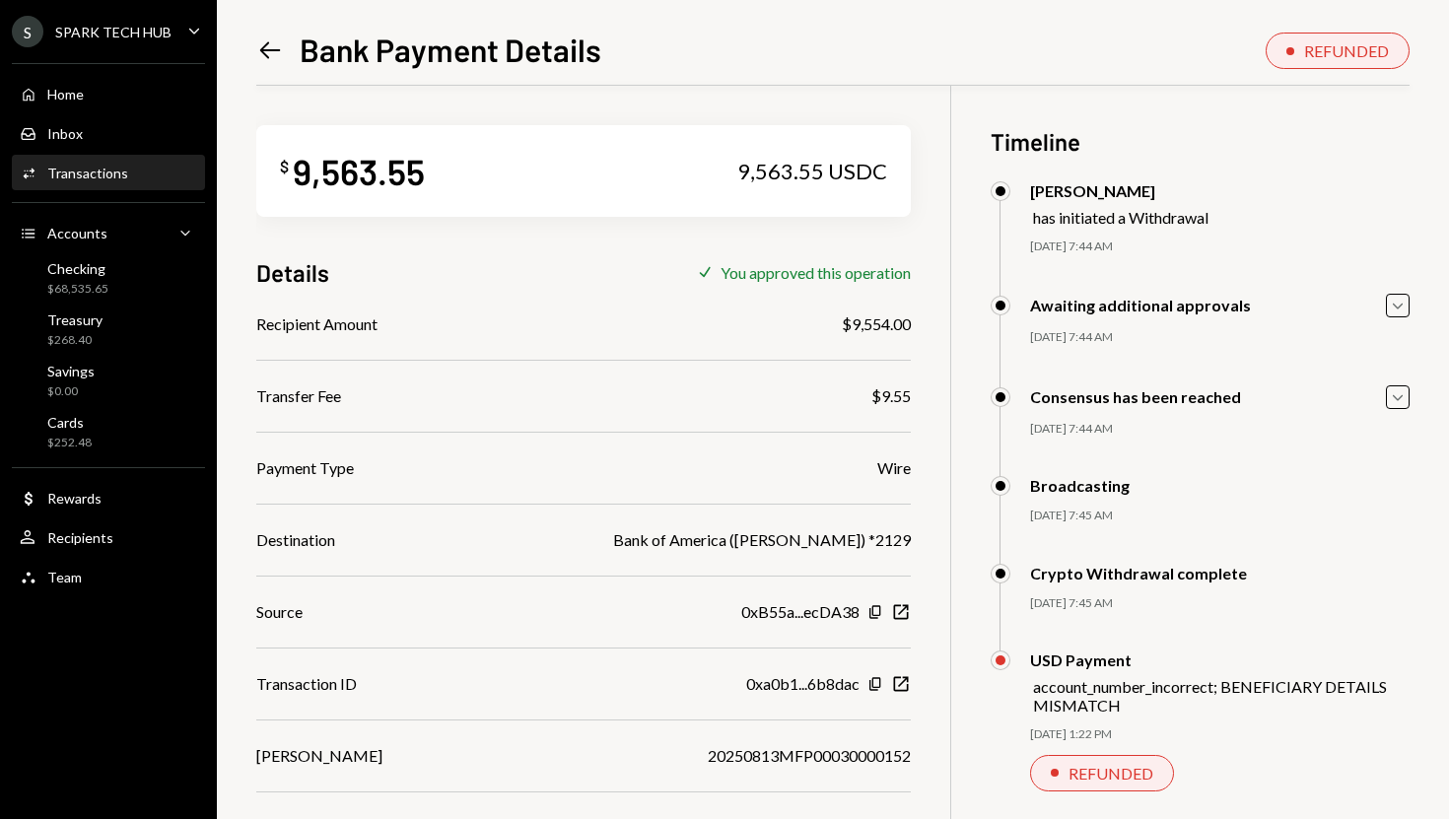
scroll to position [93, 0]
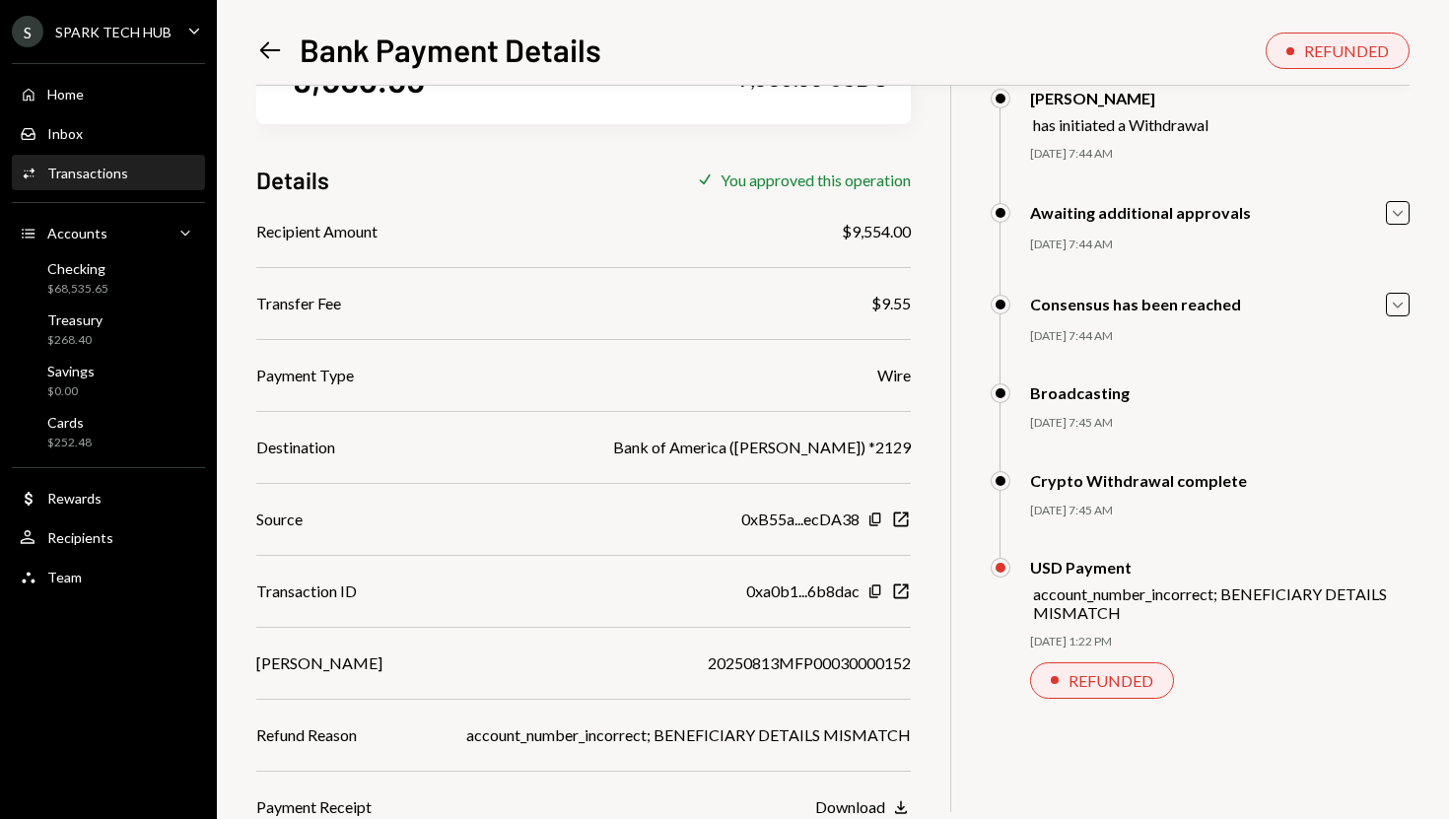
drag, startPoint x: 1034, startPoint y: 594, endPoint x: 1206, endPoint y: 584, distance: 172.7
click at [1205, 584] on div "USD Payment account_number_incorrect; BENEFICIARY DETAILS MISMATCH" at bounding box center [1219, 590] width 379 height 64
drag, startPoint x: 1117, startPoint y: 618, endPoint x: 1032, endPoint y: 599, distance: 87.8
click at [1032, 599] on div "USD Payment account_number_incorrect; BENEFICIARY DETAILS MISMATCH" at bounding box center [1219, 590] width 379 height 64
copy div "account_number_incorrect; BENEFICIARY DETAILS MISMATCH"
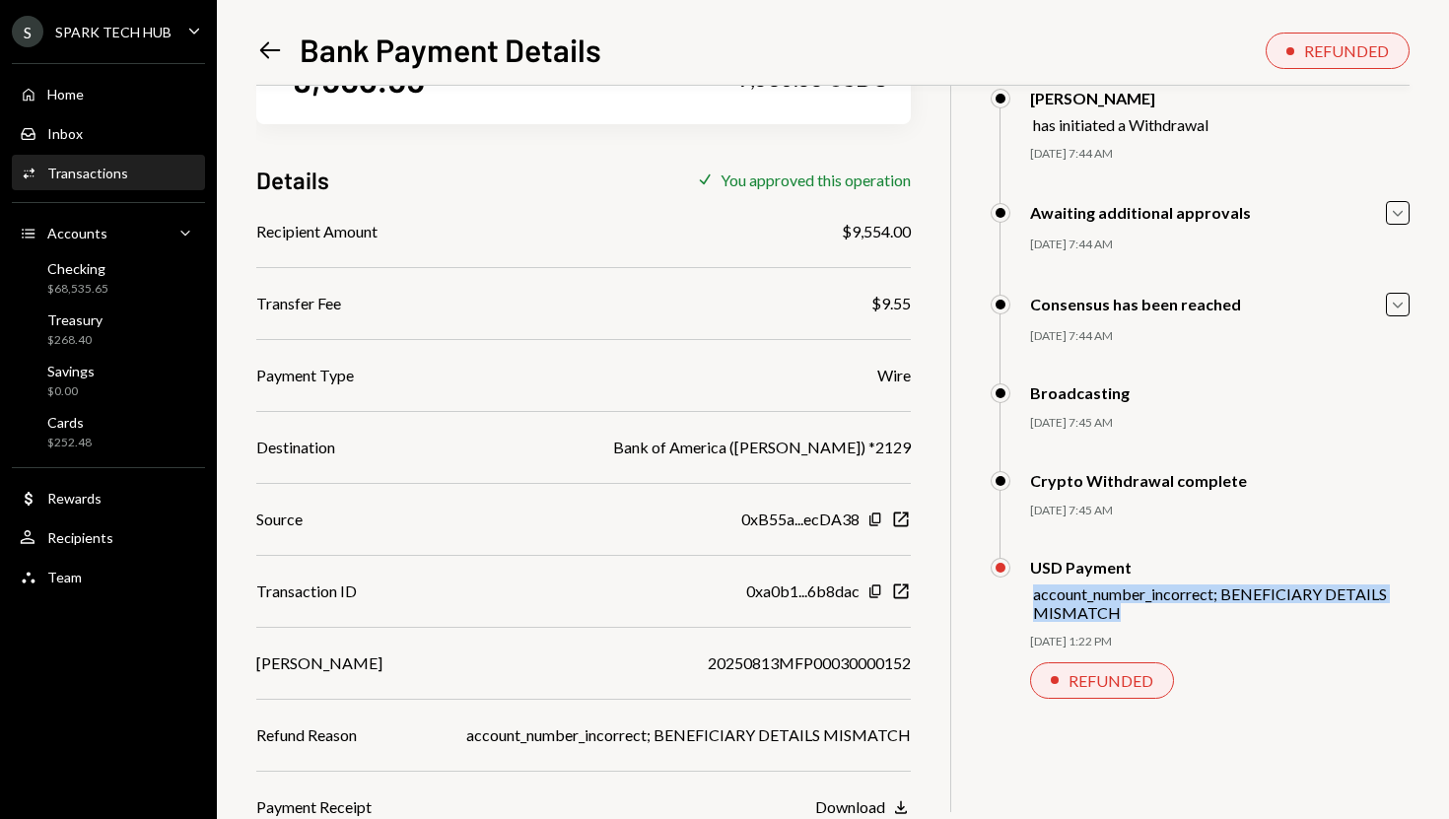
click at [262, 52] on icon at bounding box center [270, 50] width 21 height 17
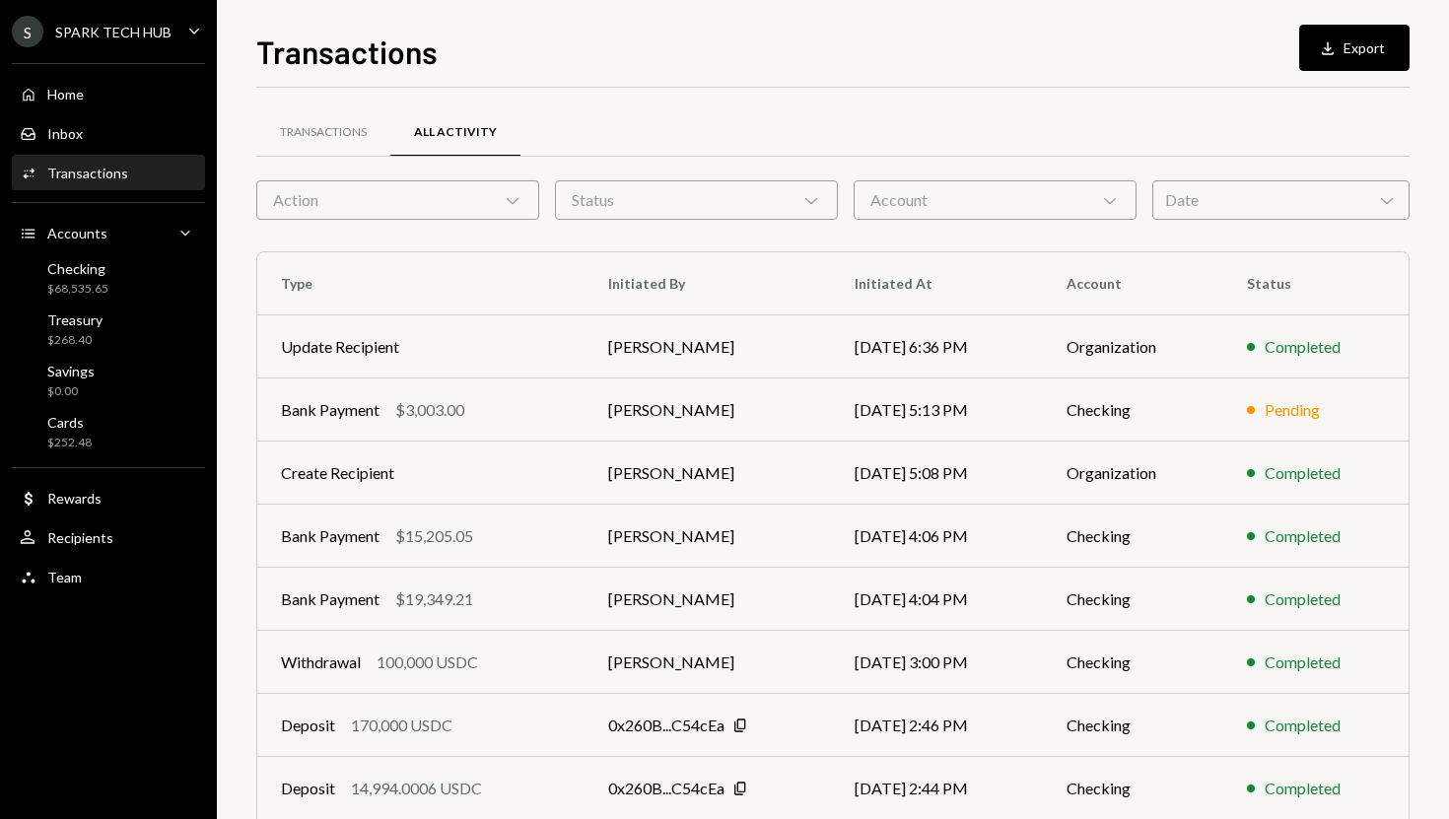
click at [112, 159] on div "Activities Transactions" at bounding box center [108, 174] width 177 height 34
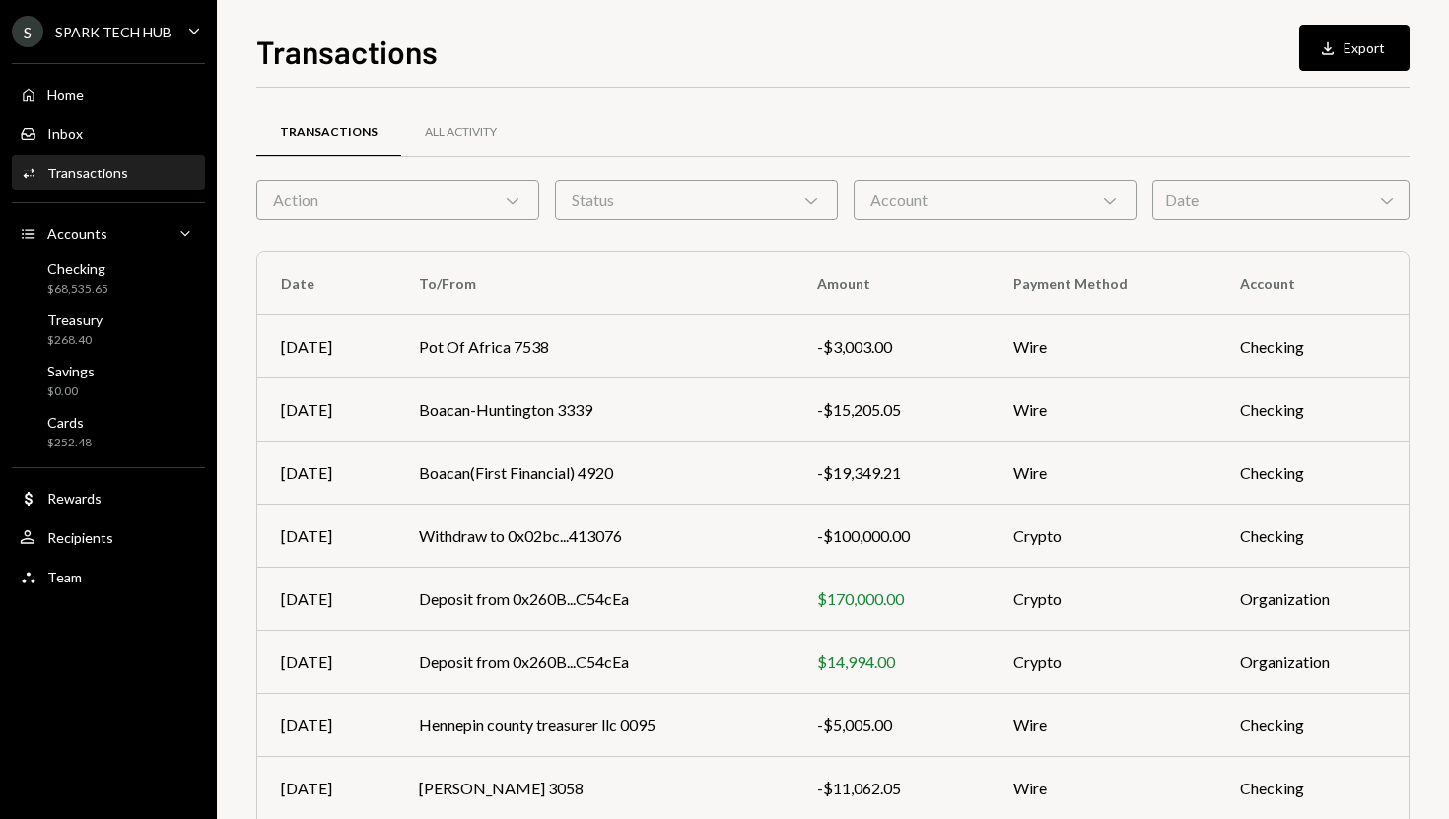
click at [757, 204] on div "Status Chevron Down" at bounding box center [696, 199] width 283 height 39
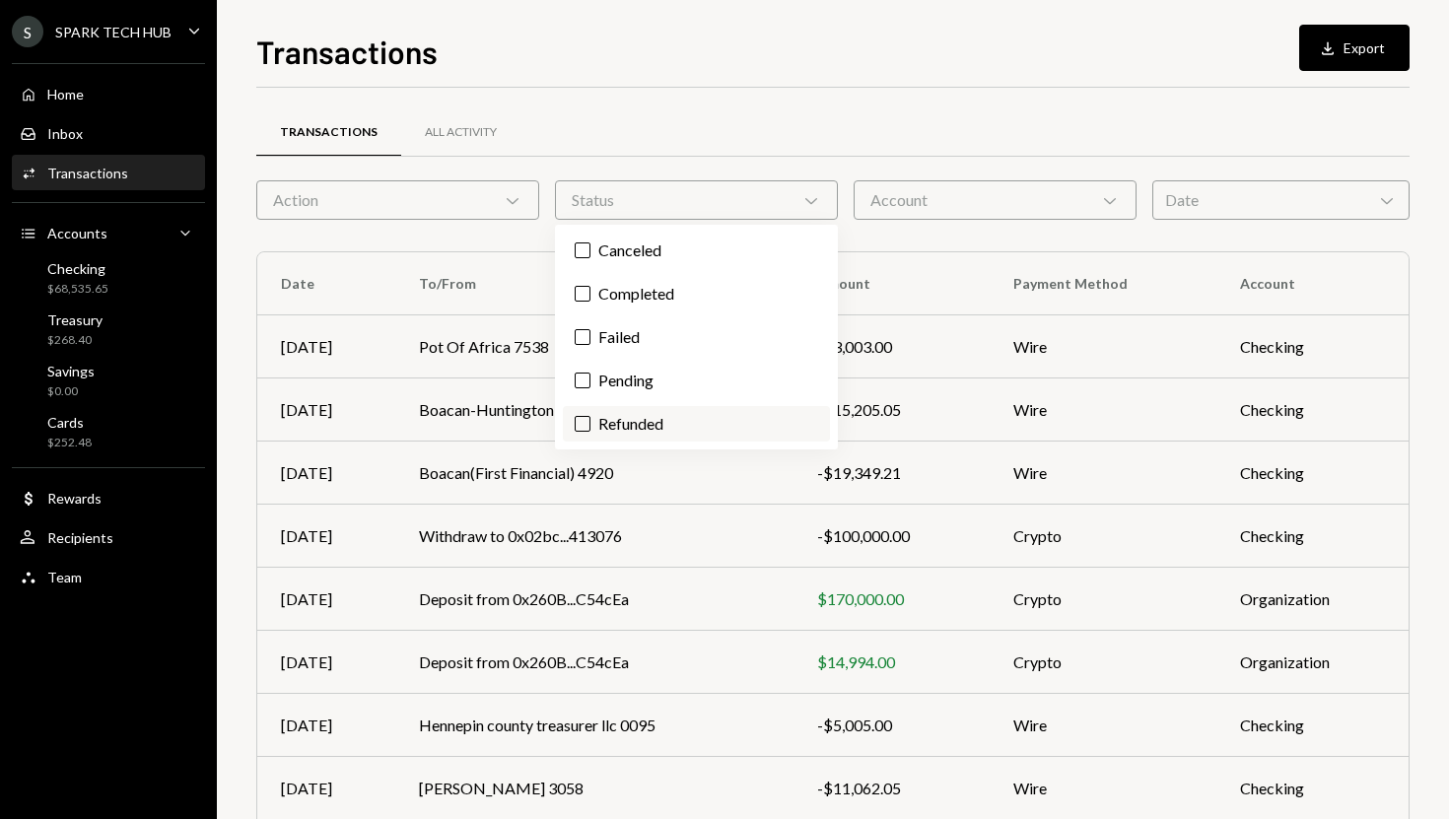
click at [650, 410] on label "Refunded" at bounding box center [696, 423] width 267 height 35
click at [590, 416] on button "Refunded" at bounding box center [583, 424] width 16 height 16
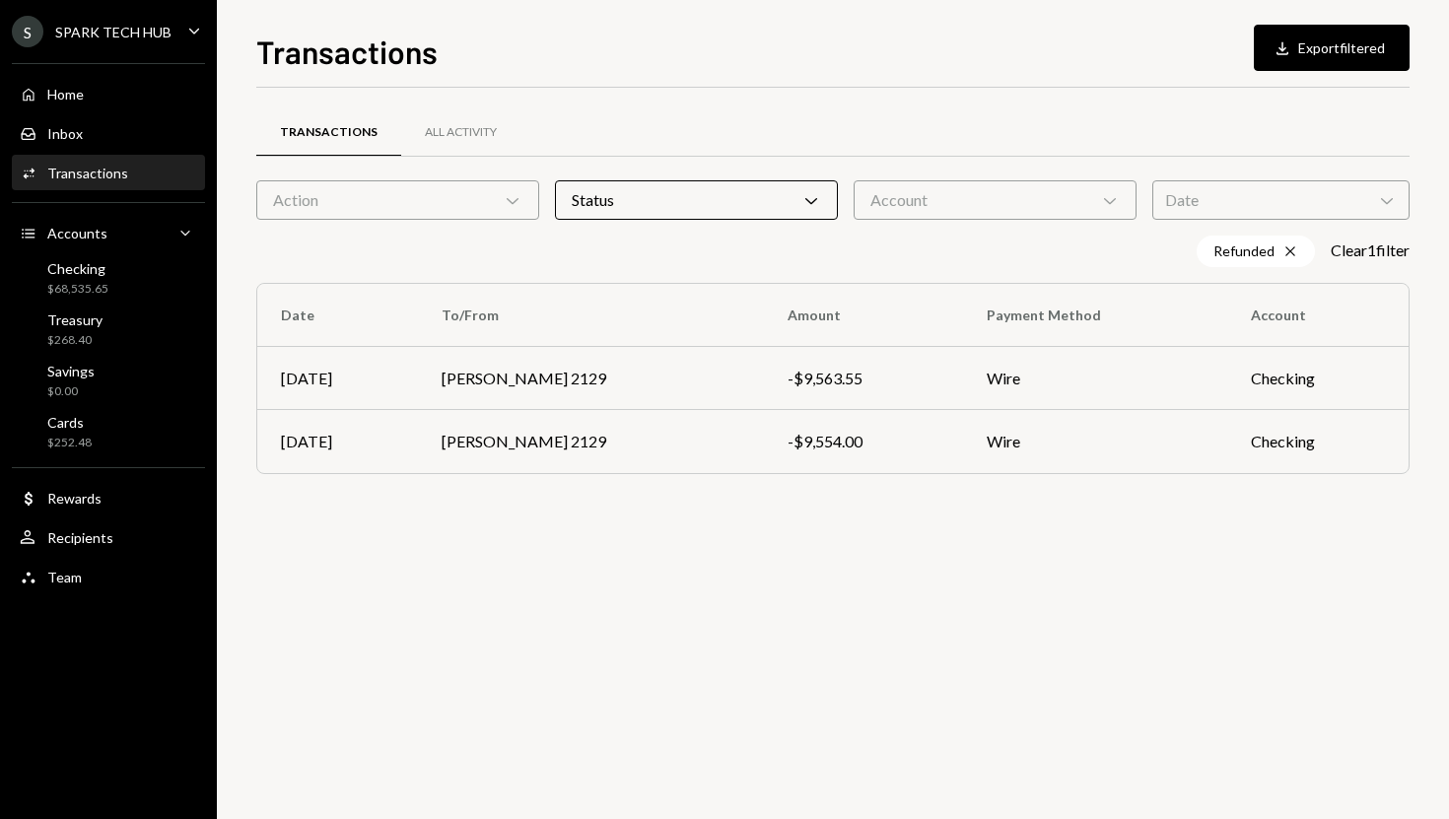
click at [686, 574] on div "Transactions All Activity Action Chevron Down Status Chevron Down Account Chevr…" at bounding box center [832, 453] width 1153 height 731
click at [720, 369] on td "Rashidat Omowumi Odewale 2129" at bounding box center [591, 378] width 346 height 63
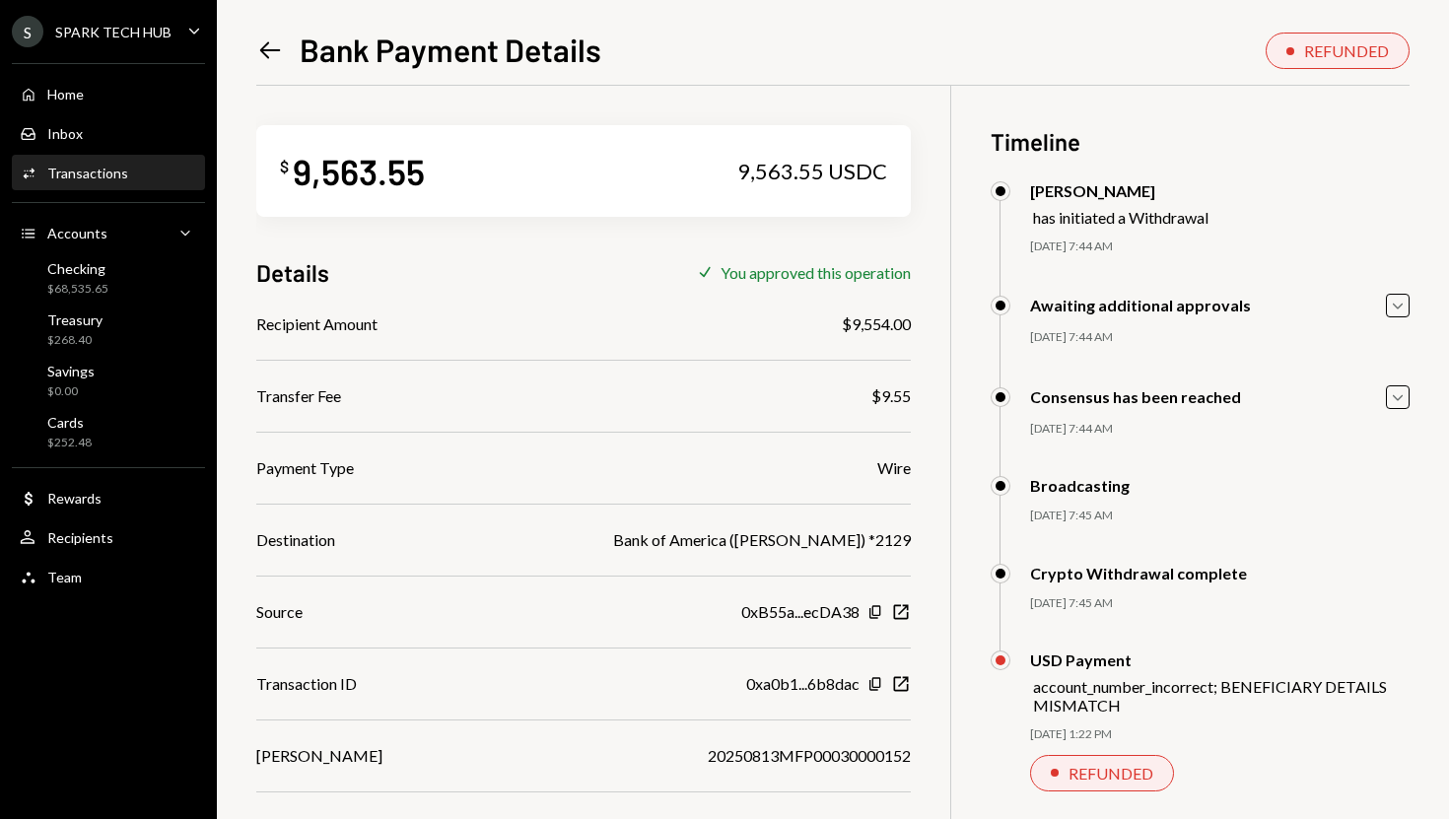
scroll to position [93, 0]
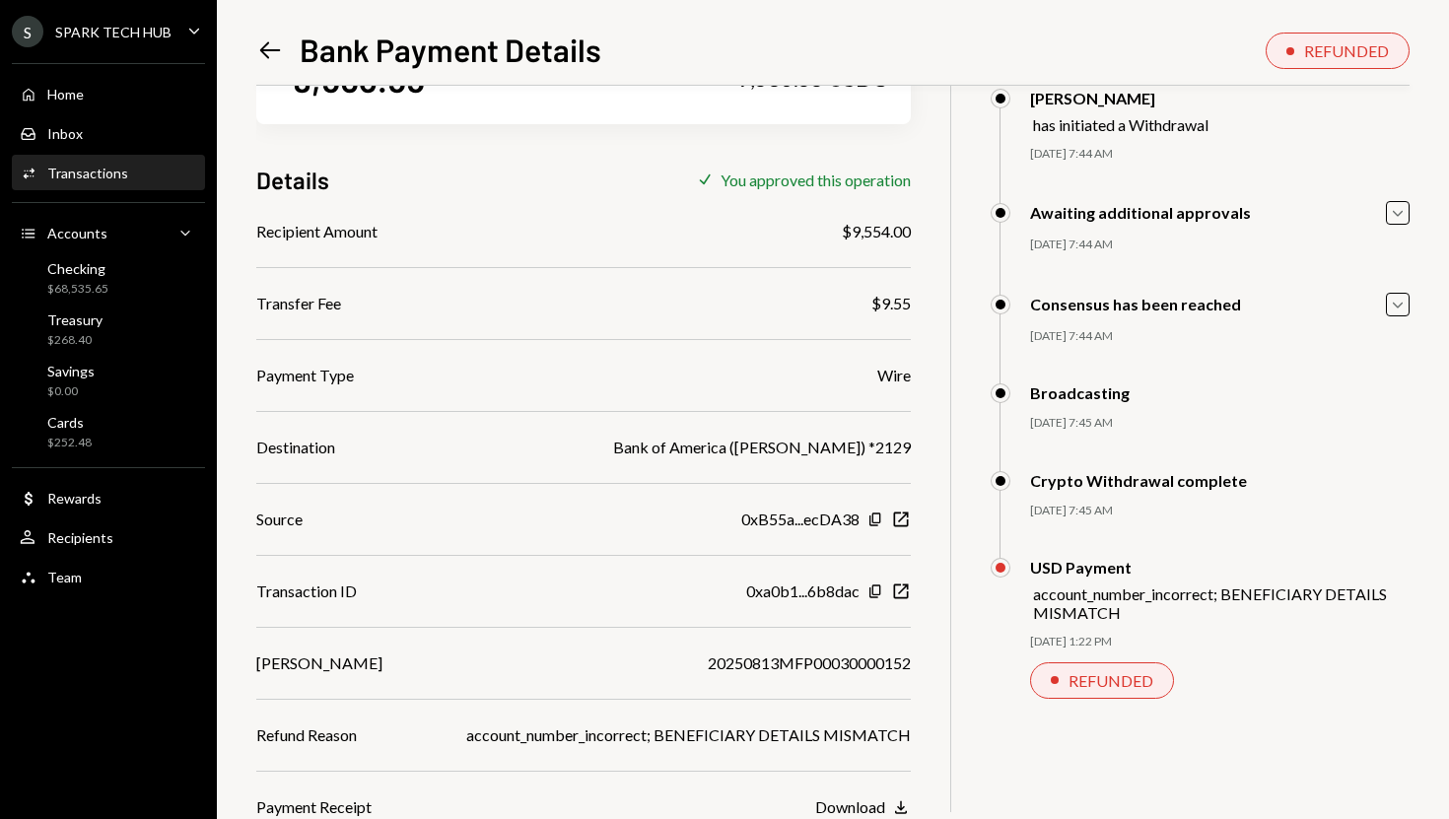
click at [265, 54] on icon at bounding box center [270, 50] width 21 height 17
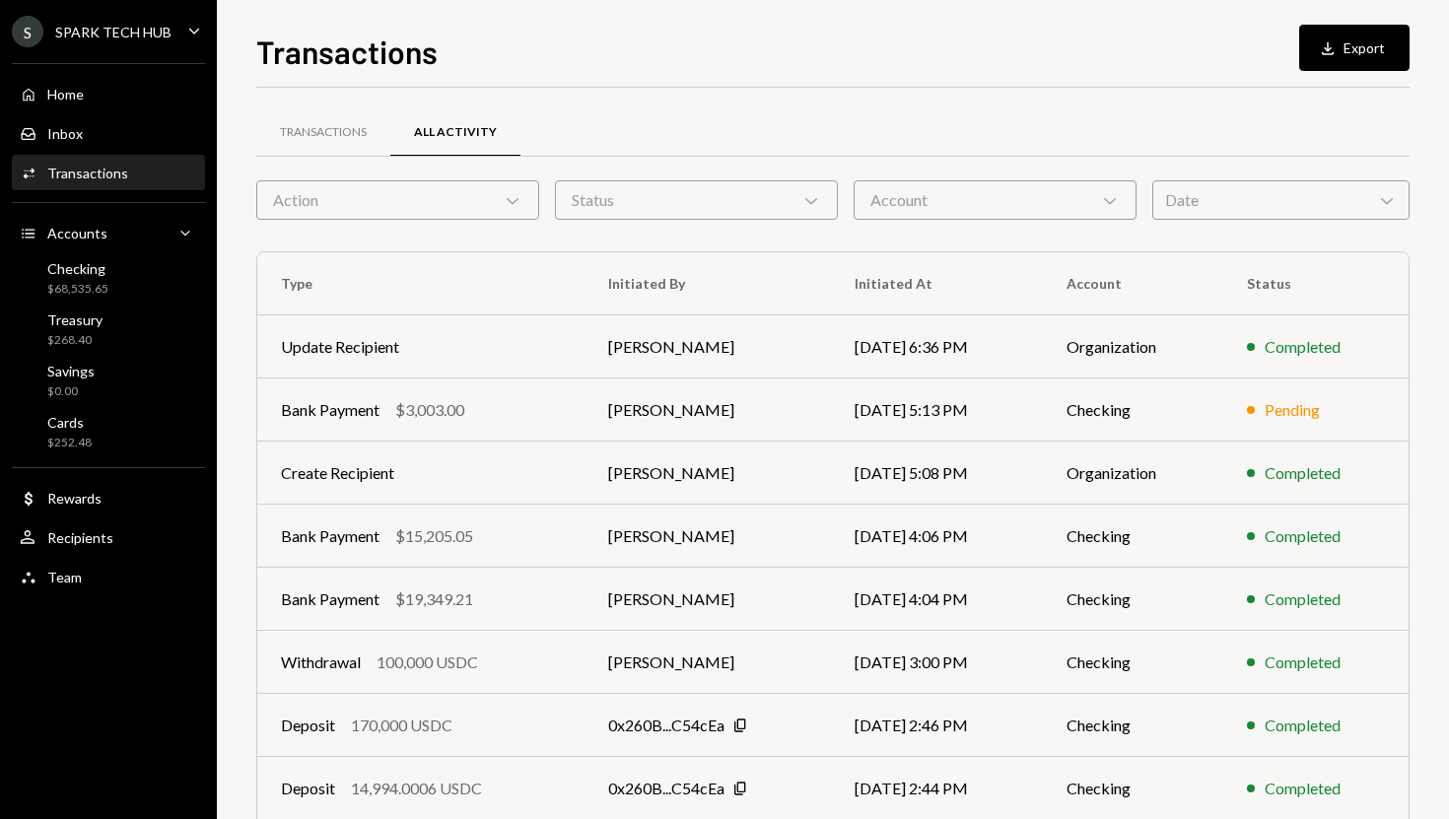
click at [632, 198] on div "Status Chevron Down" at bounding box center [696, 199] width 283 height 39
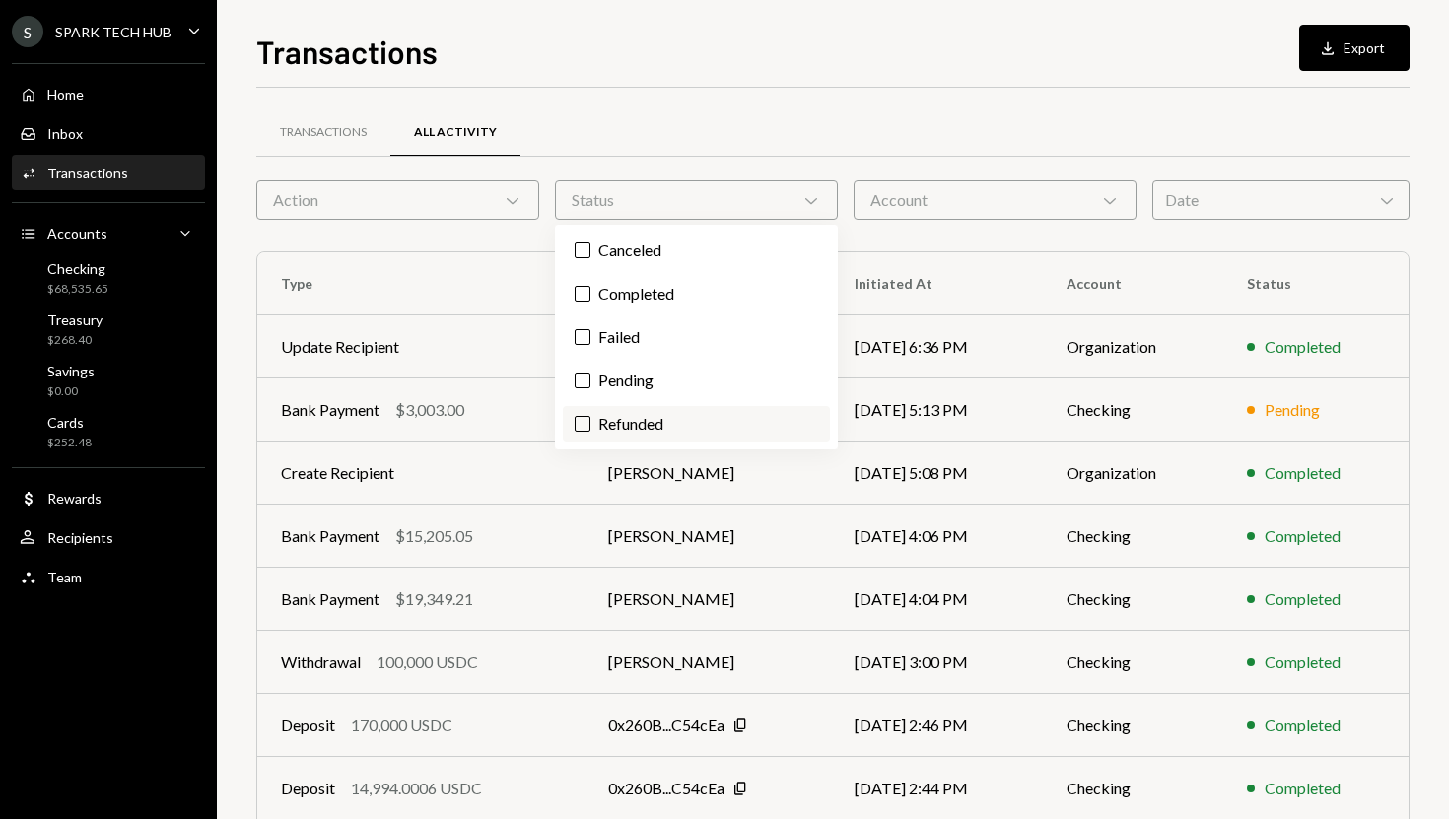
click at [645, 417] on label "Refunded" at bounding box center [696, 423] width 267 height 35
click at [590, 417] on button "Refunded" at bounding box center [583, 424] width 16 height 16
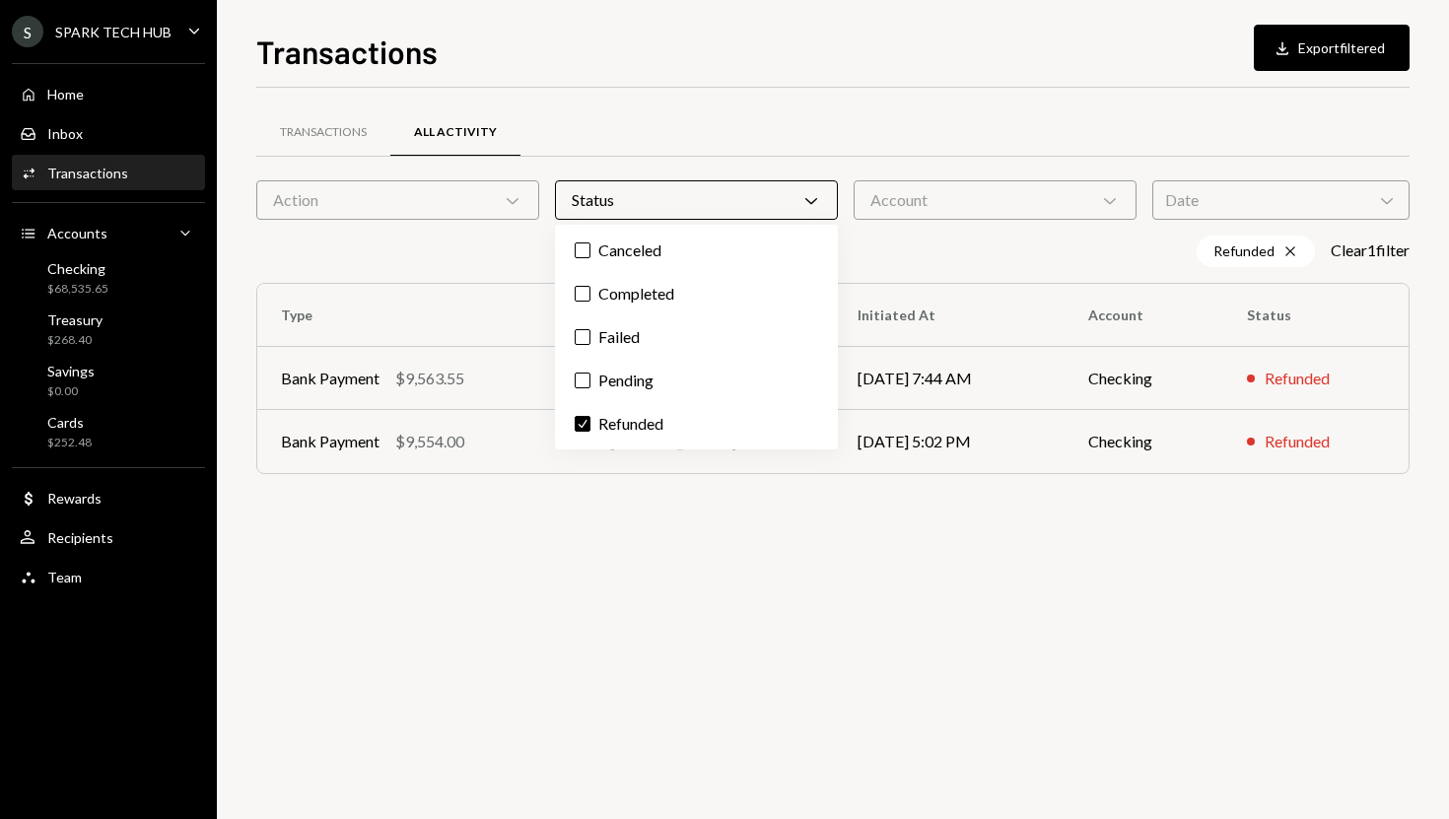
click at [663, 483] on div "Transactions All Activity Action Chevron Down Status Chevron Down Account Chevr…" at bounding box center [832, 316] width 1153 height 394
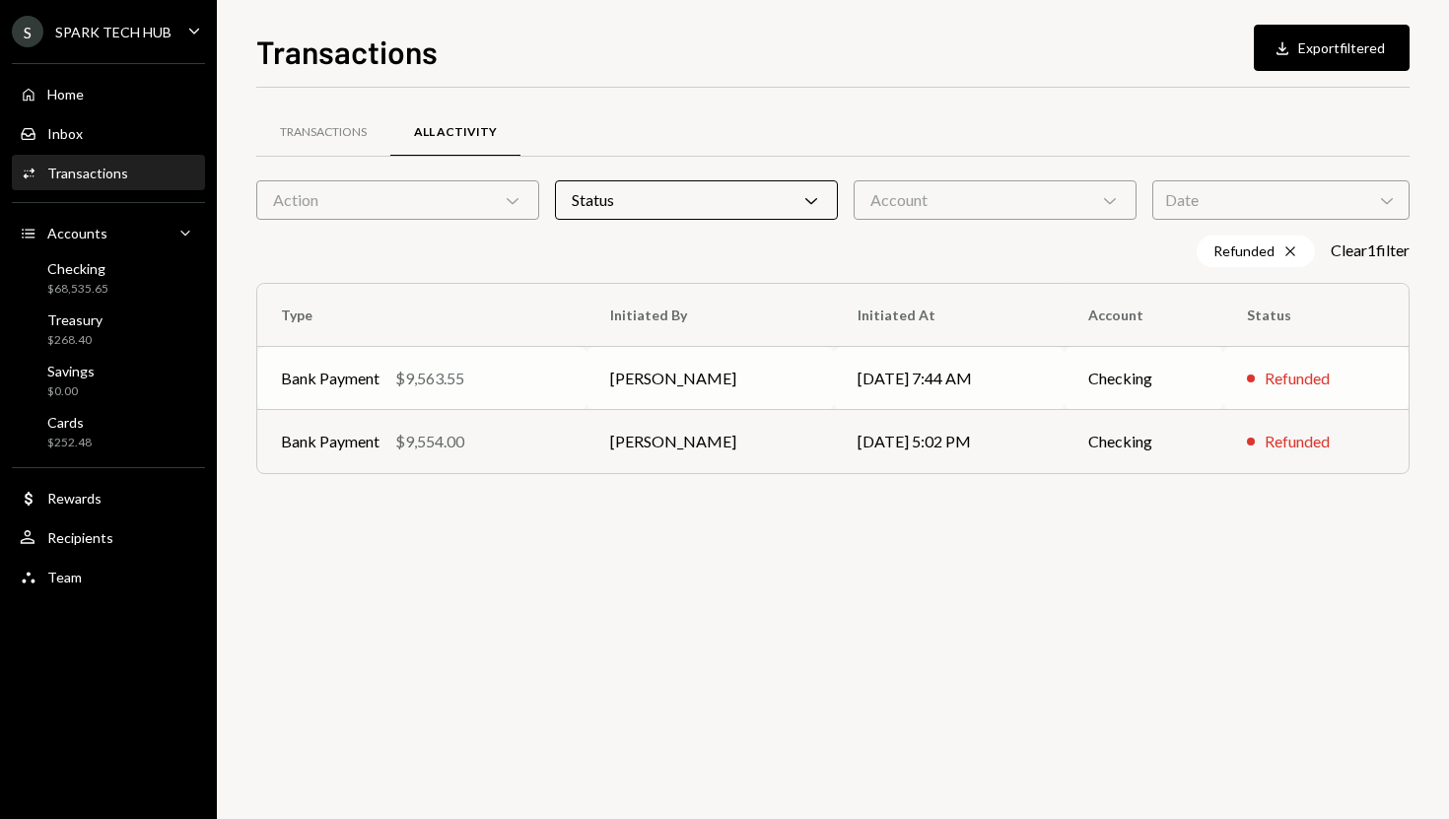
click at [657, 375] on td "[PERSON_NAME]" at bounding box center [709, 378] width 247 height 63
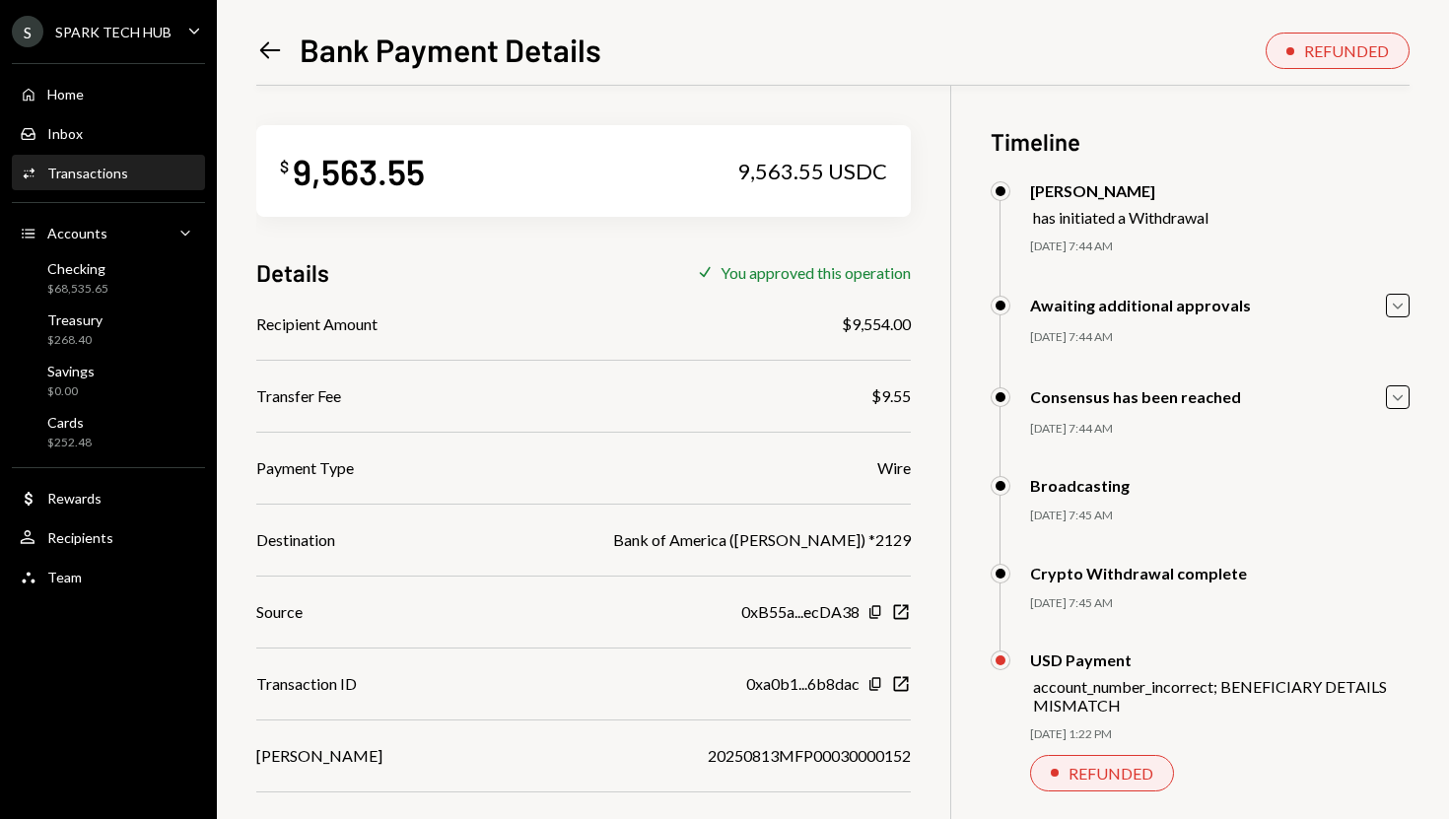
scroll to position [93, 0]
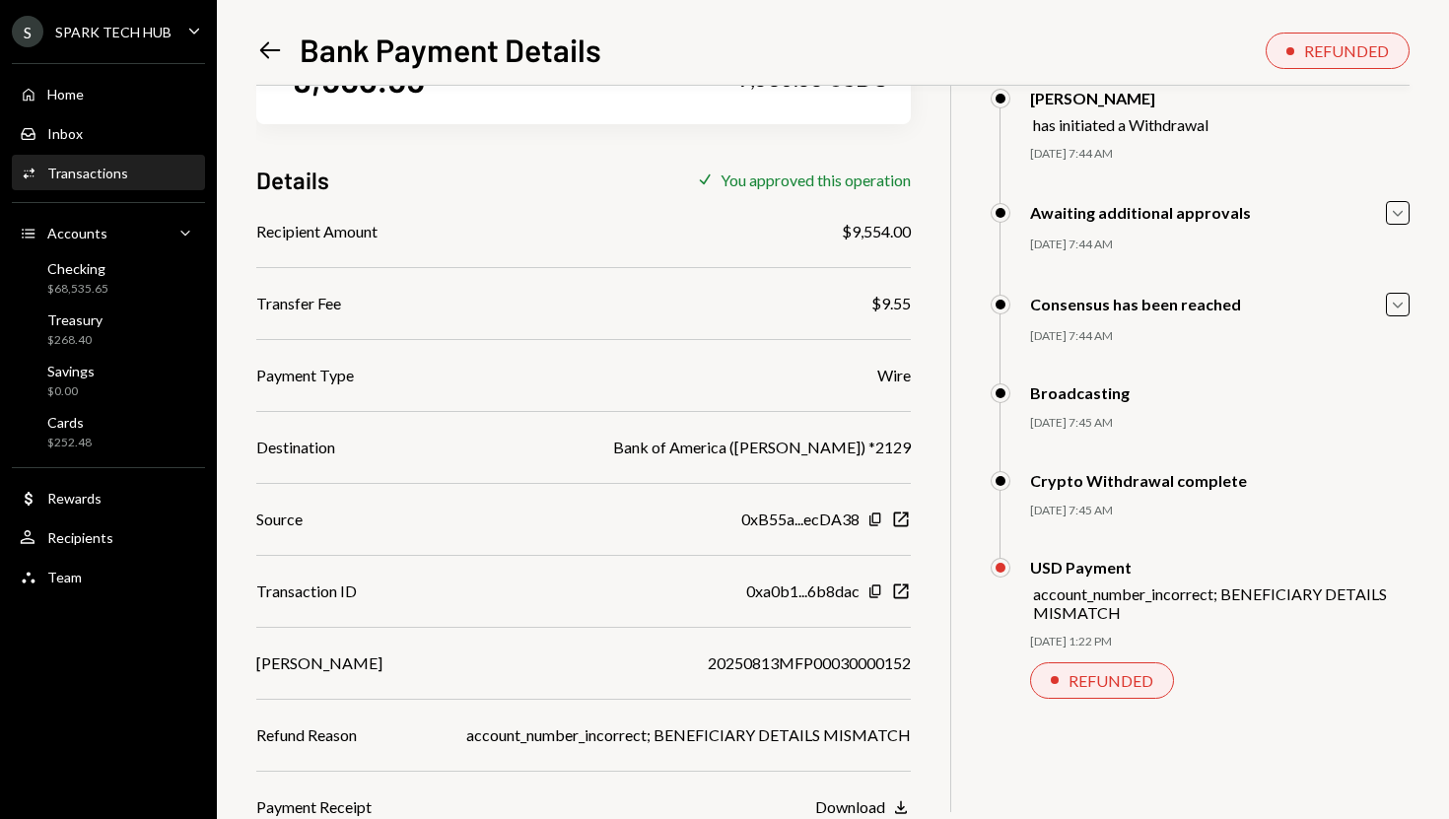
click at [913, 660] on div "$ 9,563.55 9,563.55 USDC Details Check You approved this operation Recipient Am…" at bounding box center [832, 406] width 1153 height 826
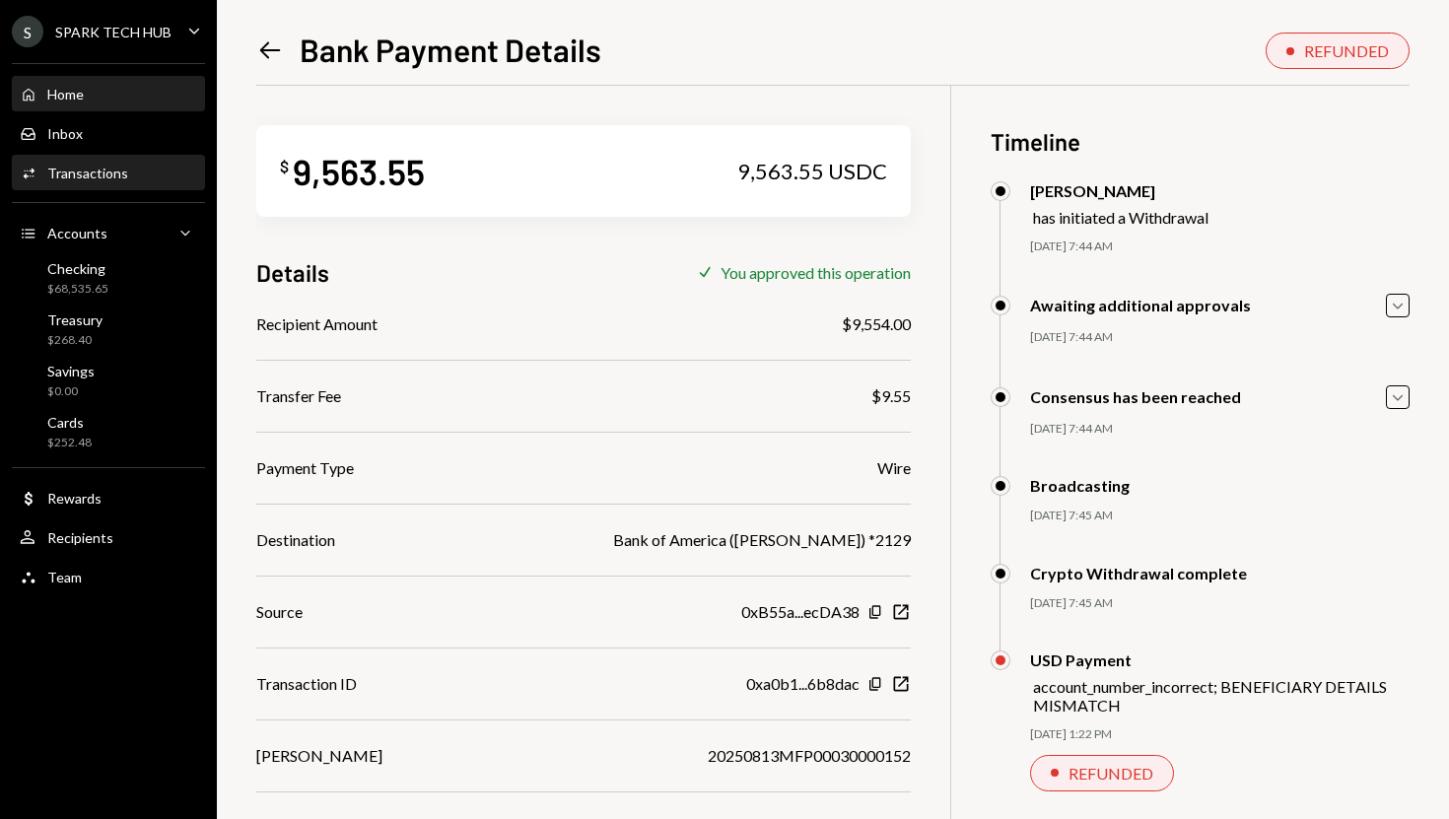
click at [108, 98] on div "Home Home" at bounding box center [108, 95] width 177 height 18
